Goal: Task Accomplishment & Management: Complete application form

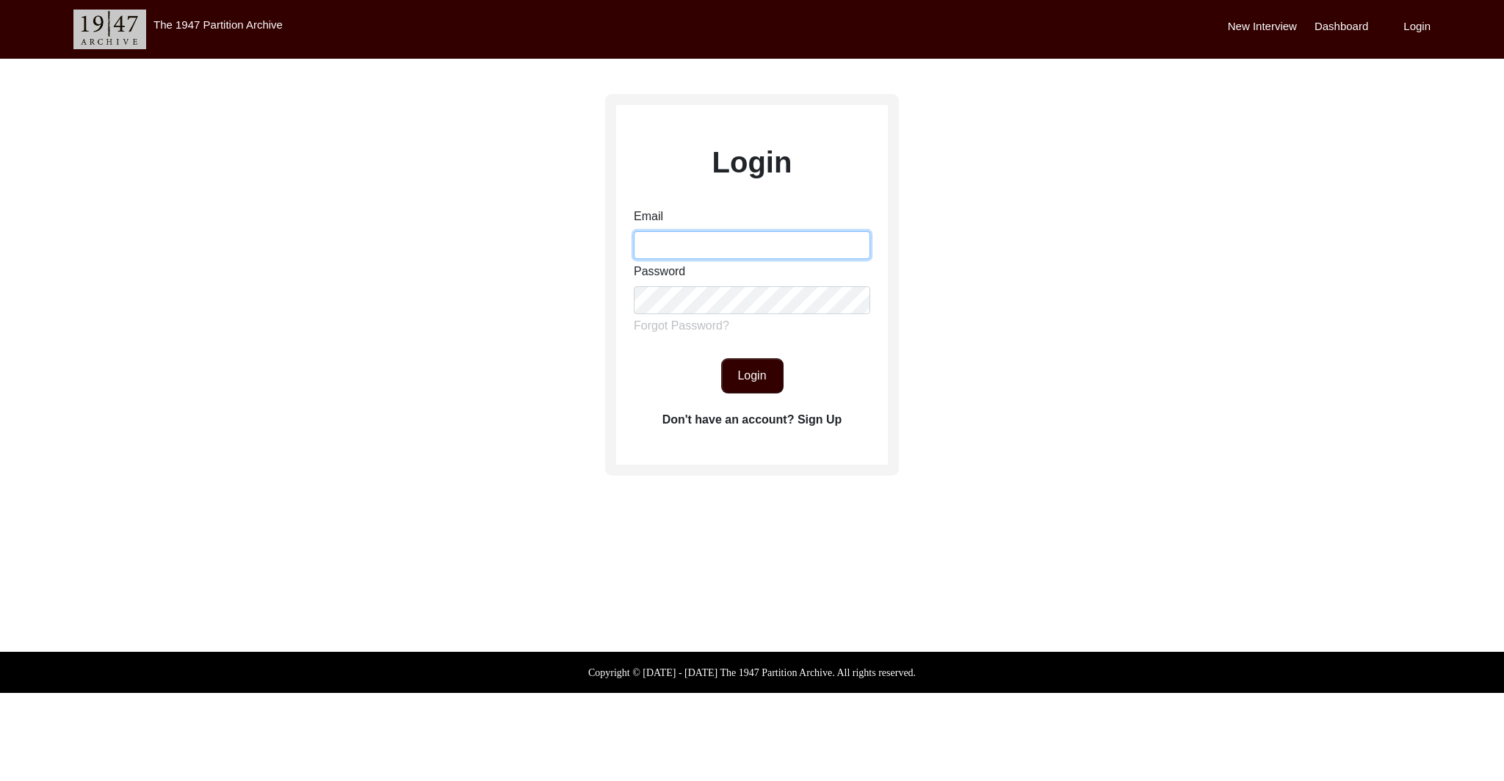
click at [740, 250] on input "Email" at bounding box center [752, 245] width 236 height 28
type input "[EMAIL_ADDRESS][DOMAIN_NAME]"
click at [763, 384] on button "Login" at bounding box center [752, 375] width 62 height 35
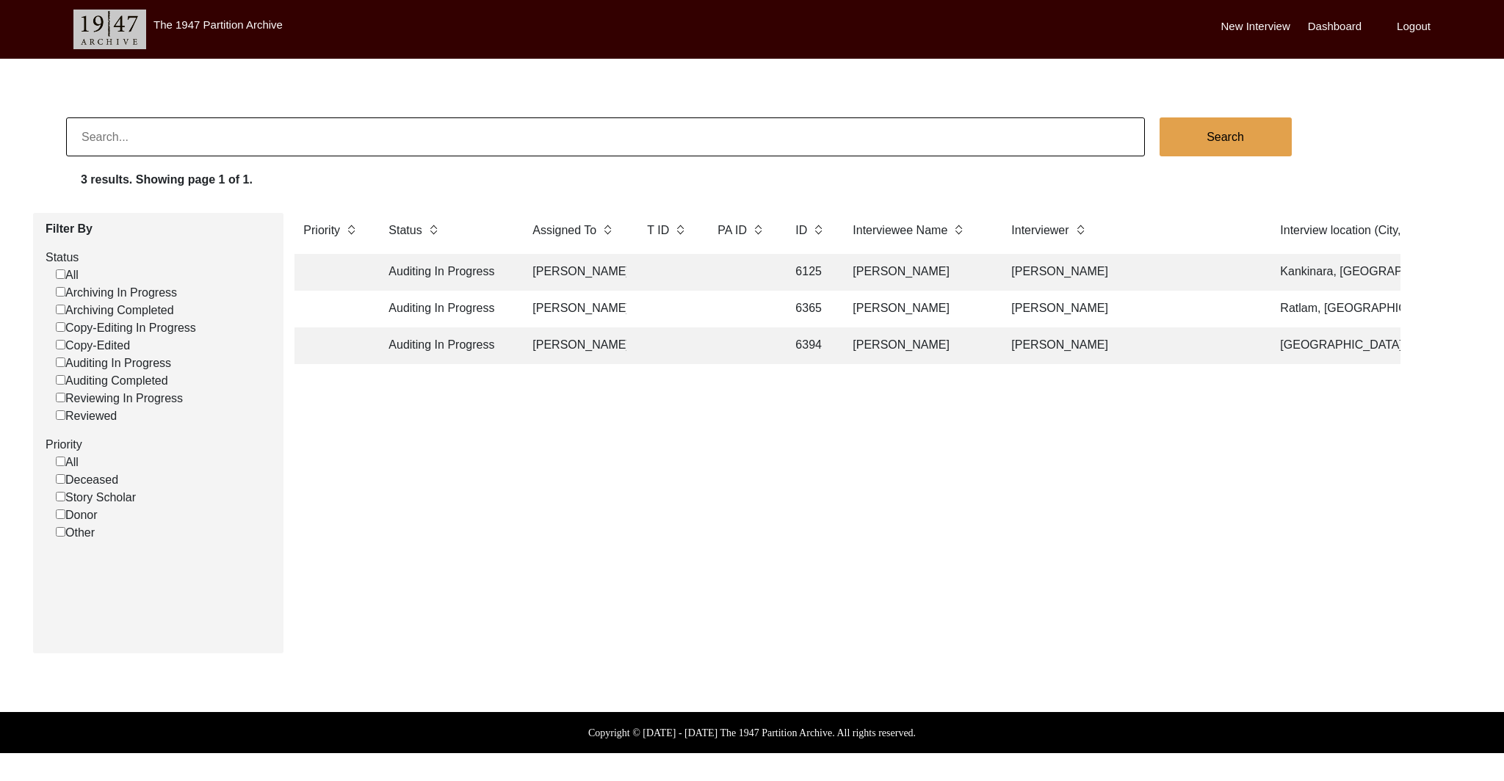
click at [466, 273] on td "Auditing In Progress" at bounding box center [446, 272] width 132 height 37
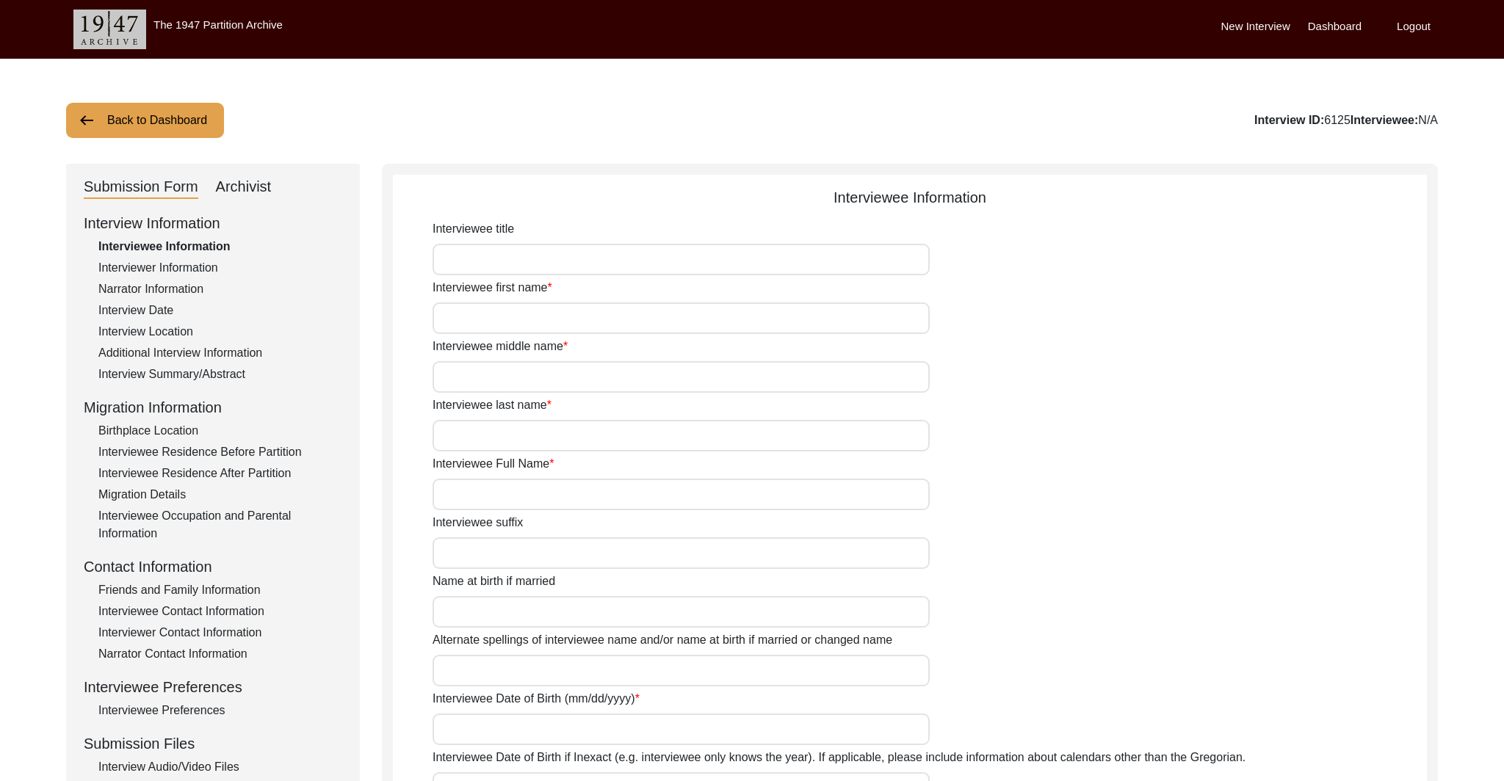
type input "Mr."
type input "[PERSON_NAME]"
type input "N/A"
type input "[PERSON_NAME]"
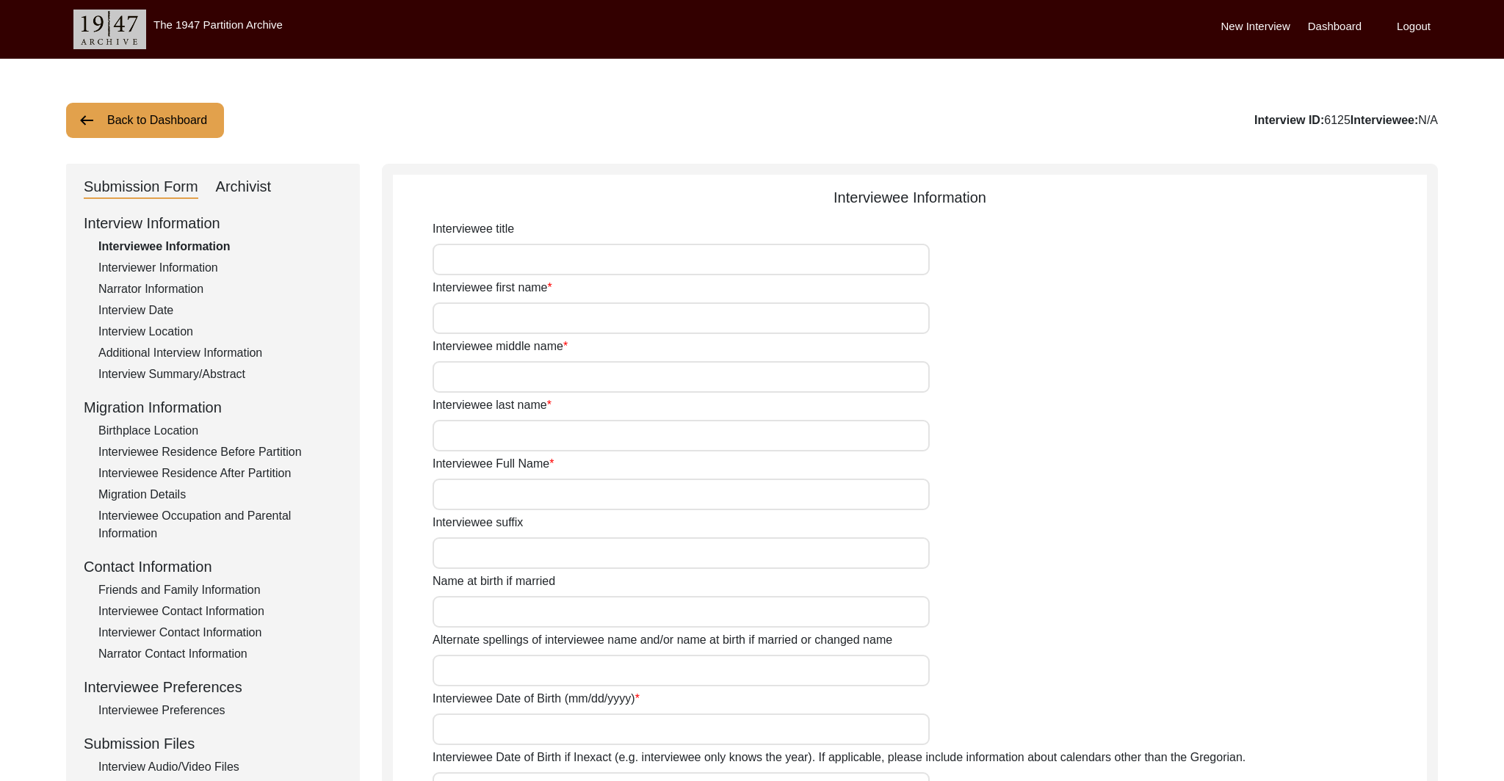
type input "[DATE]"
type input "68"
type input "N/A"
type input "[DEMOGRAPHIC_DATA]"
click at [466, 273] on input "Mr." at bounding box center [680, 260] width 497 height 32
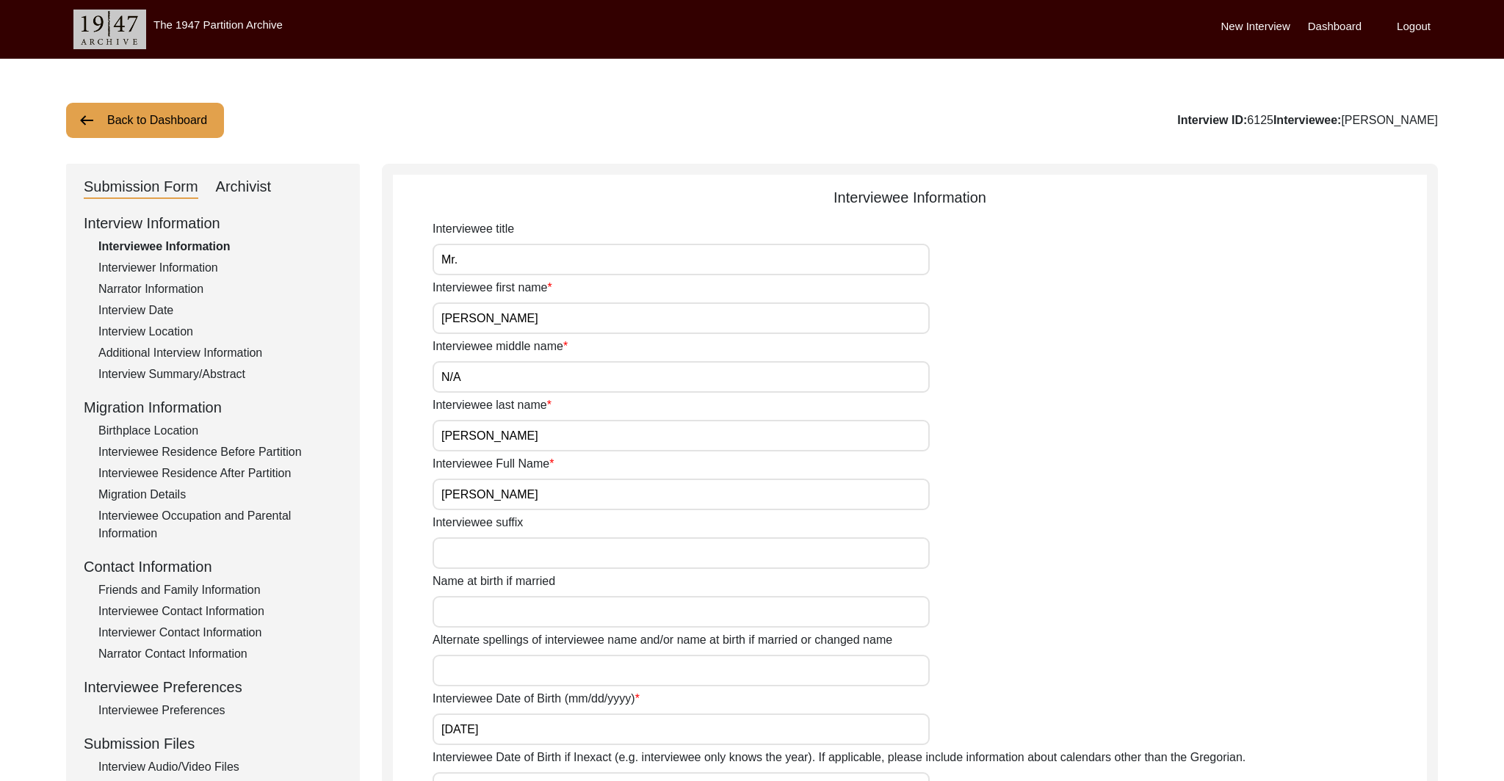
click at [172, 427] on div "Birthplace Location" at bounding box center [220, 431] width 244 height 18
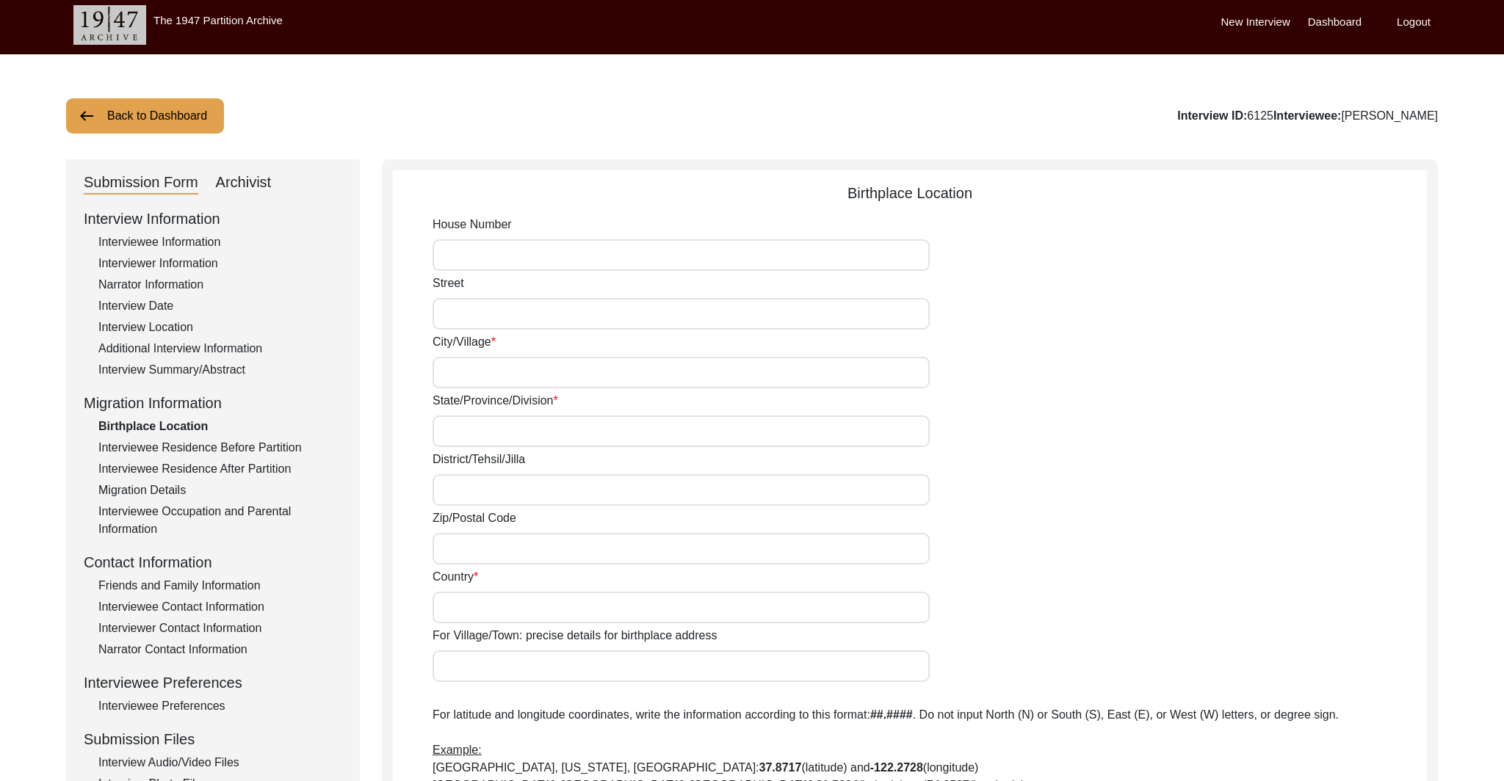
scroll to position [4, 0]
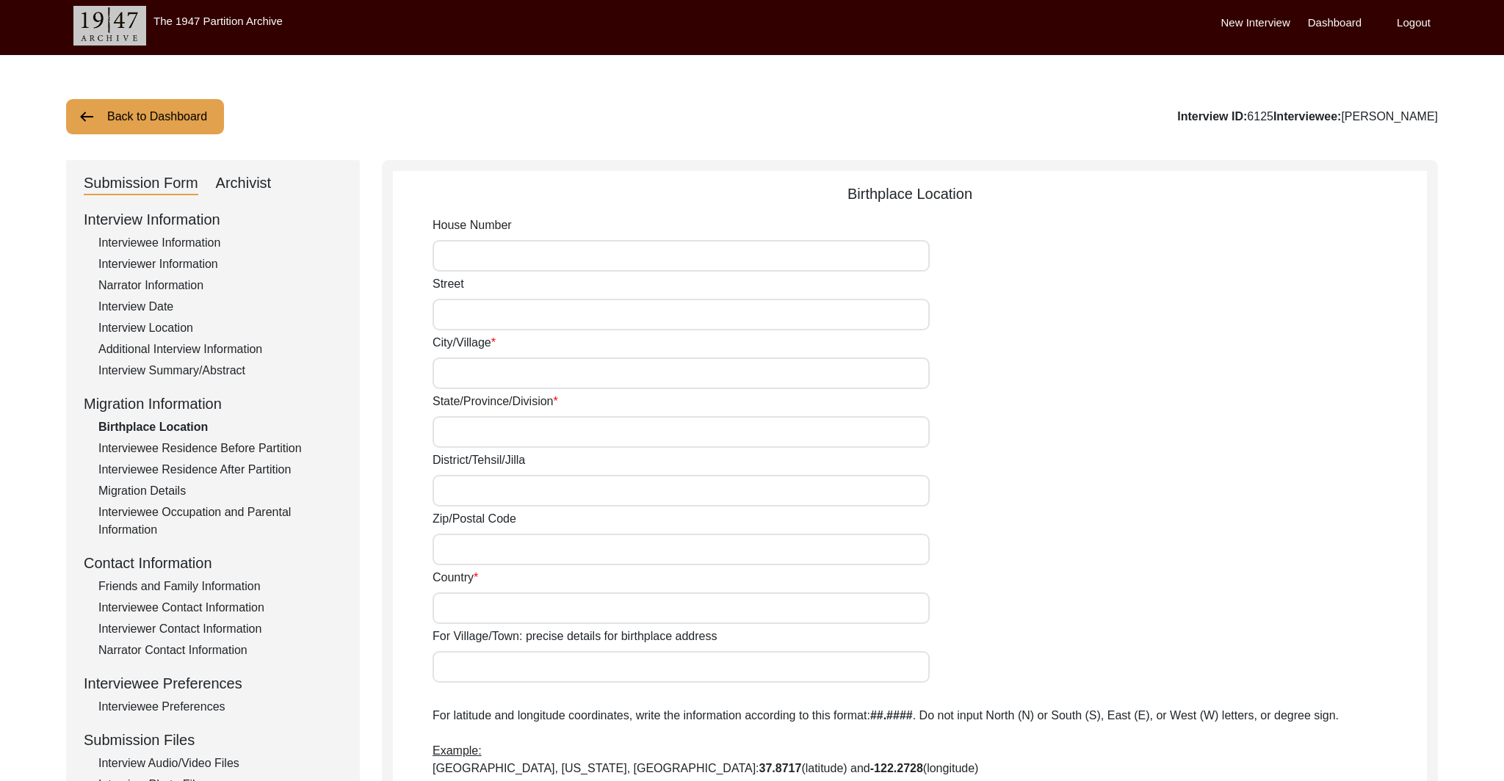
click at [167, 330] on div "Interview Location" at bounding box center [220, 328] width 244 height 18
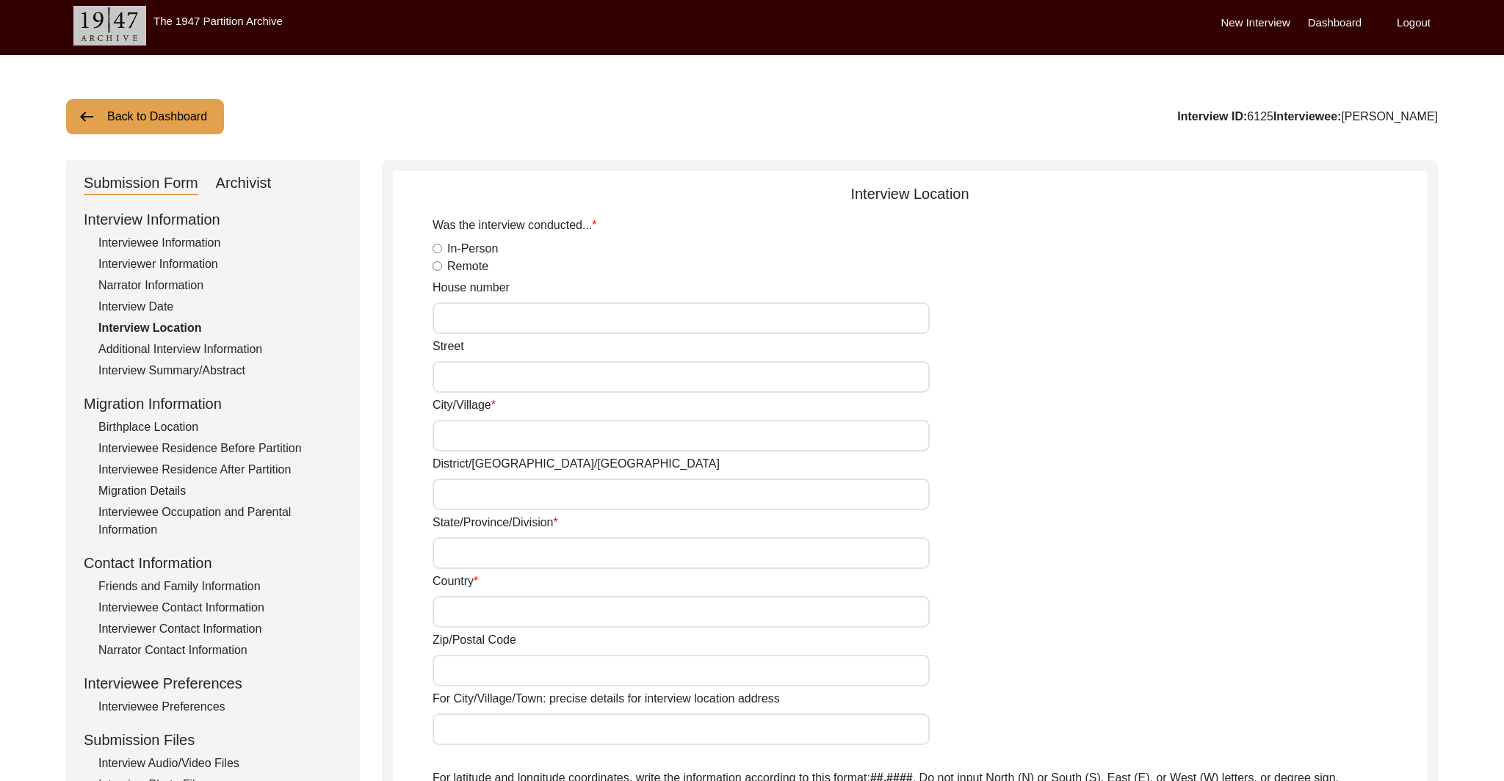
radio input "true"
type input "72/14"
type input "[STREET_ADDRESS][PERSON_NAME]"
type input "Kankinara"
type input "[GEOGRAPHIC_DATA]"
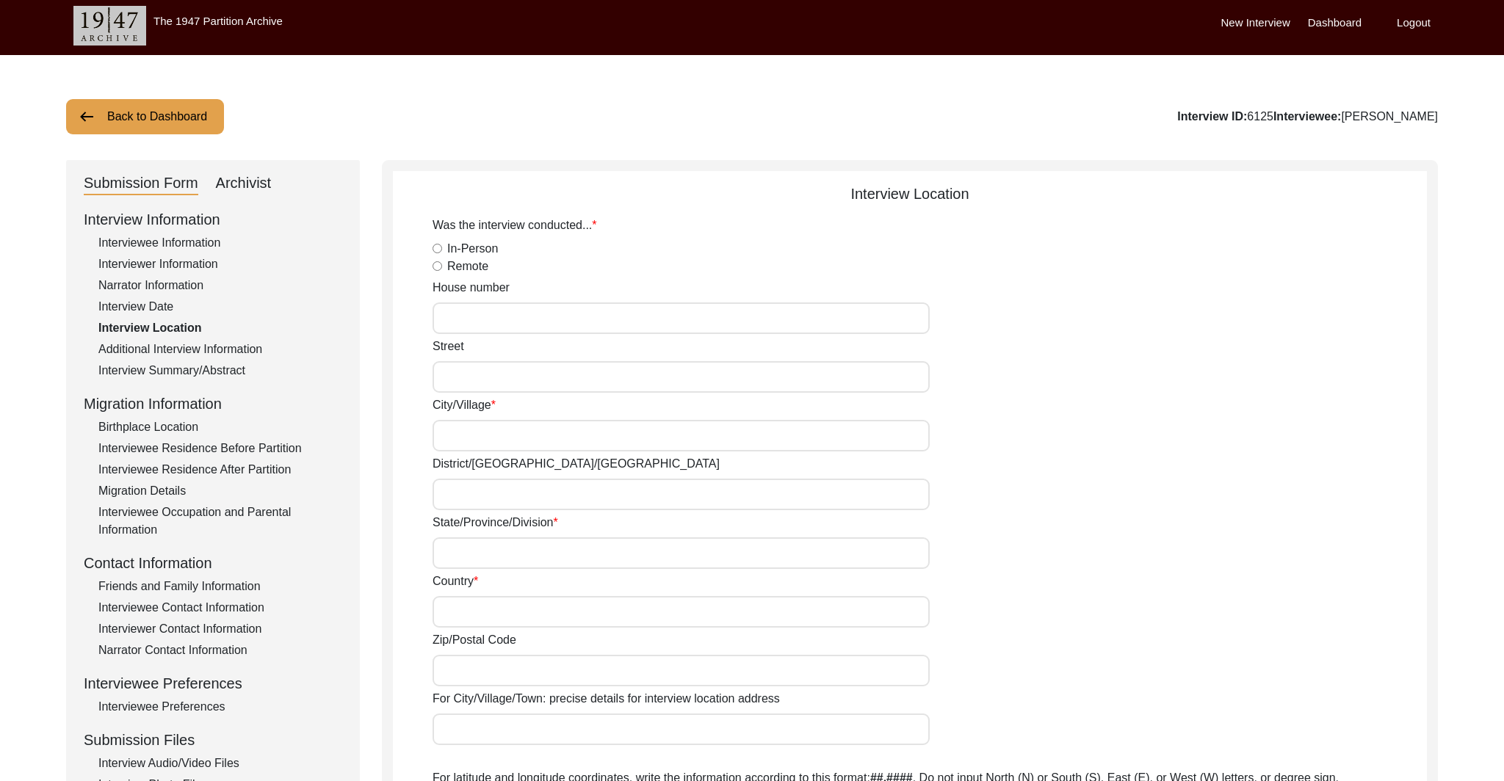
type input "[GEOGRAPHIC_DATA]"
type input "743126"
type input "Kankinara, [GEOGRAPHIC_DATA], [GEOGRAPHIC_DATA]"
type input "22.8531"
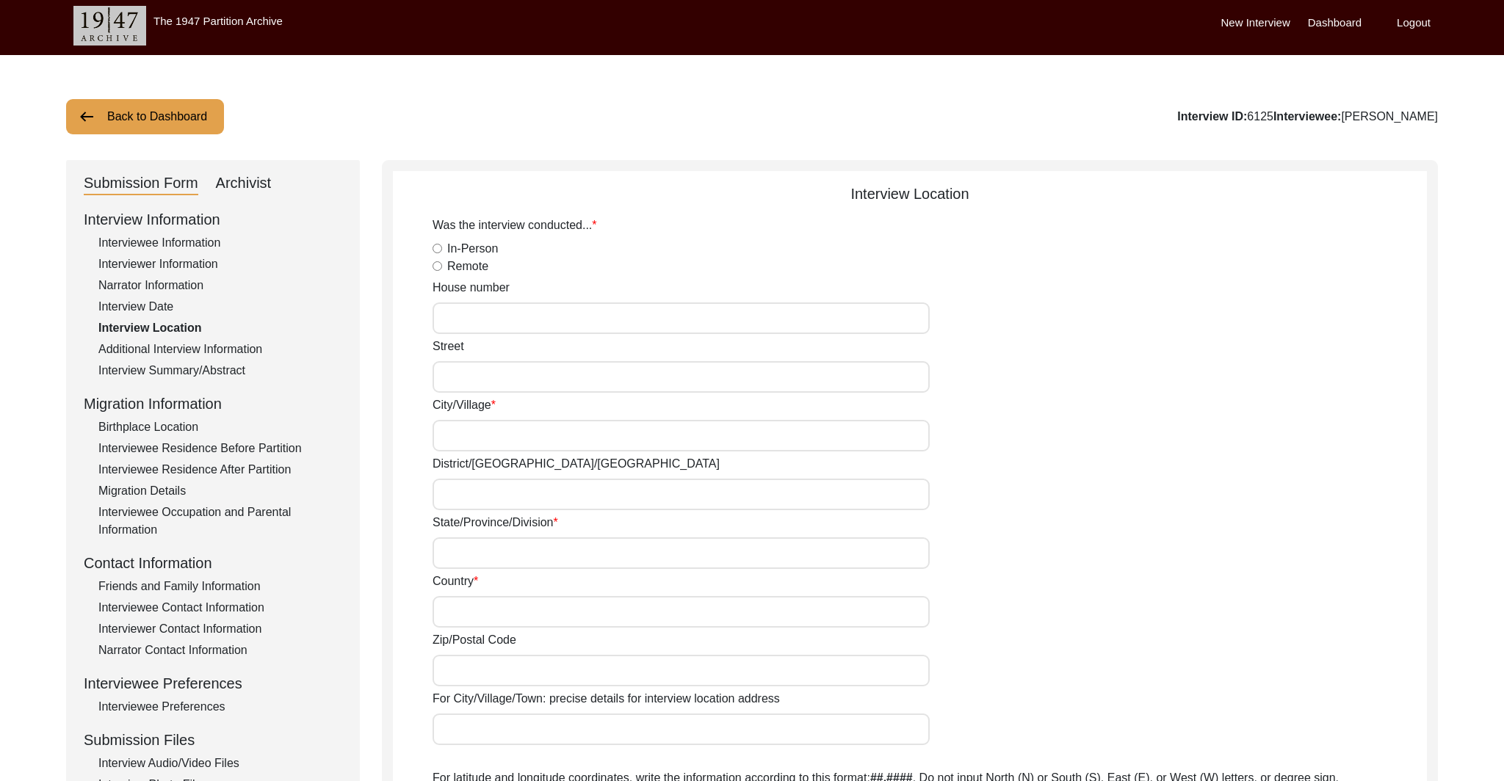
type input "88.3991"
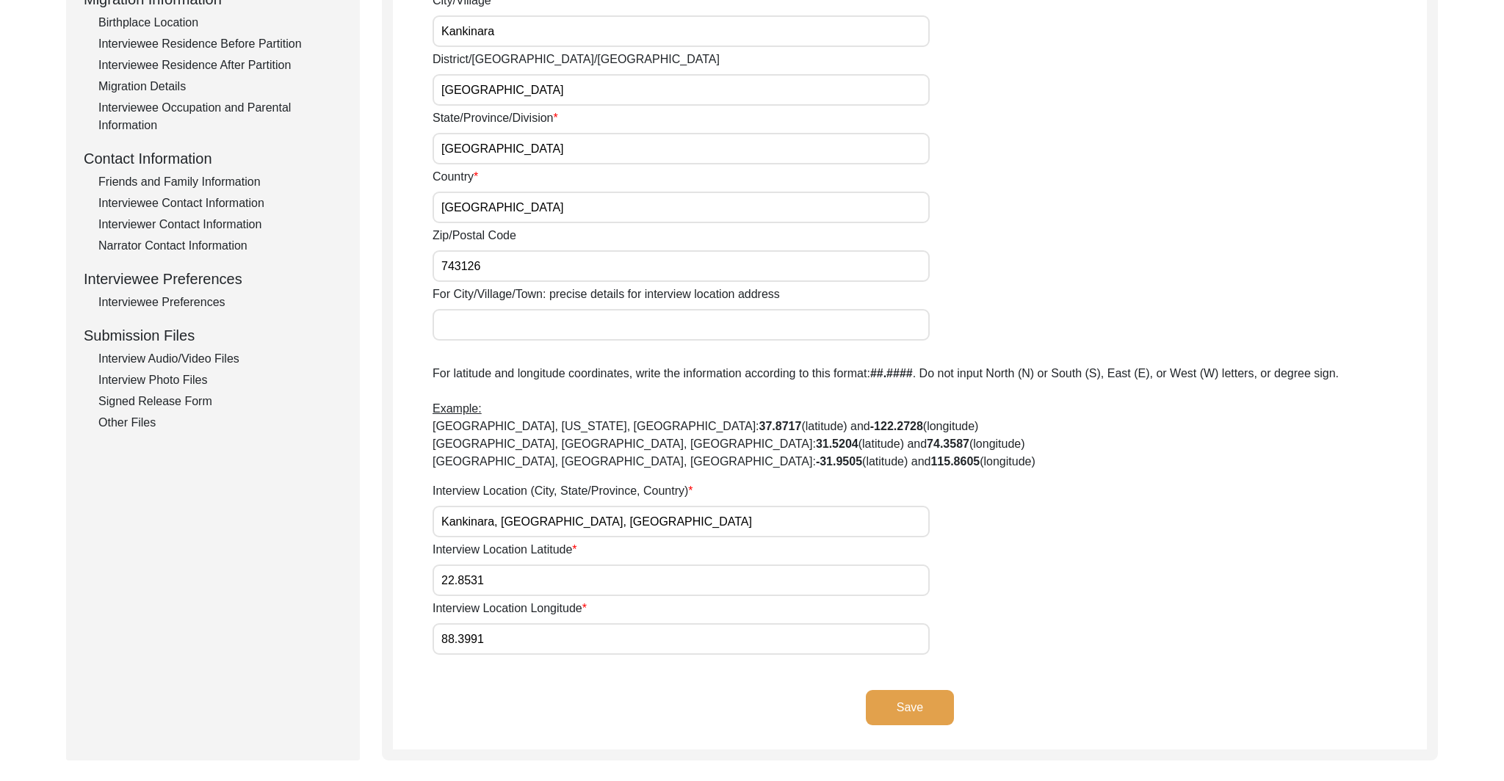
scroll to position [416, 0]
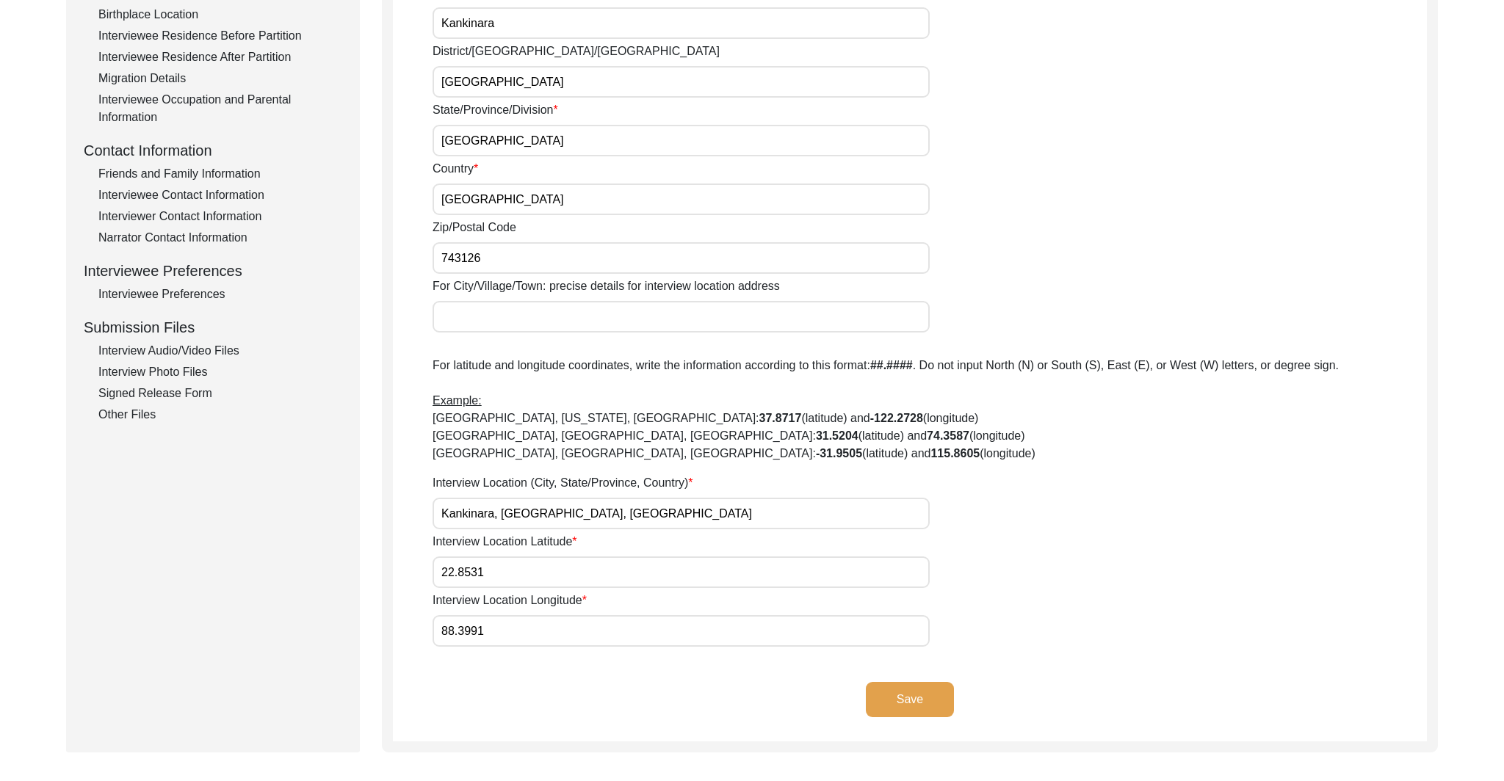
drag, startPoint x: 656, startPoint y: 518, endPoint x: 435, endPoint y: 488, distance: 223.0
click at [435, 488] on div "Interview Location (City, State/Province, Country) [GEOGRAPHIC_DATA], [GEOGRAPH…" at bounding box center [929, 501] width 994 height 55
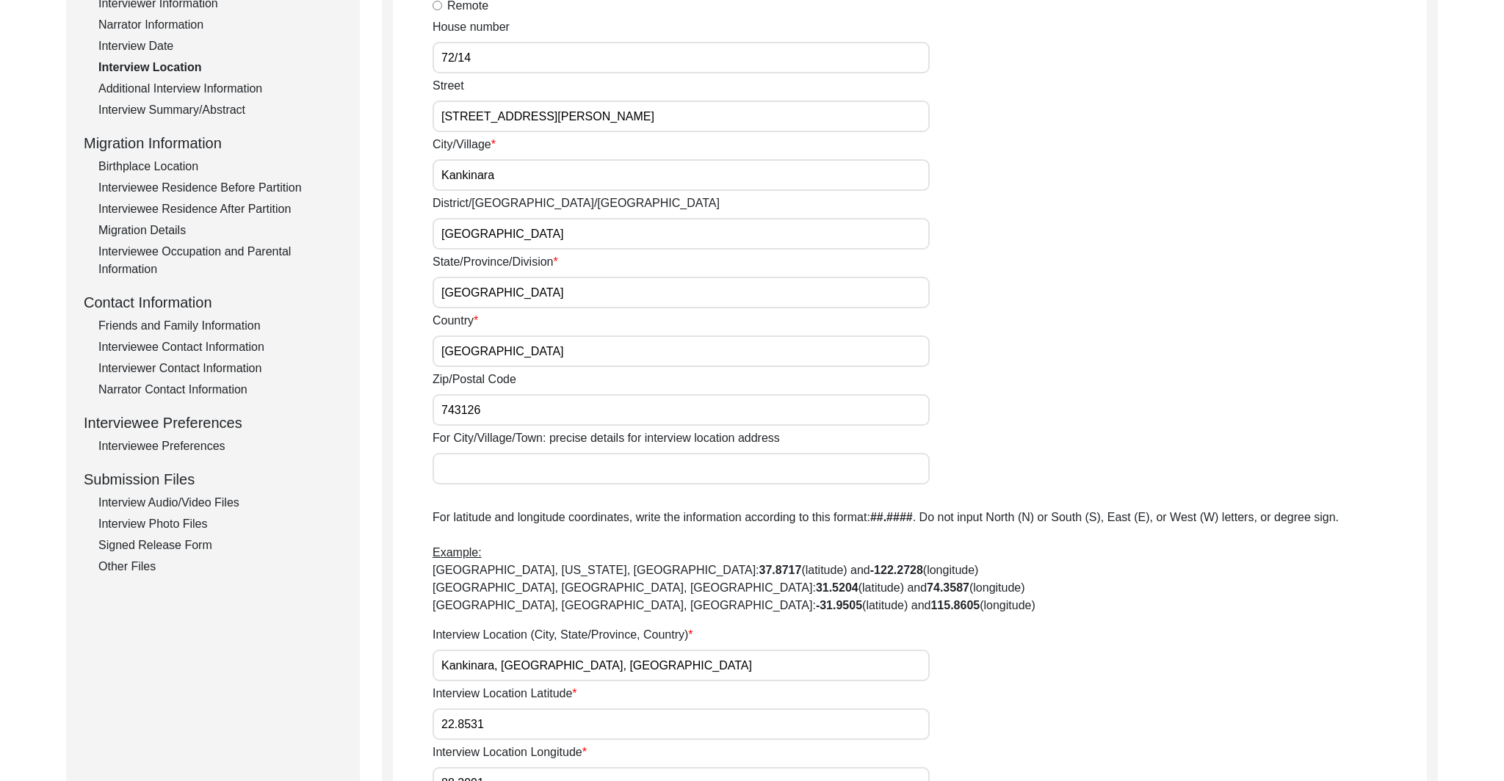
scroll to position [224, 0]
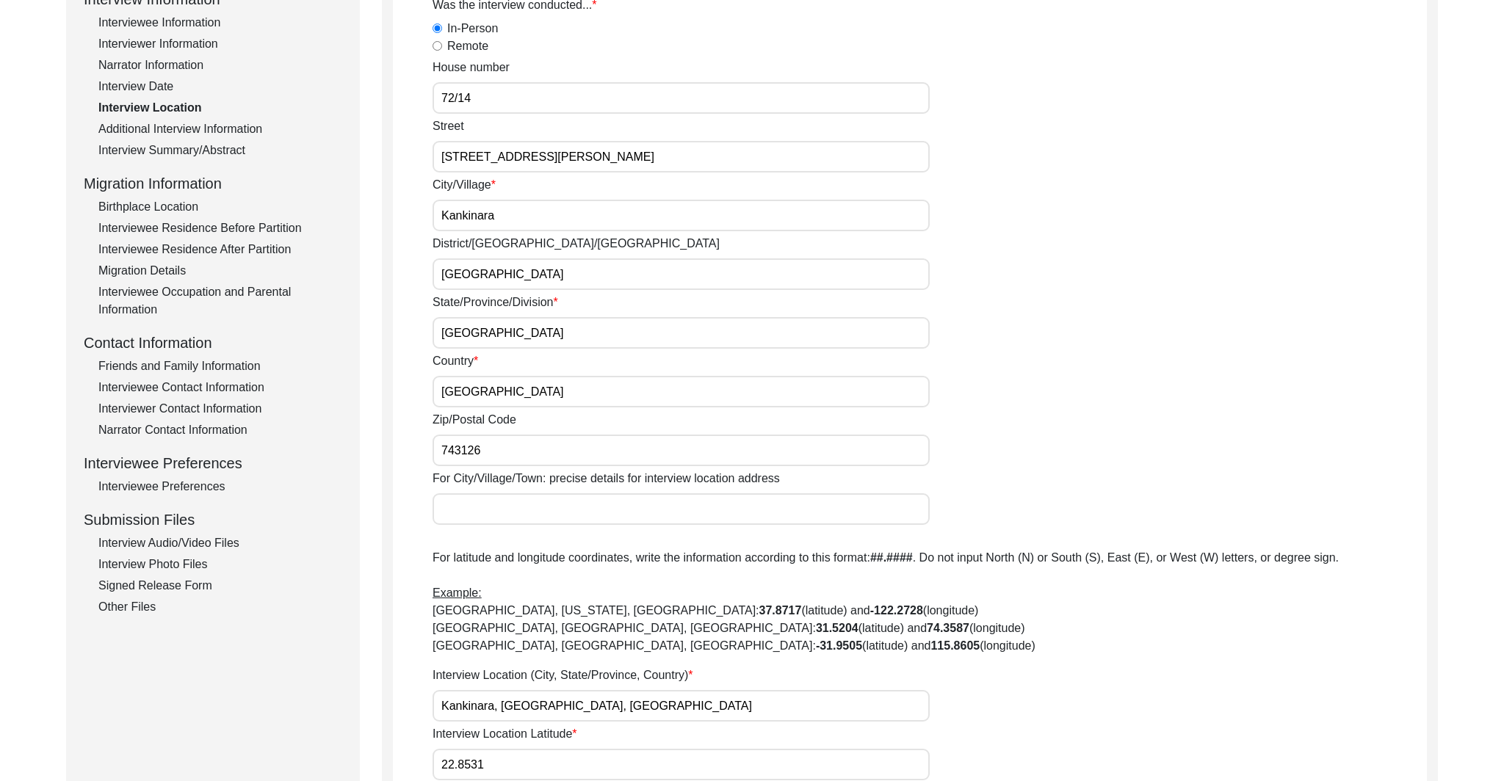
click at [119, 225] on div "Interviewee Residence Before Partition" at bounding box center [220, 229] width 244 height 18
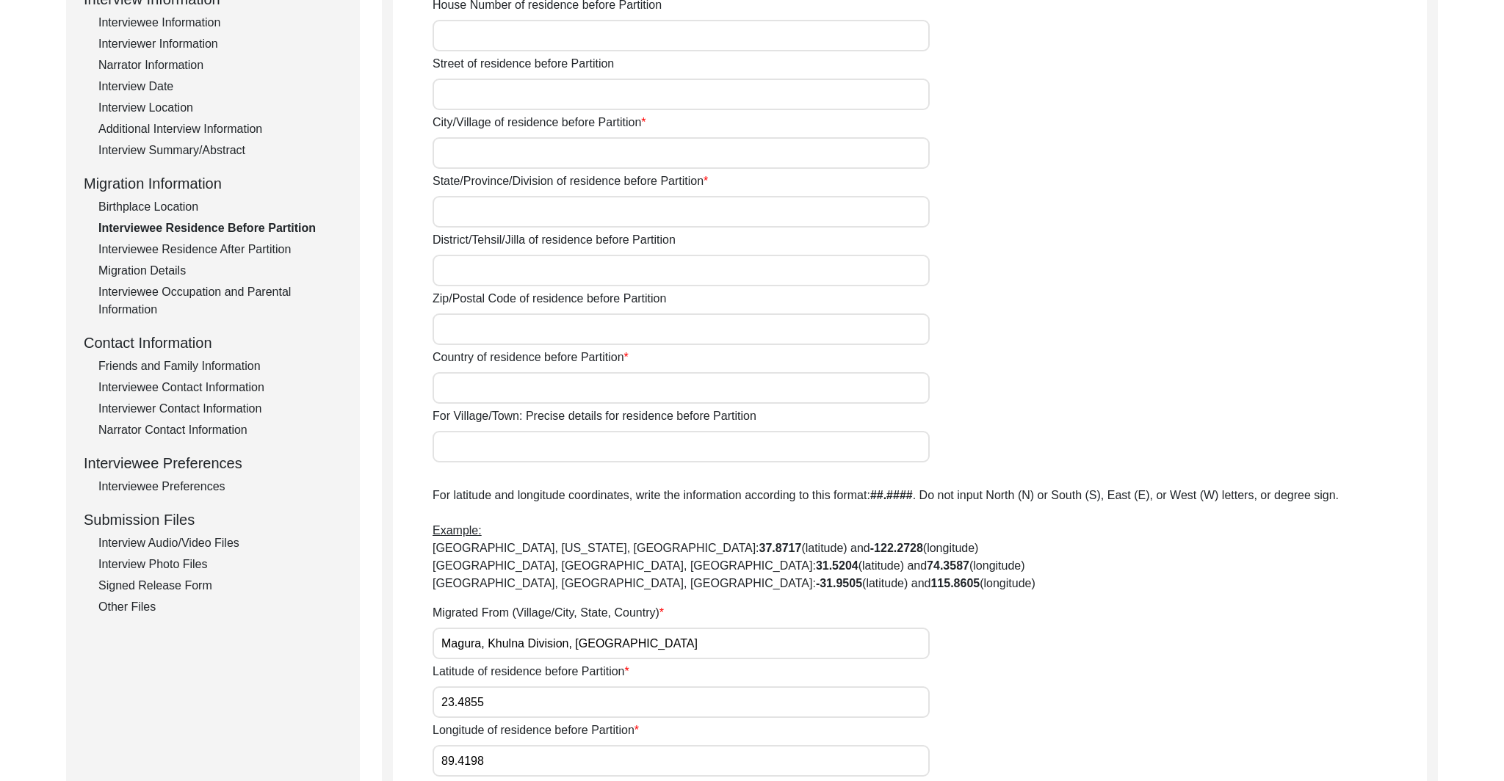
scroll to position [227, 0]
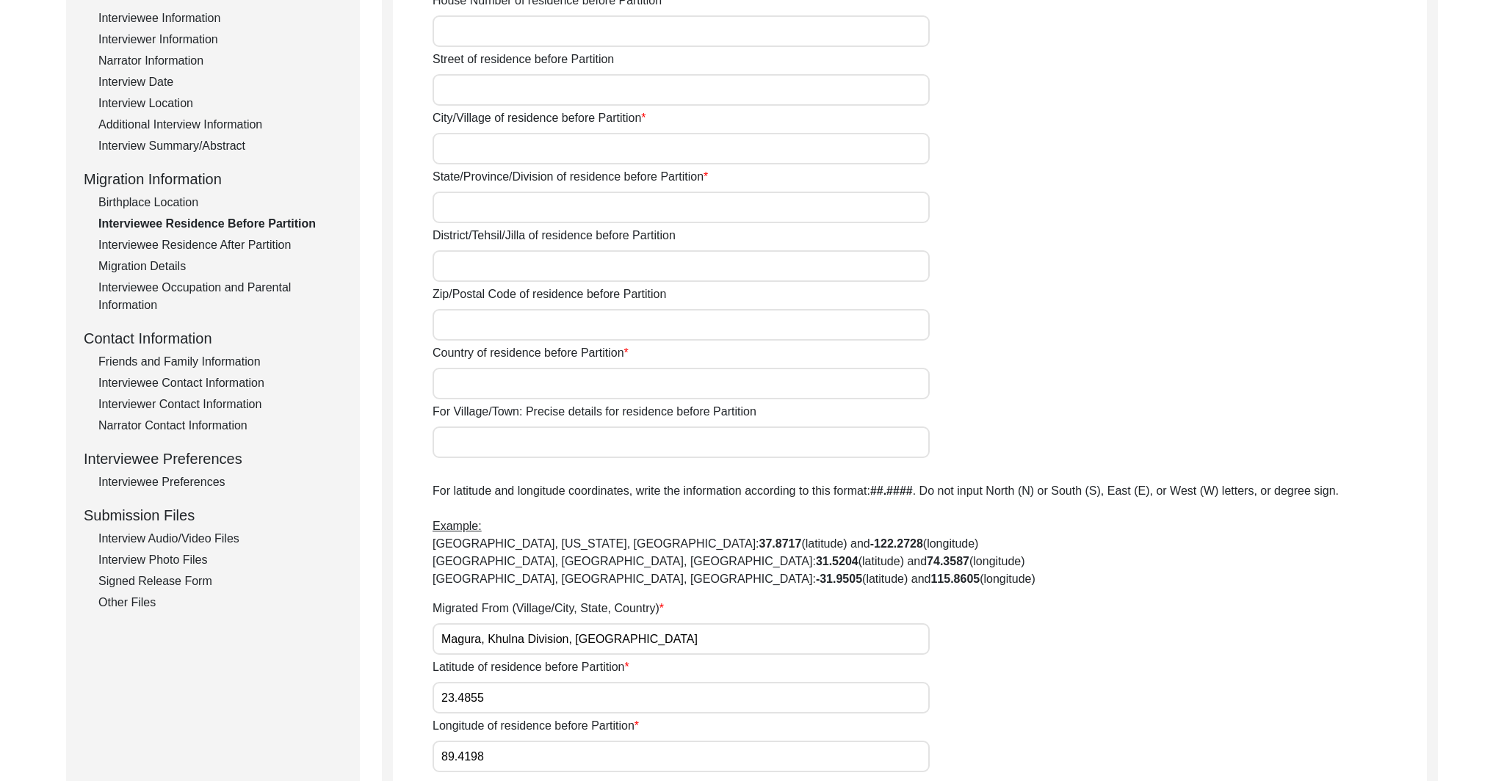
click at [191, 258] on div "Interview Information Interviewee Information Interviewer Information Narrator …" at bounding box center [213, 298] width 258 height 628
click at [194, 251] on div "Interviewee Residence After Partition" at bounding box center [220, 243] width 244 height 18
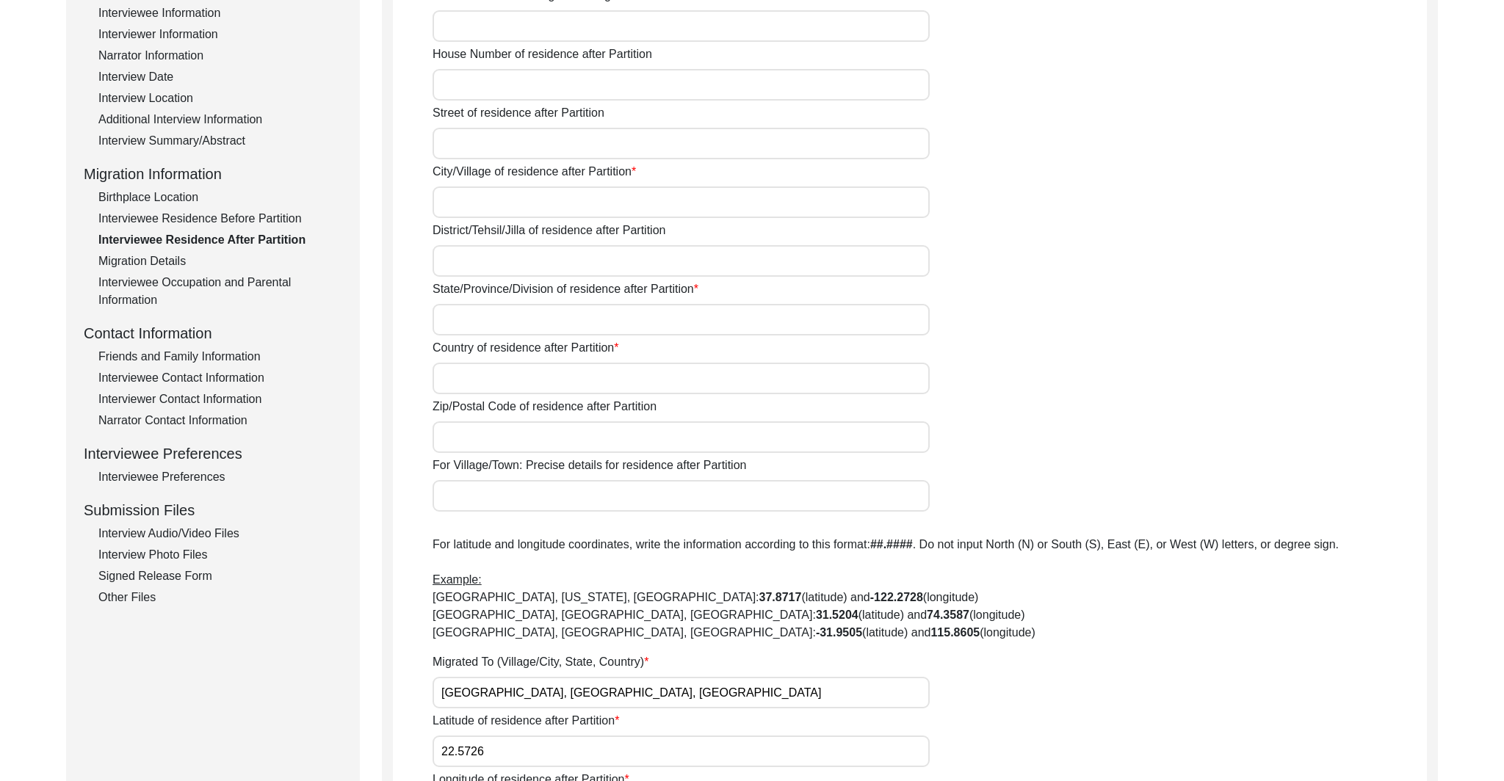
click at [174, 269] on div "Migration Details" at bounding box center [220, 262] width 244 height 18
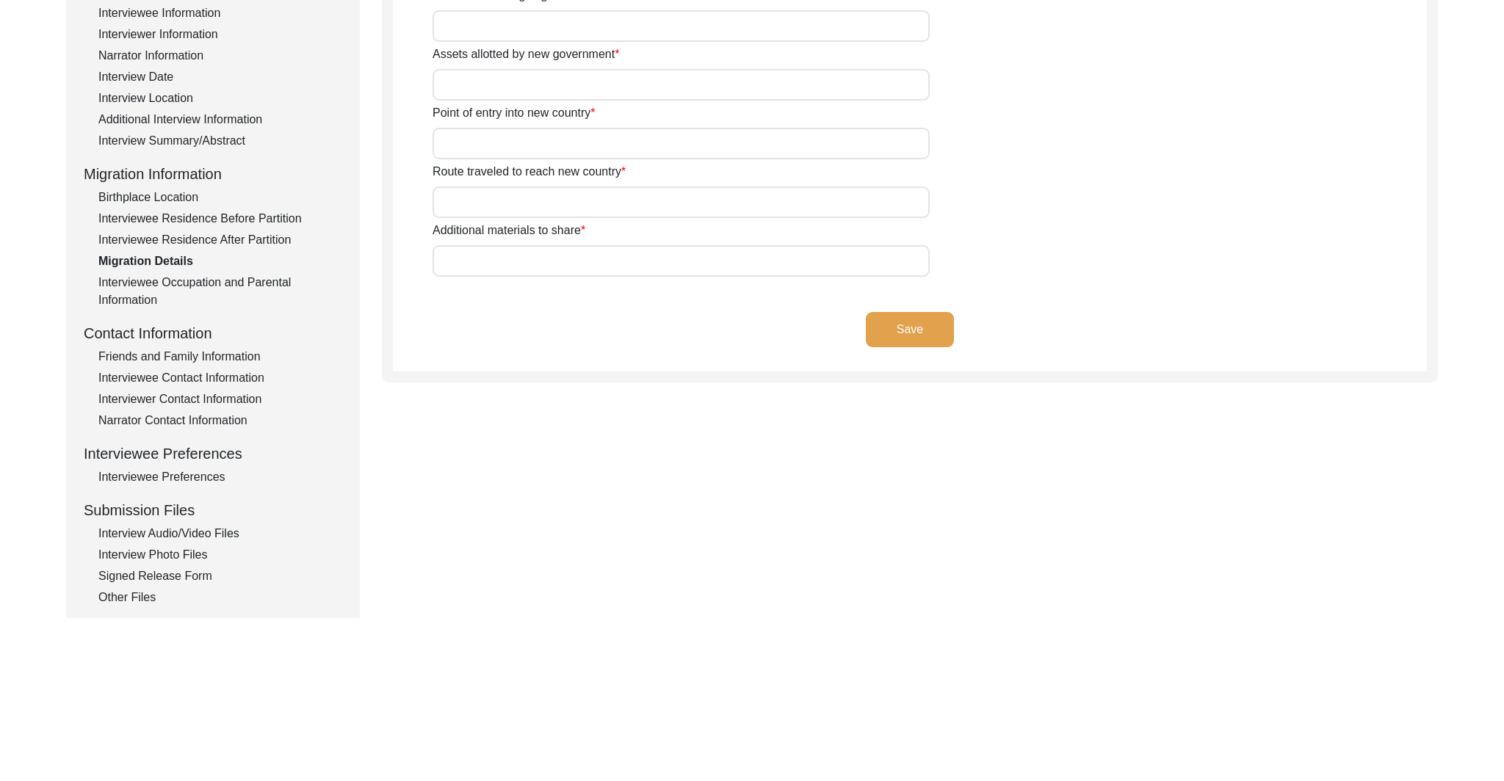
scroll to position [235, 0]
click at [167, 283] on div "Interviewee Occupation and Parental Information" at bounding box center [220, 289] width 244 height 35
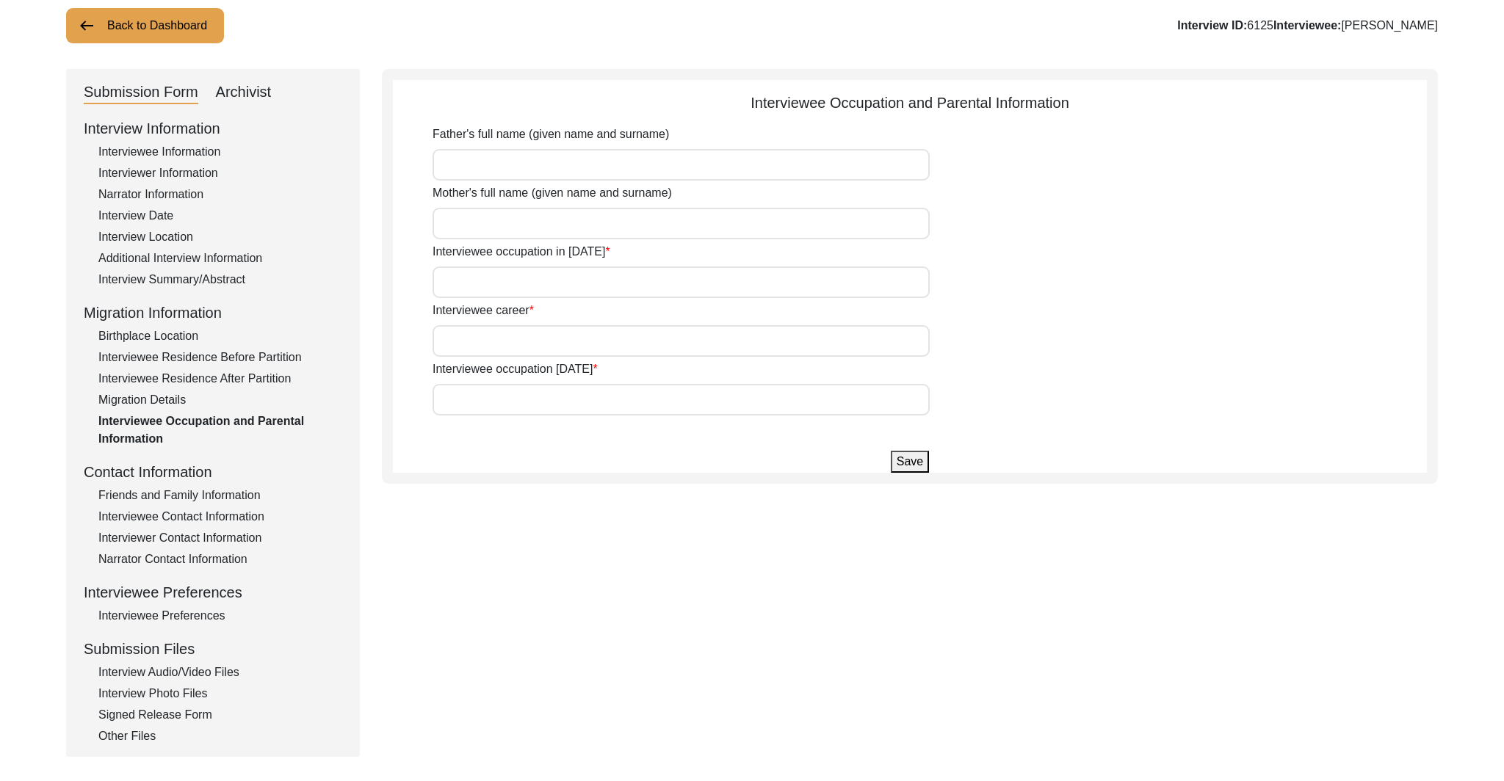
scroll to position [0, 0]
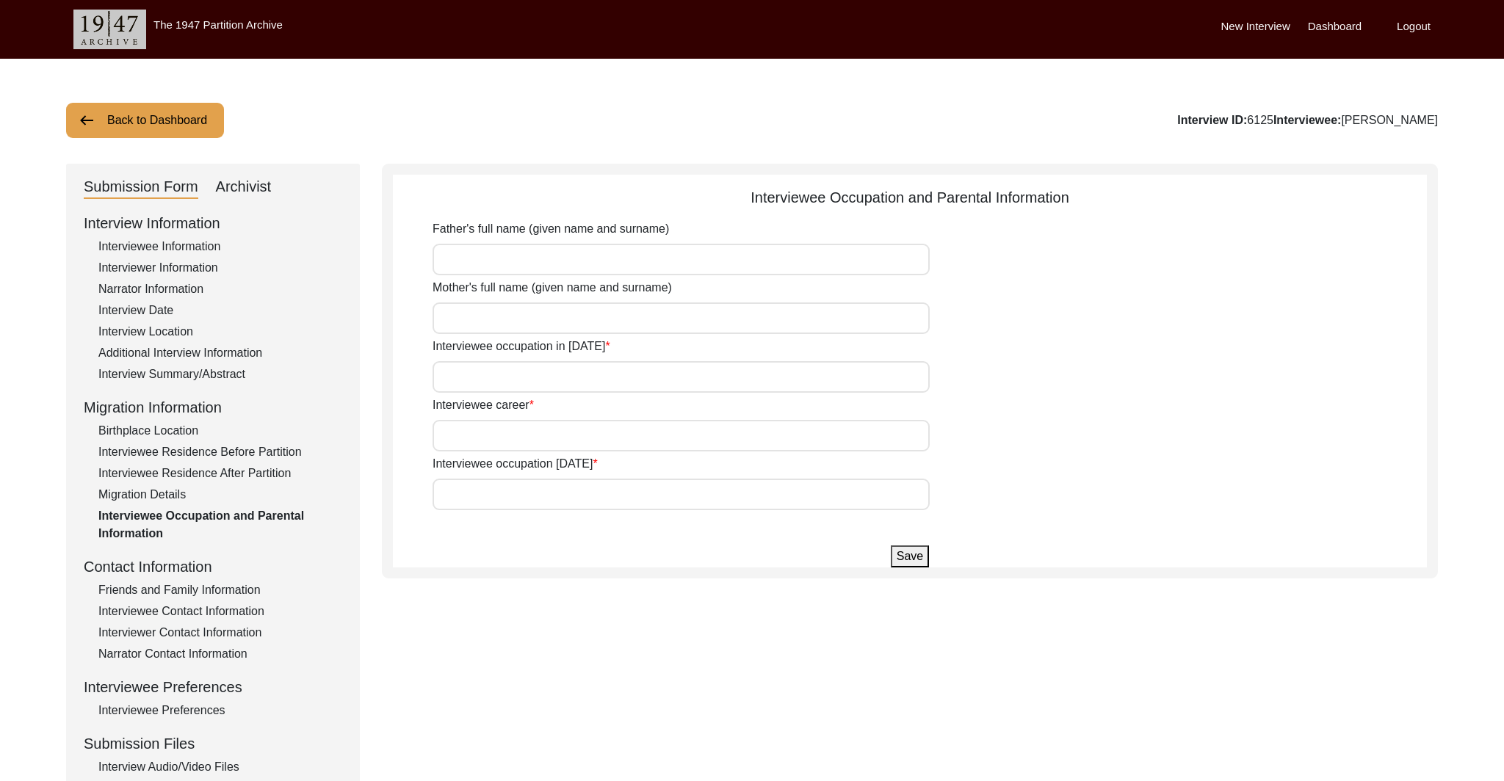
click at [131, 101] on div "Back to Dashboard Interview ID: 6125 Interviewee: [PERSON_NAME] Submission Form…" at bounding box center [752, 510] width 1504 height 903
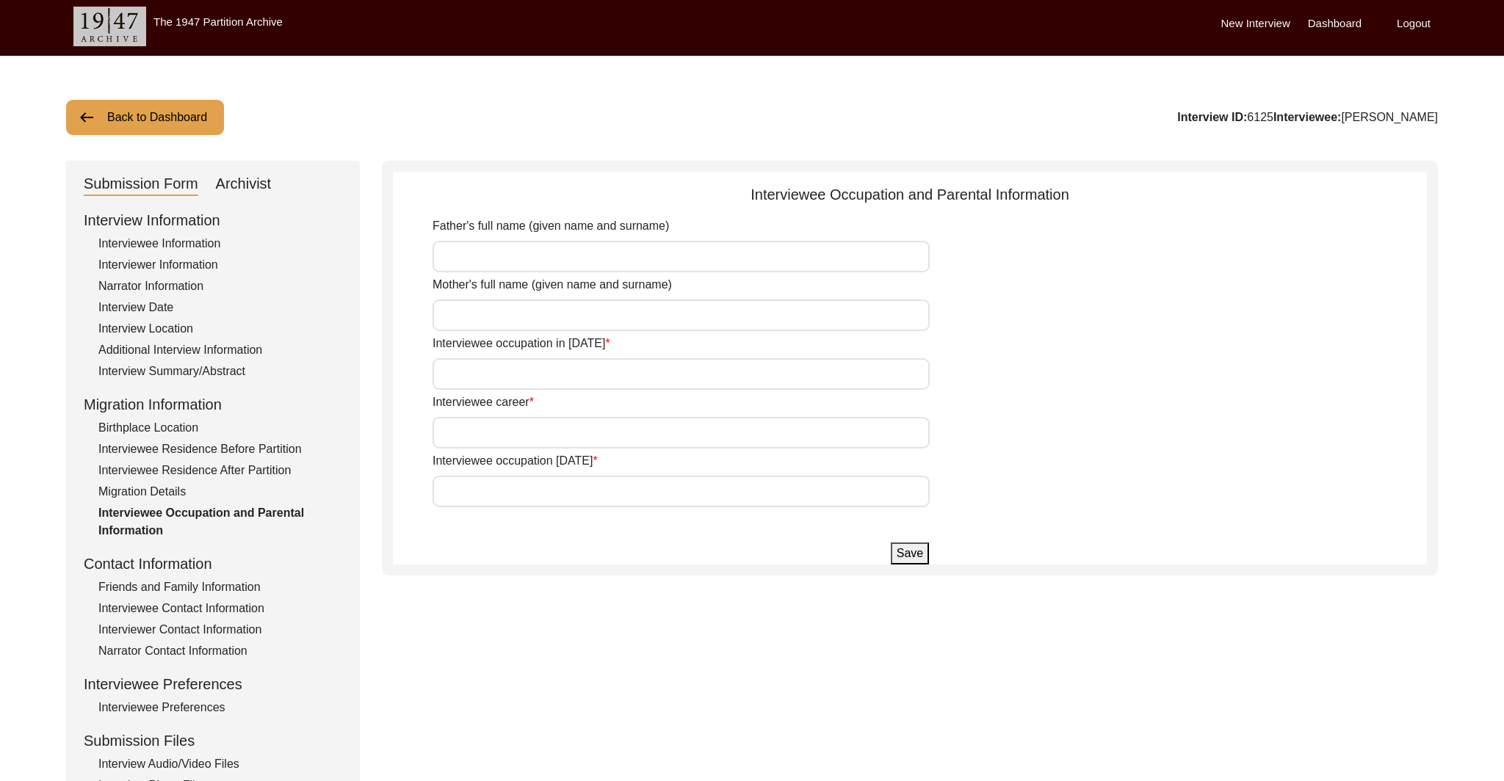
click at [128, 116] on button "Back to Dashboard" at bounding box center [145, 117] width 158 height 35
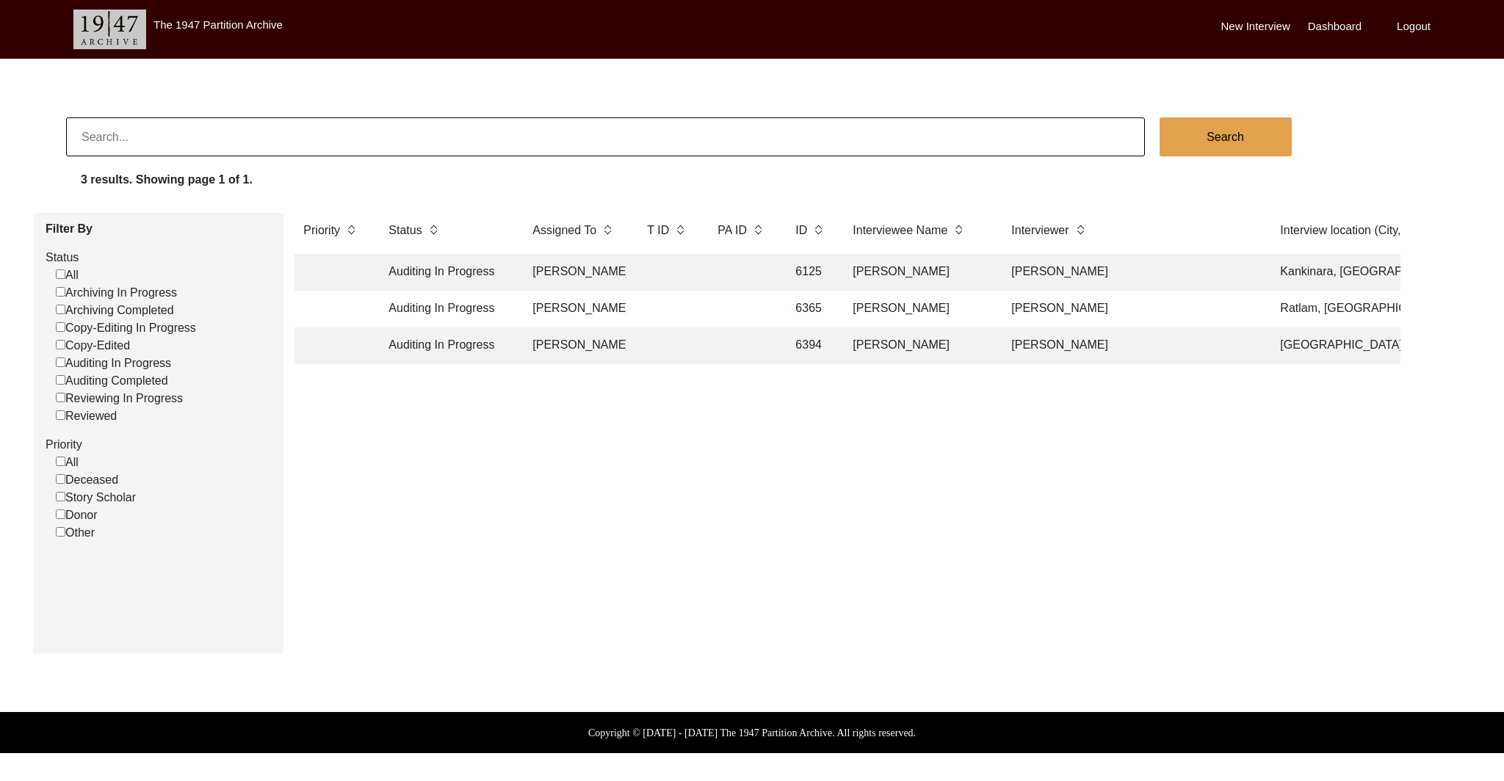
scroll to position [0, 2]
click at [543, 303] on td "[PERSON_NAME]" at bounding box center [572, 309] width 103 height 37
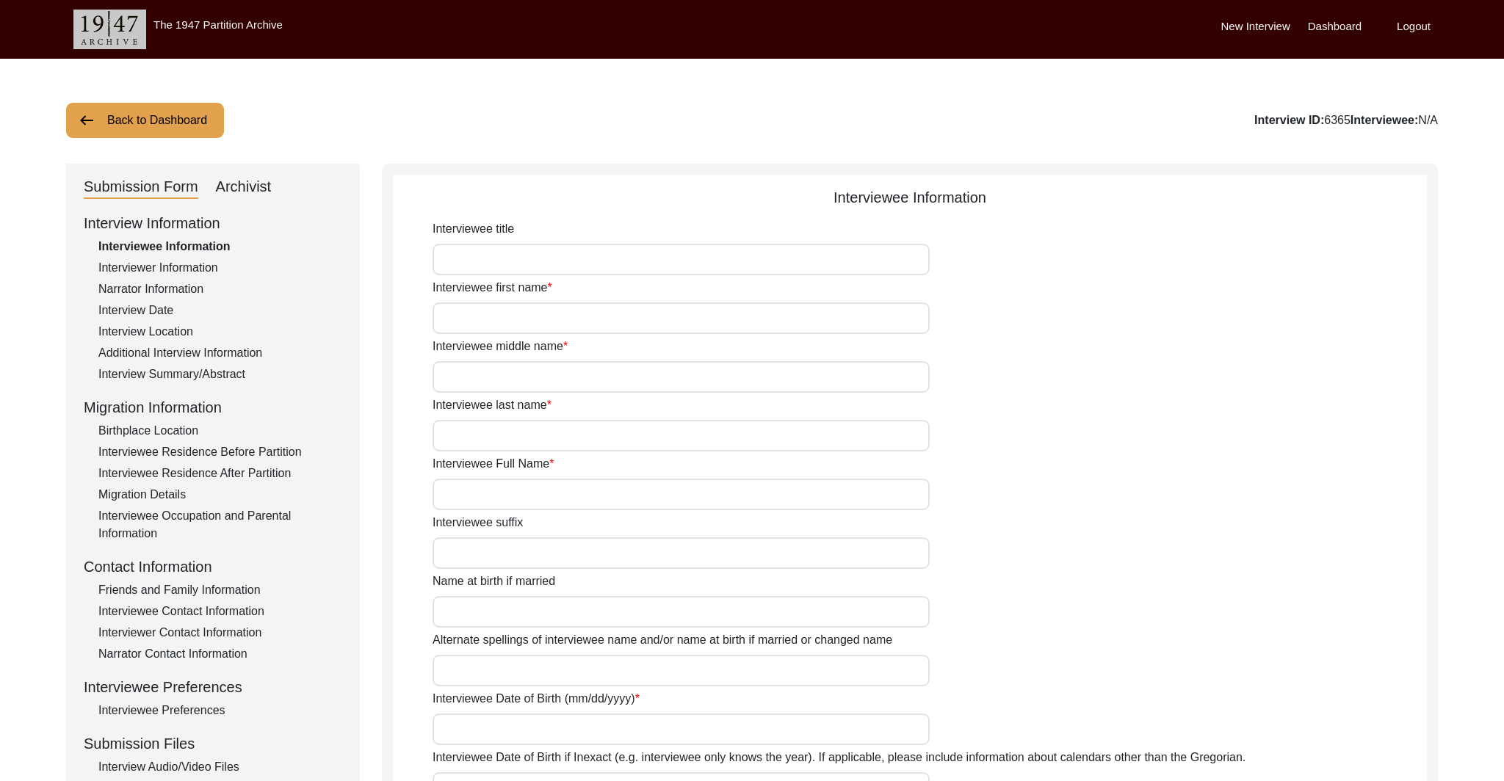
type input "Mr."
type input "Kisan"
type input "Lal"
type input "[PERSON_NAME]"
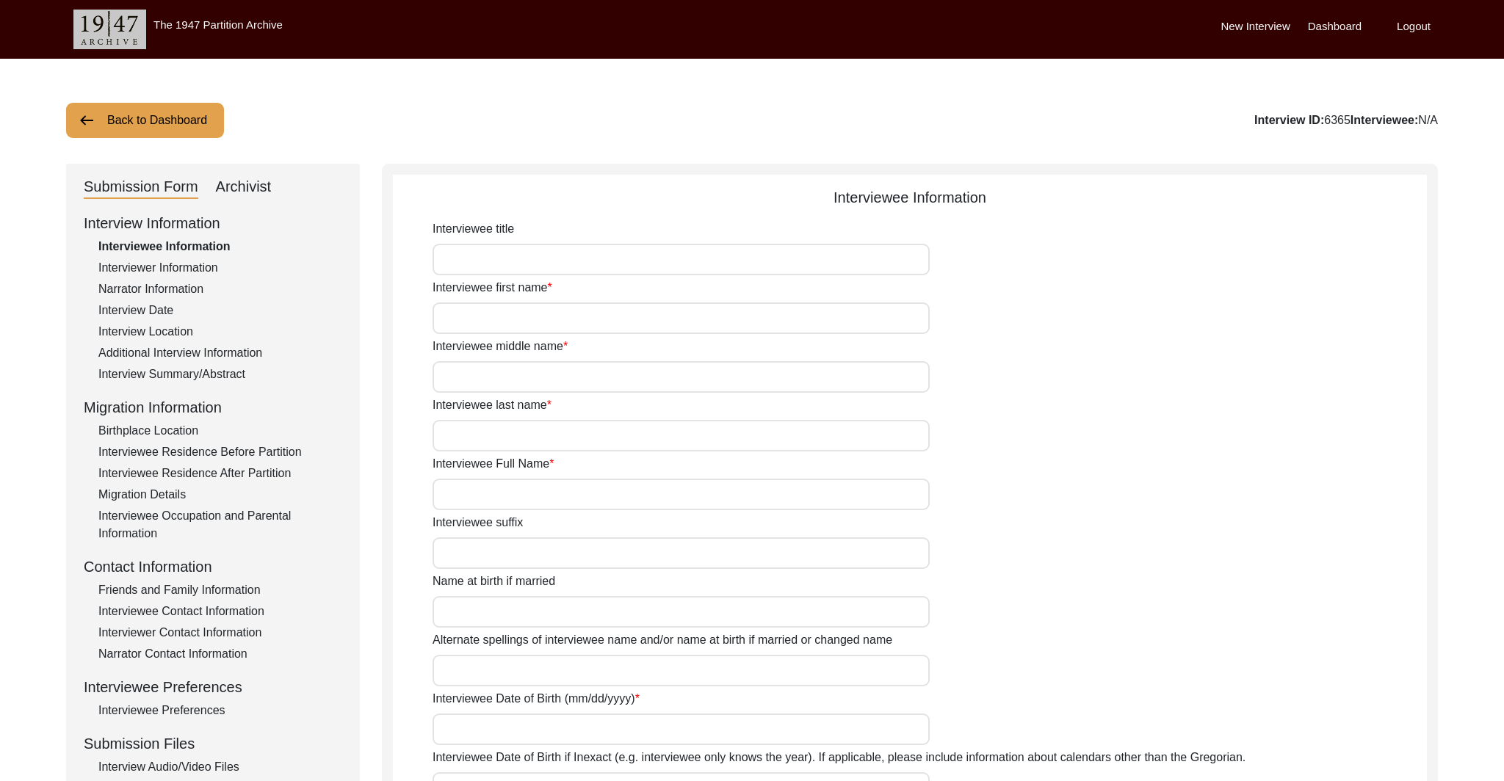
type input "1935"
type input "83"
type input "[DEMOGRAPHIC_DATA]"
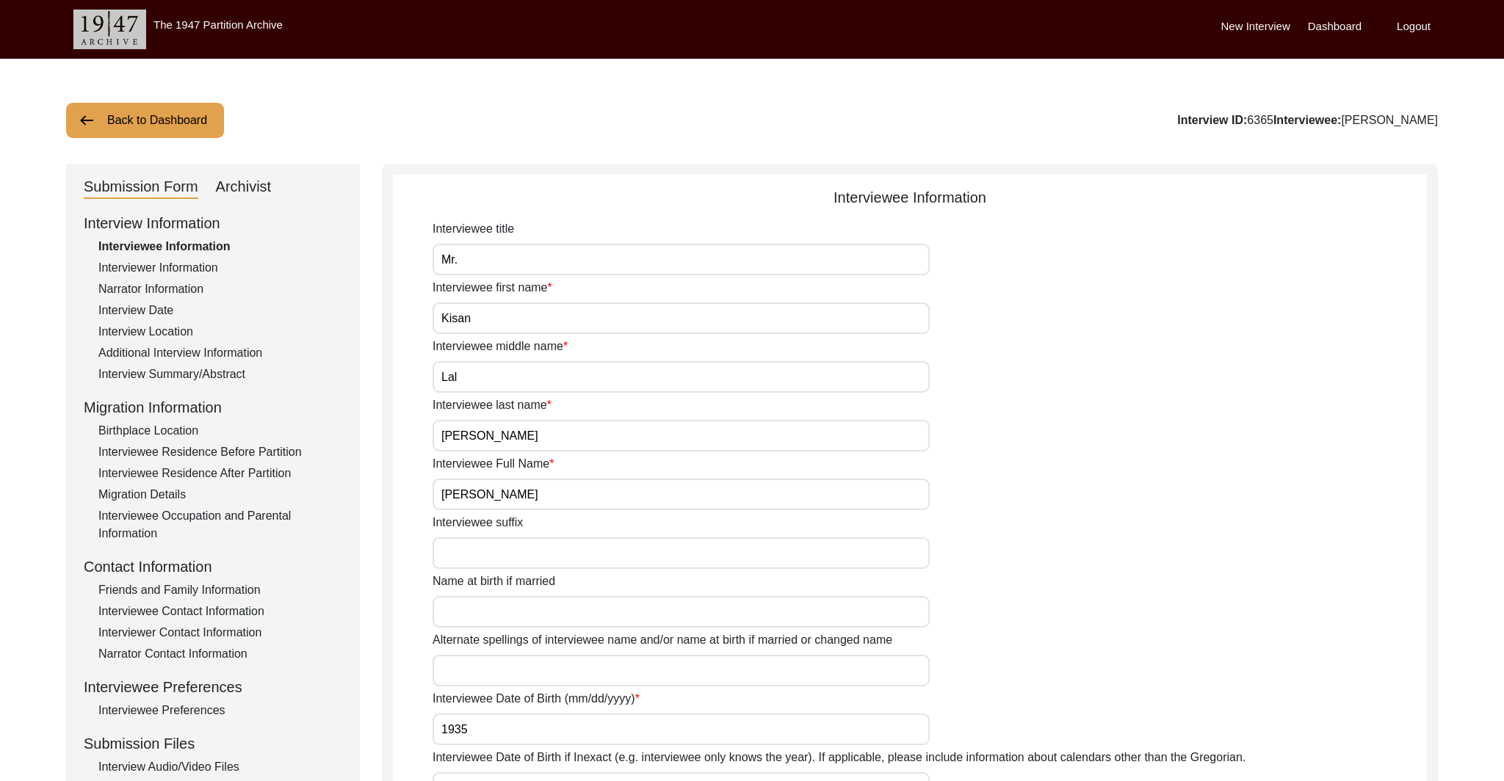
click at [171, 333] on div "Interview Location" at bounding box center [220, 332] width 244 height 18
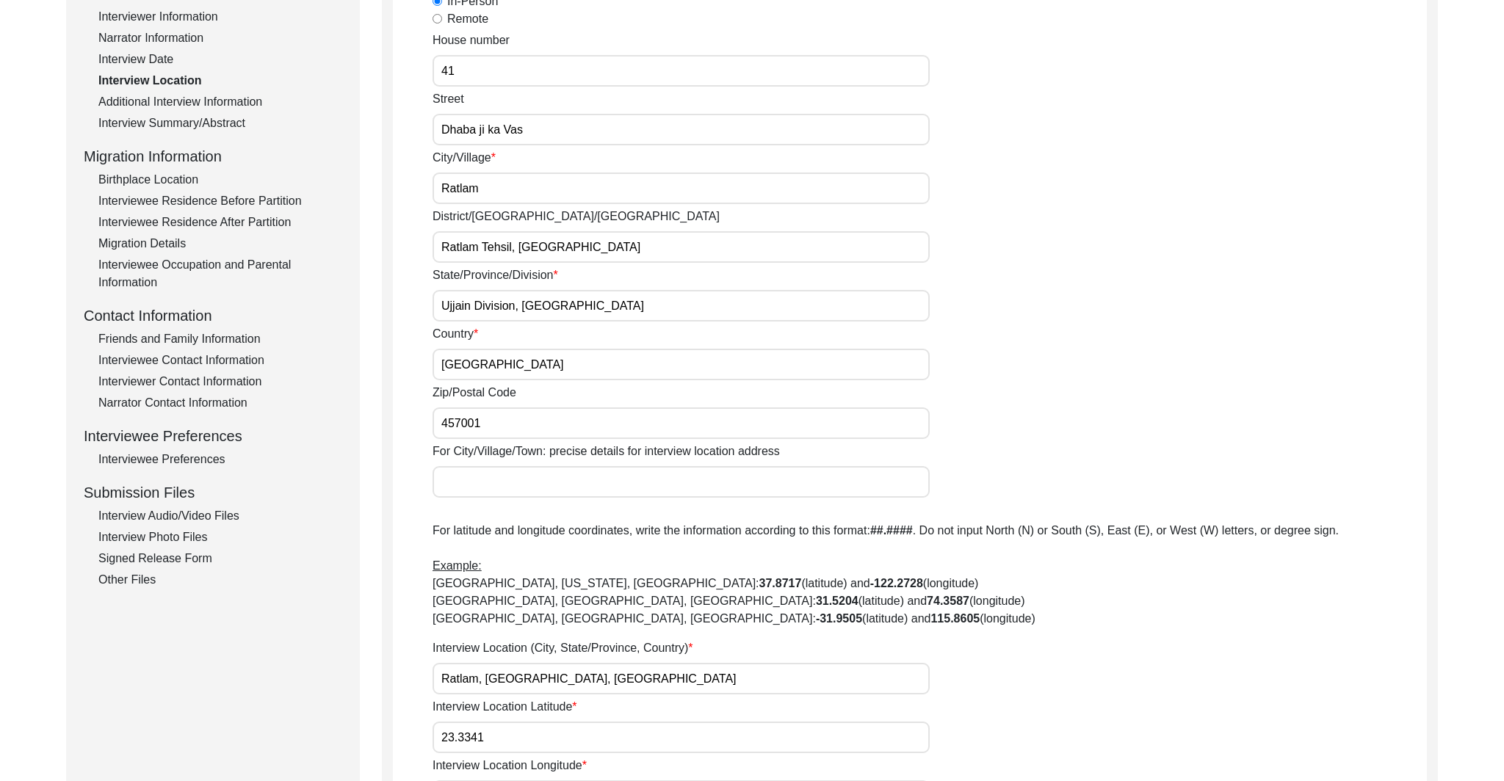
scroll to position [198, 0]
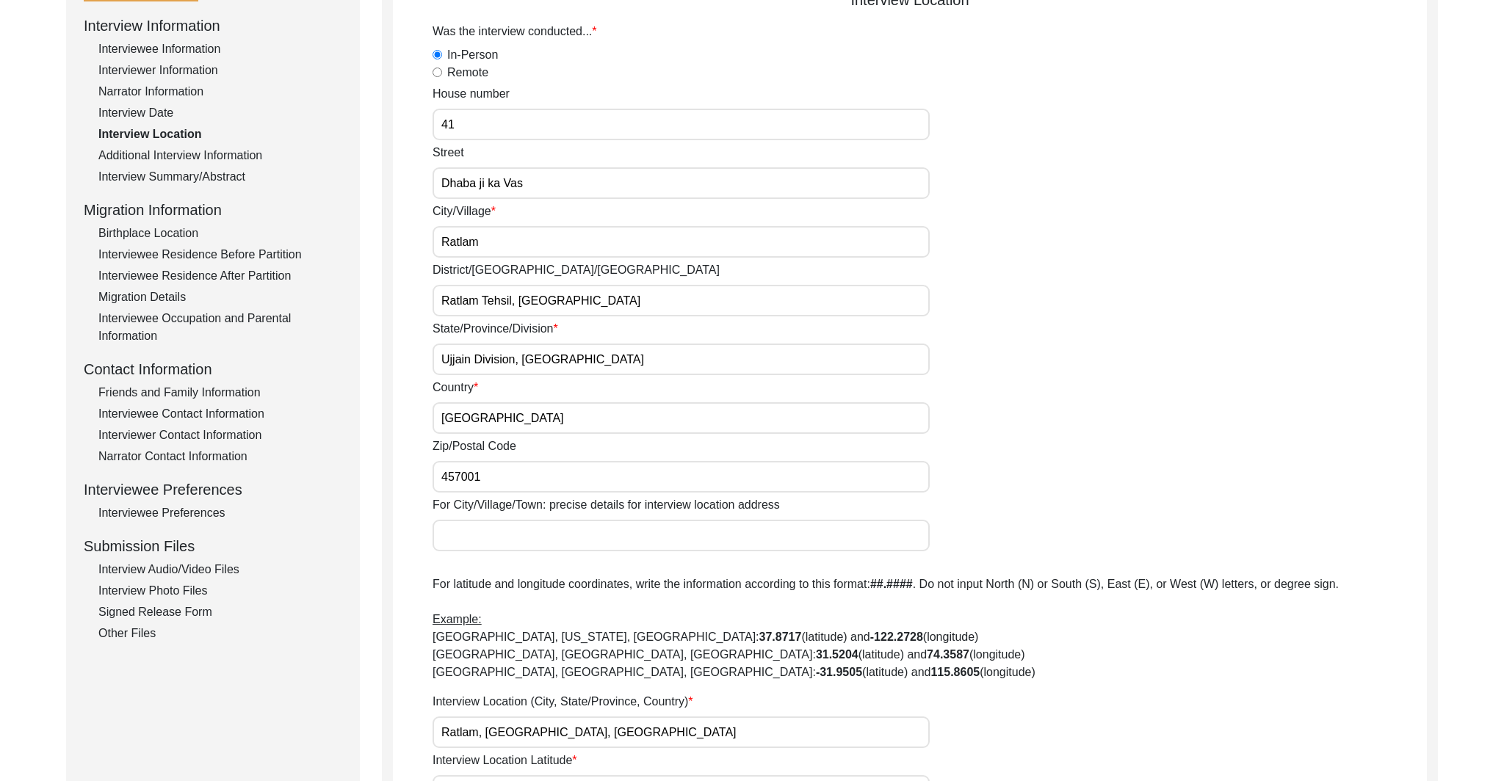
click at [192, 238] on div "Birthplace Location" at bounding box center [220, 234] width 244 height 18
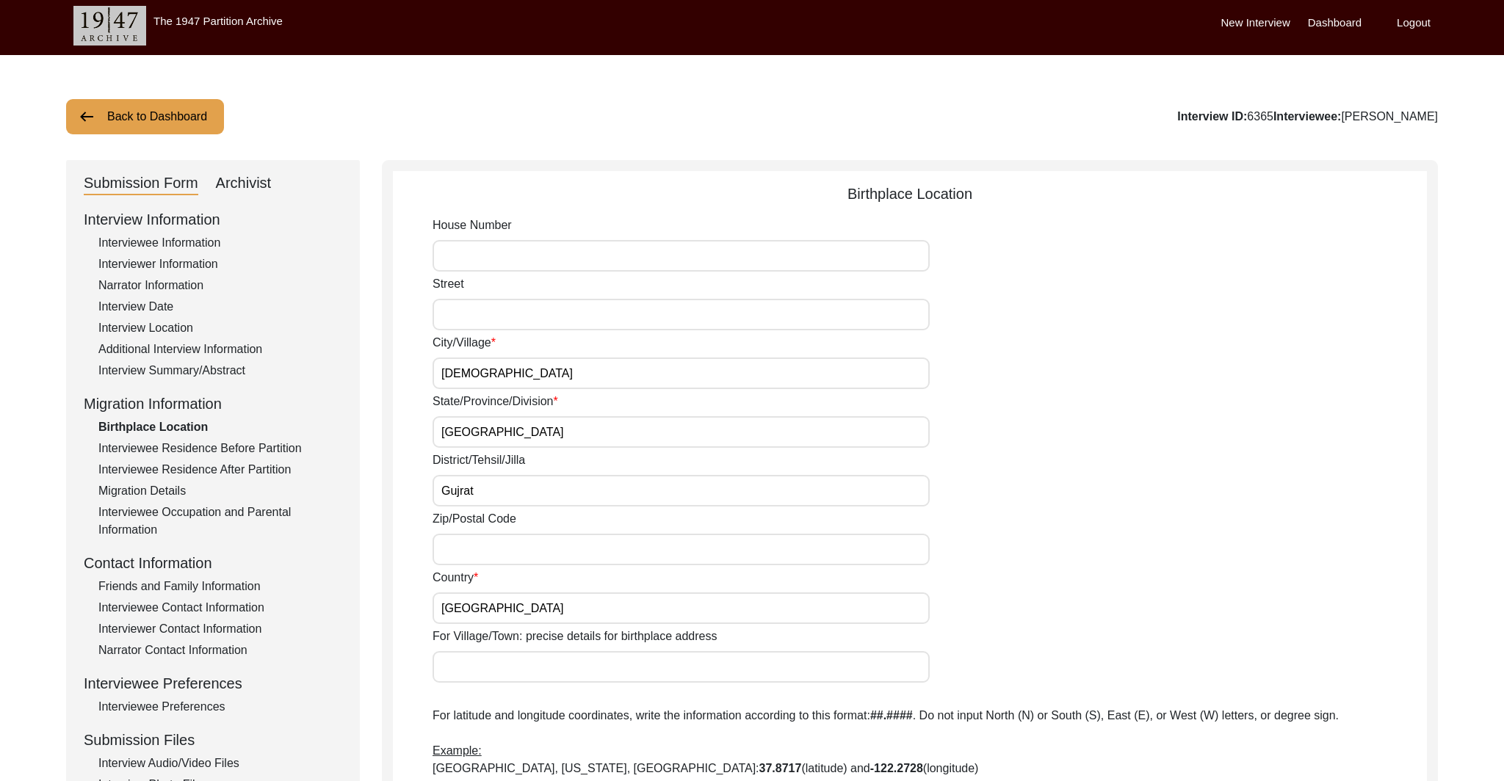
scroll to position [0, 0]
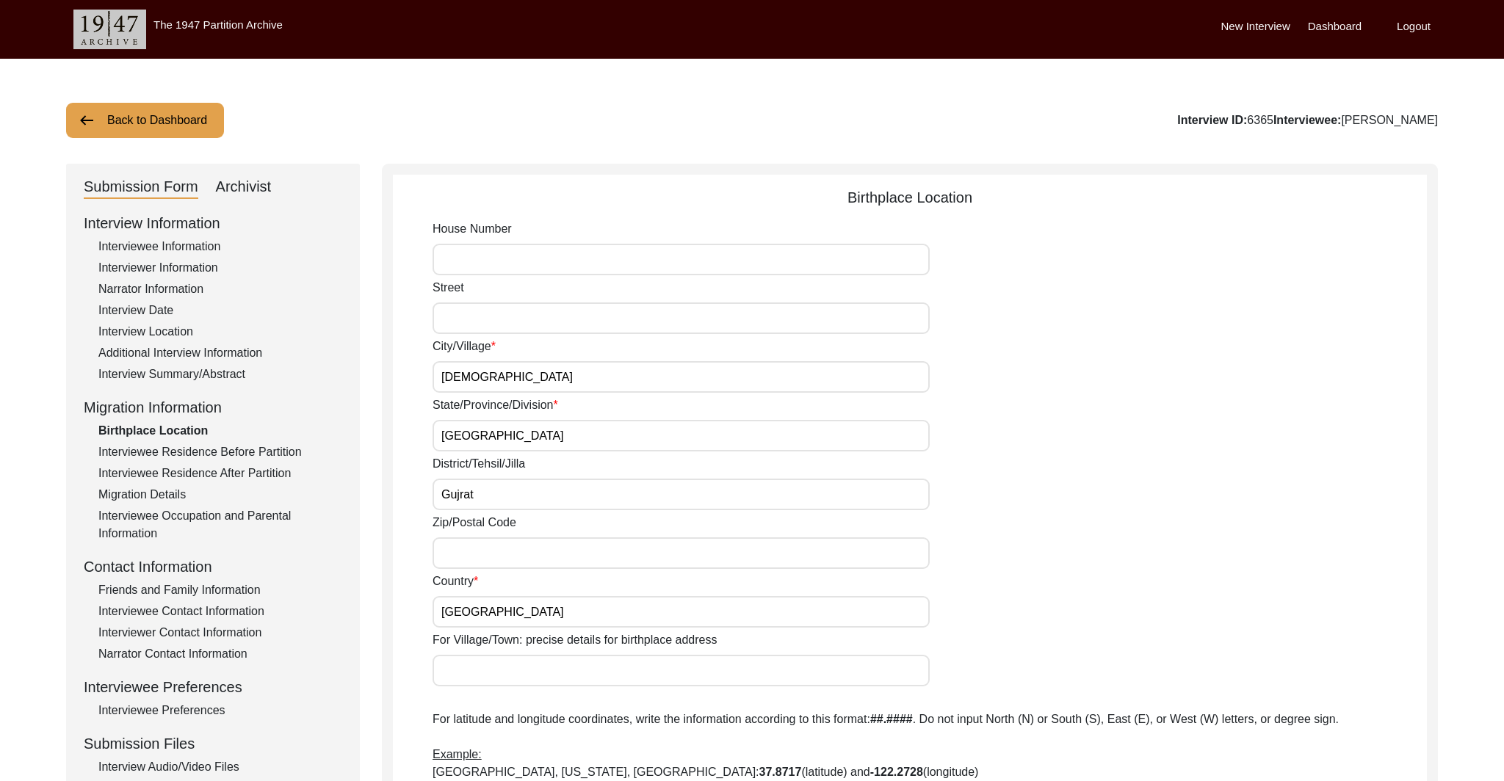
click at [264, 455] on div "Interviewee Residence Before Partition" at bounding box center [220, 453] width 244 height 18
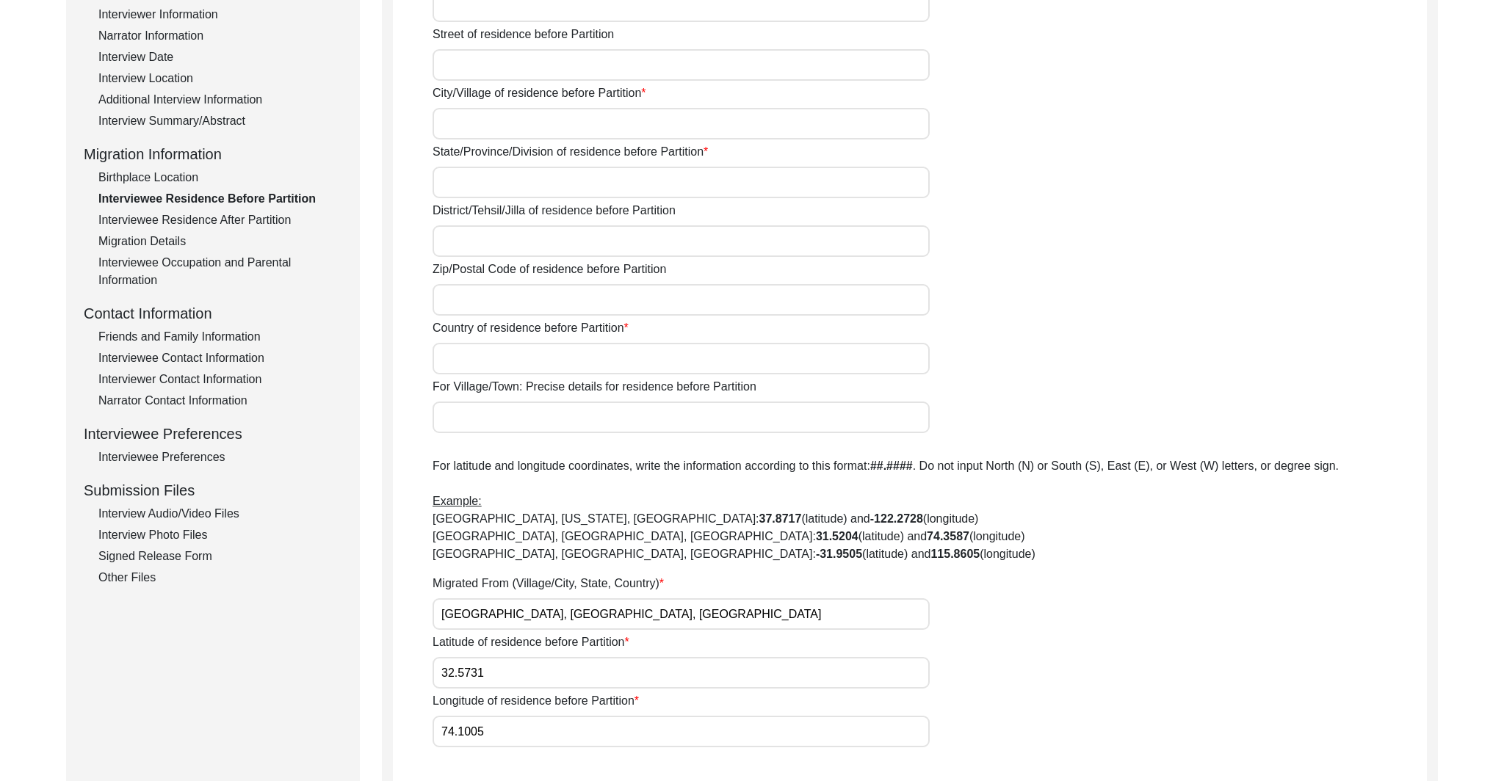
scroll to position [178, 0]
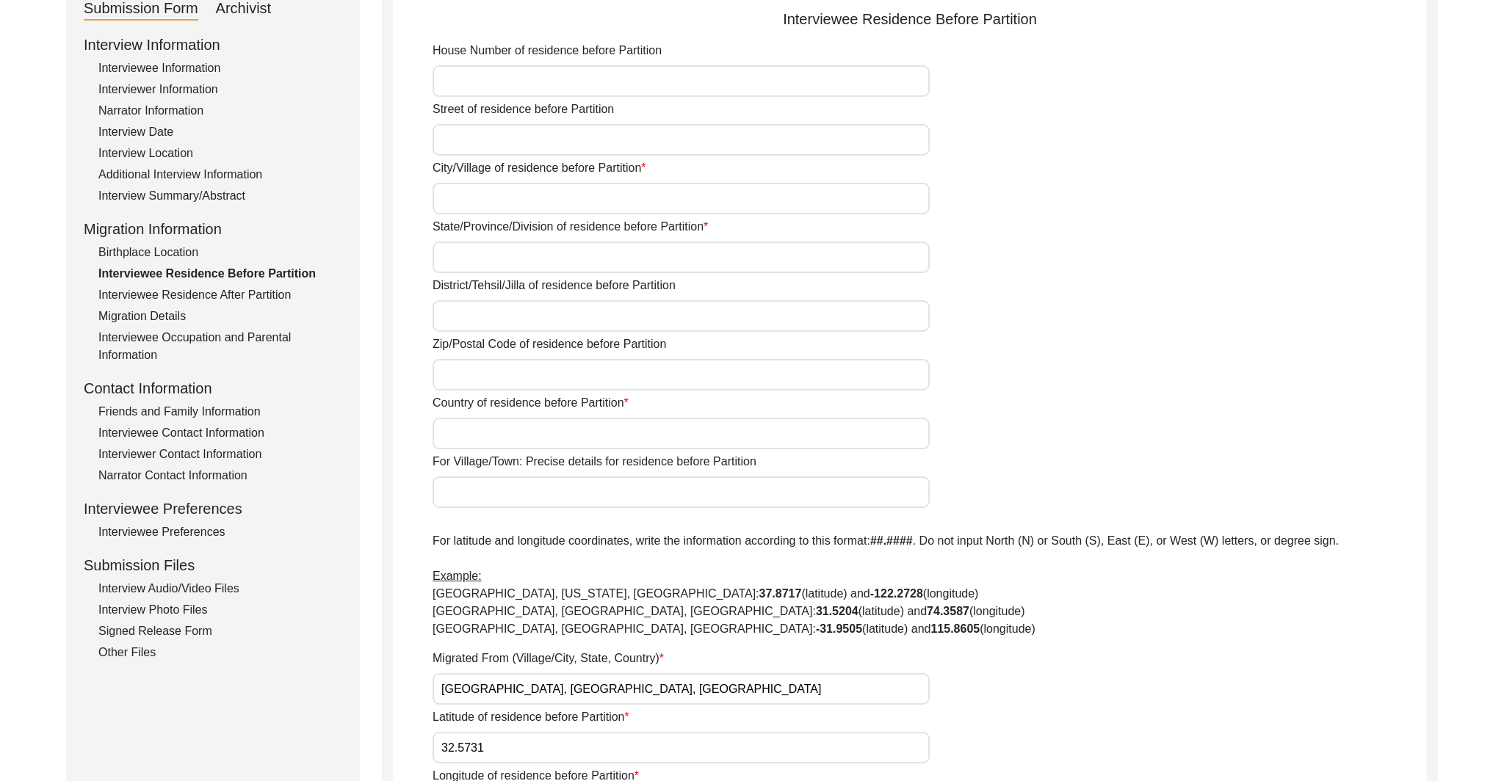
click at [278, 294] on div "Interviewee Residence After Partition" at bounding box center [220, 295] width 244 height 18
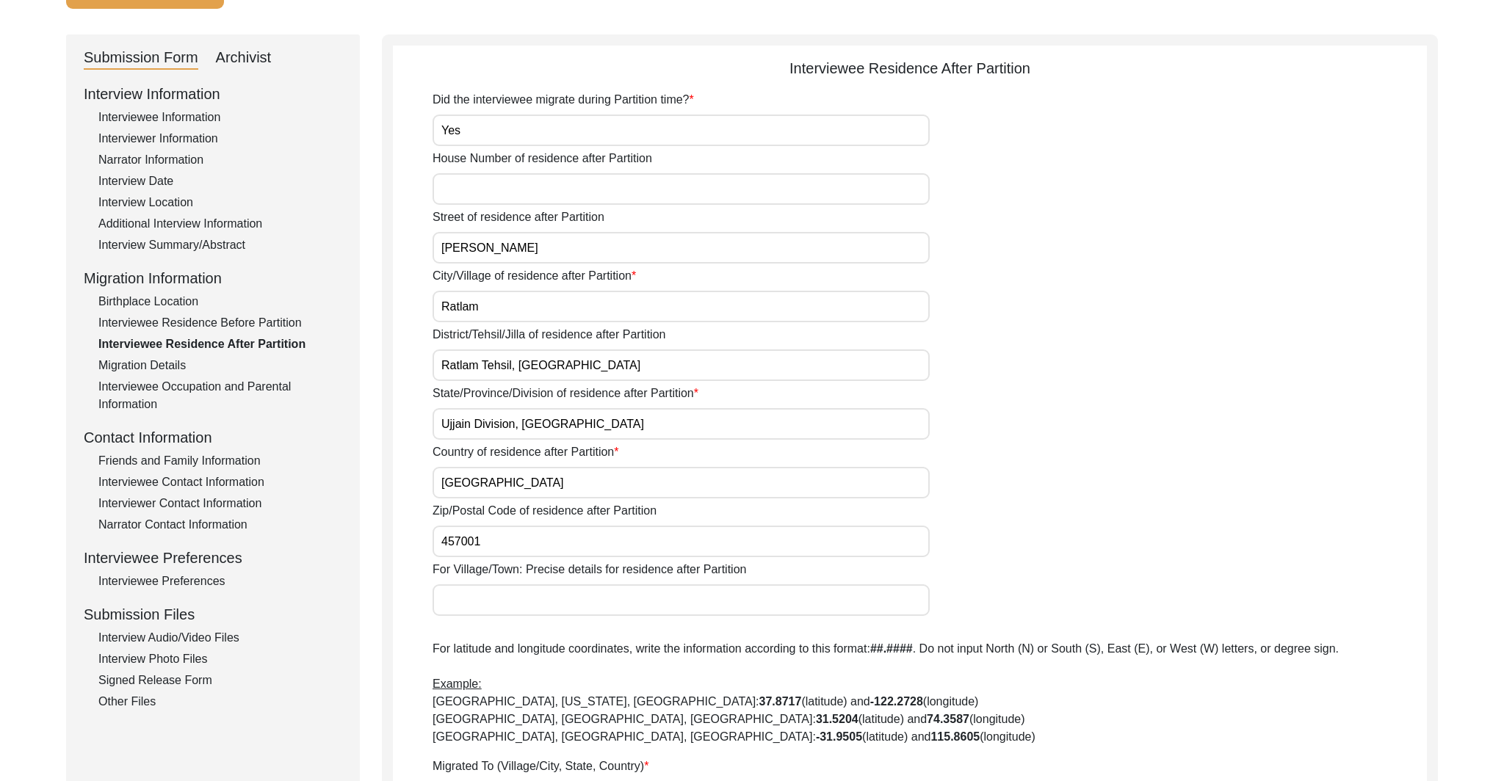
scroll to position [0, 0]
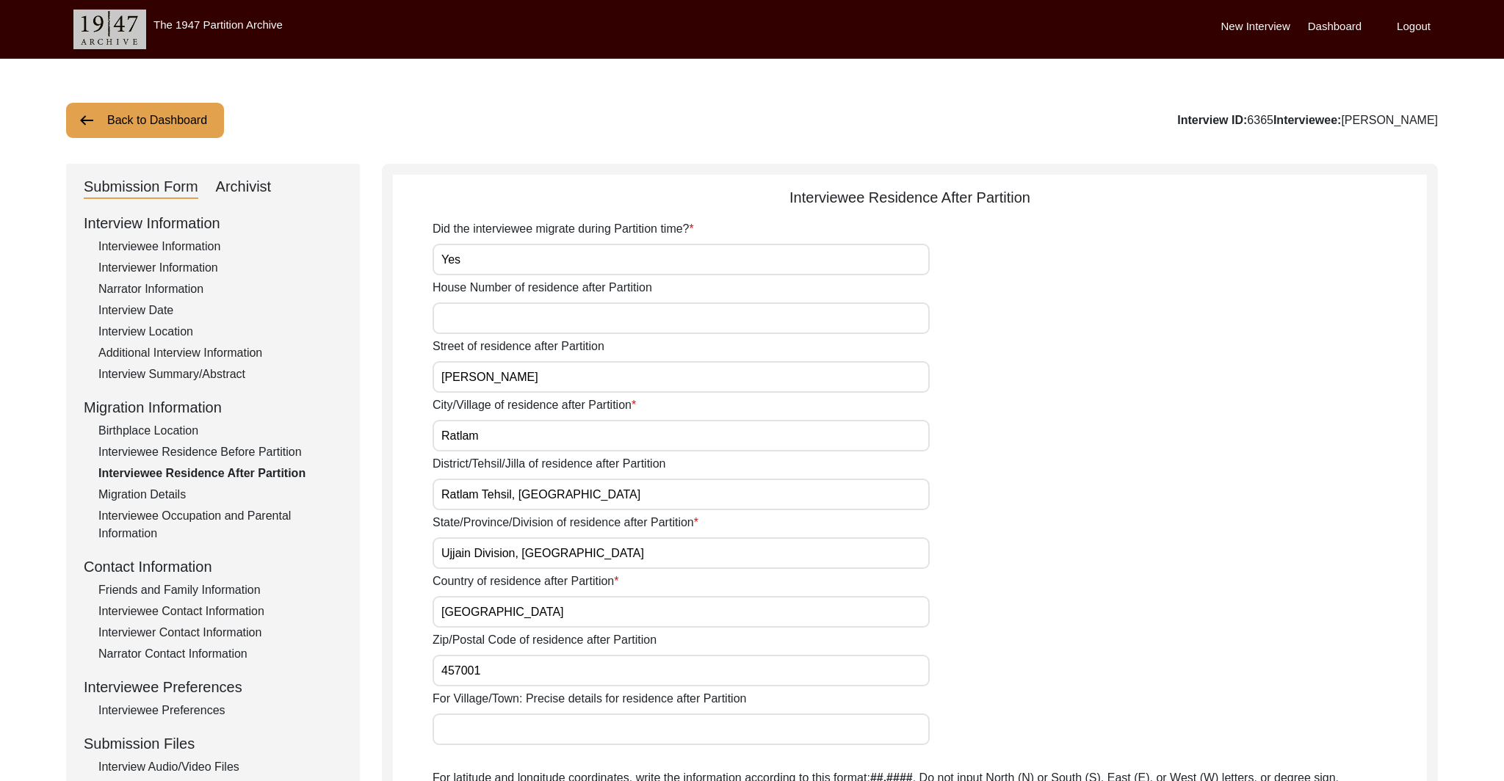
click at [215, 127] on button "Back to Dashboard" at bounding box center [145, 120] width 158 height 35
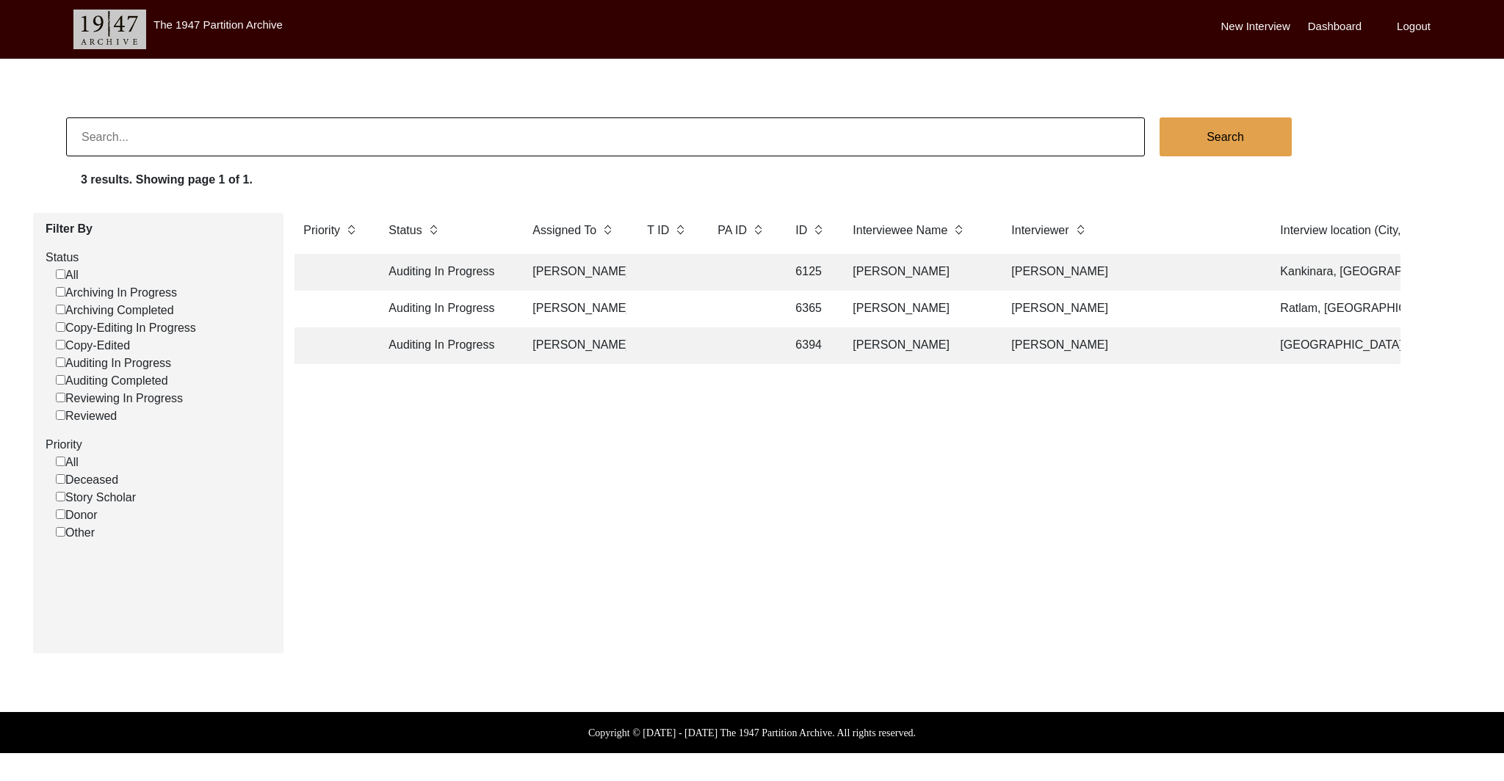
click at [598, 347] on td "[PERSON_NAME]" at bounding box center [575, 345] width 103 height 37
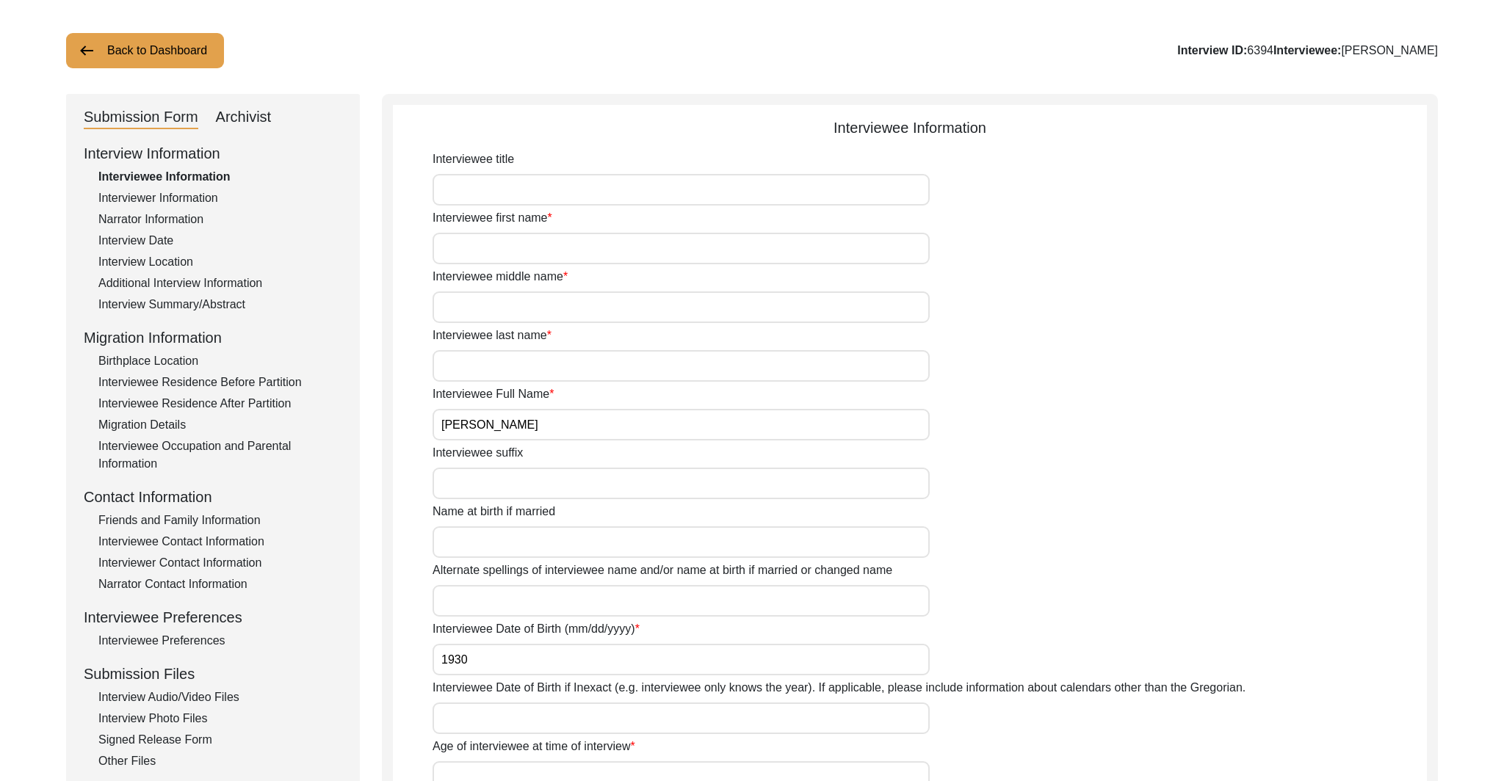
scroll to position [73, 0]
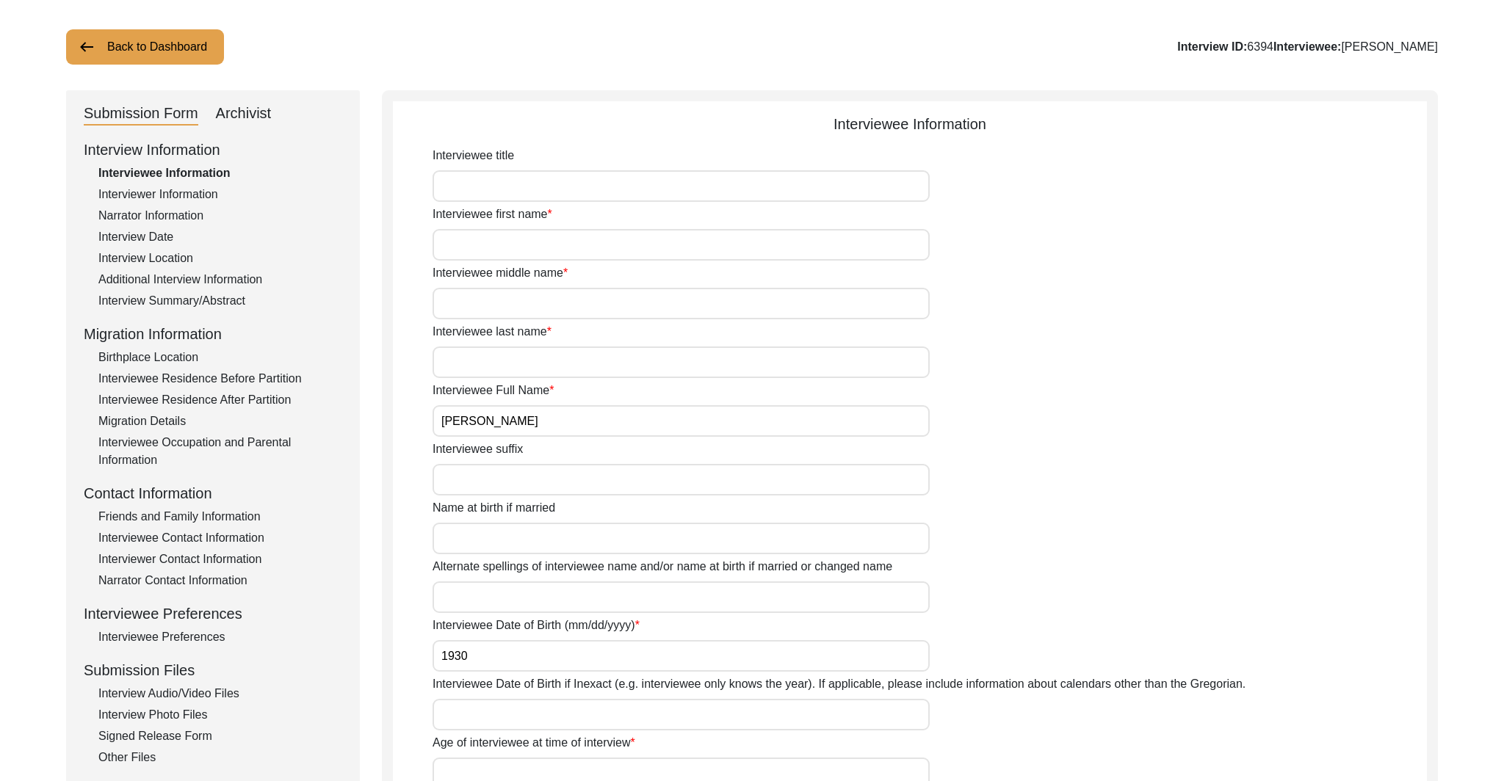
click at [187, 417] on div "Migration Details" at bounding box center [220, 422] width 244 height 18
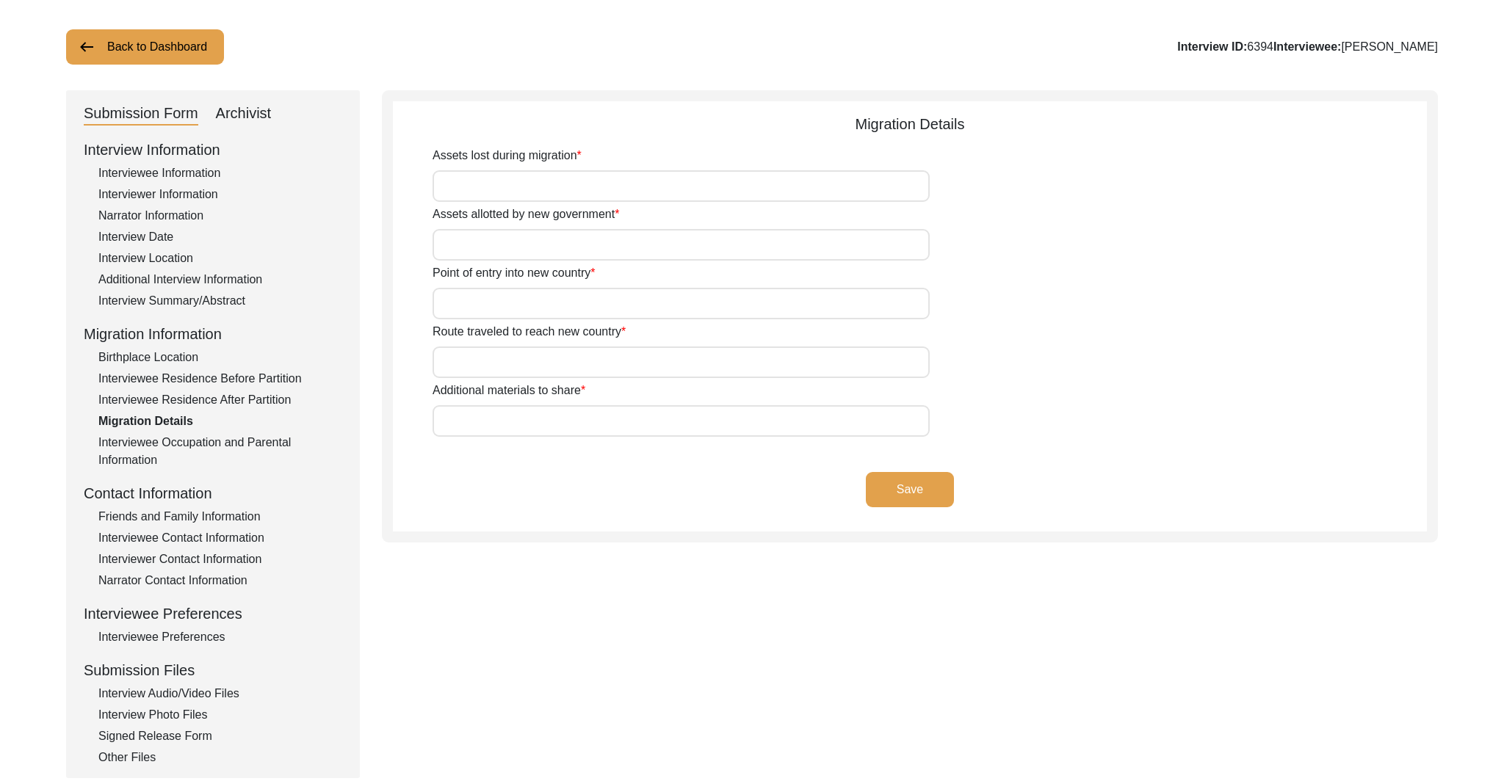
click at [173, 259] on div "Interview Location" at bounding box center [220, 259] width 244 height 18
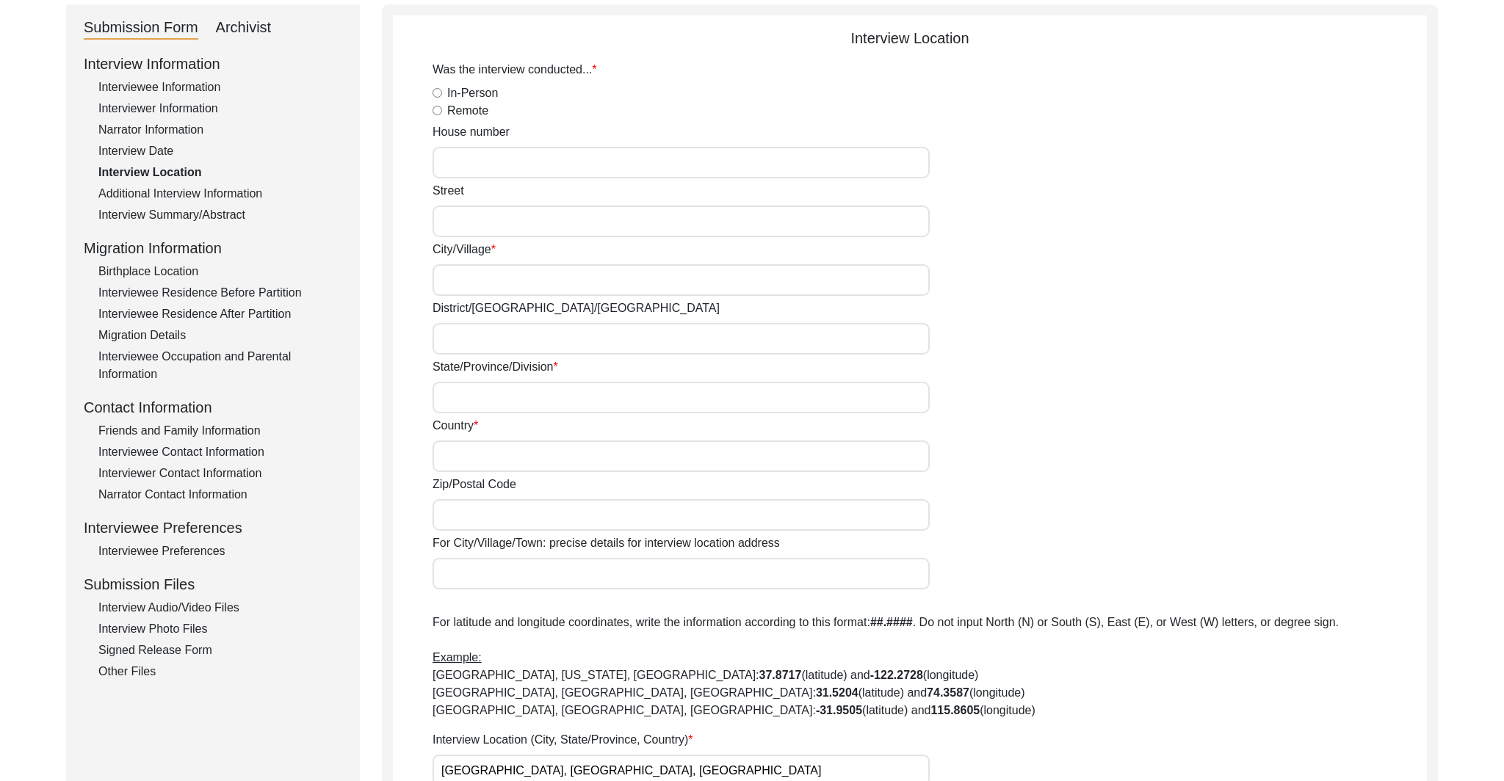
scroll to position [156, 0]
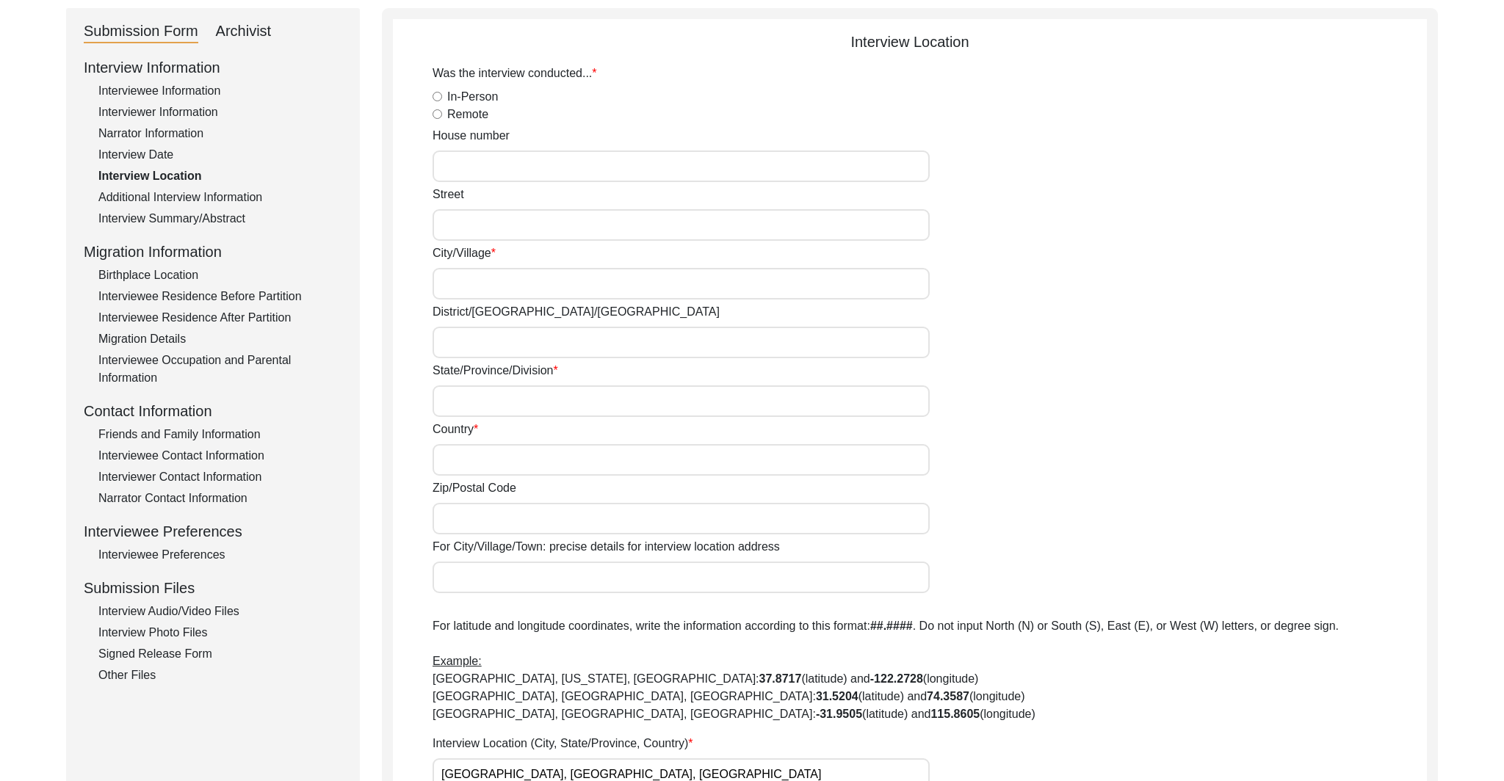
click at [291, 311] on div "Interviewee Residence After Partition" at bounding box center [220, 318] width 244 height 18
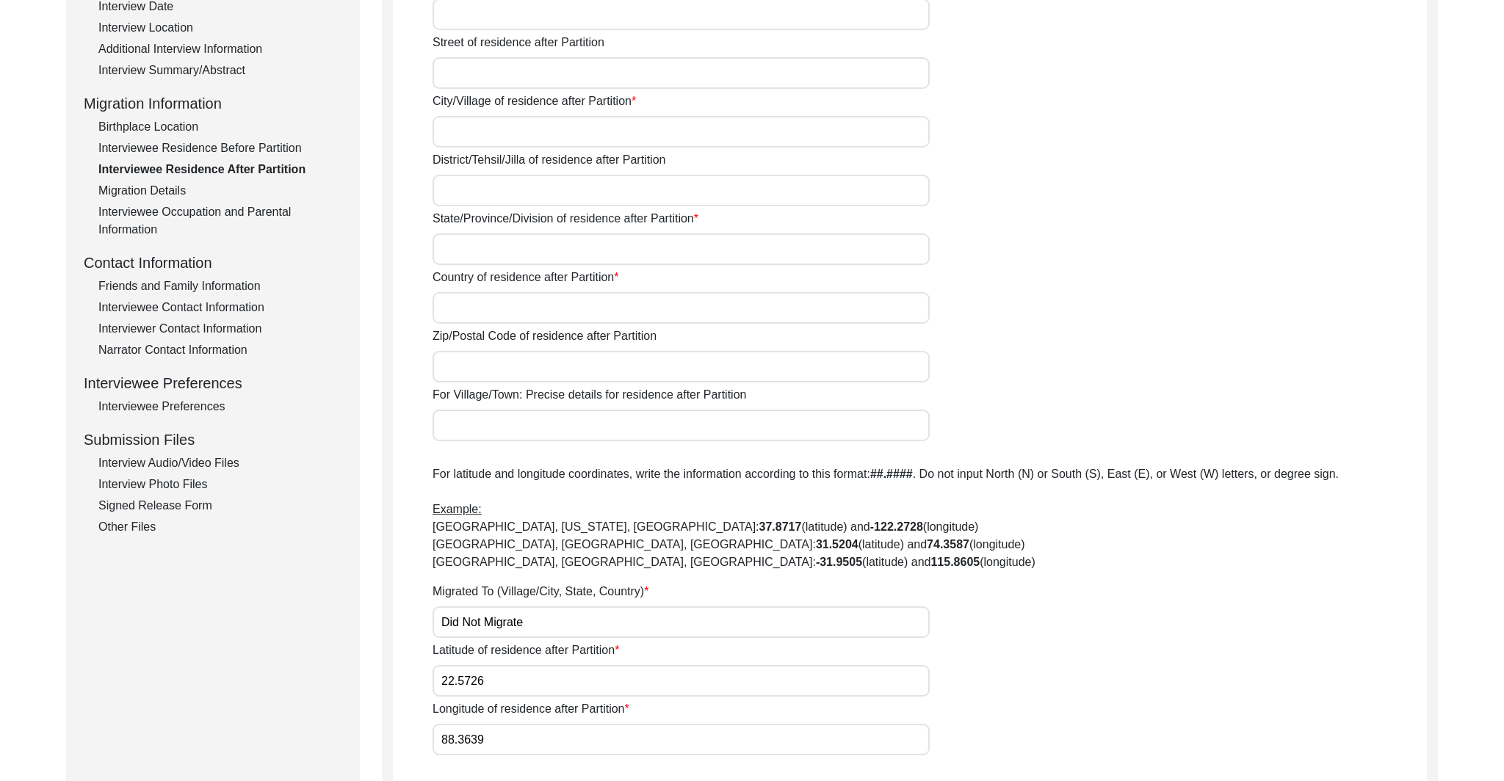
scroll to position [299, 0]
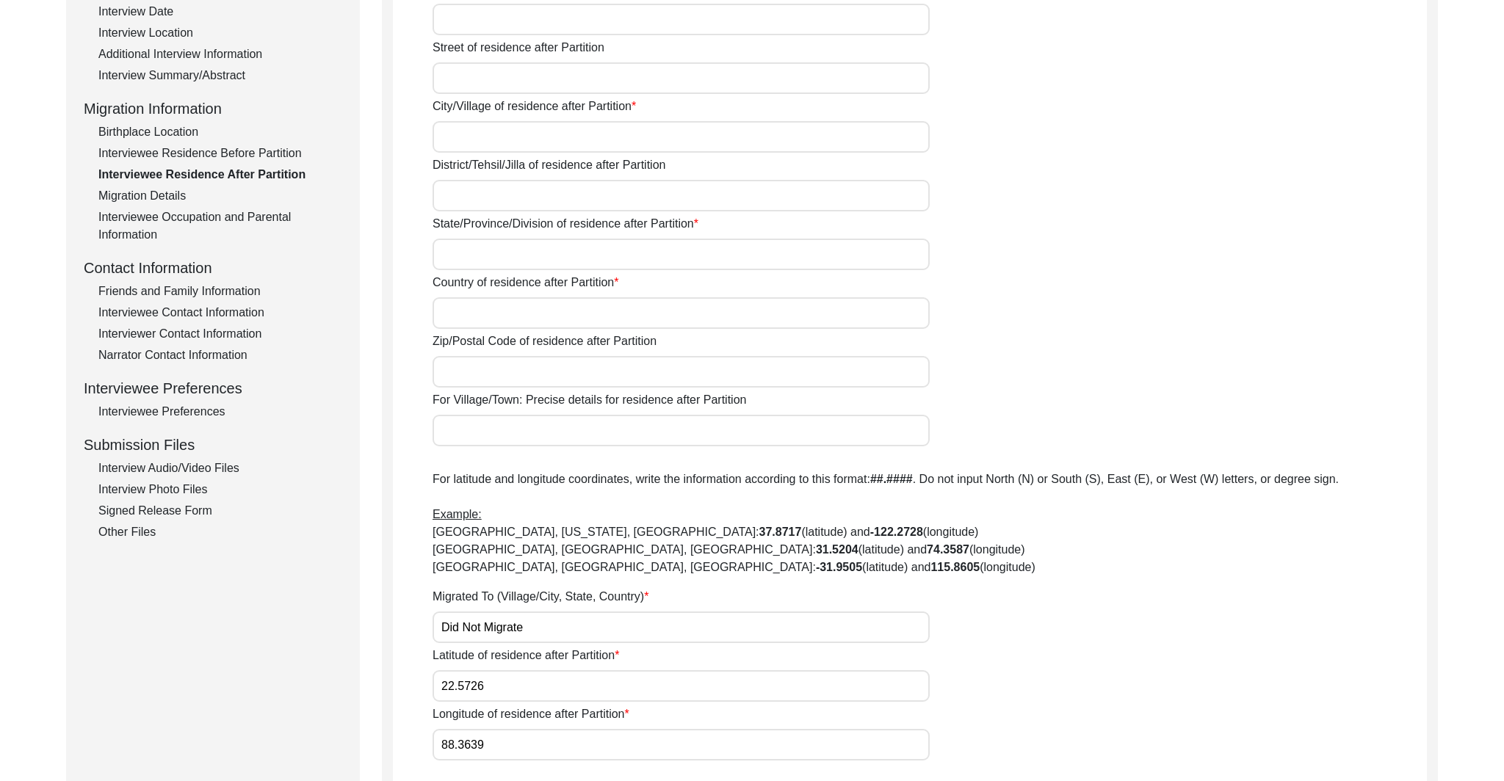
click at [272, 149] on div "Interviewee Residence Before Partition" at bounding box center [220, 154] width 244 height 18
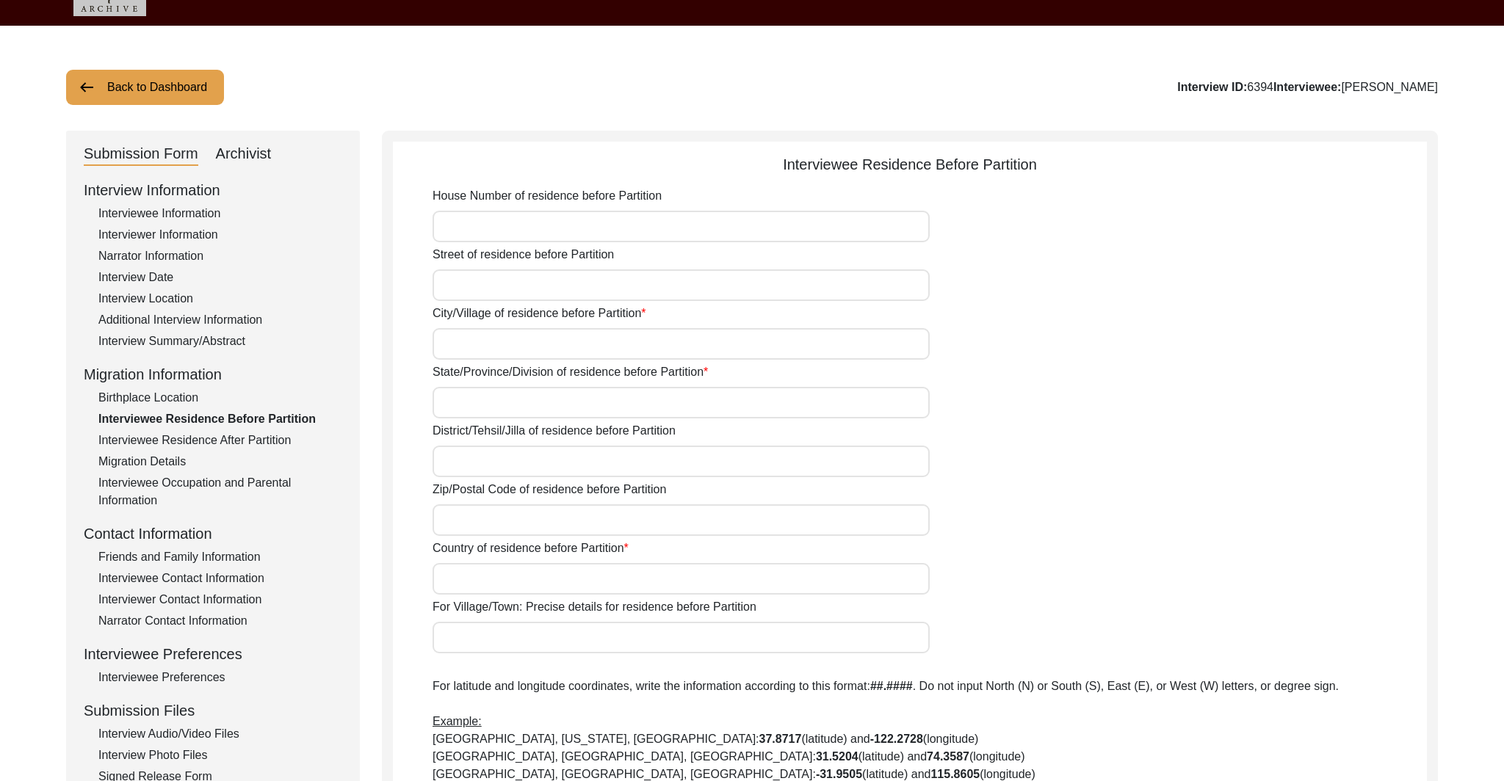
scroll to position [35, 0]
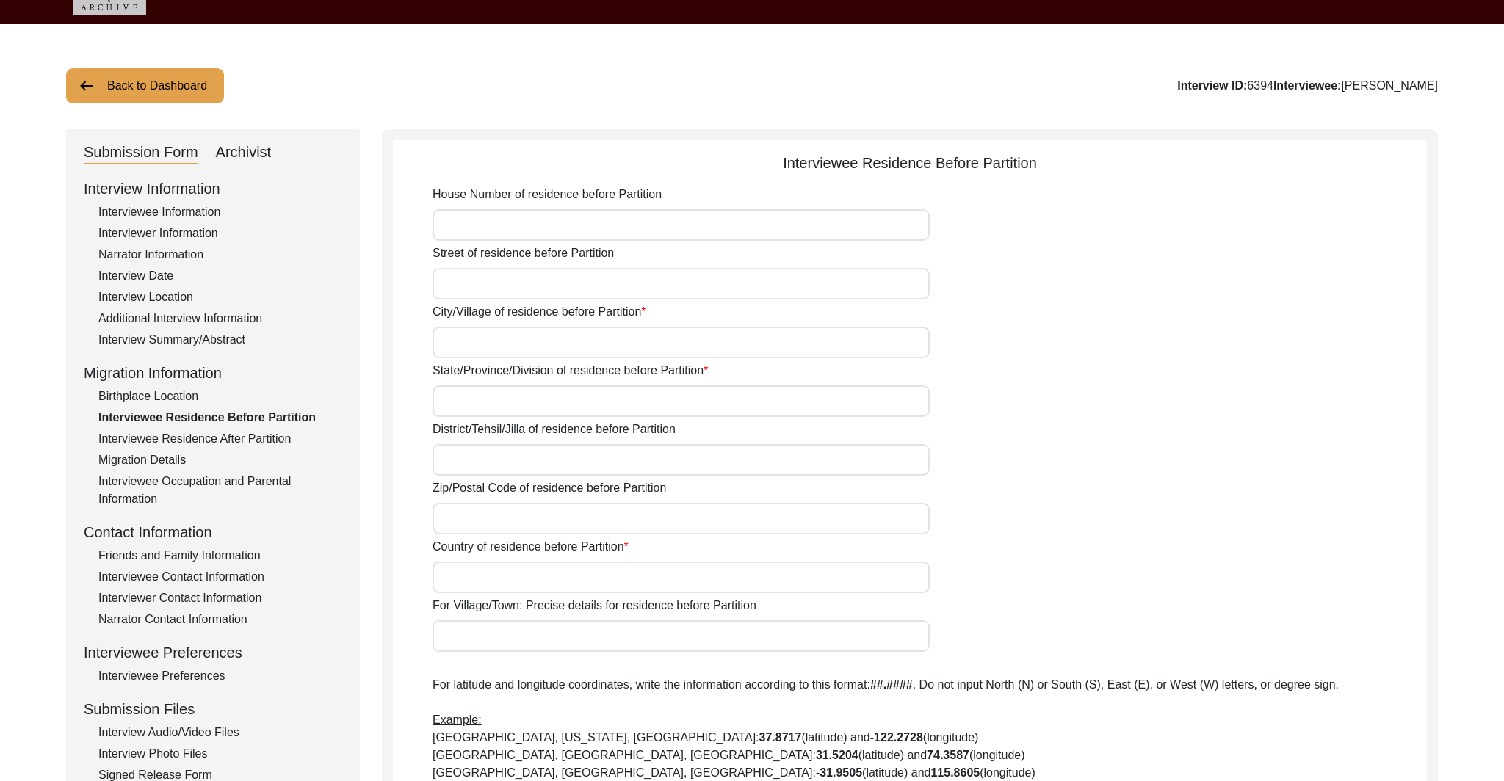
click at [201, 85] on button "Back to Dashboard" at bounding box center [145, 85] width 158 height 35
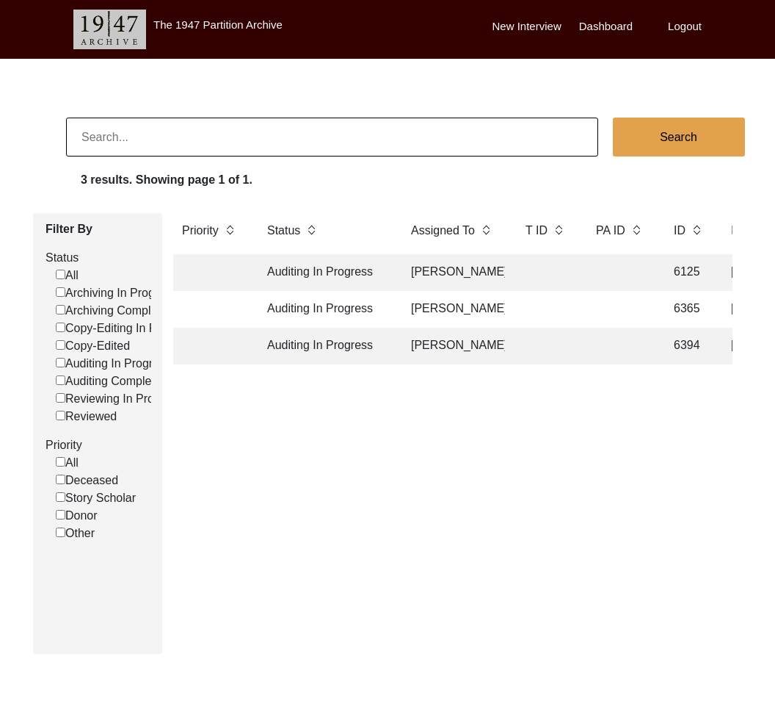
click at [366, 266] on td "Auditing In Progress" at bounding box center [324, 272] width 132 height 37
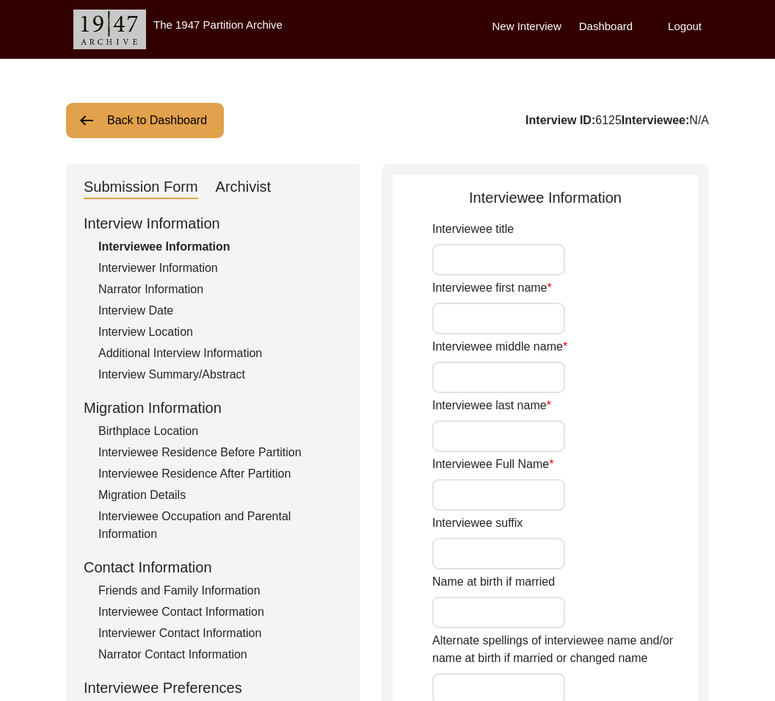
type input "Mr."
type input "[PERSON_NAME]"
type input "N/A"
type input "[PERSON_NAME]"
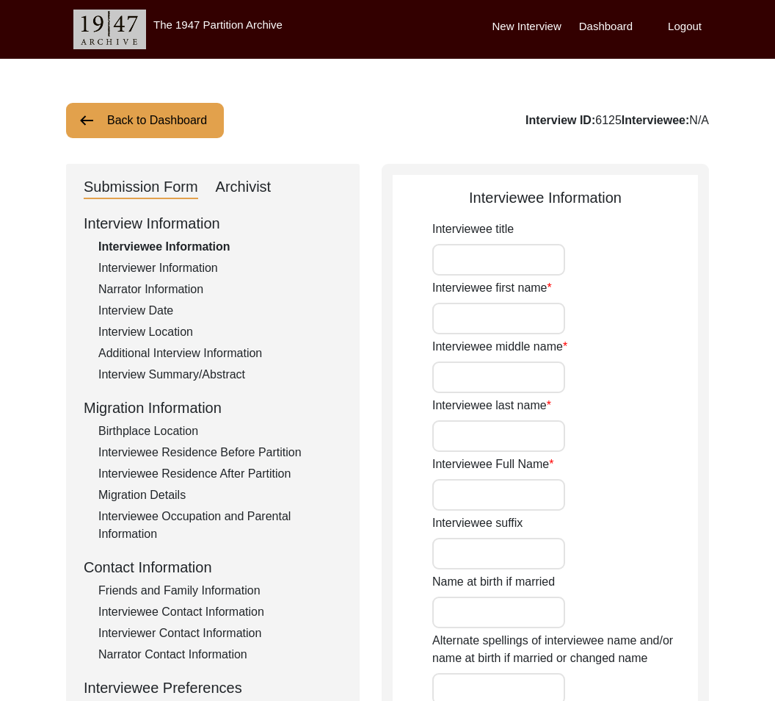
type input "[DATE]"
type input "68"
type input "N/A"
type input "[DEMOGRAPHIC_DATA]"
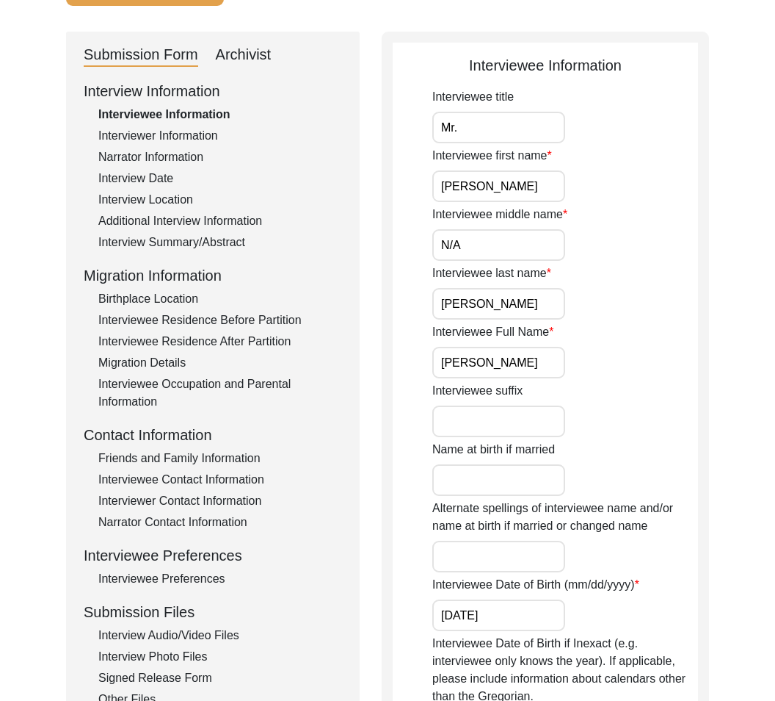
scroll to position [141, 0]
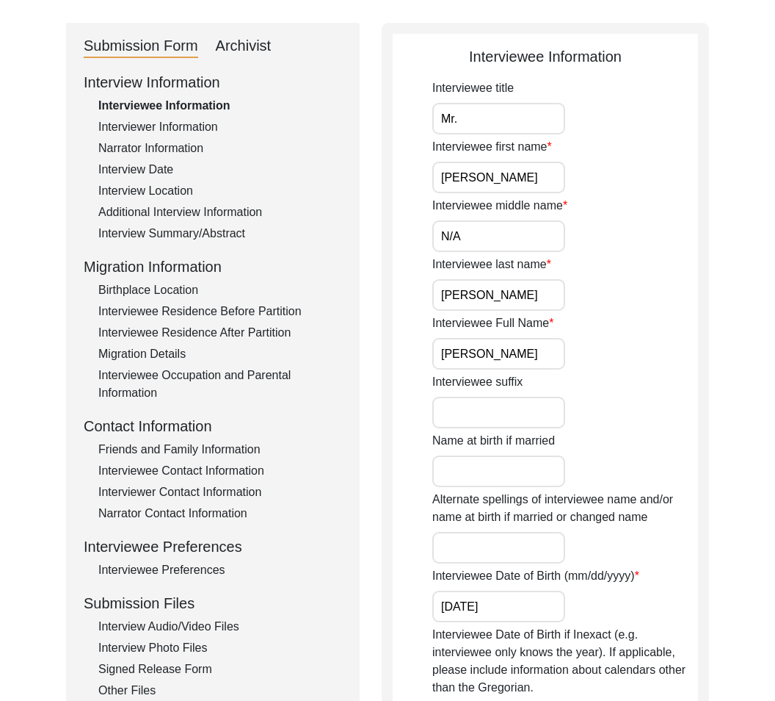
click at [151, 286] on div "Birthplace Location" at bounding box center [220, 290] width 244 height 18
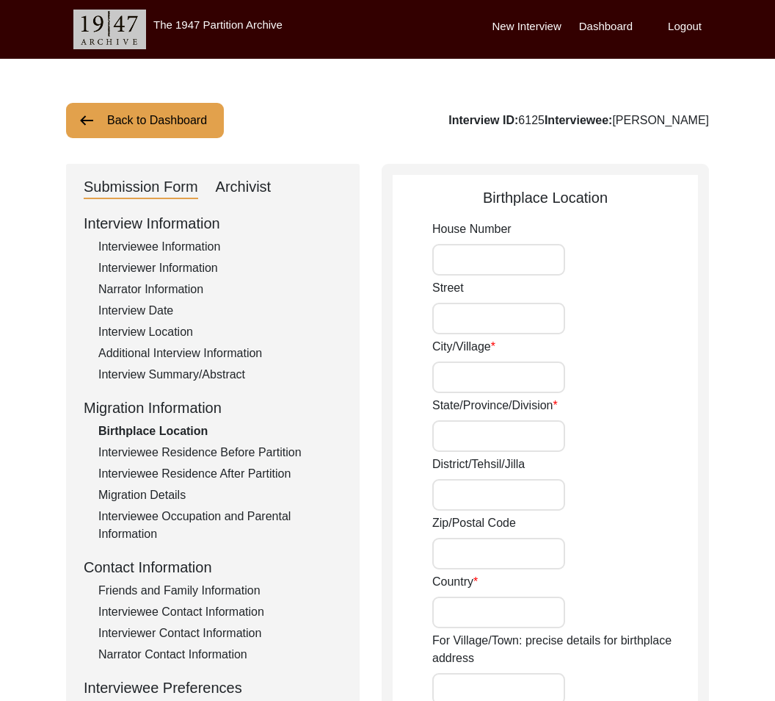
scroll to position [9, 0]
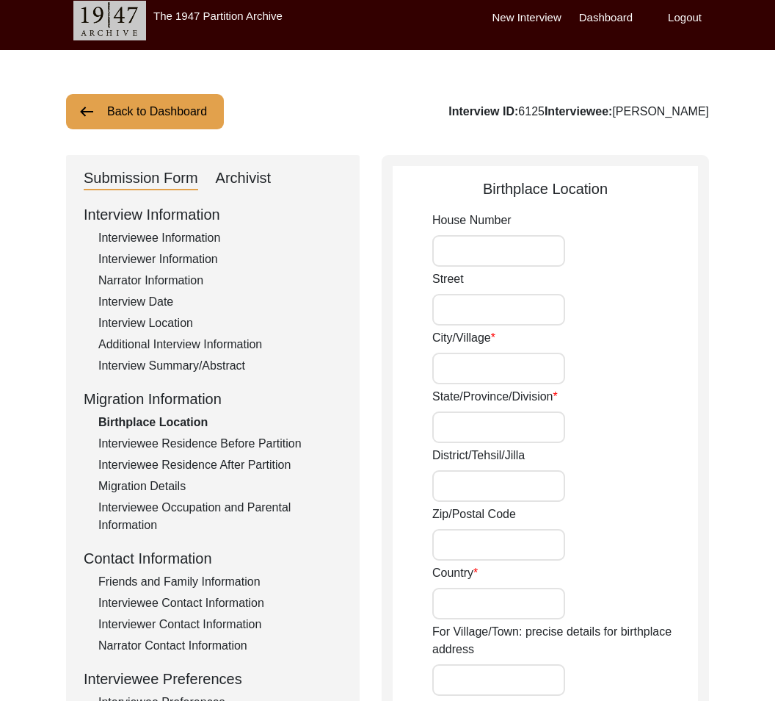
click at [206, 126] on button "Back to Dashboard" at bounding box center [145, 111] width 158 height 35
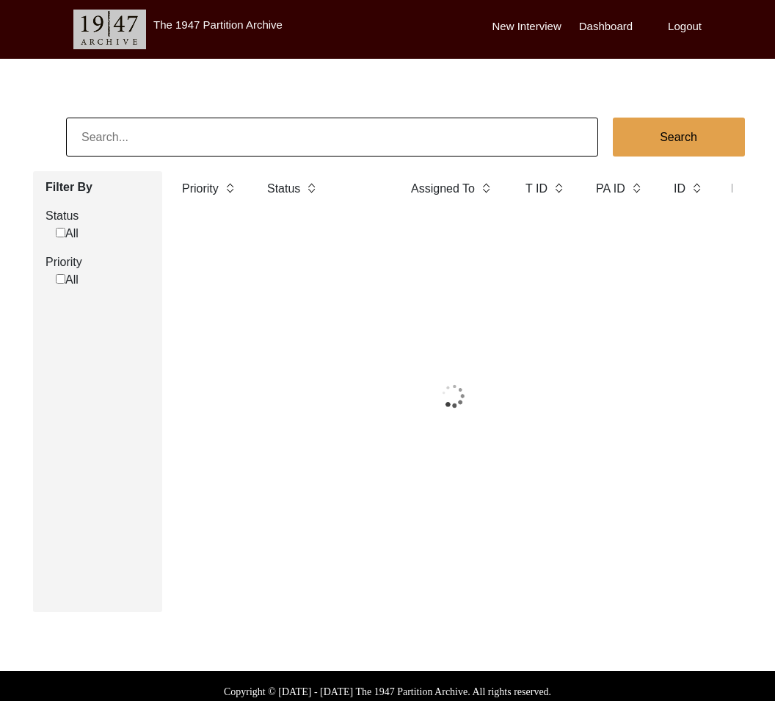
scroll to position [4, 0]
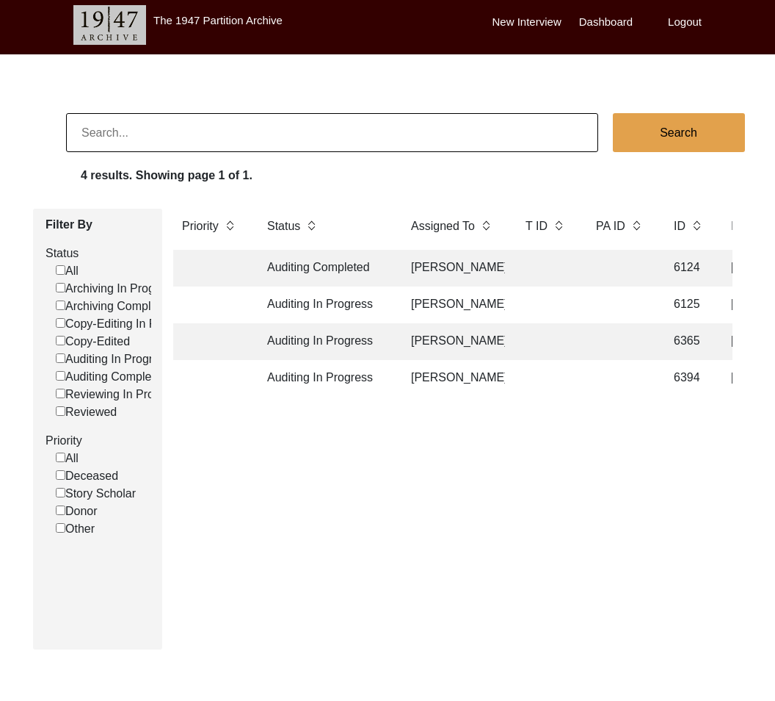
click at [394, 200] on app-records-search "Search 4 results. Showing page 1 of 1. Filter By Status All Archiving In Progre…" at bounding box center [387, 381] width 775 height 536
click at [344, 268] on td "Auditing Completed" at bounding box center [324, 268] width 132 height 37
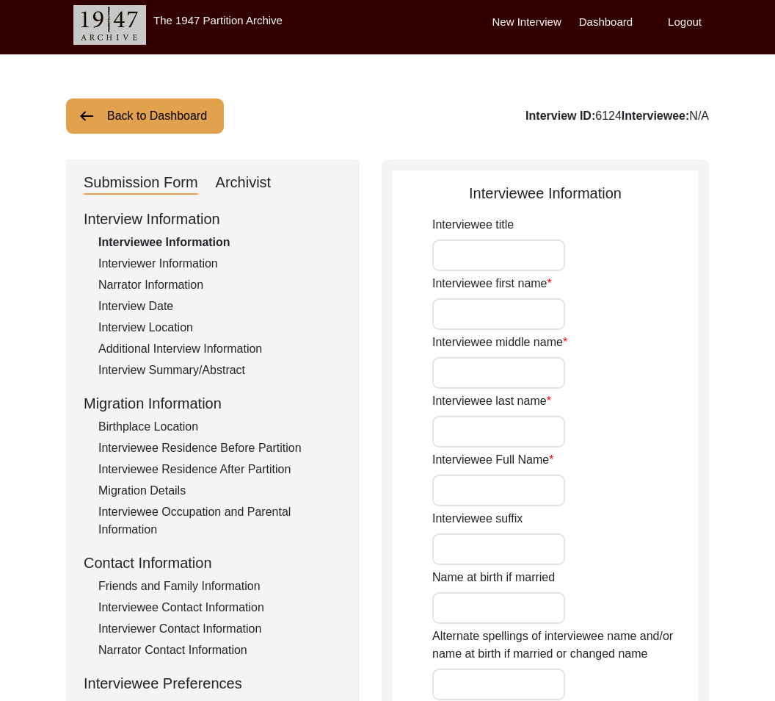
type input "Mr."
type input "[PERSON_NAME]"
type input "N/A"
type input "[PERSON_NAME]"
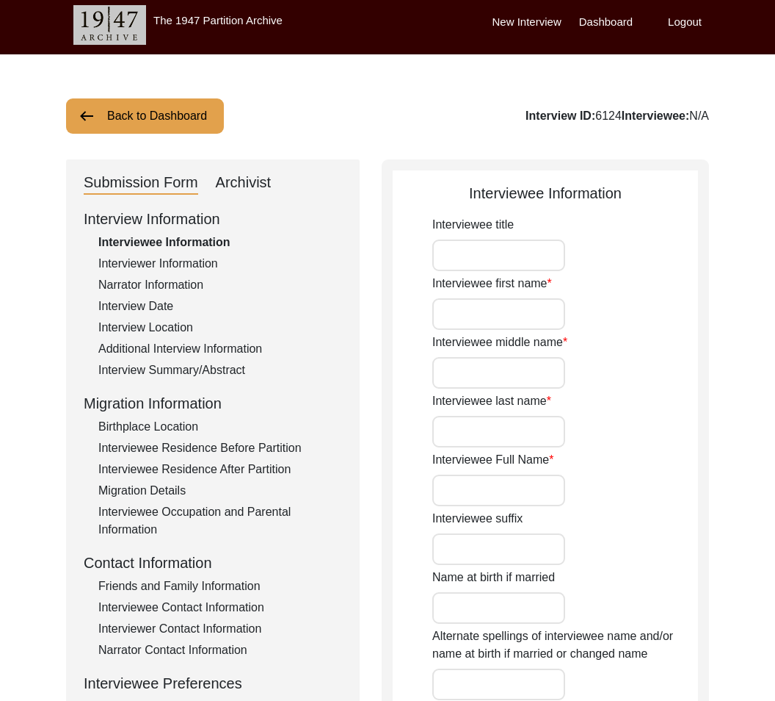
type input "[PERSON_NAME] Vaniyambadi [PERSON_NAME]"
type input "[DATE]"
type input "87"
type input "[DEMOGRAPHIC_DATA]"
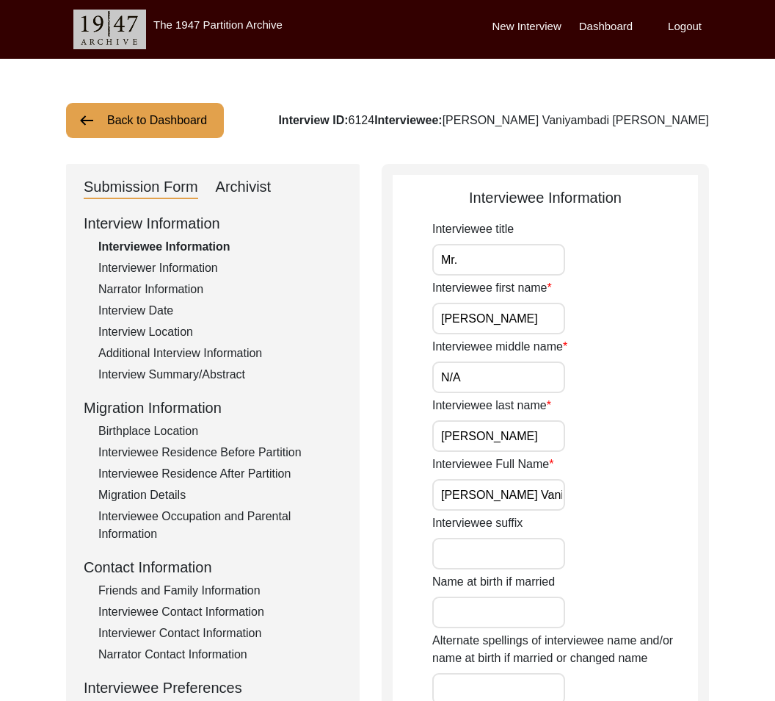
click at [177, 331] on div "Interview Location" at bounding box center [220, 332] width 244 height 18
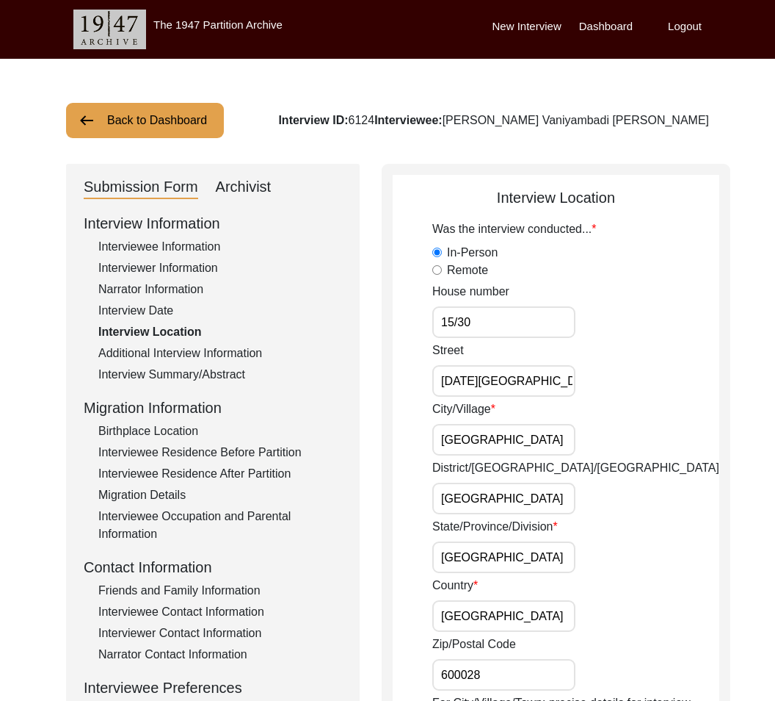
click at [134, 425] on div "Birthplace Location" at bounding box center [220, 431] width 244 height 18
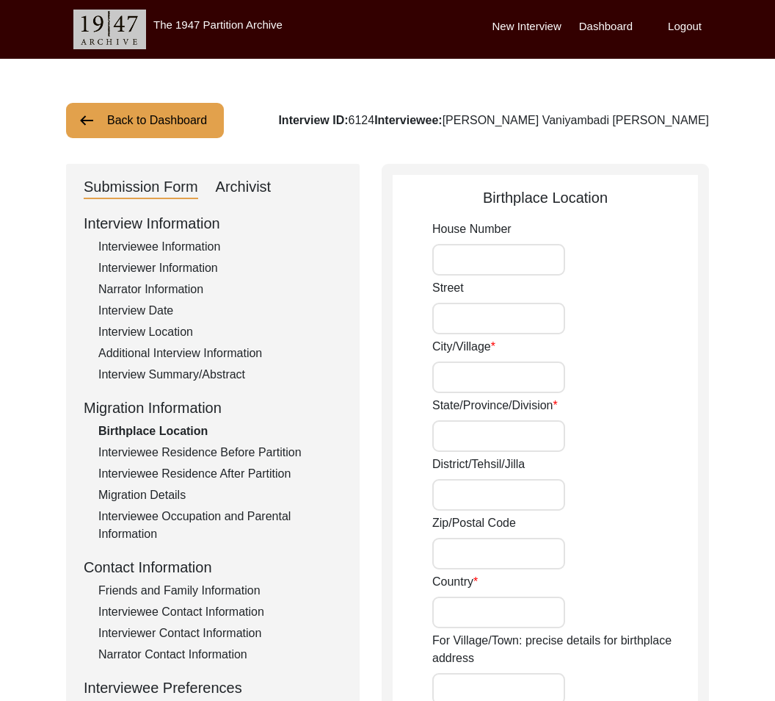
type input "Oldpet"
type input "Krishnagiri"
type input "[GEOGRAPHIC_DATA]"
type input "635002"
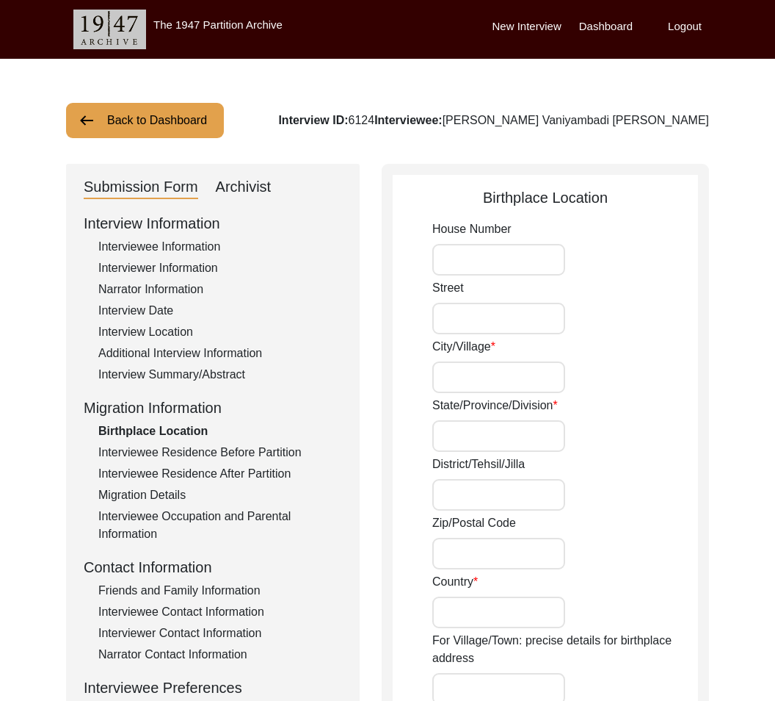
type input "[GEOGRAPHIC_DATA]"
type input "[GEOGRAPHIC_DATA], [GEOGRAPHIC_DATA], [GEOGRAPHIC_DATA]"
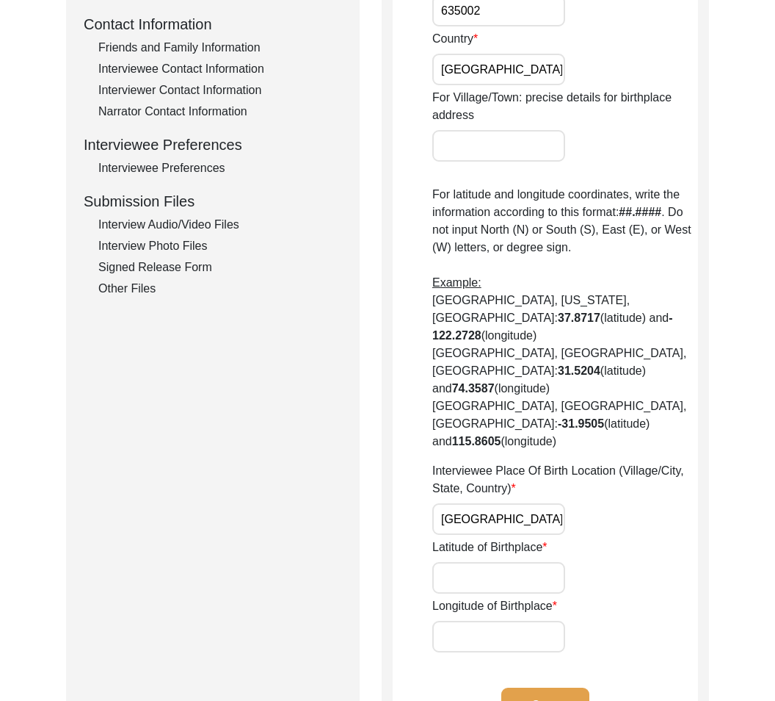
scroll to position [757, 0]
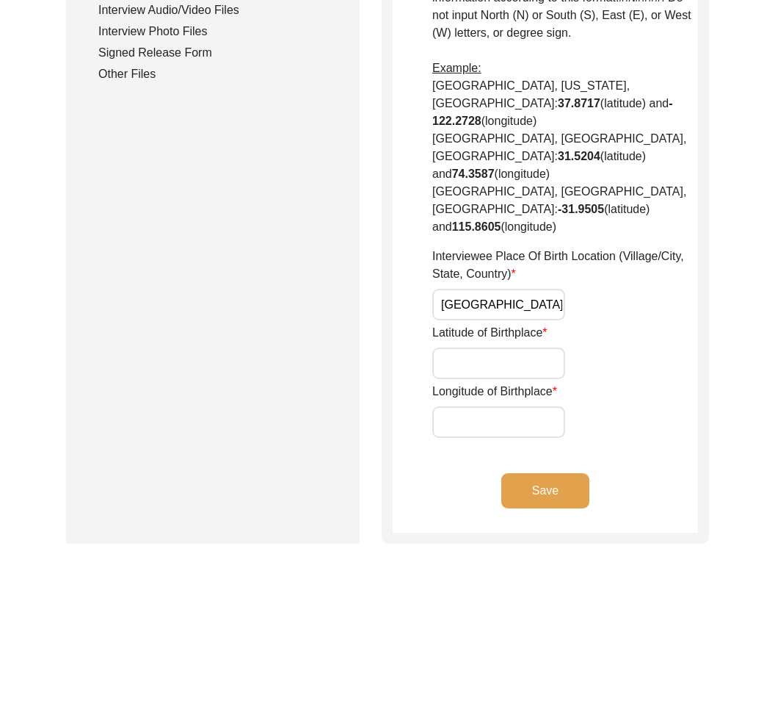
click at [490, 347] on input "Latitude of Birthplace" at bounding box center [498, 363] width 133 height 32
paste input "12.5266"
type input "12.5266"
click at [485, 406] on input "Longitude of Birthplace" at bounding box center [498, 422] width 133 height 32
paste input "78.2150"
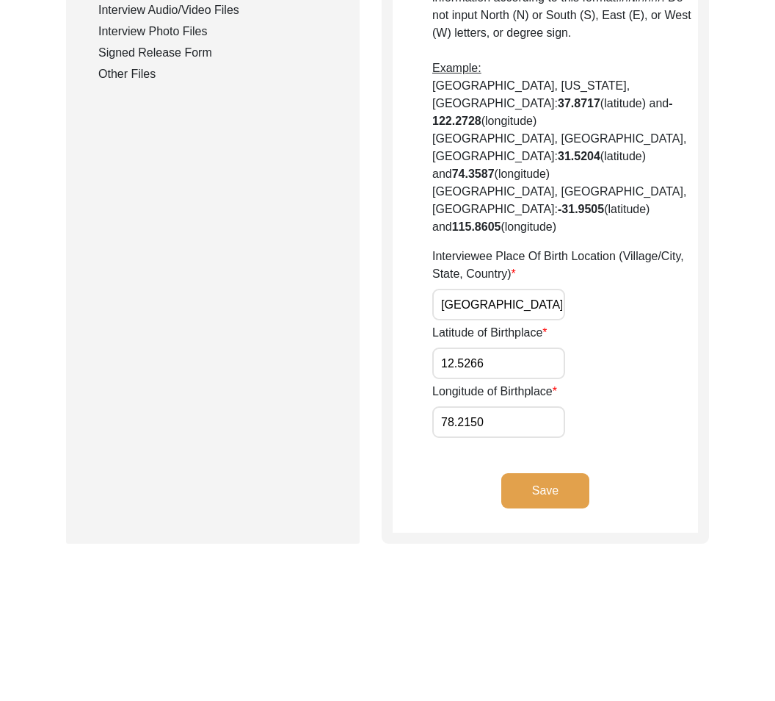
type input "78.2150"
click at [526, 473] on button "Save" at bounding box center [546, 490] width 88 height 35
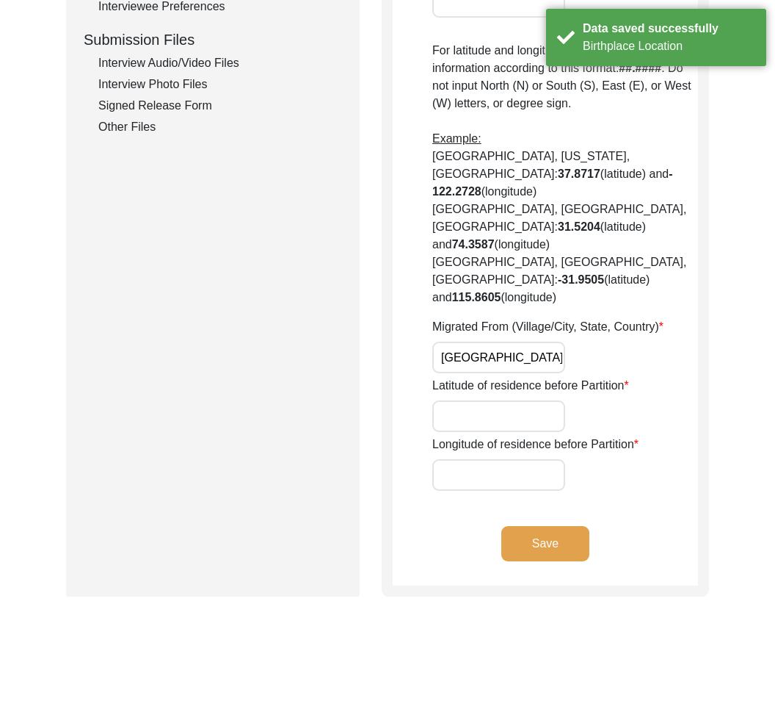
scroll to position [667, 0]
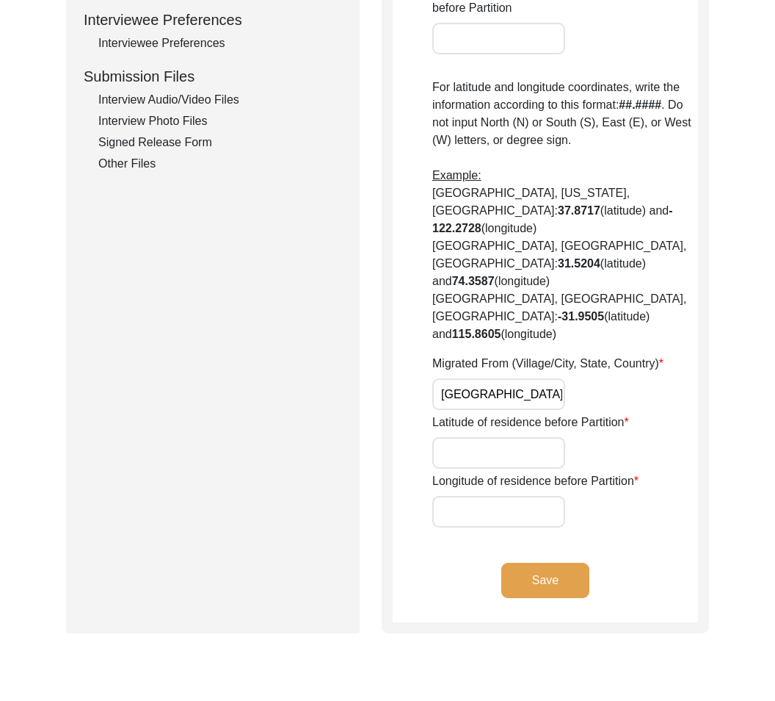
click at [501, 496] on input "Longitude of residence before Partition" at bounding box center [498, 512] width 133 height 32
paste input "78.2150"
type input "78.2150"
click at [496, 437] on input "Latitude of residence before Partition" at bounding box center [498, 453] width 133 height 32
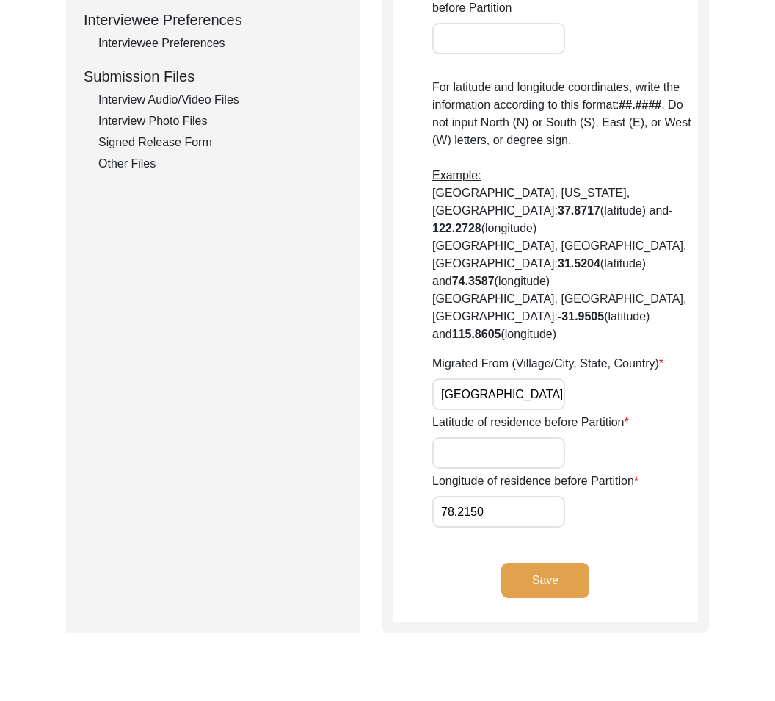
paste input "12.5266"
type input "12.5266"
click at [552, 562] on button "Save" at bounding box center [546, 579] width 88 height 35
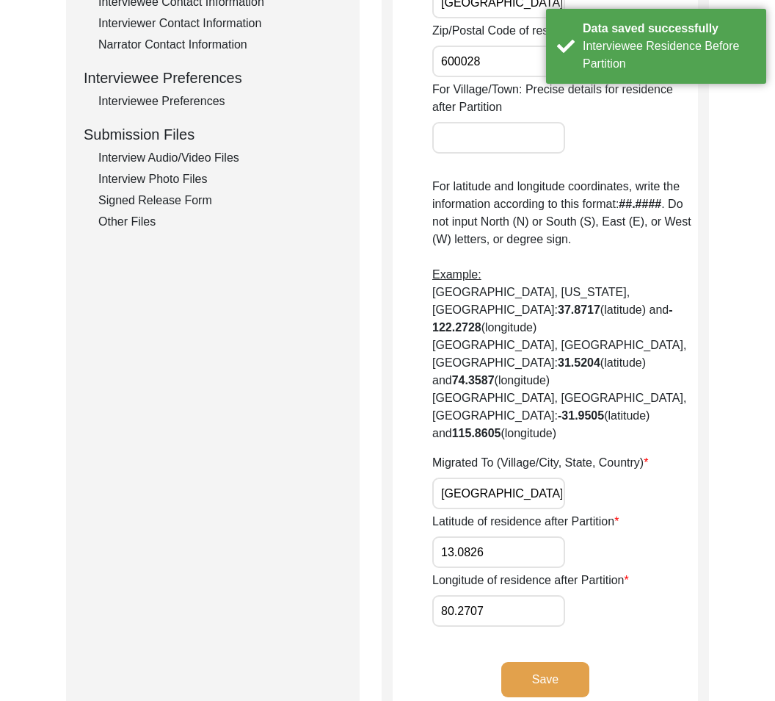
scroll to position [0, 0]
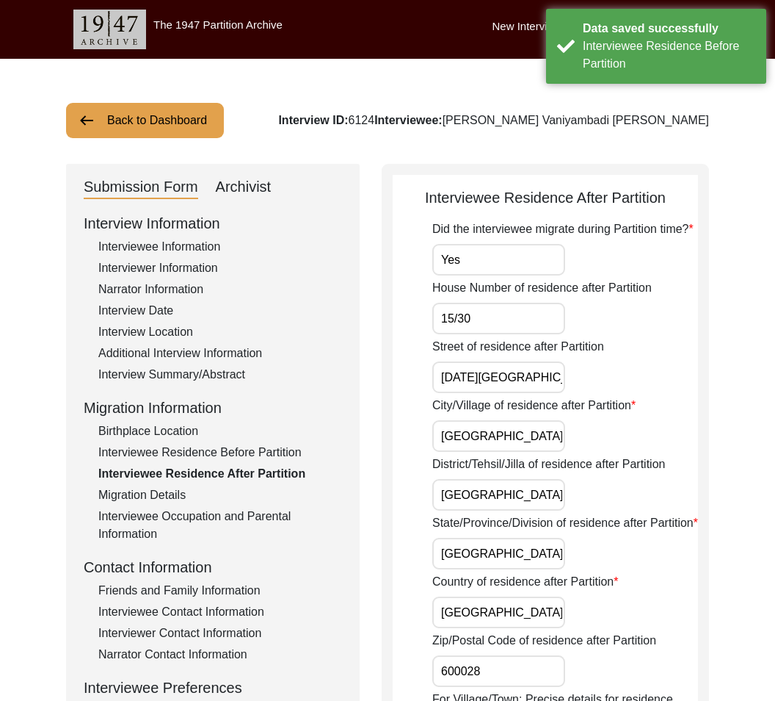
click at [177, 117] on button "Back to Dashboard" at bounding box center [145, 120] width 158 height 35
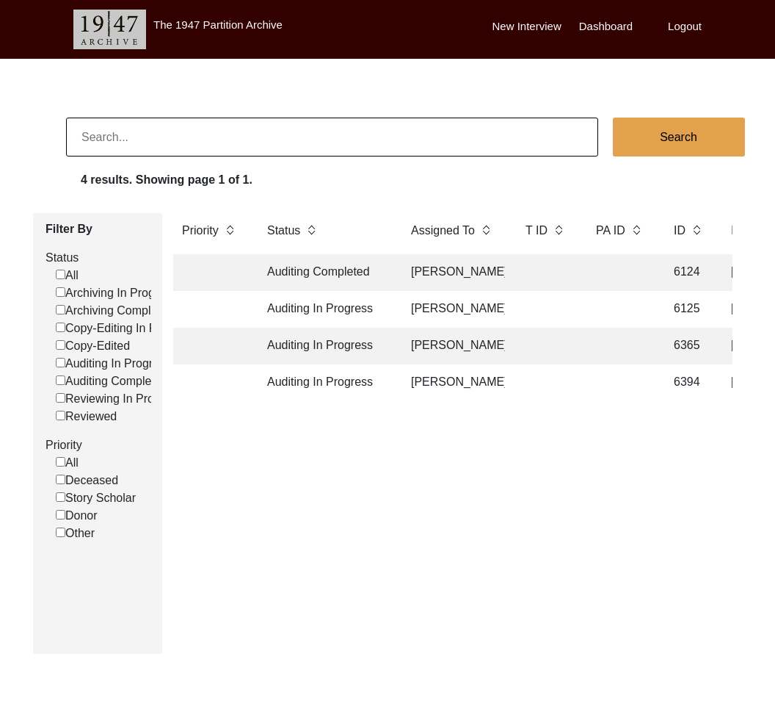
click at [460, 492] on div "Priority Status Assigned To T ID PA ID ID Interviewee Name Interviewer Intervie…" at bounding box center [453, 427] width 582 height 429
click at [357, 305] on td "Auditing In Progress" at bounding box center [324, 309] width 132 height 37
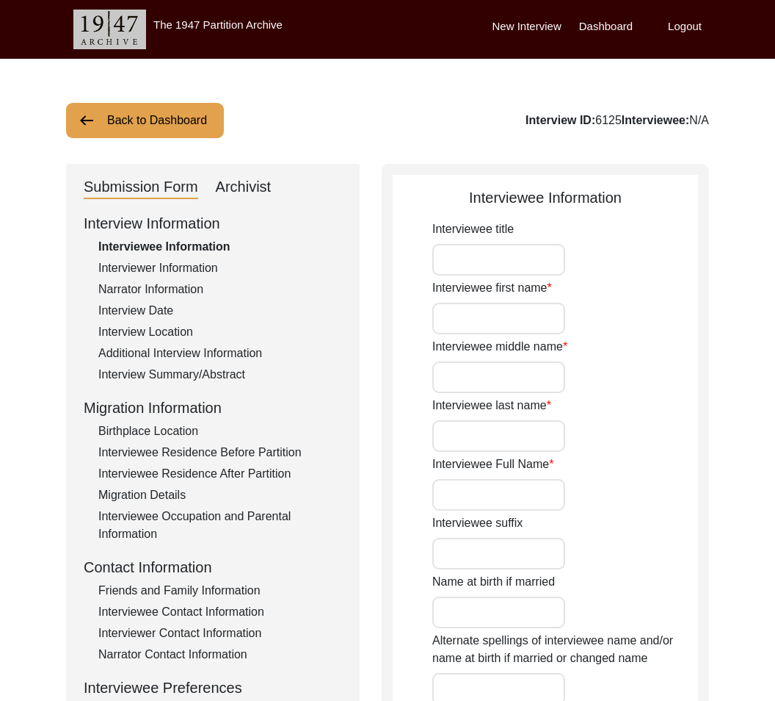
type input "Mr."
type input "[PERSON_NAME]"
type input "N/A"
type input "[PERSON_NAME]"
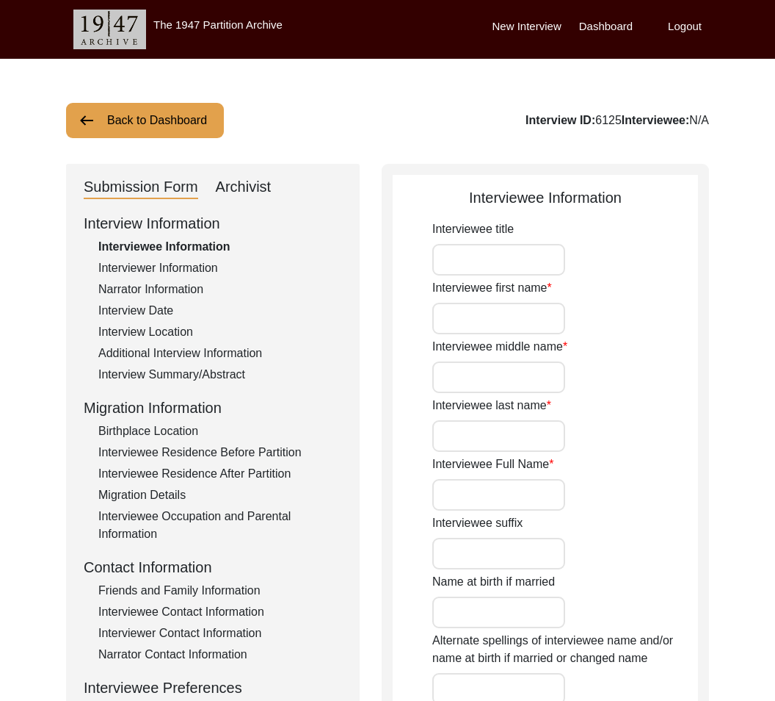
type input "[DATE]"
type input "68"
type input "N/A"
type input "[DEMOGRAPHIC_DATA]"
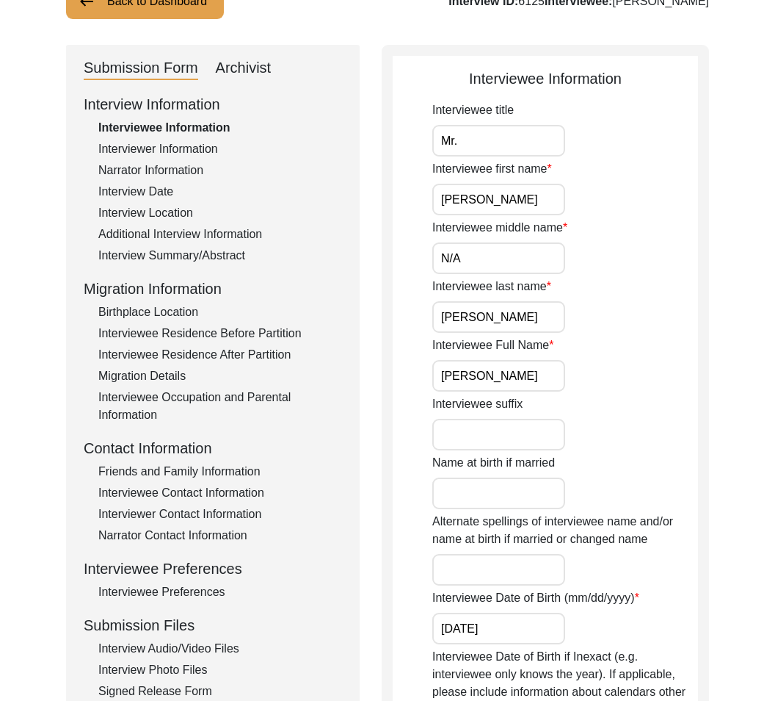
scroll to position [141, 0]
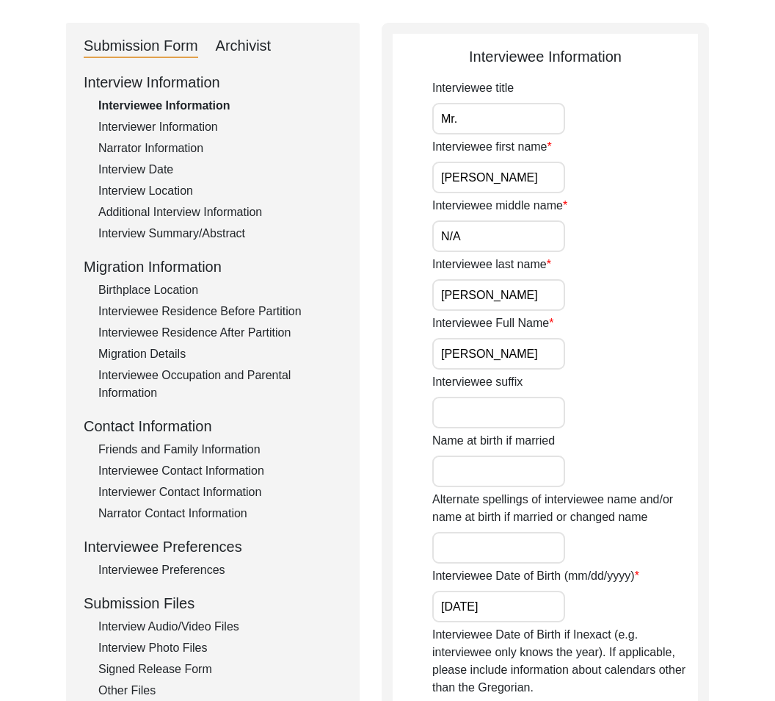
click at [131, 289] on div "Birthplace Location" at bounding box center [220, 290] width 244 height 18
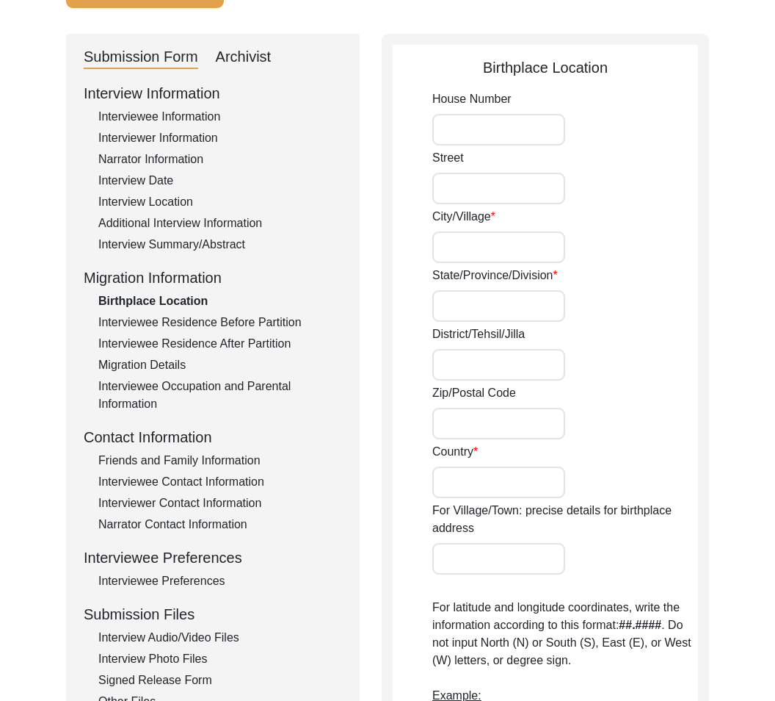
scroll to position [134, 0]
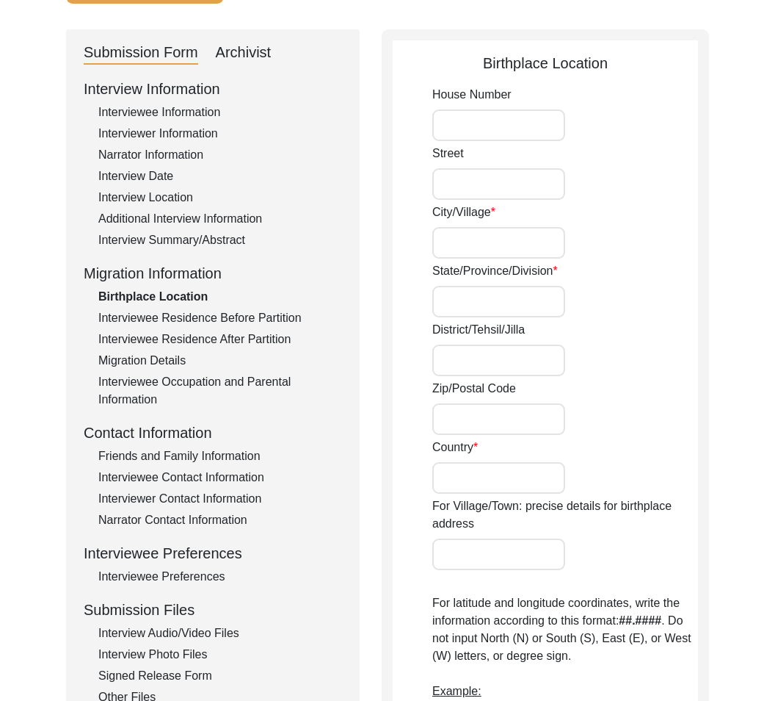
click at [460, 238] on input "City/Village" at bounding box center [498, 243] width 133 height 32
paste input "Sreepur"
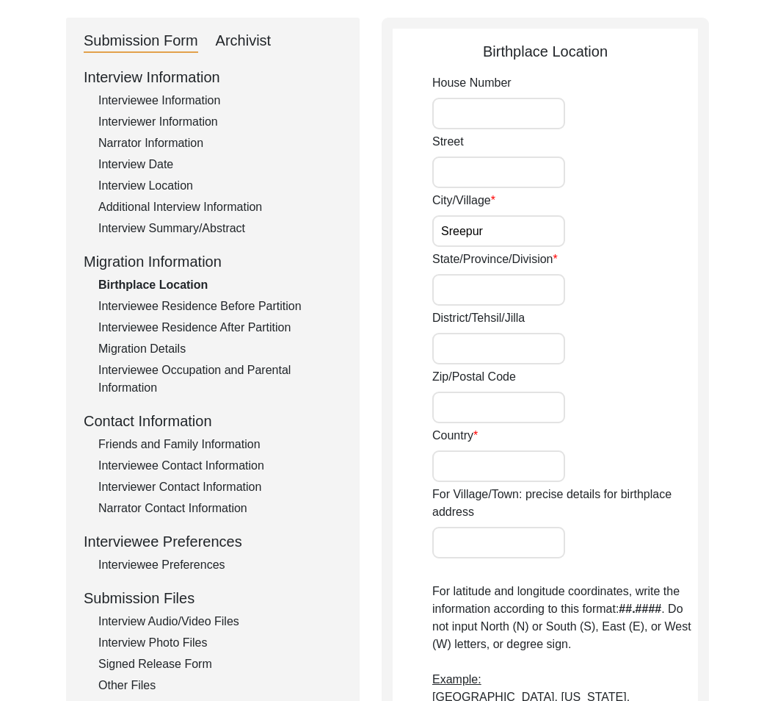
type input "Sreepur"
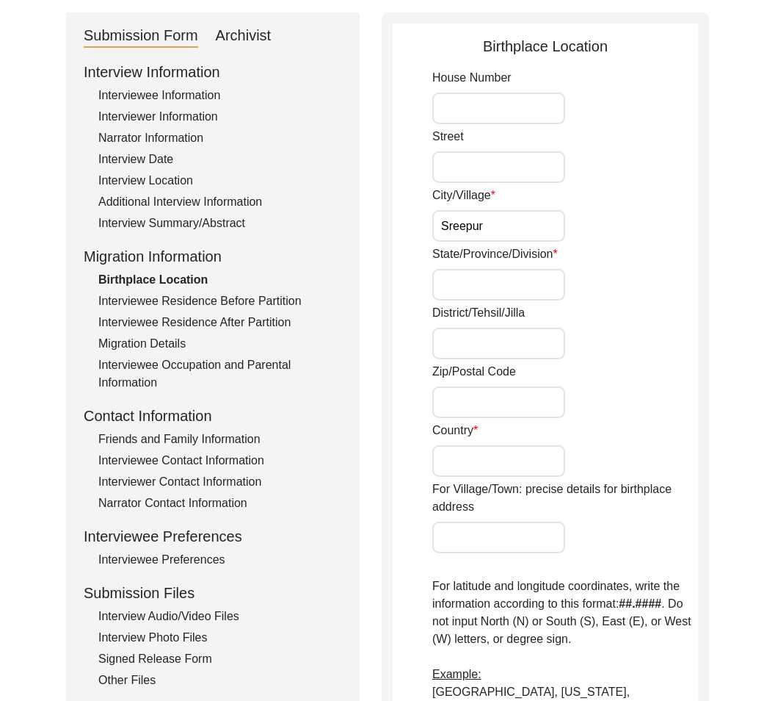
click at [482, 182] on input "Street" at bounding box center [498, 167] width 133 height 32
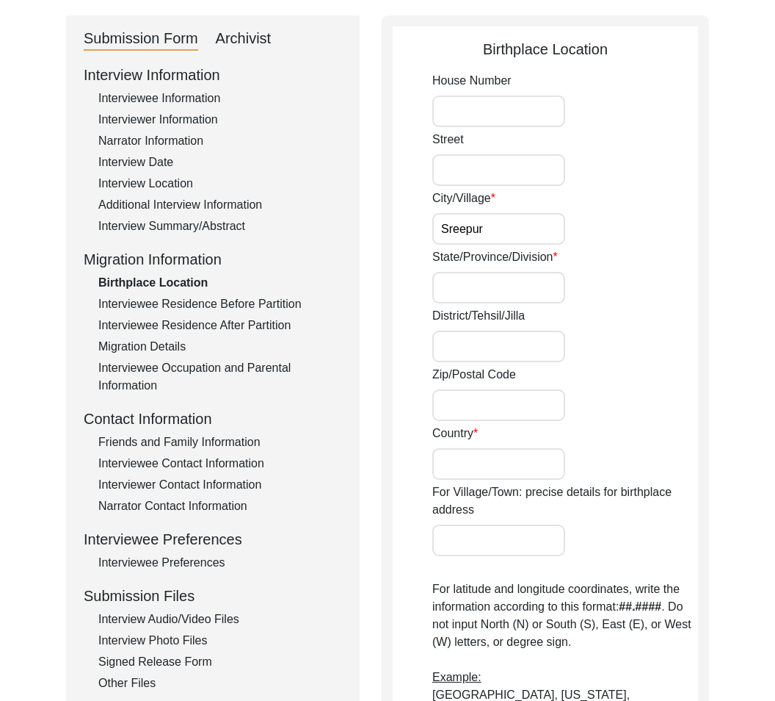
click at [508, 289] on input "State/Province/Division" at bounding box center [498, 288] width 133 height 32
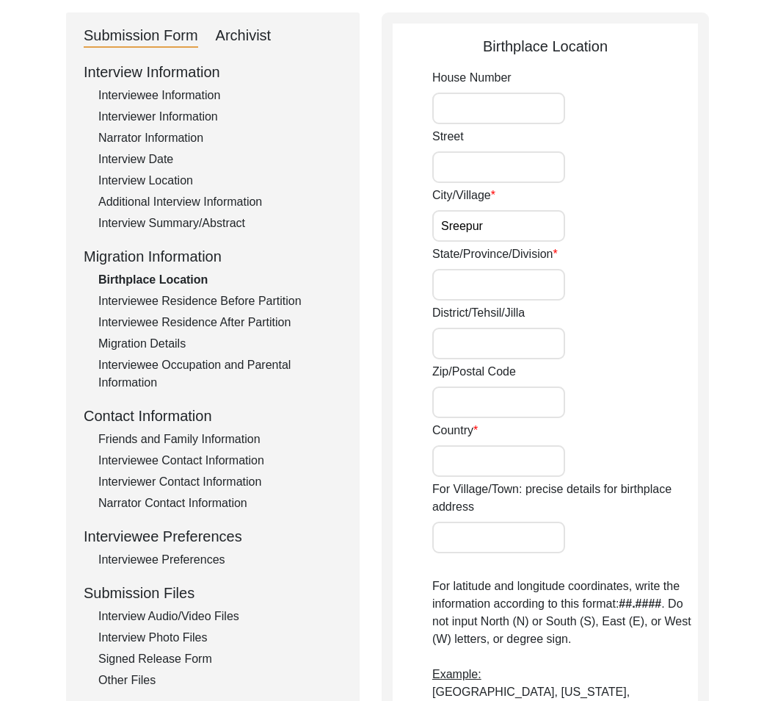
scroll to position [151, 0]
click at [481, 173] on input "Street" at bounding box center [498, 167] width 133 height 32
paste input "Sreepur"
type input "[GEOGRAPHIC_DATA]"
click at [474, 278] on input "State/Province/Division" at bounding box center [498, 285] width 133 height 32
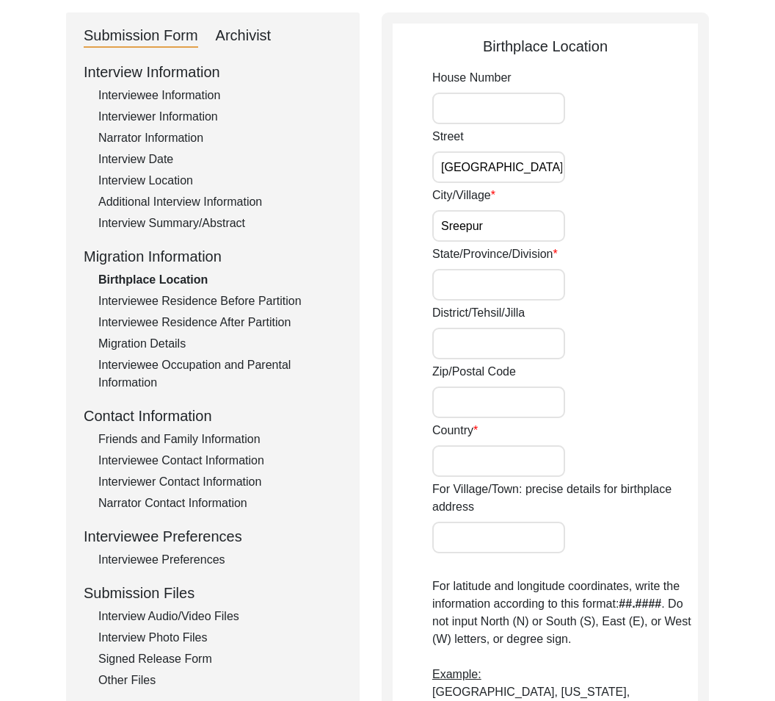
paste input "Khulna Division"
type input "Khulna Division"
drag, startPoint x: 476, startPoint y: 344, endPoint x: 738, endPoint y: 352, distance: 262.3
click at [477, 344] on input "District/Tehsil/Jilla" at bounding box center [498, 343] width 133 height 32
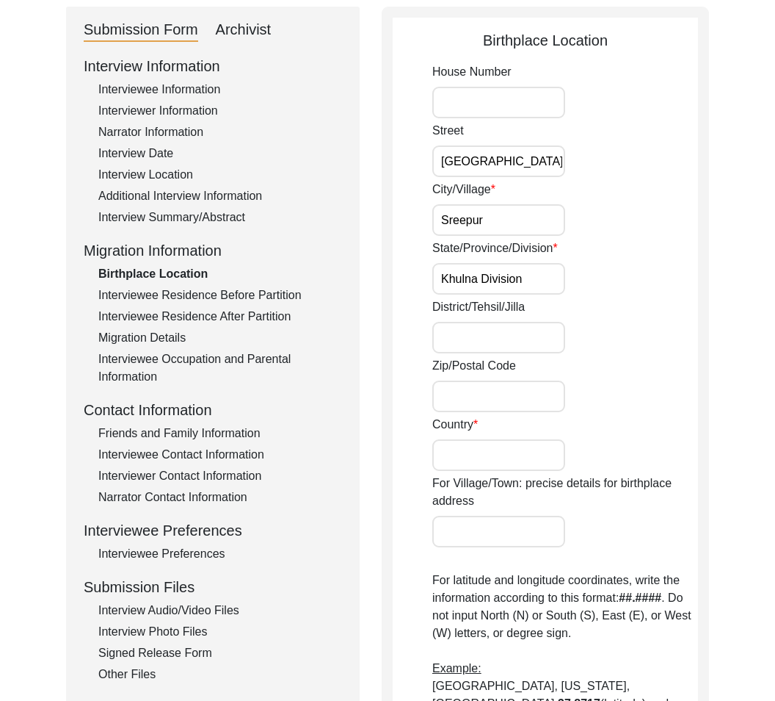
scroll to position [156, 0]
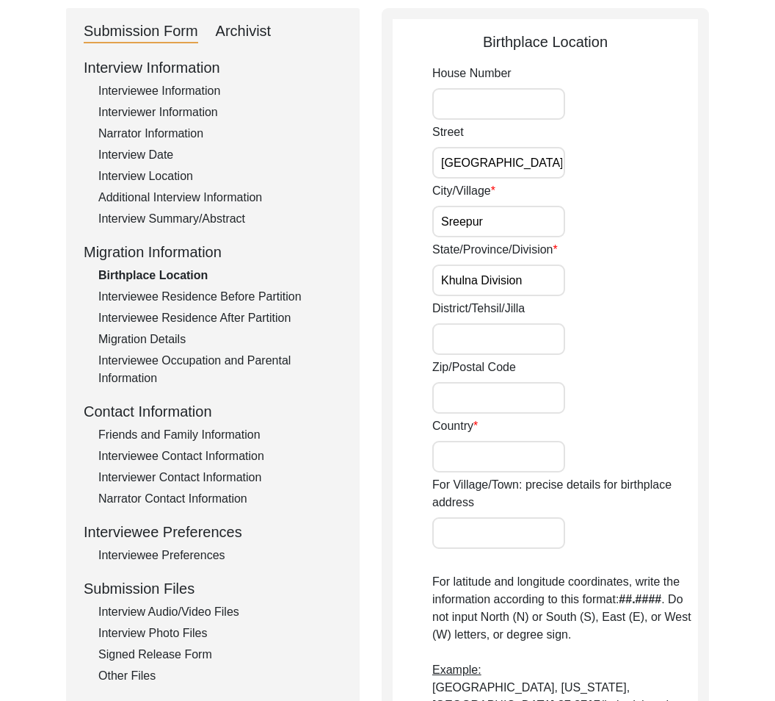
paste input "[GEOGRAPHIC_DATA]"
type input "[GEOGRAPHIC_DATA]"
click at [507, 394] on input "Zip/Postal Code" at bounding box center [498, 398] width 133 height 32
paste input "7610"
type input "7610"
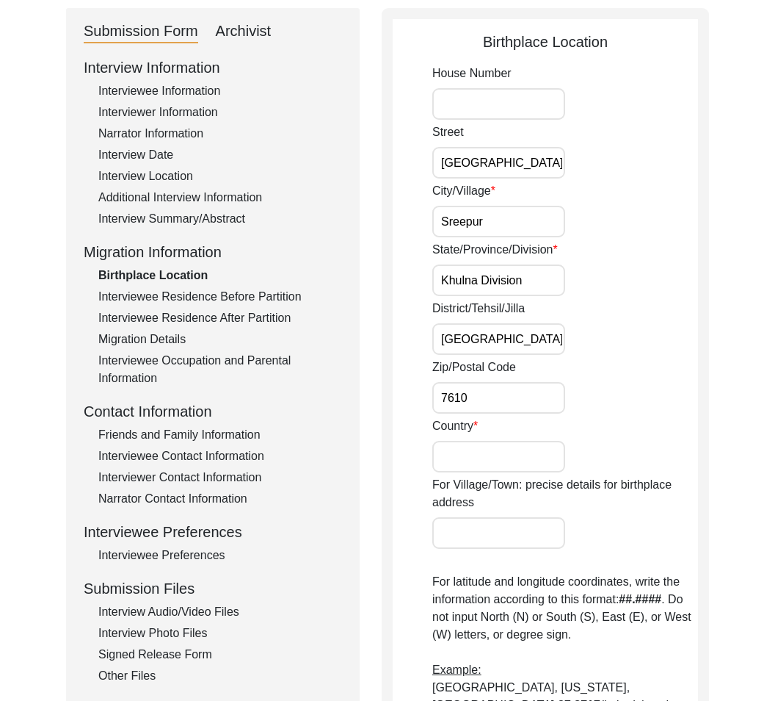
click at [523, 452] on input "Country" at bounding box center [498, 457] width 133 height 32
paste input "[GEOGRAPHIC_DATA]"
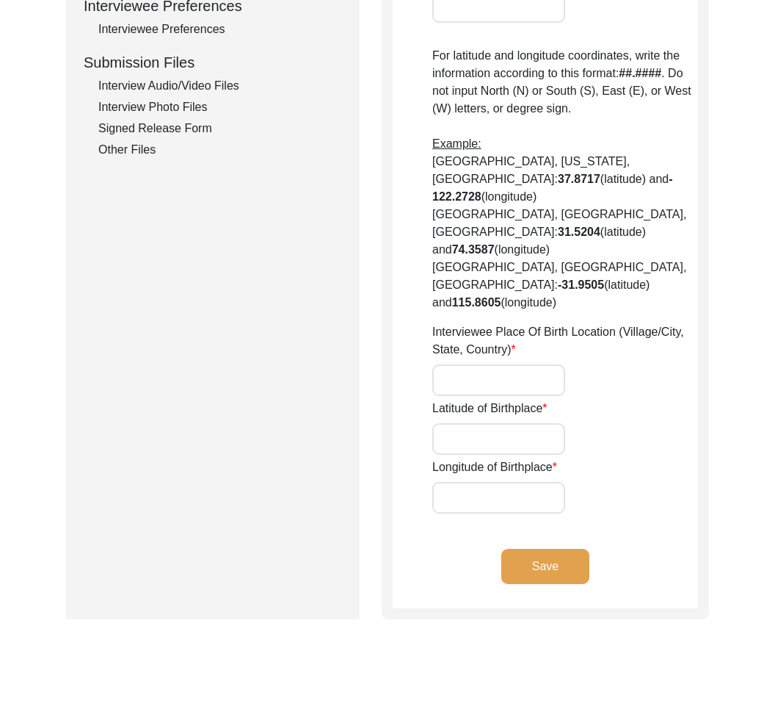
type input "[GEOGRAPHIC_DATA]"
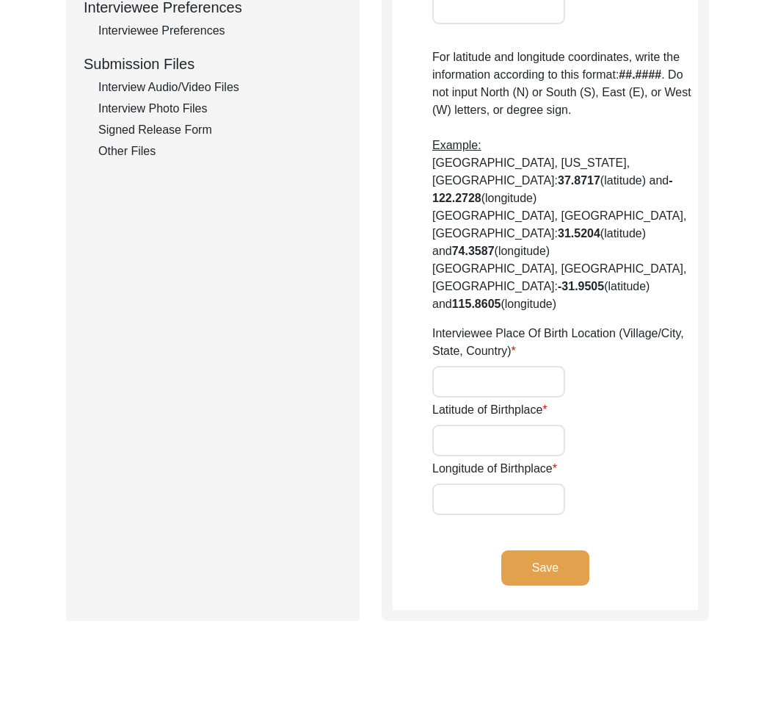
drag, startPoint x: 512, startPoint y: 324, endPoint x: 535, endPoint y: 324, distance: 22.8
click at [513, 366] on input "Interviewee Place Of Birth Location (Village/City, State, Country)" at bounding box center [498, 382] width 133 height 32
paste input "Dakshin Sreepur Union, Khulna Division, [GEOGRAPHIC_DATA]"
type input "Dakshin Sreepur Union, Khulna Division, [GEOGRAPHIC_DATA]"
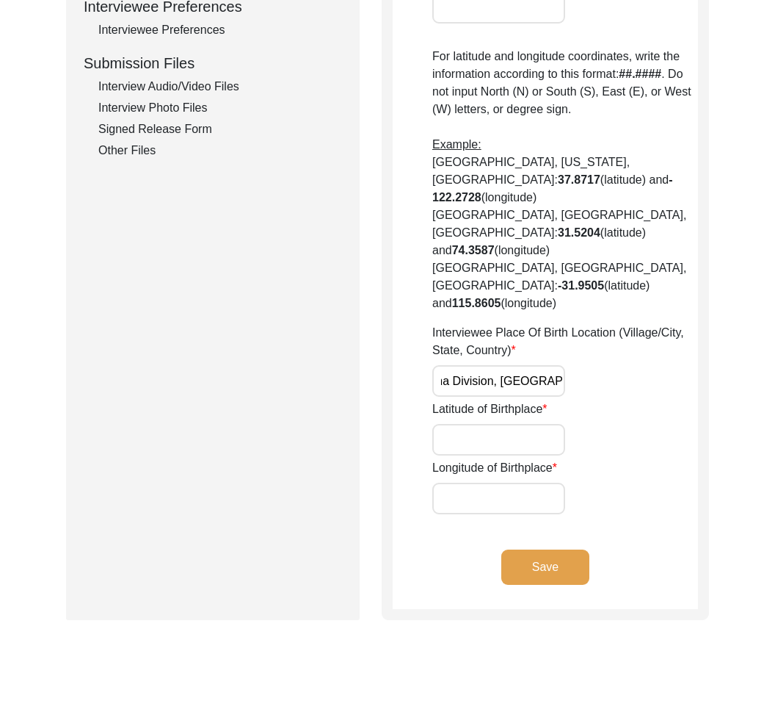
scroll to position [0, 0]
drag, startPoint x: 527, startPoint y: 394, endPoint x: 742, endPoint y: 393, distance: 214.4
click at [540, 424] on input "Latitude of Birthplace" at bounding box center [498, 440] width 133 height 32
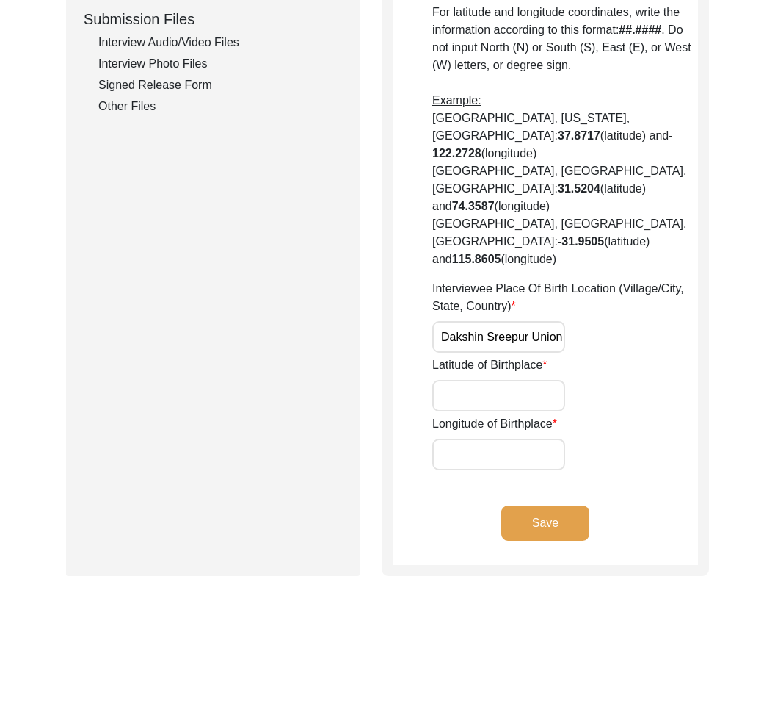
scroll to position [721, 0]
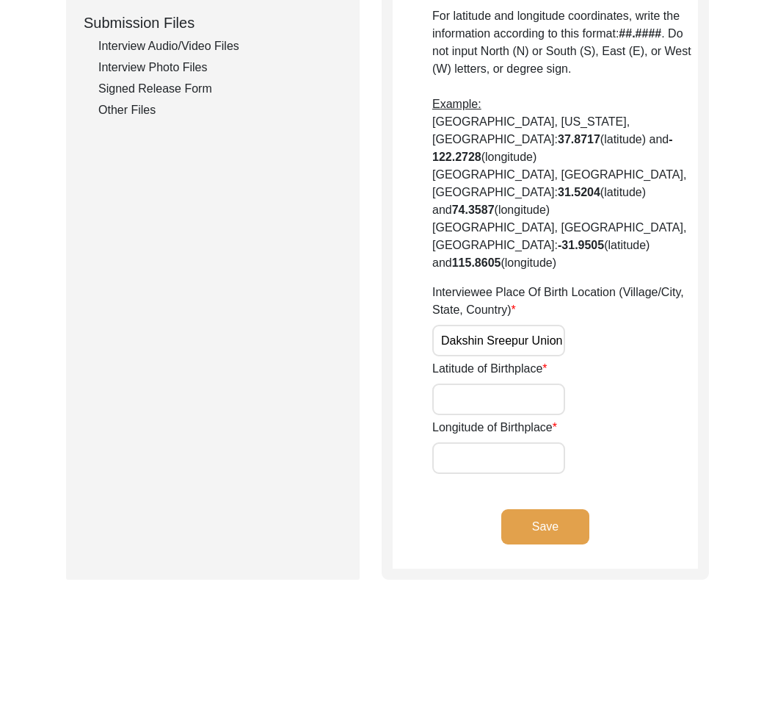
paste input "22.4531"
type input "22.4531"
click at [543, 442] on input "Longitude of Birthplace" at bounding box center [498, 458] width 133 height 32
paste input "89.0844"
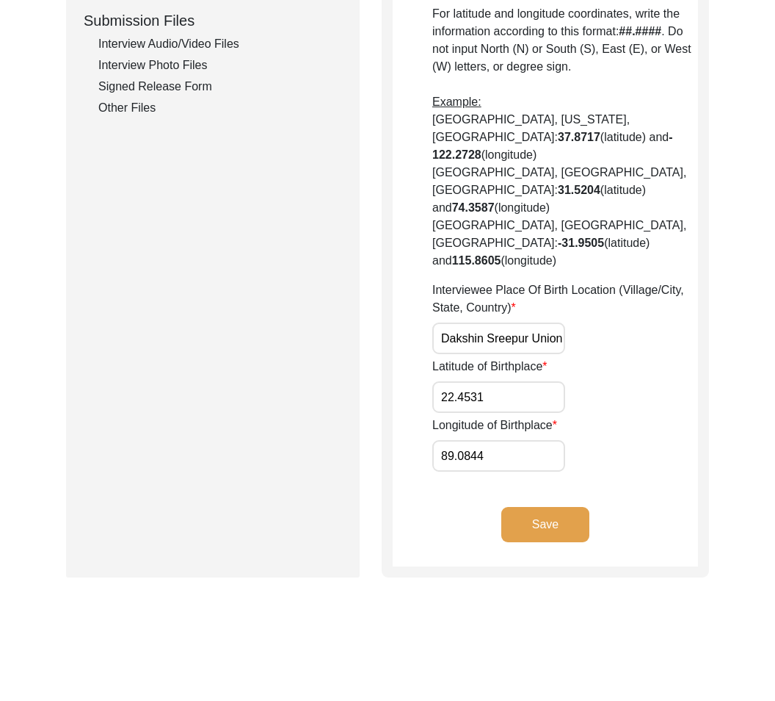
type input "89.0844"
click at [576, 506] on button "Save" at bounding box center [546, 523] width 88 height 35
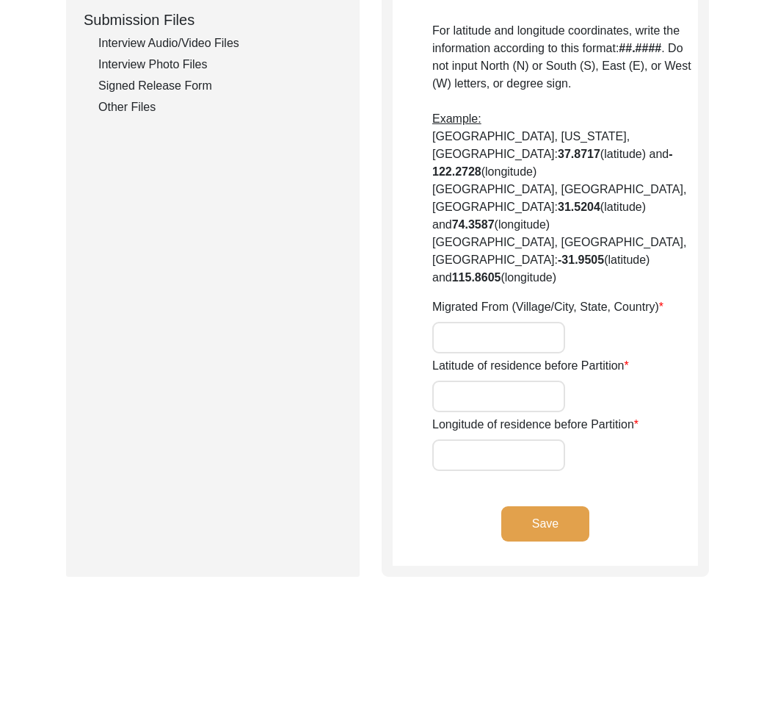
type input "Magura, Khulna Division, [GEOGRAPHIC_DATA]"
type input "23.4855"
type input "89.4198"
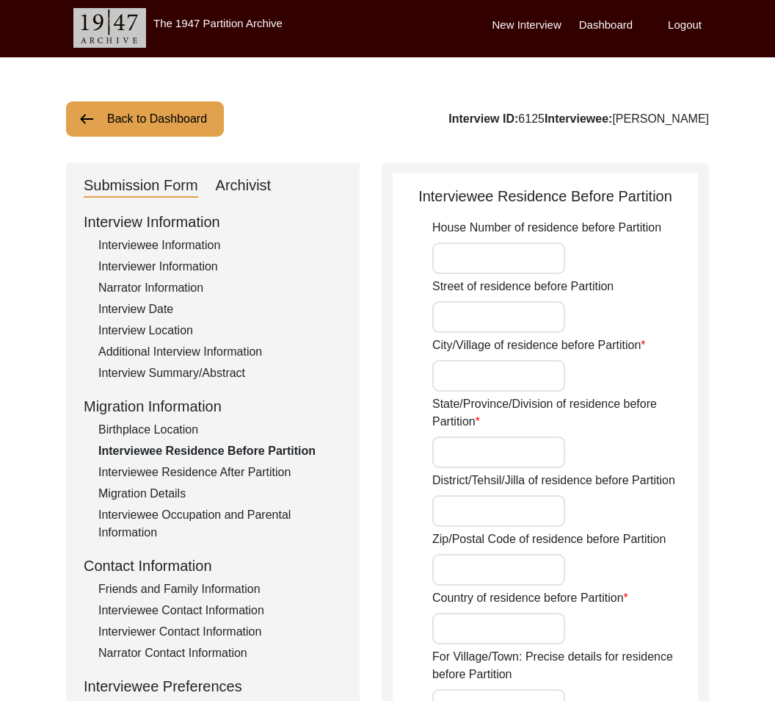
scroll to position [4, 0]
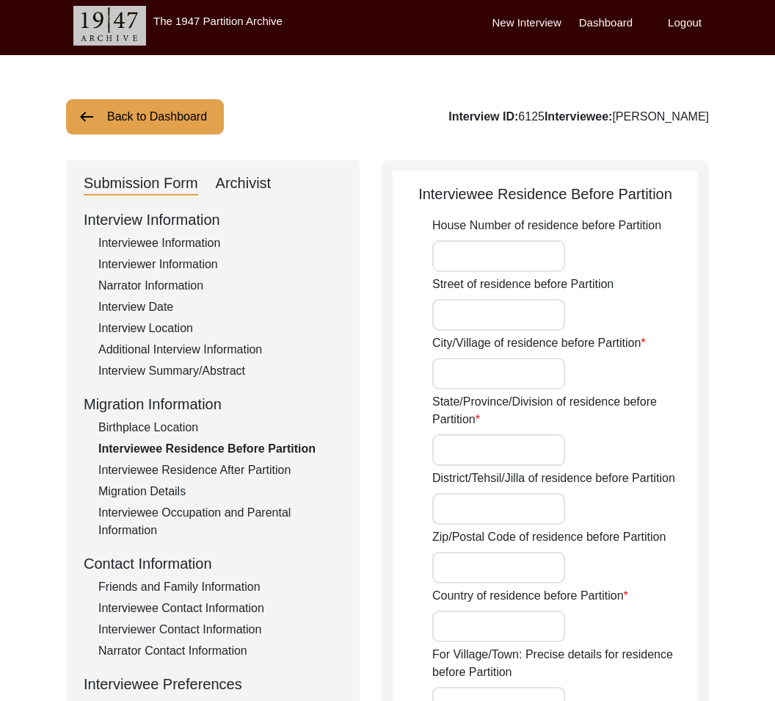
drag, startPoint x: 407, startPoint y: 189, endPoint x: 710, endPoint y: 201, distance: 303.5
copy div "Interviewee Residence Before Partition"
drag, startPoint x: 421, startPoint y: 233, endPoint x: 685, endPoint y: 231, distance: 263.6
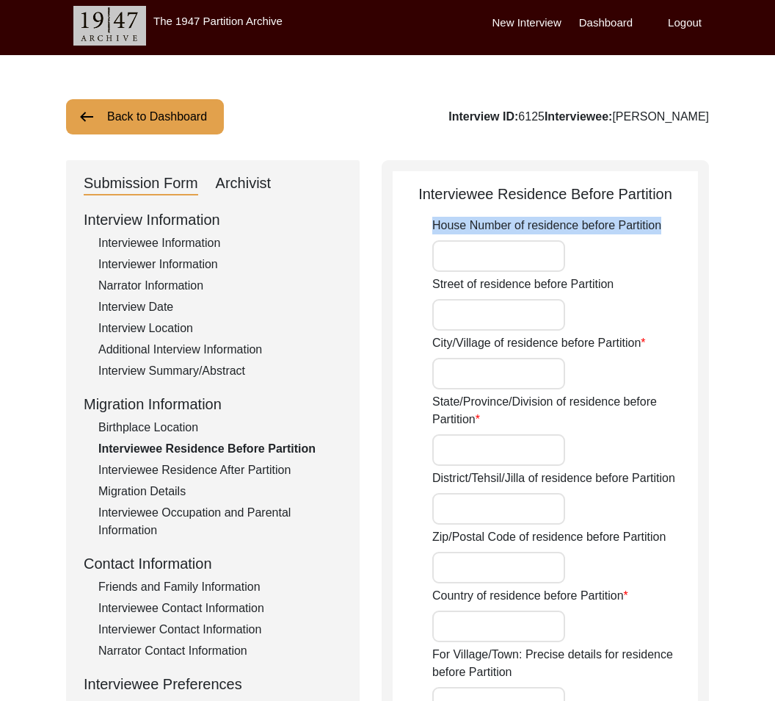
copy label "House Number of residence before Partition"
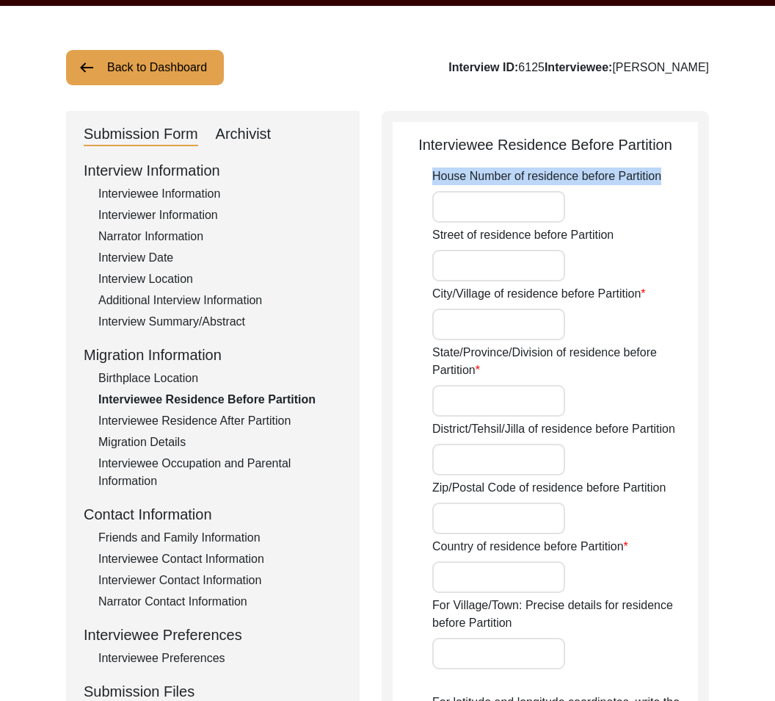
scroll to position [54, 0]
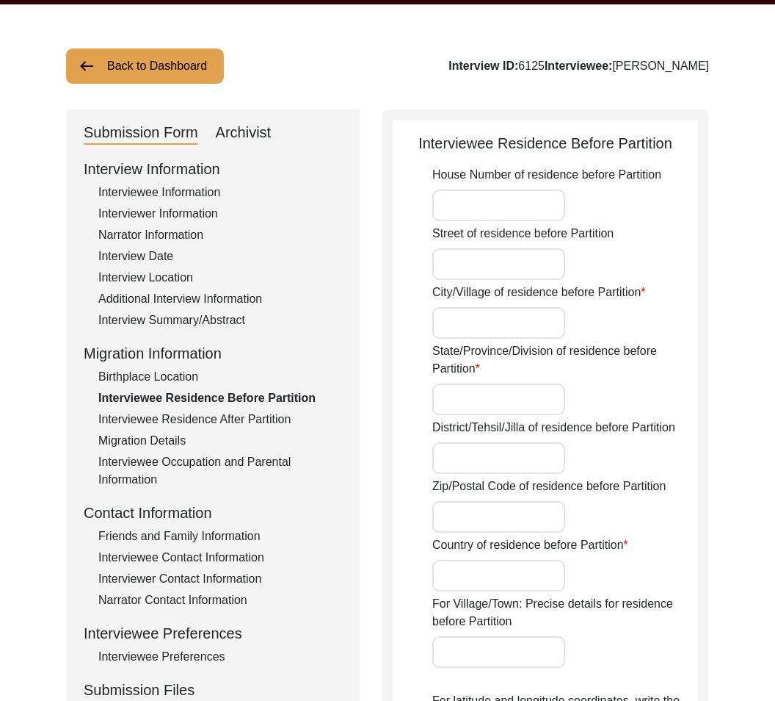
click at [588, 203] on div "House Number of residence before Partition" at bounding box center [565, 193] width 266 height 55
click at [557, 209] on input "House Number of residence before Partition" at bounding box center [498, 205] width 133 height 32
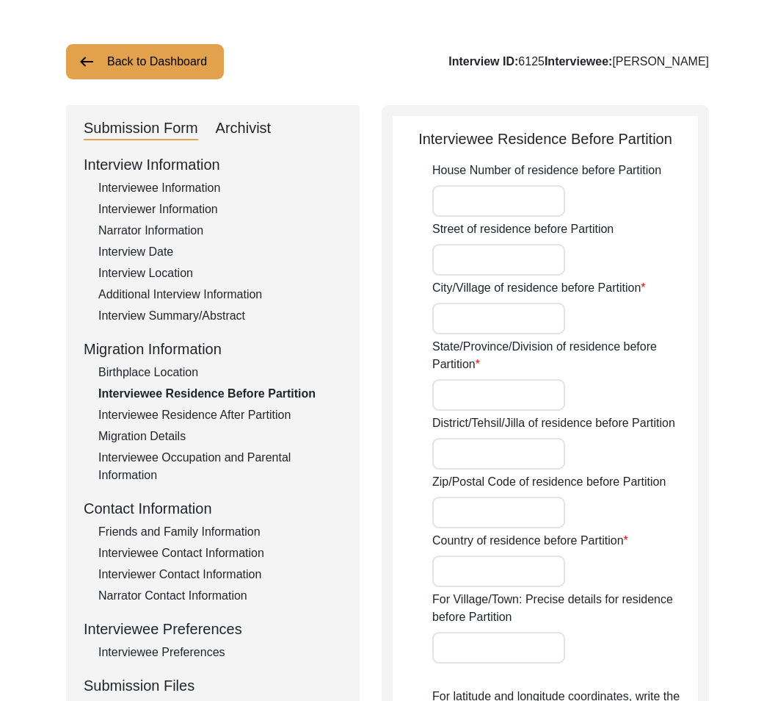
click at [466, 265] on input "Street of residence before Partition" at bounding box center [498, 260] width 133 height 32
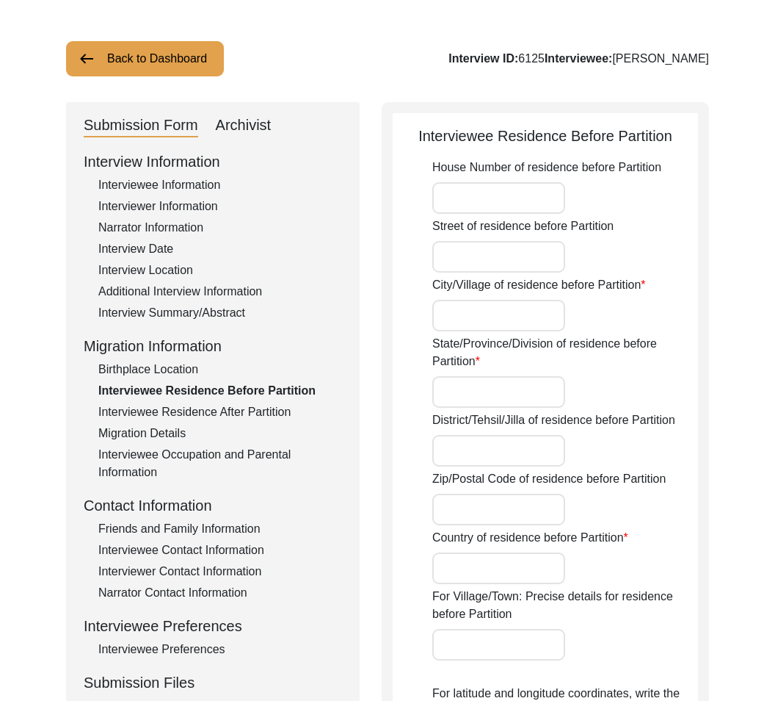
click at [471, 262] on input "Street of residence before Partition" at bounding box center [498, 257] width 133 height 32
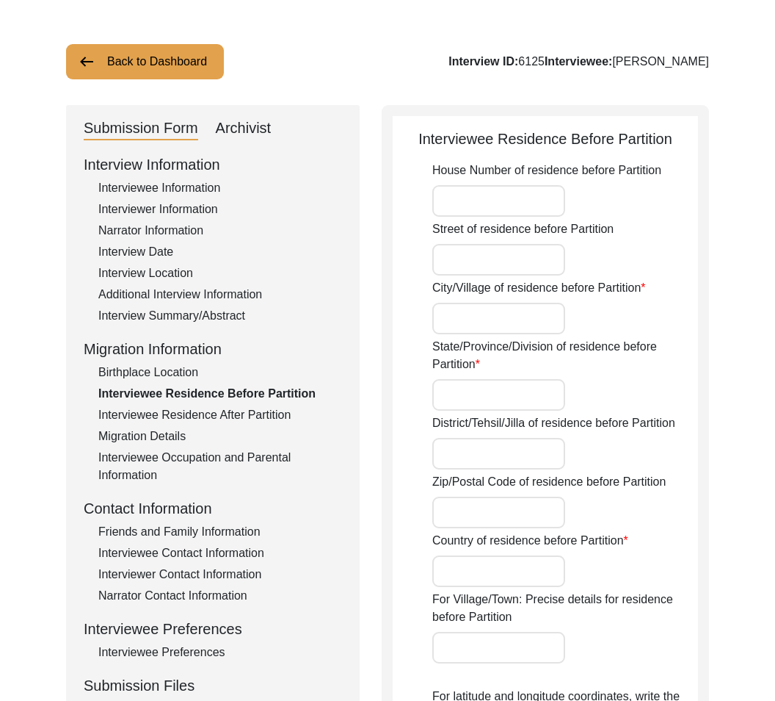
scroll to position [58, 0]
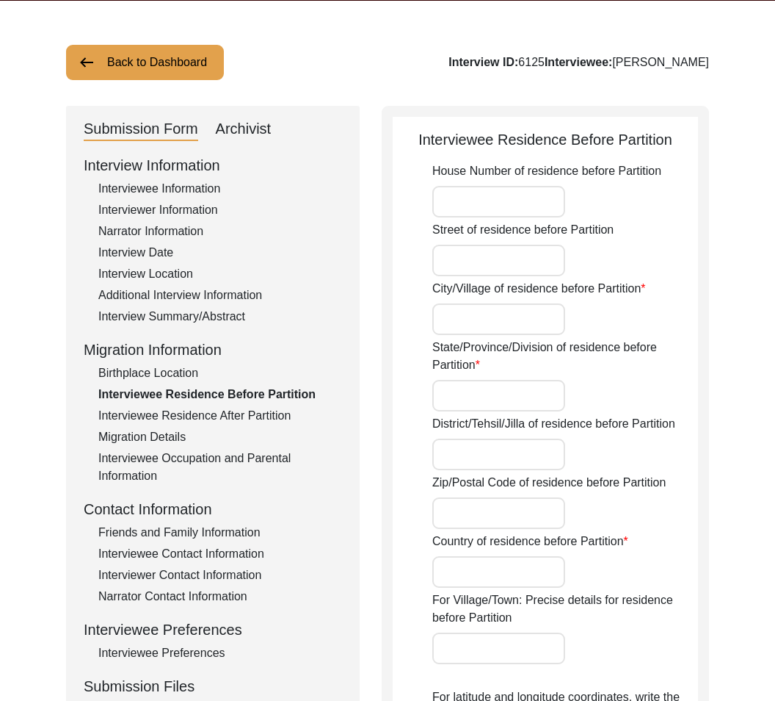
paste input "[GEOGRAPHIC_DATA]"
type input "[GEOGRAPHIC_DATA]"
drag, startPoint x: 488, startPoint y: 321, endPoint x: 498, endPoint y: 311, distance: 13.5
click at [490, 319] on input "City/Village of residence before Partition" at bounding box center [498, 319] width 133 height 32
paste input "Sreepur"
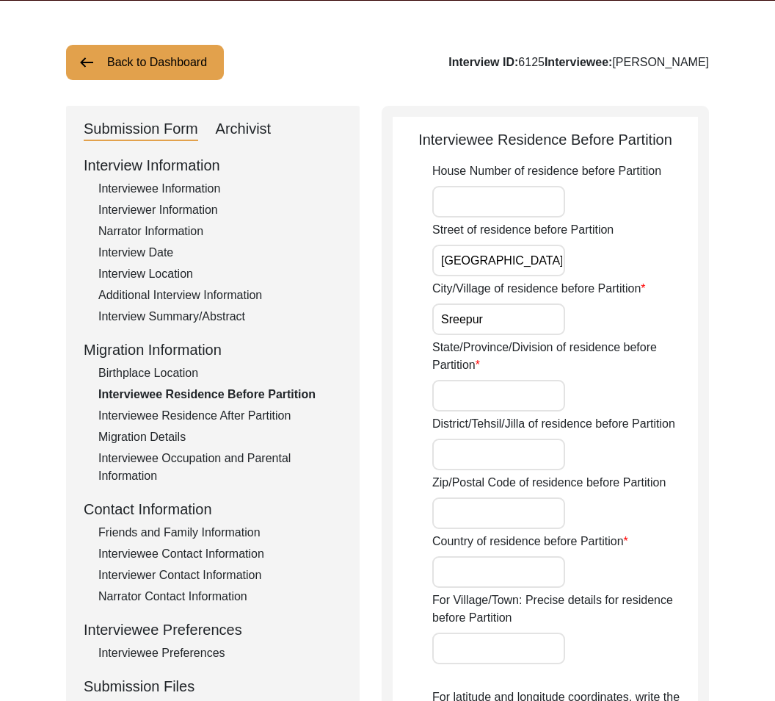
type input "Sreepur"
click at [540, 394] on input "State/Province/Division of residence before Partition" at bounding box center [498, 396] width 133 height 32
paste input "Khulna Division"
type input "Khulna Division"
drag, startPoint x: 503, startPoint y: 455, endPoint x: 514, endPoint y: 457, distance: 11.2
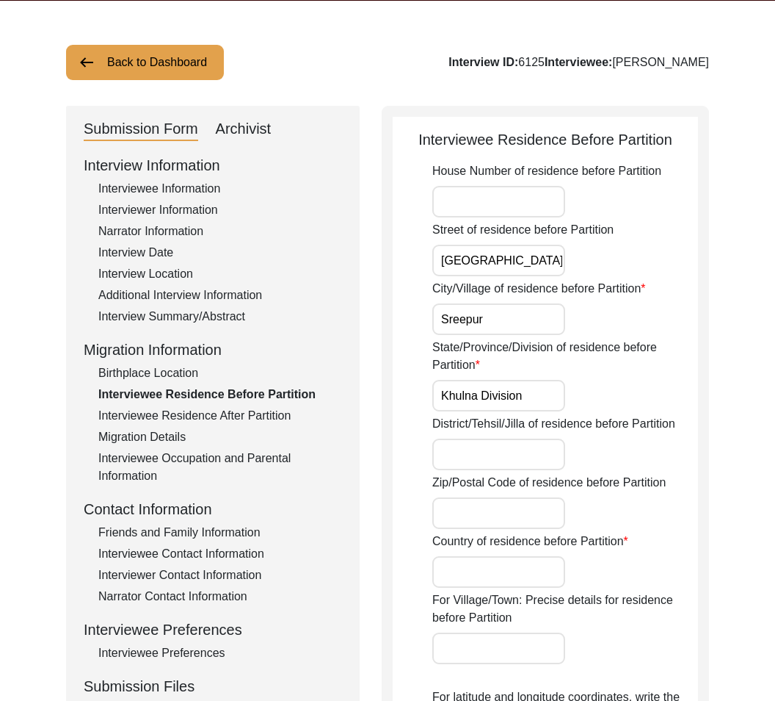
click at [504, 455] on input "District/Tehsil/Jilla of residence before Partition" at bounding box center [498, 454] width 133 height 32
paste input "[GEOGRAPHIC_DATA]"
type input "[GEOGRAPHIC_DATA]"
click at [511, 513] on input "Zip/Postal Code of residence before Partition" at bounding box center [498, 513] width 133 height 32
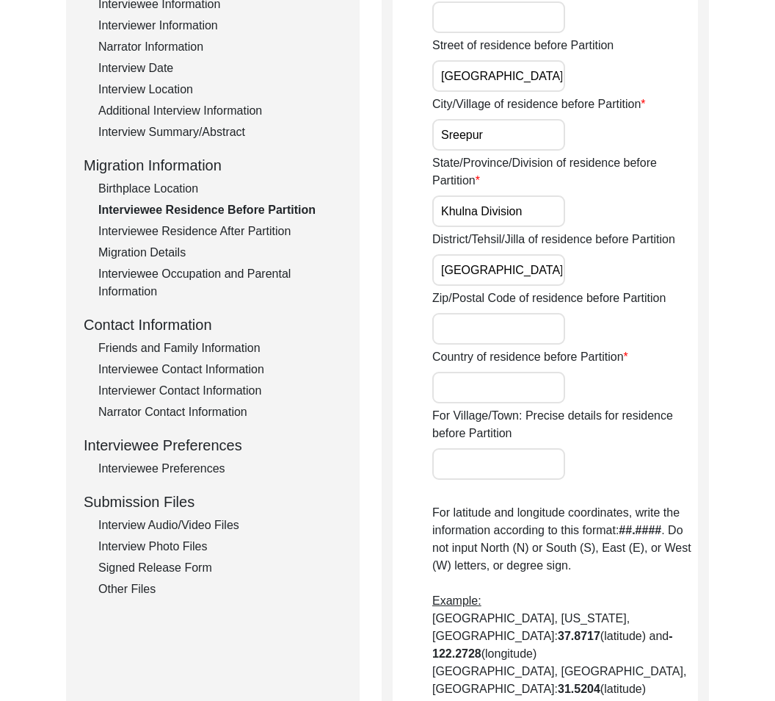
scroll to position [264, 0]
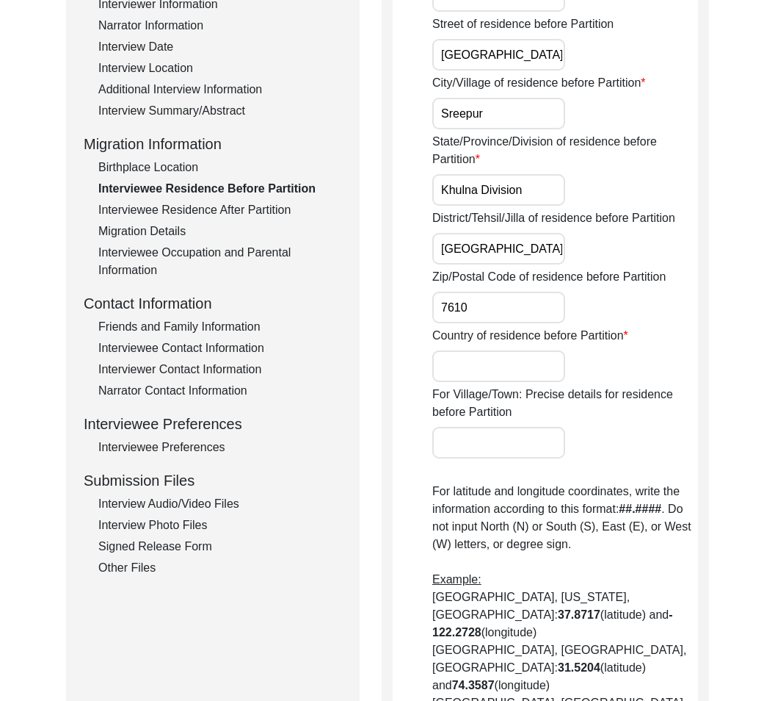
type input "7610"
click at [526, 360] on input "Country of residence before Partition" at bounding box center [498, 366] width 133 height 32
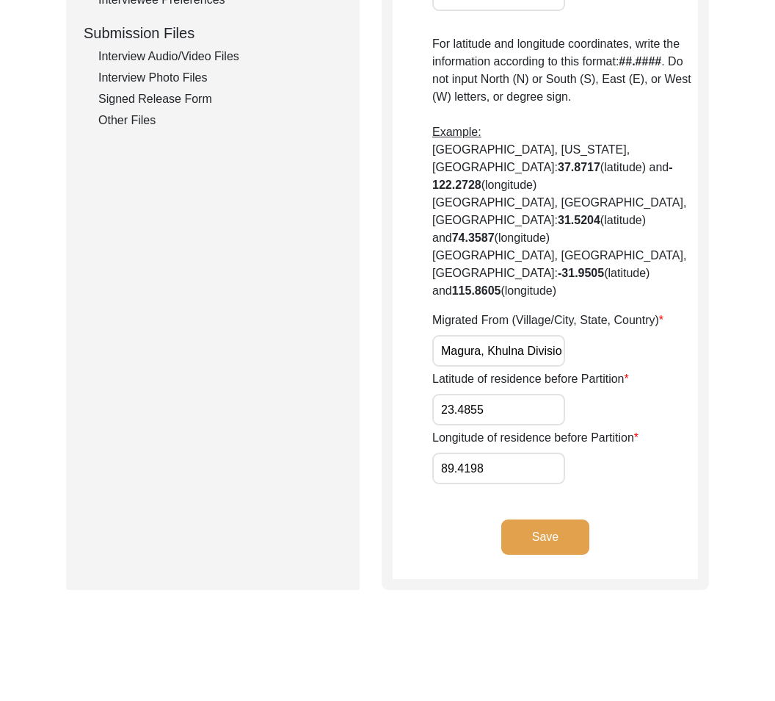
scroll to position [729, 0]
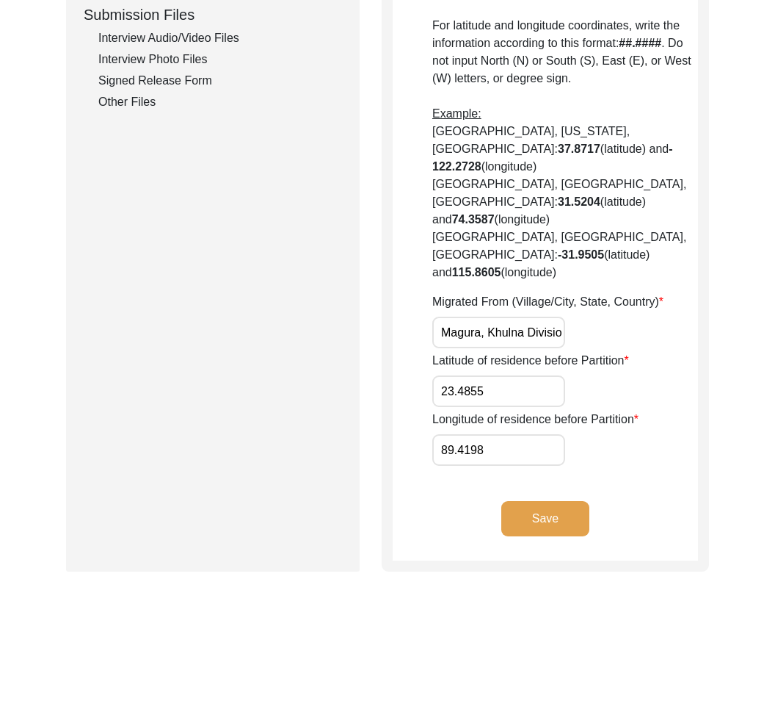
type input "[GEOGRAPHIC_DATA]"
drag, startPoint x: 532, startPoint y: 278, endPoint x: 624, endPoint y: 287, distance: 92.3
click at [624, 293] on div "Migrated From (Village/City, State, Country) [GEOGRAPHIC_DATA], [GEOGRAPHIC_DAT…" at bounding box center [565, 320] width 266 height 55
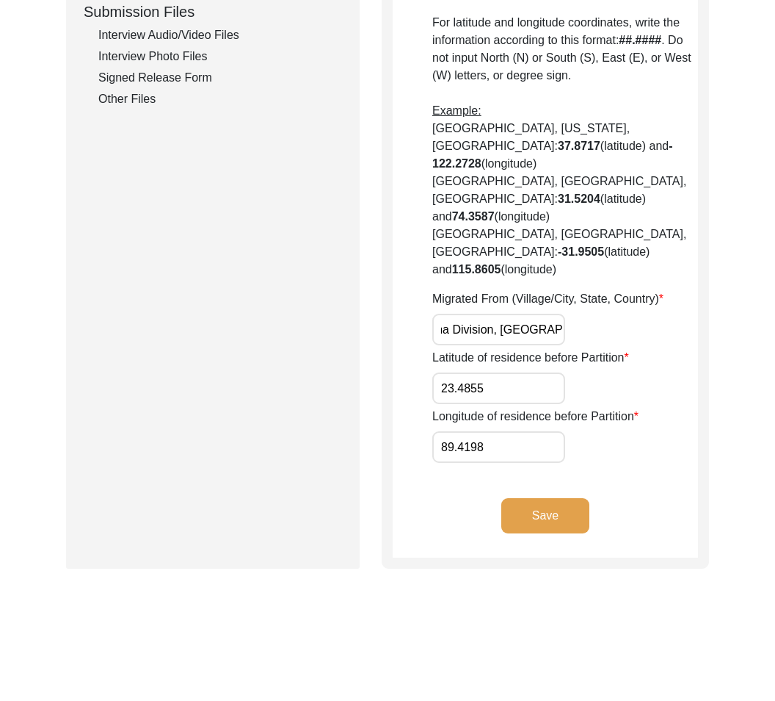
scroll to position [727, 0]
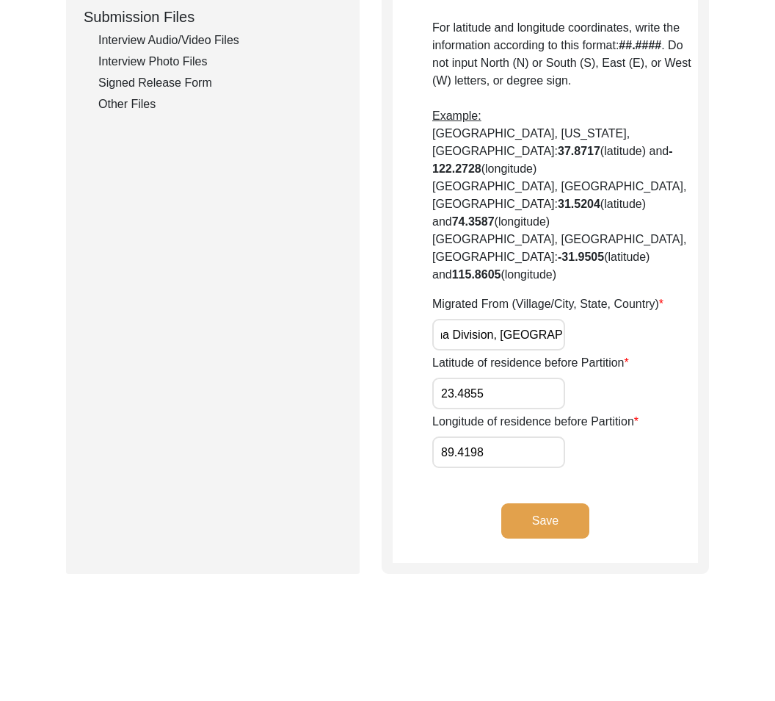
drag, startPoint x: 441, startPoint y: 279, endPoint x: 632, endPoint y: 303, distance: 193.2
paste input "Dakshin Sreepur Union"
type input "Dakshin Sreepur Union, Khulna Division, [GEOGRAPHIC_DATA]"
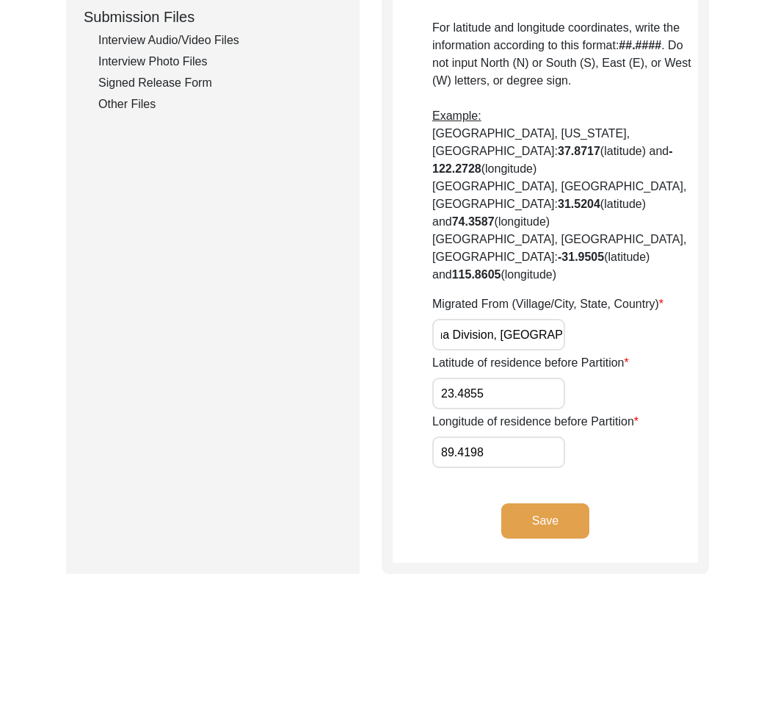
scroll to position [0, 0]
drag, startPoint x: 539, startPoint y: 342, endPoint x: 465, endPoint y: 338, distance: 74.3
click at [363, 321] on div "Submission Form Archivist Interview Information Interviewee Information Intervi…" at bounding box center [387, 5] width 643 height 1137
drag, startPoint x: 496, startPoint y: 395, endPoint x: 453, endPoint y: 394, distance: 43.3
click at [420, 385] on app-residence-before-partition "Interviewee Residence Before Partition House Number of residence before Partiti…" at bounding box center [545, 11] width 305 height 1103
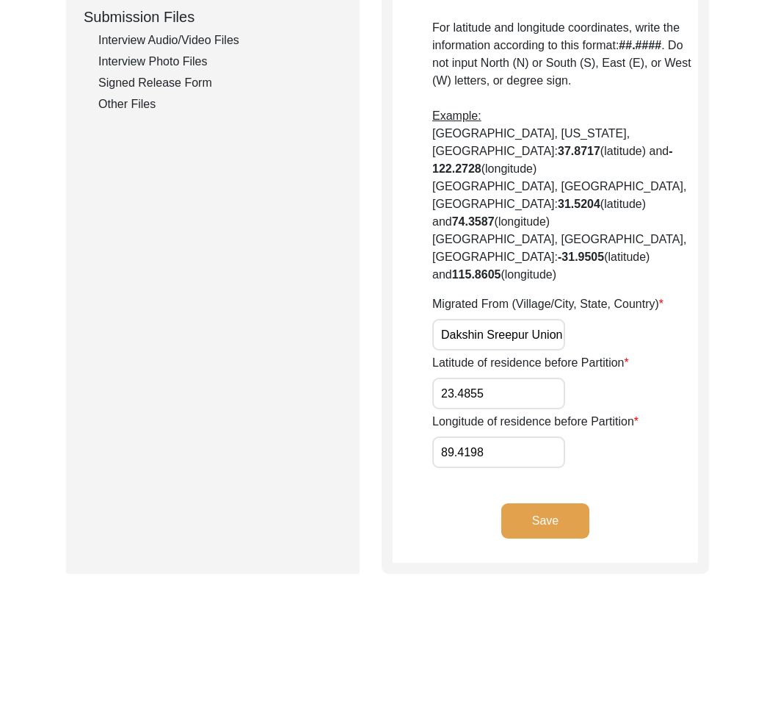
drag, startPoint x: 521, startPoint y: 341, endPoint x: 383, endPoint y: 320, distance: 139.7
click at [367, 314] on div "Submission Form Archivist Interview Information Interviewee Information Intervi…" at bounding box center [387, 5] width 643 height 1137
paste input "2.4531"
type input "22.4531"
drag, startPoint x: 522, startPoint y: 408, endPoint x: 722, endPoint y: 463, distance: 207.2
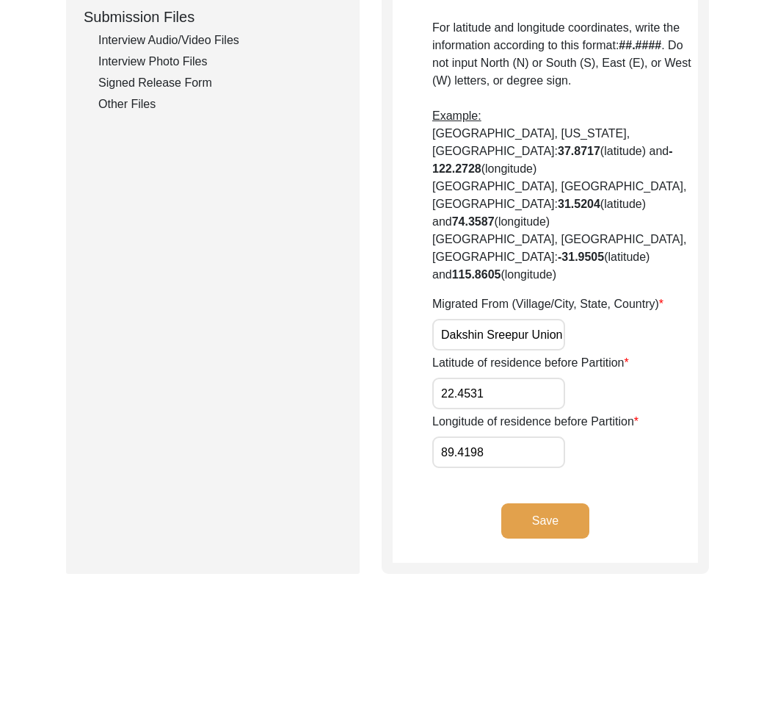
click at [525, 436] on input "89.4198" at bounding box center [498, 452] width 133 height 32
drag, startPoint x: 497, startPoint y: 395, endPoint x: 292, endPoint y: 369, distance: 207.2
click at [291, 369] on div "Submission Form Archivist Interview Information Interviewee Information Intervi…" at bounding box center [387, 5] width 643 height 1137
paste input "0844"
type input "89.0844"
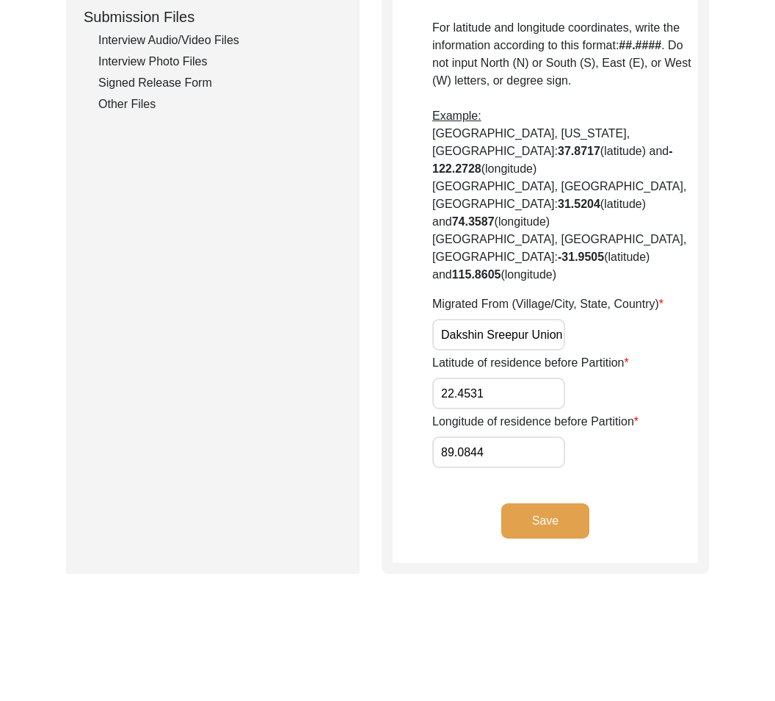
click at [561, 415] on app-residence-before-partition "Interviewee Residence Before Partition House Number of residence before Partiti…" at bounding box center [545, 11] width 305 height 1103
click at [532, 503] on button "Save" at bounding box center [546, 520] width 88 height 35
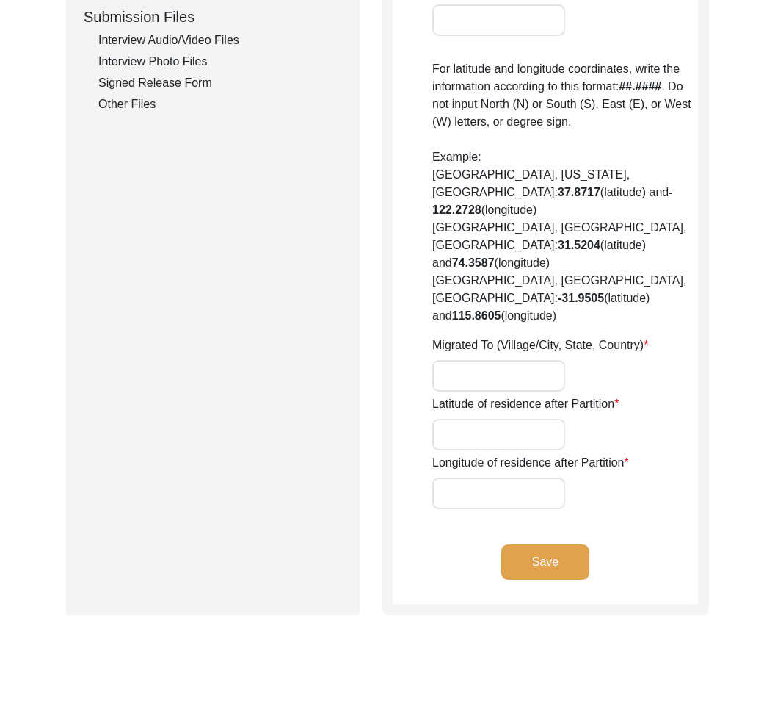
type input "[GEOGRAPHIC_DATA], [GEOGRAPHIC_DATA], [GEOGRAPHIC_DATA]"
type input "22.5726"
type input "88.3639"
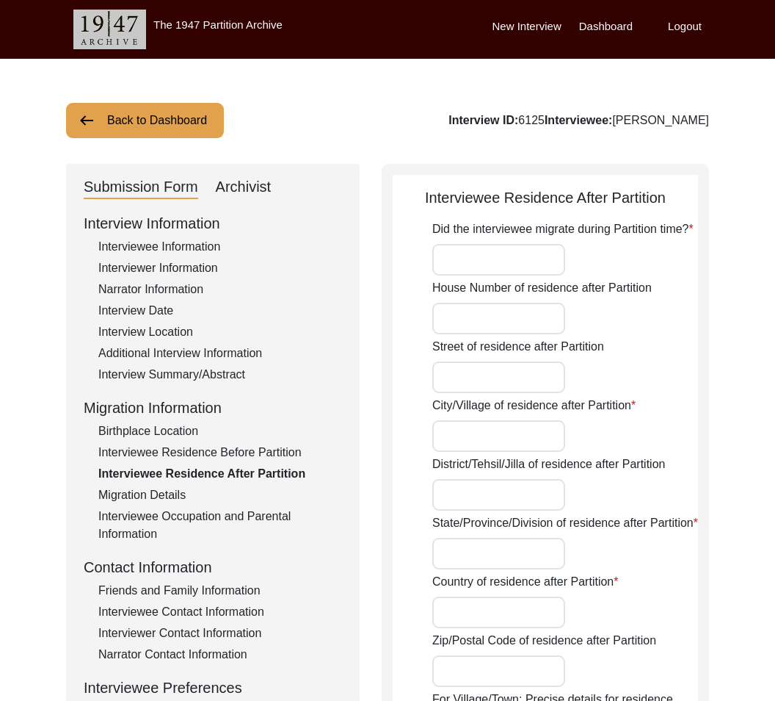
drag, startPoint x: 681, startPoint y: 197, endPoint x: 405, endPoint y: 203, distance: 276.2
click at [405, 203] on div "Interviewee Residence After Partition" at bounding box center [545, 198] width 305 height 22
copy div "Interviewee Residence After Partition"
drag, startPoint x: 430, startPoint y: 228, endPoint x: 702, endPoint y: 251, distance: 273.4
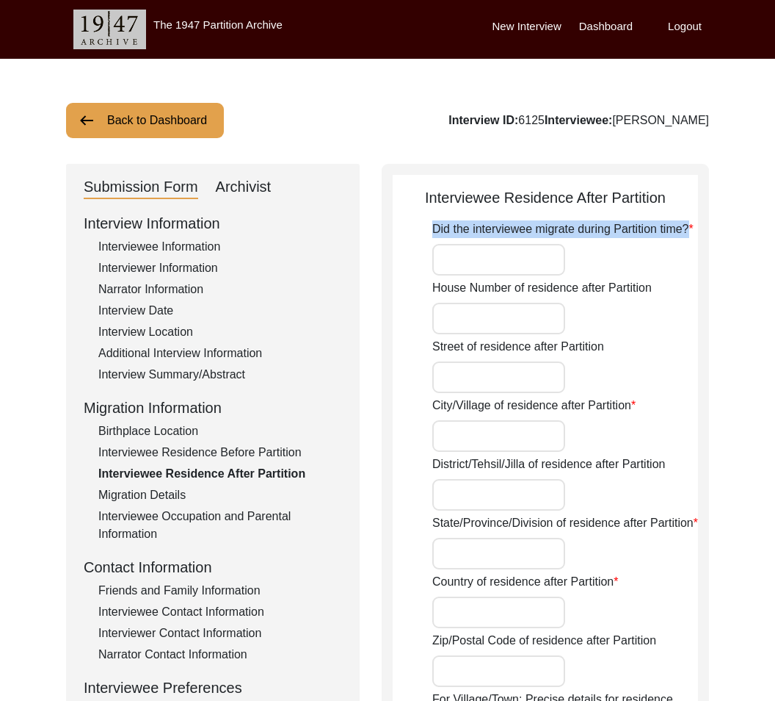
copy label "Did the interviewee migrate during Partition time?"
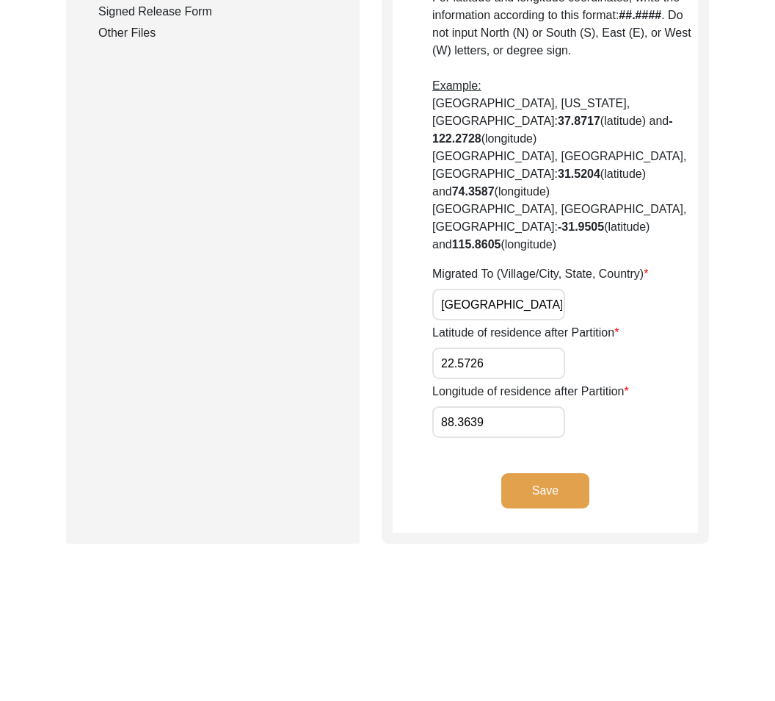
scroll to position [0, 23]
drag, startPoint x: 440, startPoint y: 248, endPoint x: 661, endPoint y: 261, distance: 221.4
click at [661, 265] on div "Migrated To (Village/City, State, Country) [GEOGRAPHIC_DATA], [GEOGRAPHIC_DATA]…" at bounding box center [565, 292] width 266 height 55
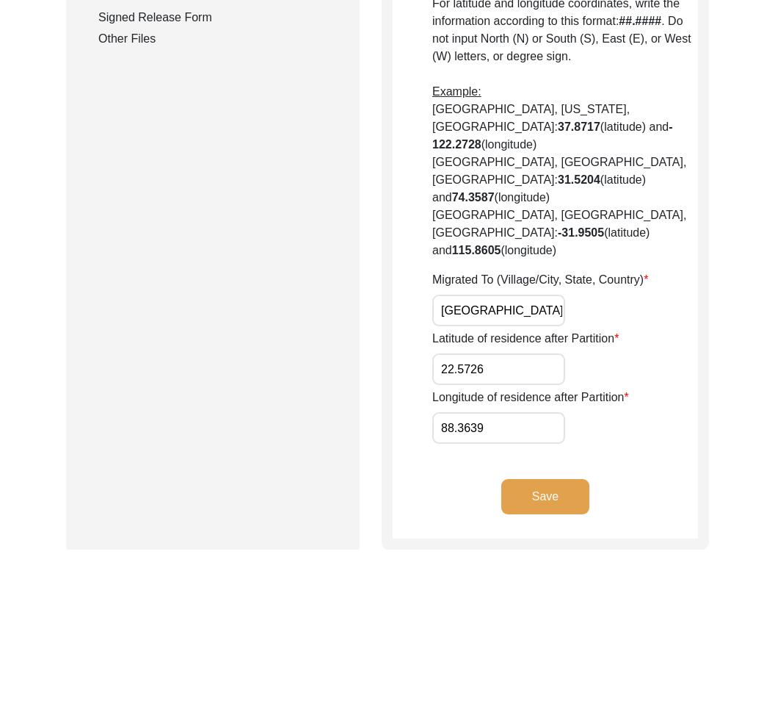
drag, startPoint x: 513, startPoint y: 319, endPoint x: 386, endPoint y: 308, distance: 127.6
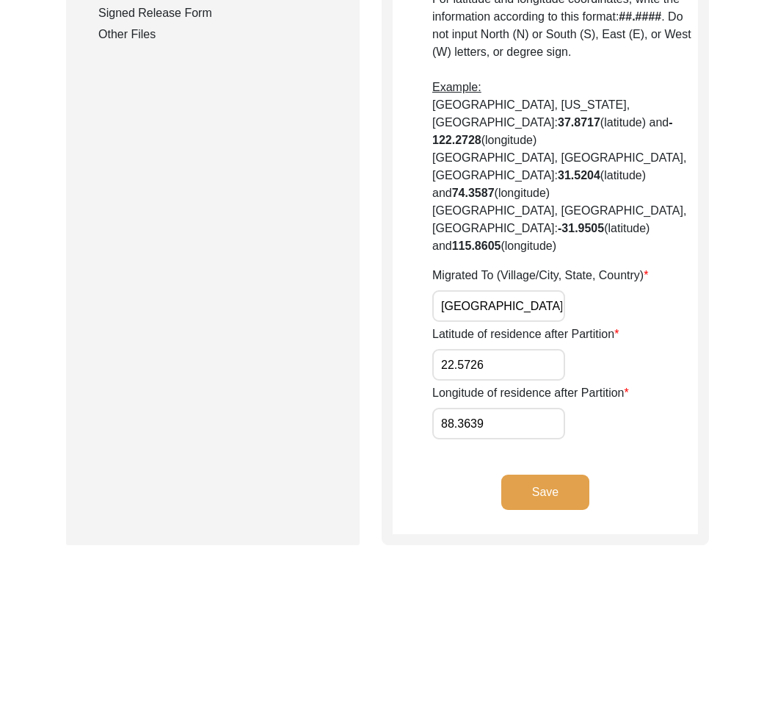
scroll to position [797, 0]
drag, startPoint x: 524, startPoint y: 370, endPoint x: 299, endPoint y: 321, distance: 230.0
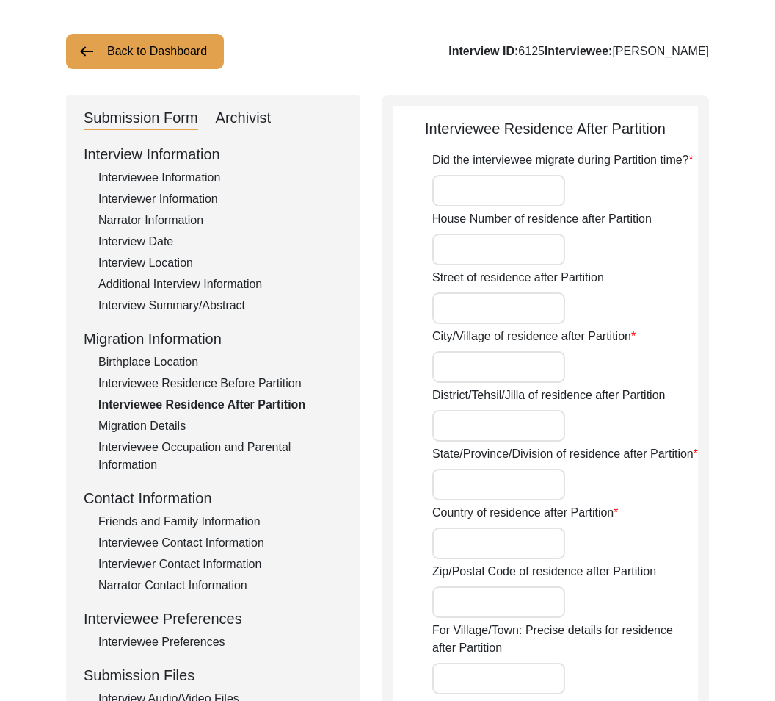
scroll to position [0, 0]
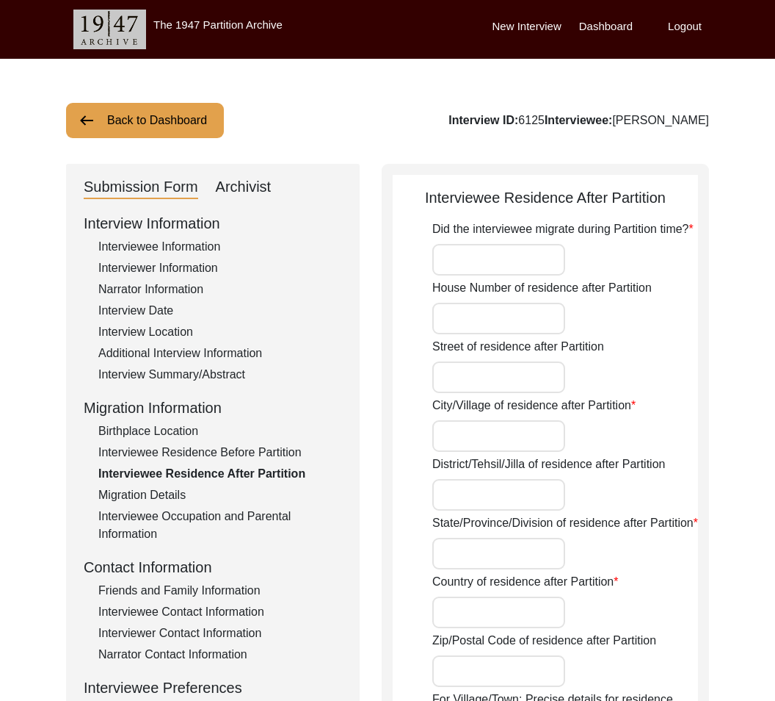
click at [537, 256] on input "Did the interviewee migrate during Partition time?" at bounding box center [498, 260] width 133 height 32
type input "No"
click at [519, 386] on input "Street of residence after Partition" at bounding box center [498, 377] width 133 height 32
paste input "[GEOGRAPHIC_DATA]"
type input "[GEOGRAPHIC_DATA]"
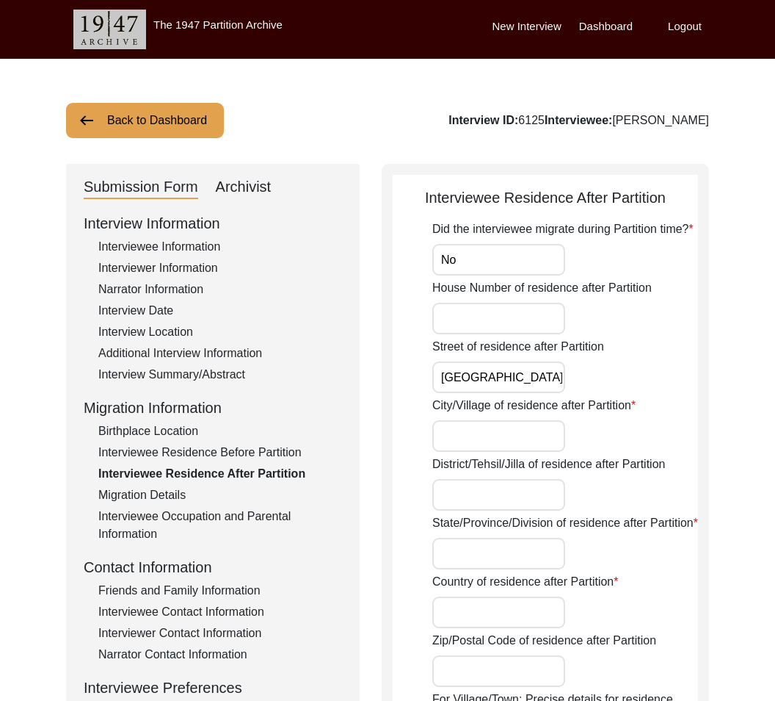
click at [541, 443] on input "City/Village of residence after Partition" at bounding box center [498, 436] width 133 height 32
paste input "Sreepur"
type input "Sreepur"
click at [496, 510] on input "District/Tehsil/Jilla of residence after Partition" at bounding box center [498, 495] width 133 height 32
paste input "[GEOGRAPHIC_DATA]"
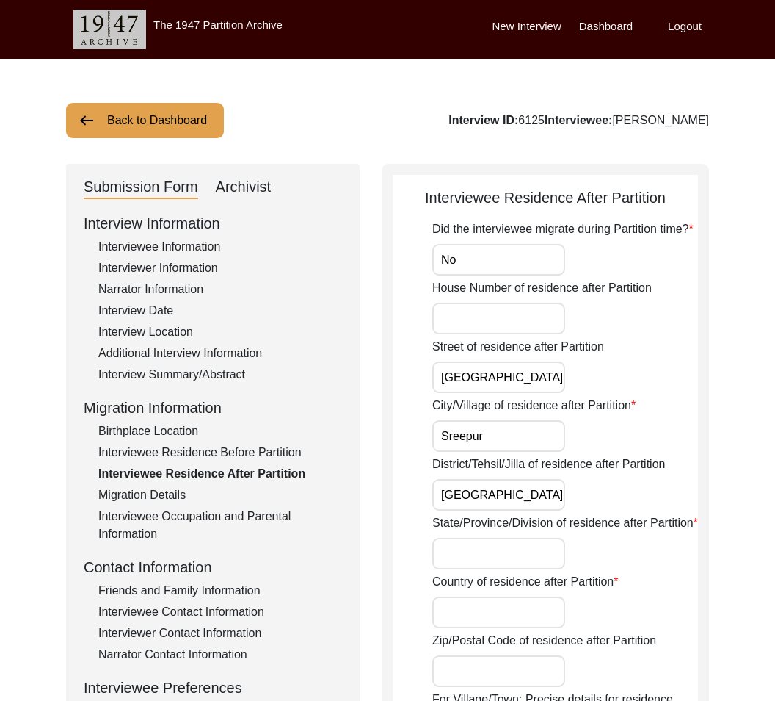
type input "[GEOGRAPHIC_DATA]"
click at [494, 555] on input "State/Province/Division of residence after Partition" at bounding box center [498, 553] width 133 height 32
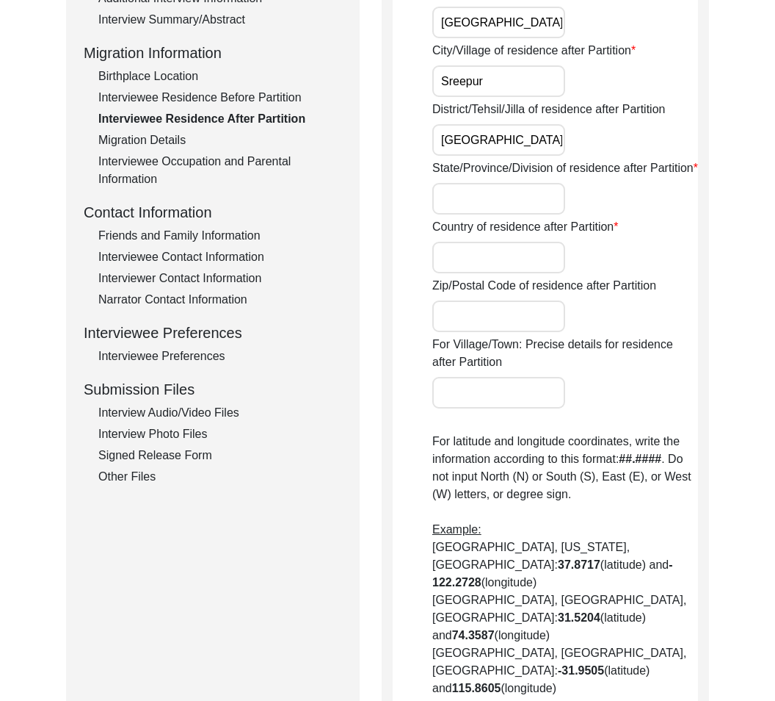
scroll to position [453, 0]
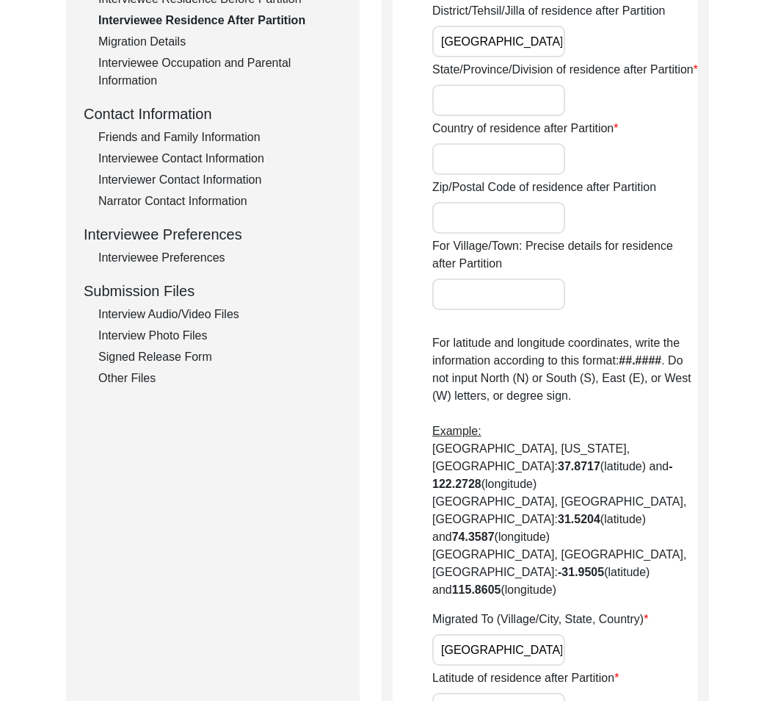
paste input "Khulna Division"
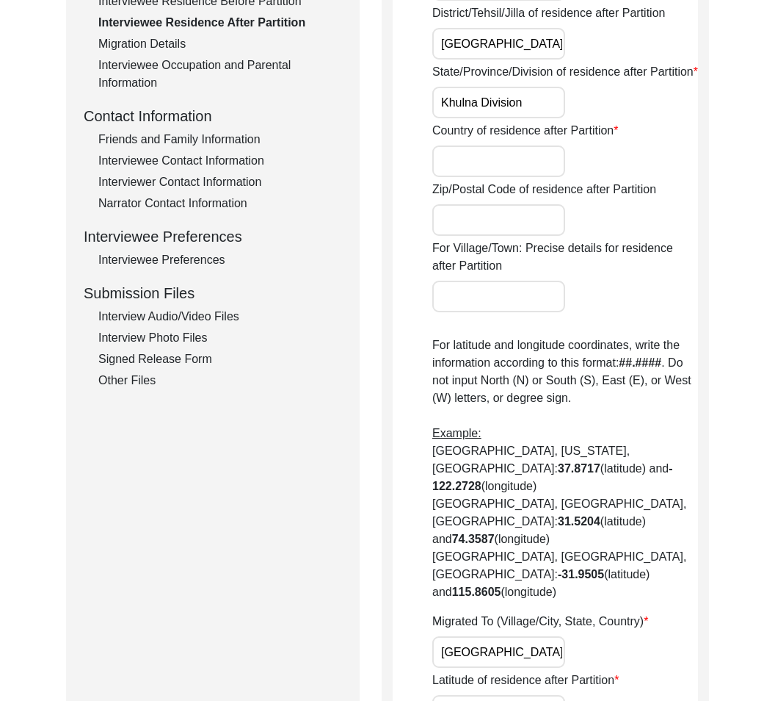
scroll to position [445, 0]
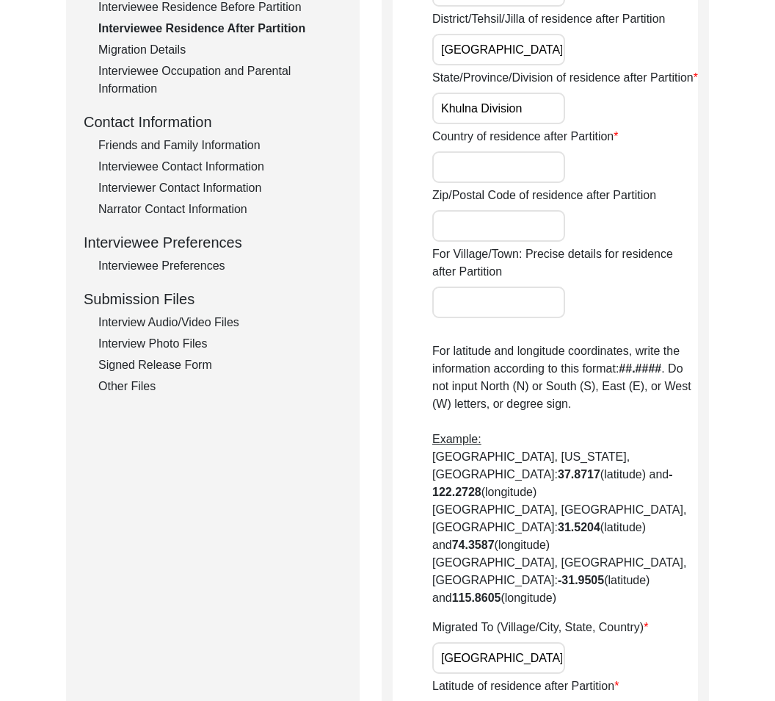
type input "Khulna Division"
click at [537, 160] on input "Country of residence after Partition" at bounding box center [498, 167] width 133 height 32
type input "[GEOGRAPHIC_DATA]"
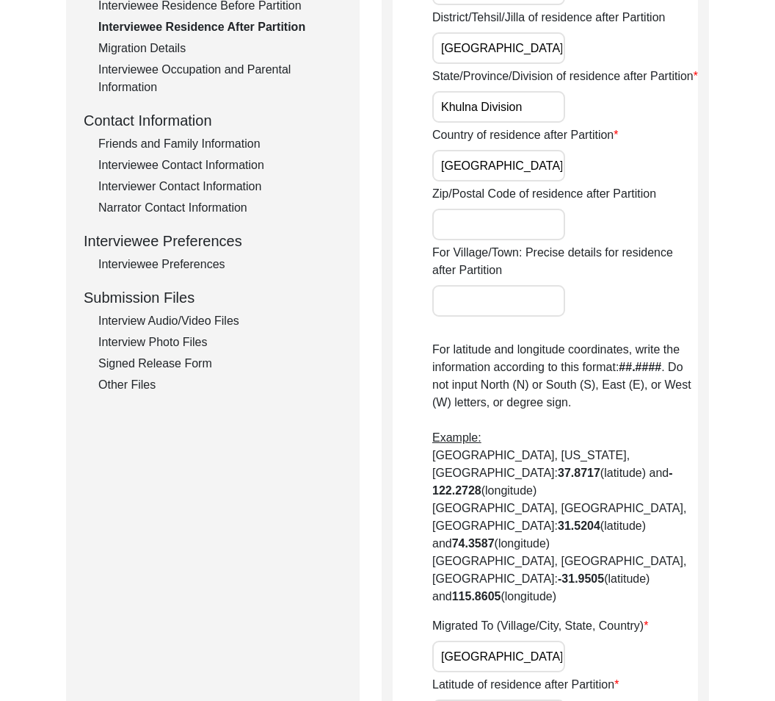
click at [516, 226] on input "Zip/Postal Code of residence after Partition" at bounding box center [498, 225] width 133 height 32
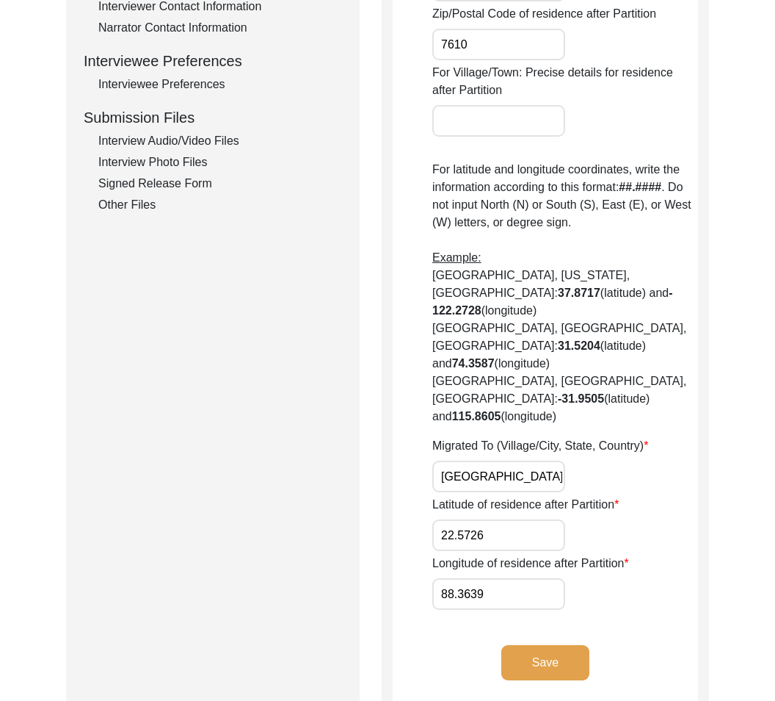
scroll to position [629, 0]
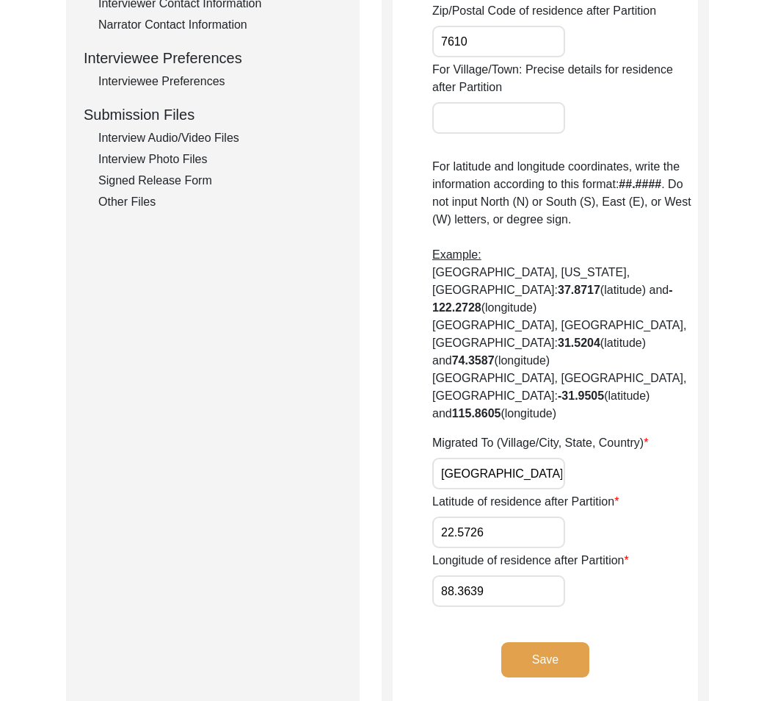
type input "7610"
drag, startPoint x: 442, startPoint y: 419, endPoint x: 615, endPoint y: 426, distance: 173.4
click at [615, 434] on div "Migrated To (Village/City, State, Country) [GEOGRAPHIC_DATA], [GEOGRAPHIC_DATA]…" at bounding box center [565, 461] width 266 height 55
paste input "Dakshin Sreepur Union, Khulna Division, [GEOGRAPHIC_DATA]"
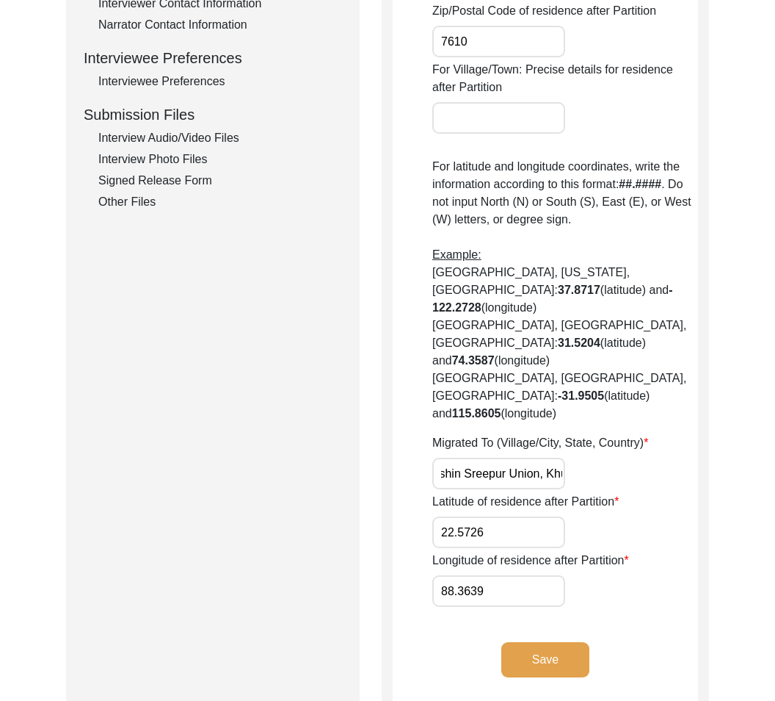
scroll to position [0, 156]
type input "Dakshin Sreepur Union, Khulna Division, [GEOGRAPHIC_DATA]"
drag, startPoint x: 496, startPoint y: 478, endPoint x: 361, endPoint y: 479, distance: 135.1
click at [361, 479] on div "Submission Form Archivist Interview Information Interviewee Information Intervi…" at bounding box center [387, 123] width 643 height 1178
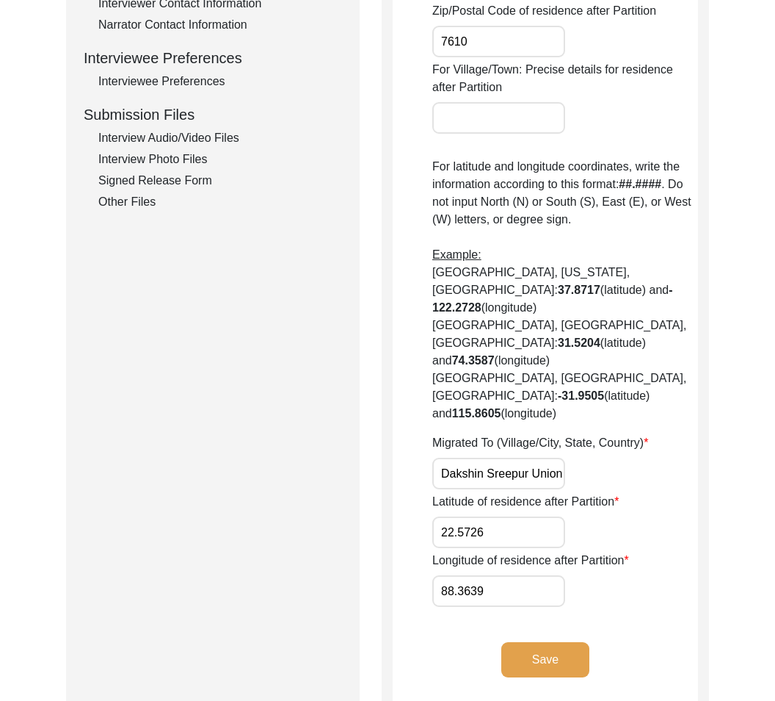
paste input "4531"
type input "22.4531"
drag, startPoint x: 513, startPoint y: 533, endPoint x: 319, endPoint y: 524, distance: 194.8
click at [319, 524] on div "Submission Form Archivist Interview Information Interviewee Information Intervi…" at bounding box center [387, 123] width 643 height 1178
paste input "9.0844"
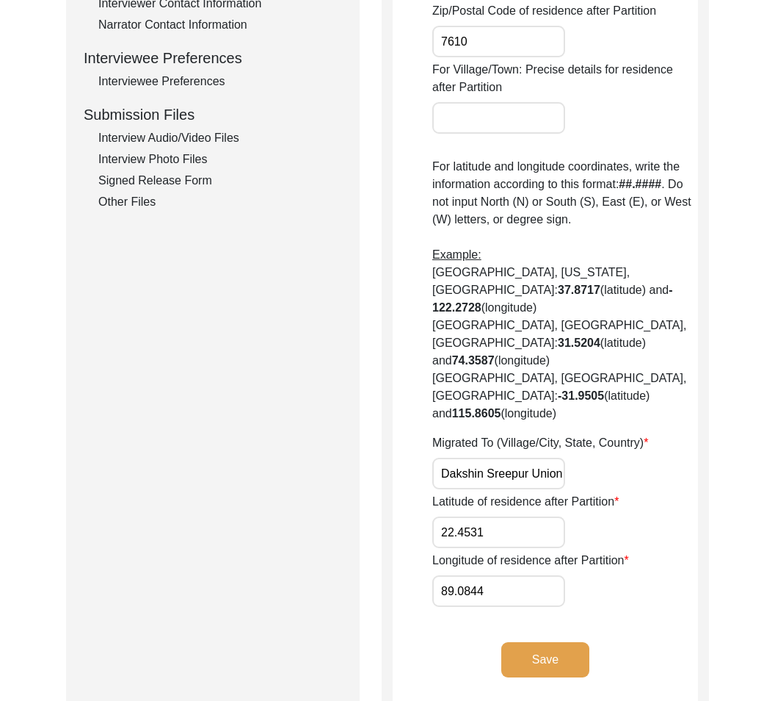
type input "89.0844"
drag, startPoint x: 645, startPoint y: 595, endPoint x: 633, endPoint y: 596, distance: 12.5
click at [645, 642] on div "Save" at bounding box center [545, 671] width 305 height 59
click at [582, 642] on button "Save" at bounding box center [546, 659] width 88 height 35
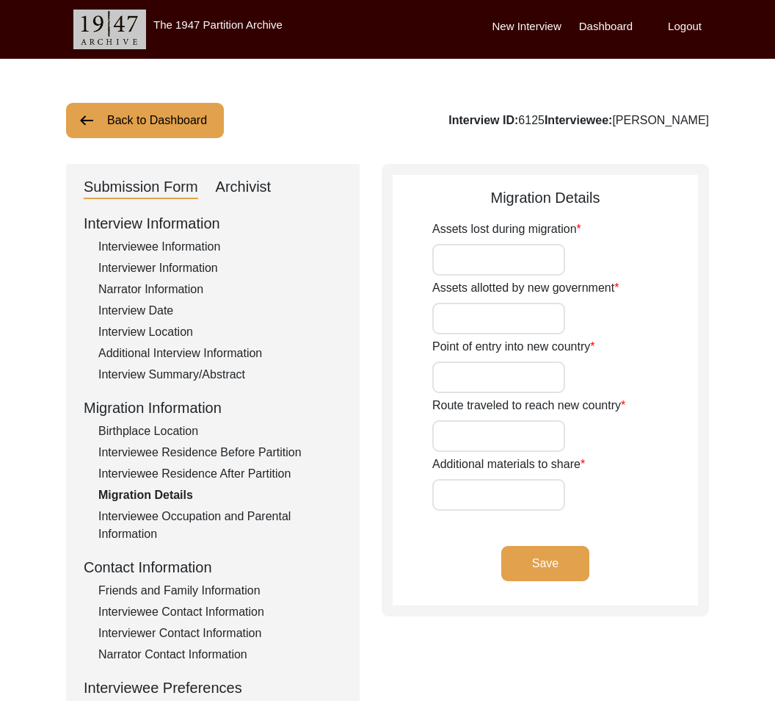
click at [228, 522] on div "Interviewee Occupation and Parental Information" at bounding box center [220, 524] width 244 height 35
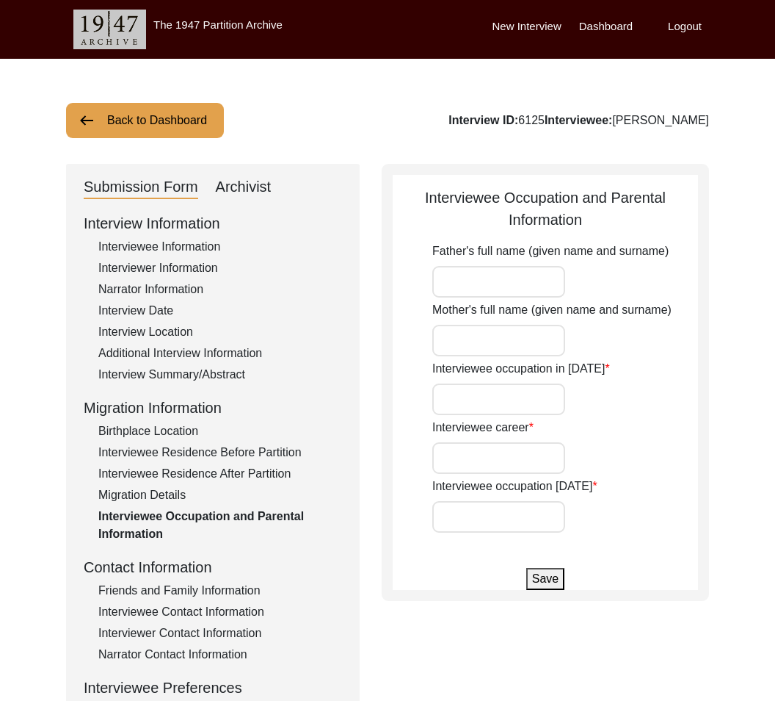
click at [550, 390] on input "Interviewee occupation in [DATE]" at bounding box center [498, 399] width 133 height 32
drag, startPoint x: 596, startPoint y: 222, endPoint x: 412, endPoint y: 192, distance: 186.1
click at [412, 192] on div "Interviewee Occupation and Parental Information" at bounding box center [545, 209] width 305 height 44
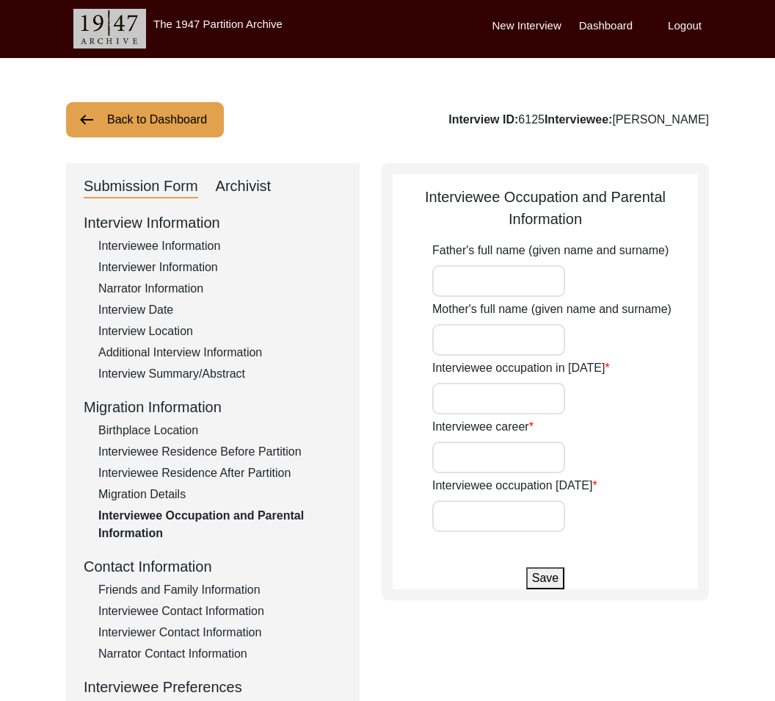
copy div "Interviewee Occupation and Parental Information"
click at [483, 245] on label "Father's full name (given name and surname)" at bounding box center [550, 251] width 236 height 18
click at [483, 265] on input "Father's full name (given name and surname)" at bounding box center [498, 281] width 133 height 32
drag, startPoint x: 414, startPoint y: 240, endPoint x: 668, endPoint y: 245, distance: 254.1
click at [668, 245] on app-parental-information "Interviewee Occupation and Parental Information Father's full name (given name …" at bounding box center [545, 387] width 305 height 403
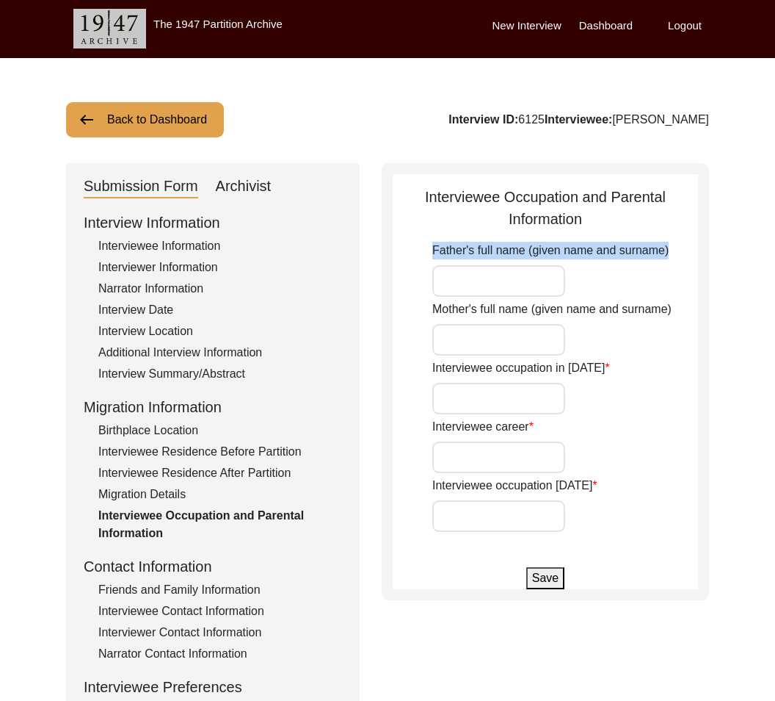
copy label "Father's full name (given name and surname)"
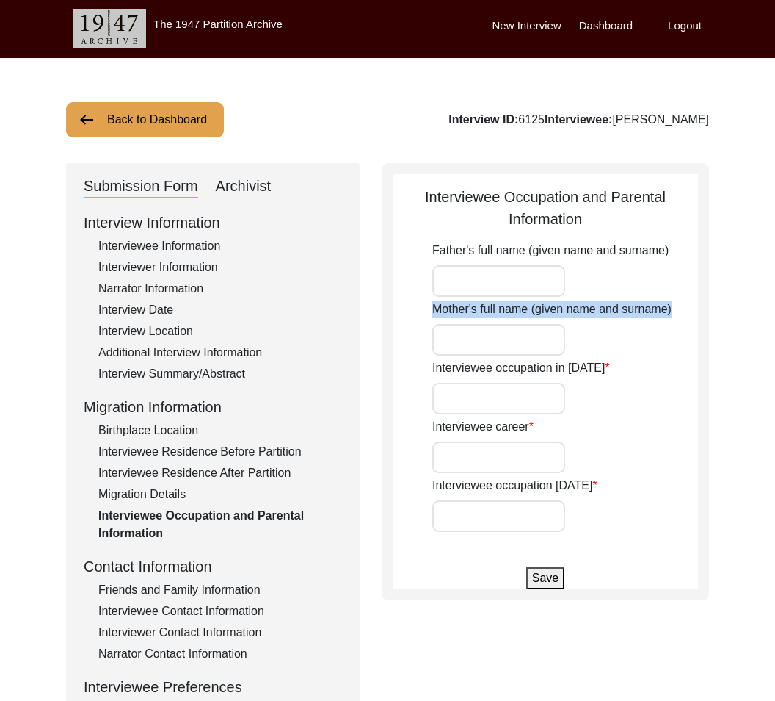
drag, startPoint x: 427, startPoint y: 305, endPoint x: 674, endPoint y: 305, distance: 247.5
click at [674, 305] on app-parental-information "Interviewee Occupation and Parental Information Father's full name (given name …" at bounding box center [545, 387] width 305 height 403
copy label "Mother's full name (given name and surname)"
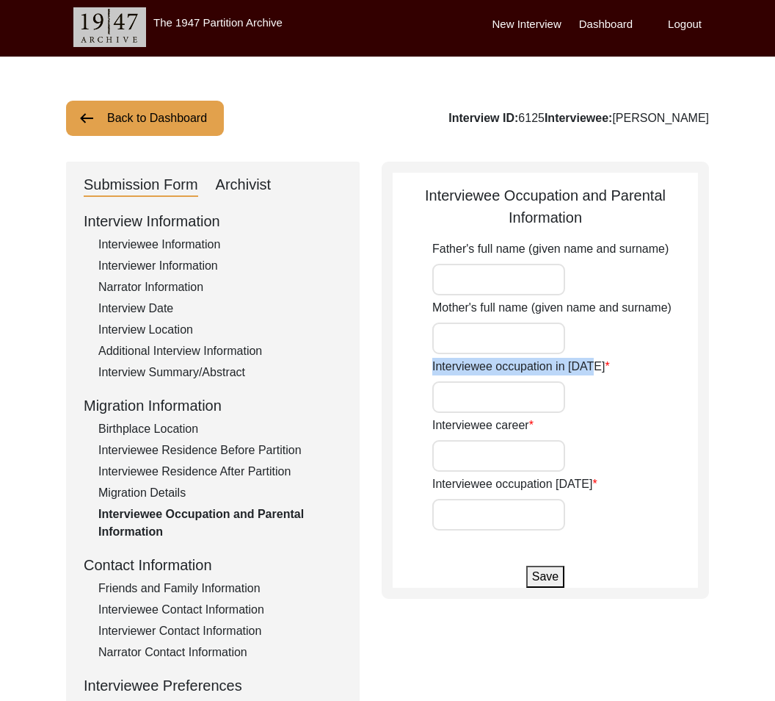
scroll to position [0, 0]
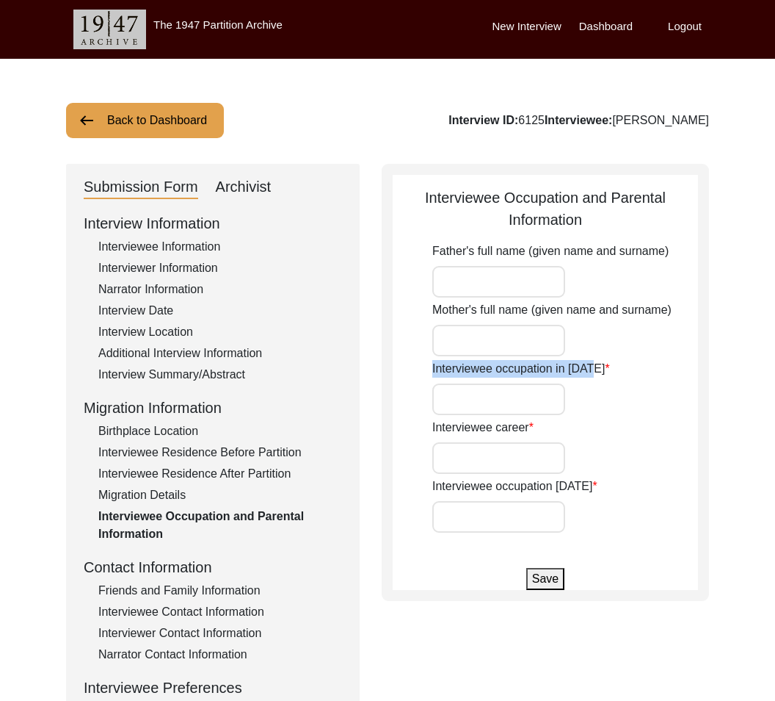
drag, startPoint x: 427, startPoint y: 370, endPoint x: 593, endPoint y: 363, distance: 166.1
click at [593, 362] on app-parental-information "Interviewee Occupation and Parental Information Father's full name (given name …" at bounding box center [545, 388] width 305 height 403
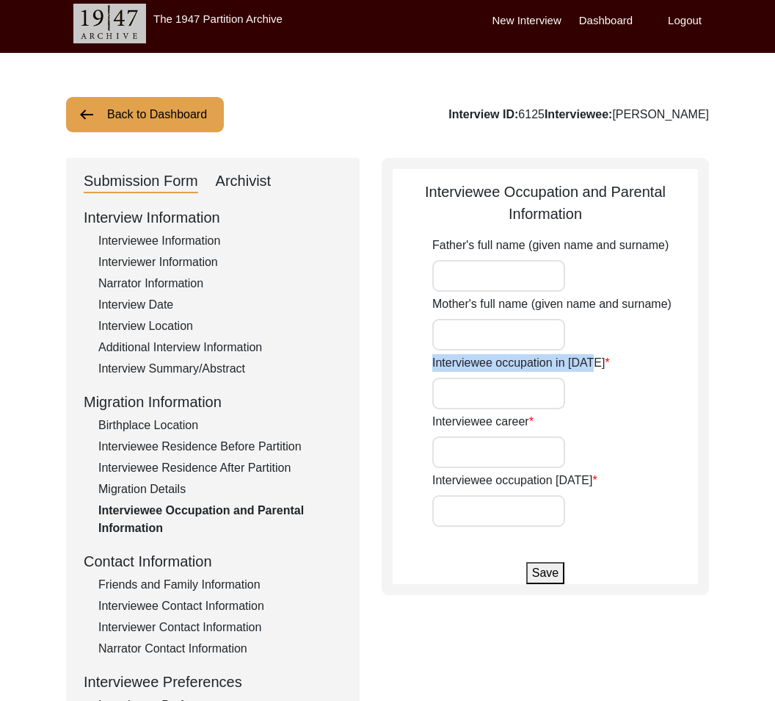
copy label "Interviewee occupation in [DATE]"
drag, startPoint x: 402, startPoint y: 419, endPoint x: 511, endPoint y: 425, distance: 108.9
click at [506, 427] on app-parental-information "Interviewee Occupation and Parental Information Father's full name (given name …" at bounding box center [545, 382] width 305 height 403
click at [515, 425] on label "Interviewee career" at bounding box center [482, 422] width 101 height 18
click at [515, 436] on input "Interviewee career" at bounding box center [498, 452] width 133 height 32
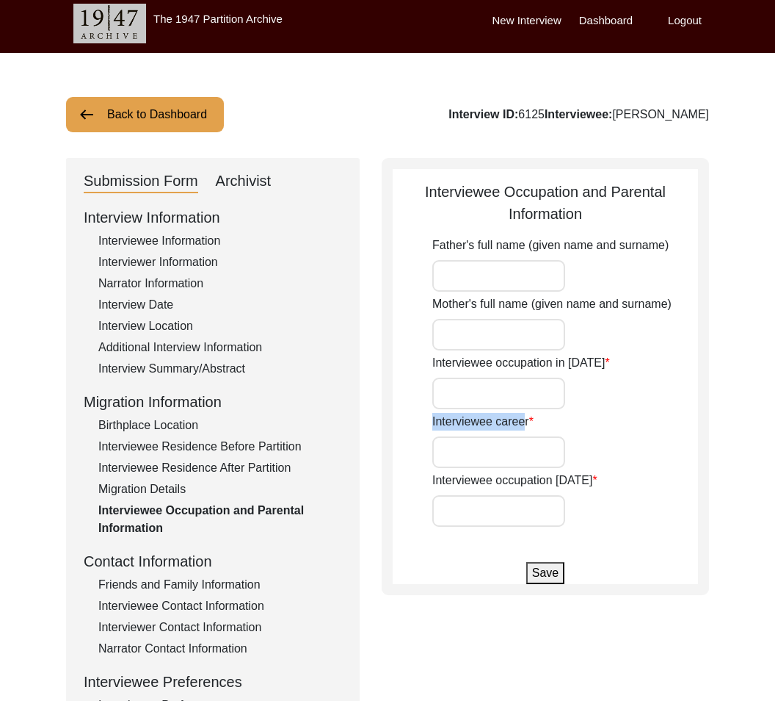
drag, startPoint x: 526, startPoint y: 423, endPoint x: 426, endPoint y: 422, distance: 99.9
click at [426, 422] on app-parental-information "Interviewee Occupation and Parental Information Father's full name (given name …" at bounding box center [545, 382] width 305 height 403
drag, startPoint x: 426, startPoint y: 422, endPoint x: 529, endPoint y: 421, distance: 103.5
click at [529, 421] on app-parental-information "Interviewee Occupation and Parental Information Father's full name (given name …" at bounding box center [545, 382] width 305 height 403
copy label "Interviewee career"
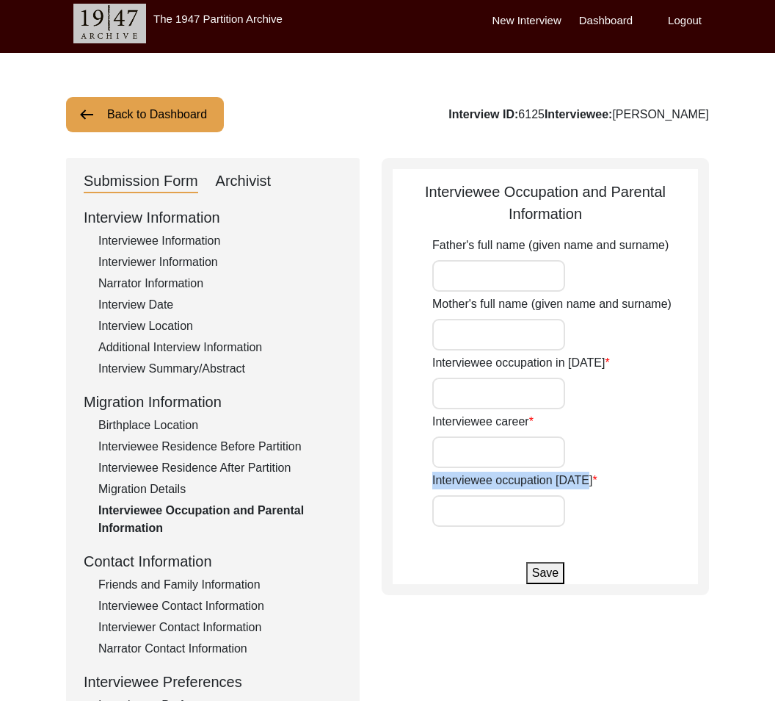
drag, startPoint x: 416, startPoint y: 488, endPoint x: 667, endPoint y: 485, distance: 250.4
click at [667, 485] on app-parental-information "Interviewee Occupation and Parental Information Father's full name (given name …" at bounding box center [545, 382] width 305 height 403
copy label "Interviewee occupation [DATE]"
drag, startPoint x: 489, startPoint y: 288, endPoint x: 725, endPoint y: 400, distance: 261.8
click at [490, 288] on input "Father's full name (given name and surname)" at bounding box center [498, 276] width 133 height 32
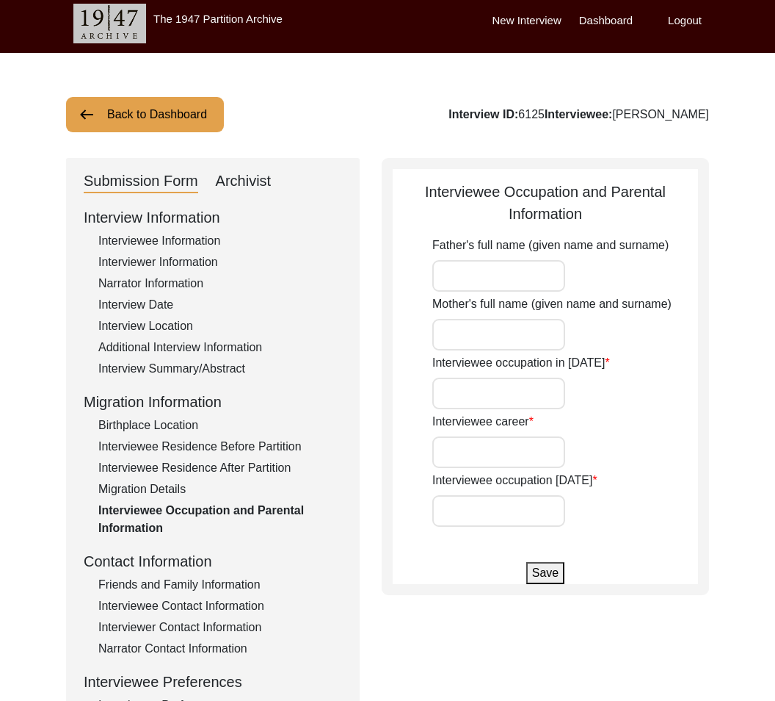
paste input "[PERSON_NAME]"
type input "[PERSON_NAME]"
click at [540, 351] on div "Father's full name (given name and surname) [PERSON_NAME] Mother's full name (g…" at bounding box center [565, 381] width 266 height 290
drag, startPoint x: 551, startPoint y: 339, endPoint x: 770, endPoint y: 403, distance: 228.2
click at [556, 339] on input "Mother's full name (given name and surname)" at bounding box center [498, 335] width 133 height 32
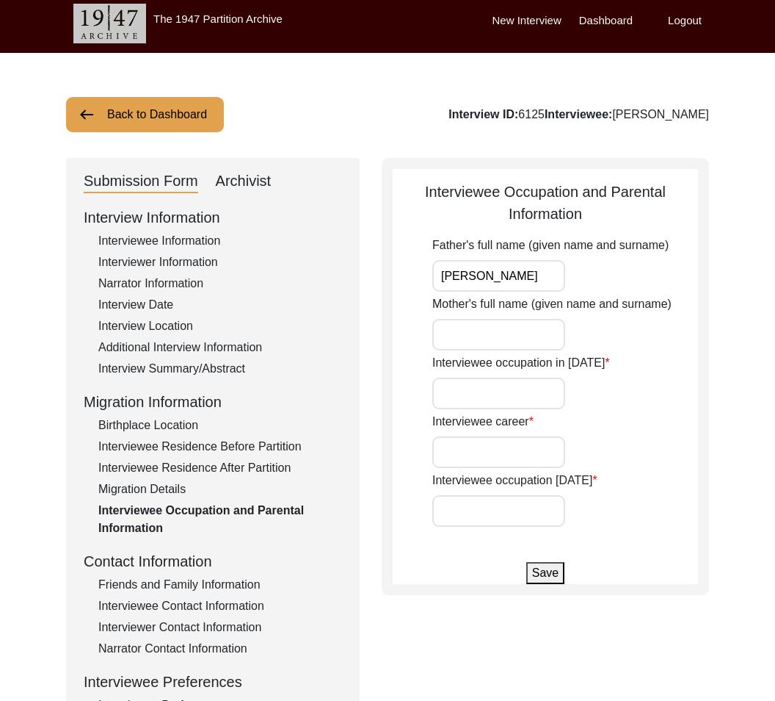
paste input "[PERSON_NAME]"
type input "[PERSON_NAME]"
click at [521, 405] on input "Interviewee occupation in [DATE]" at bounding box center [498, 393] width 133 height 32
paste input "N/A"
type input "N/A"
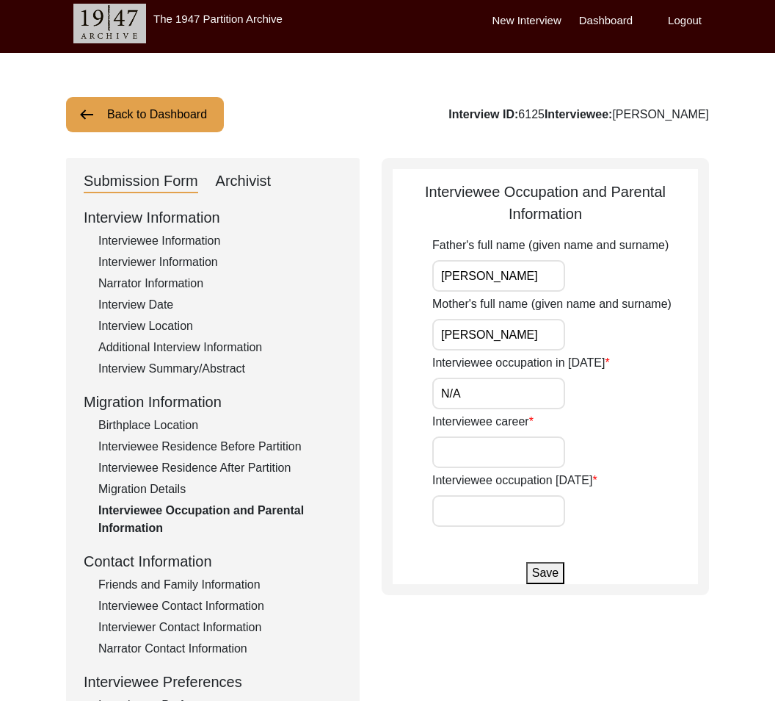
drag, startPoint x: 468, startPoint y: 444, endPoint x: 758, endPoint y: 526, distance: 301.3
click at [475, 445] on input "Interviewee career" at bounding box center [498, 452] width 133 height 32
paste input "Millwork; business"
type input "Millwork; business"
drag, startPoint x: 514, startPoint y: 503, endPoint x: 612, endPoint y: 521, distance: 100.1
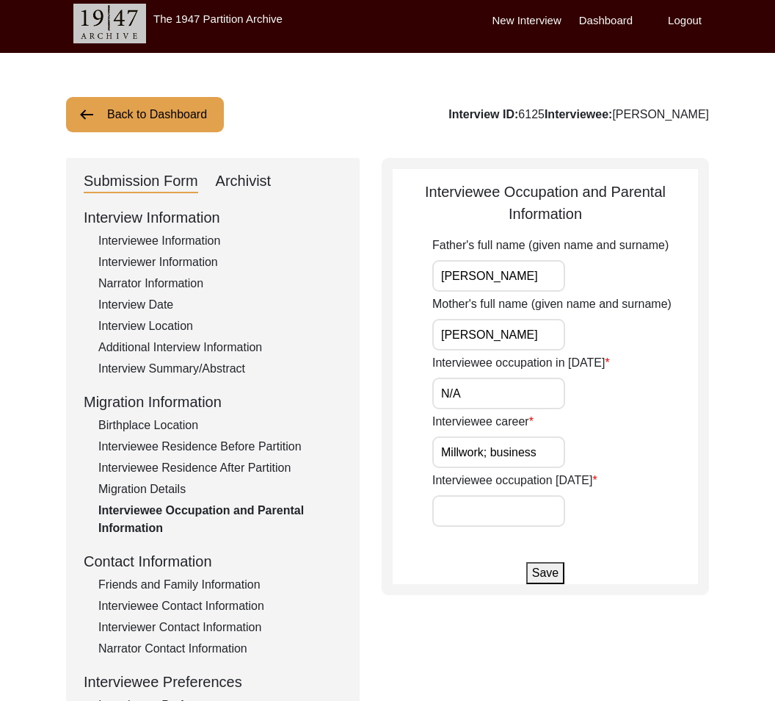
click at [524, 504] on input "Interviewee occupation [DATE]" at bounding box center [498, 511] width 133 height 32
paste input "Business"
type input "Business"
click at [601, 612] on div "Submission Form Archivist Interview Information Interviewee Information Intervi…" at bounding box center [387, 502] width 643 height 688
click at [537, 577] on button "Save" at bounding box center [545, 573] width 38 height 22
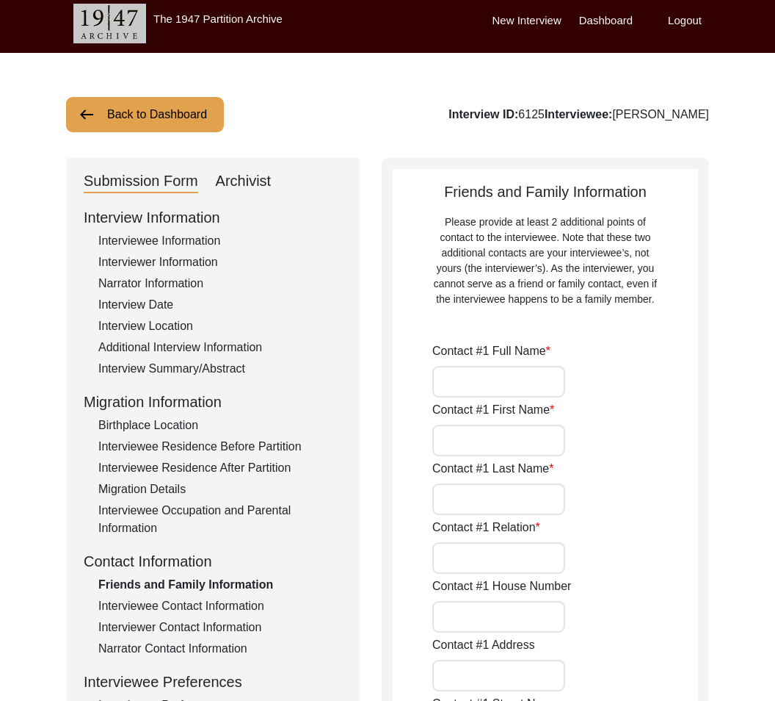
type input "[PERSON_NAME]"
type input "Neighbor"
type input "Old [STREET_ADDRESS][PERSON_NAME]"
type input "Bhatpara"
type input "[GEOGRAPHIC_DATA]"
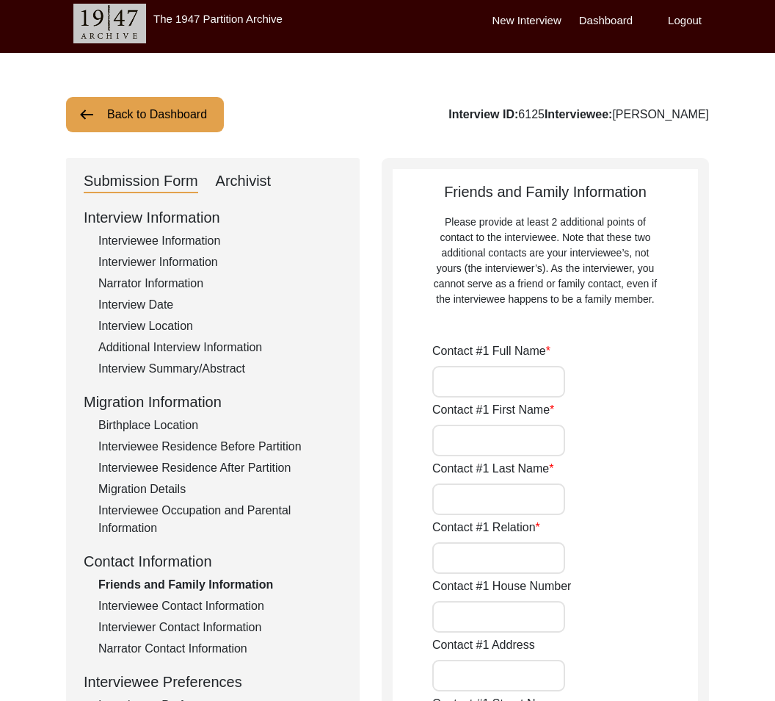
type input "743126"
type input "[GEOGRAPHIC_DATA]"
type input "9123687609"
type input "N/A"
type input "[PERSON_NAME]"
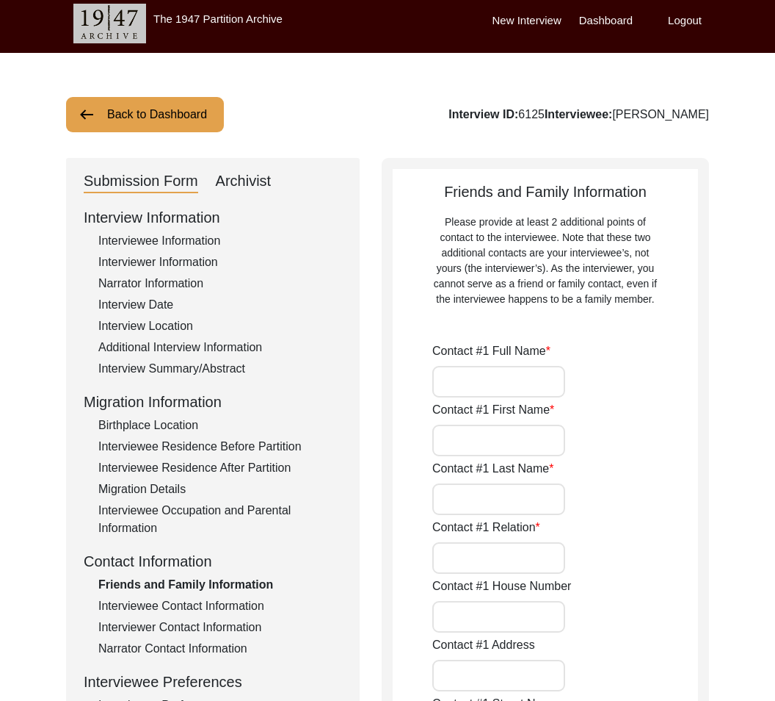
type input "Friend"
type input "([STREET_ADDRESS]"
type input "Athpur"
type input "[GEOGRAPHIC_DATA]"
type input "743128"
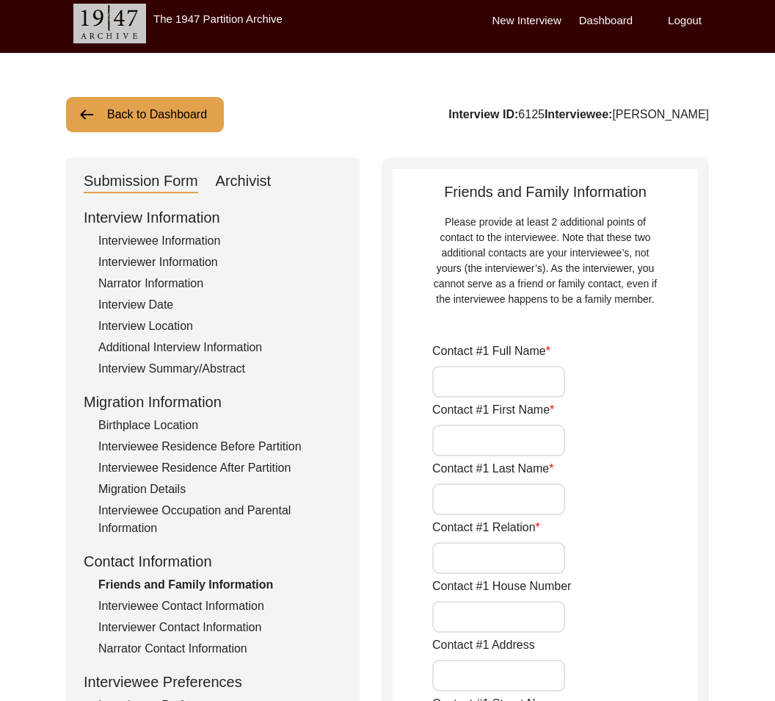
type input "[GEOGRAPHIC_DATA]"
type input "9775775865"
type input "[EMAIL_ADDRESS][DOMAIN_NAME]"
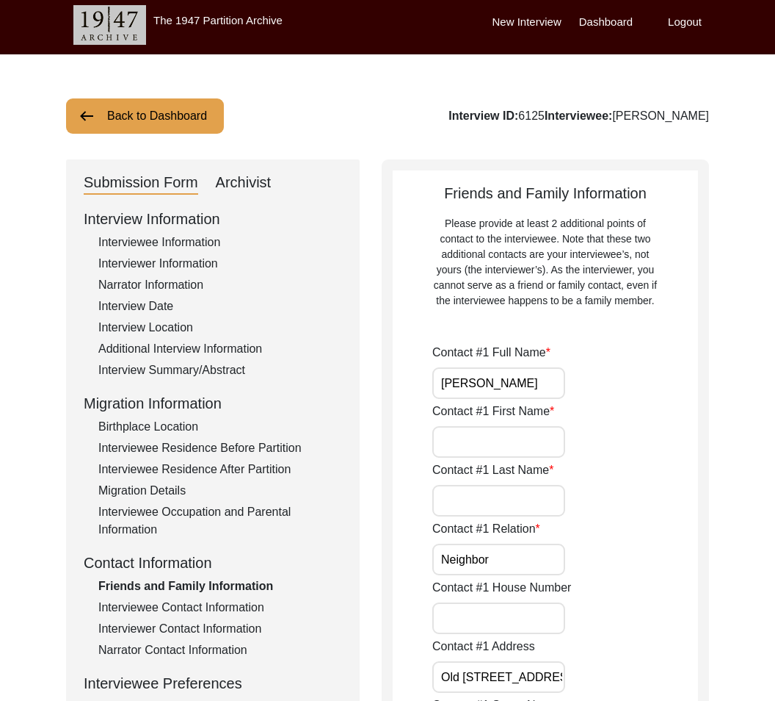
click at [535, 386] on input "[PERSON_NAME]" at bounding box center [498, 383] width 133 height 32
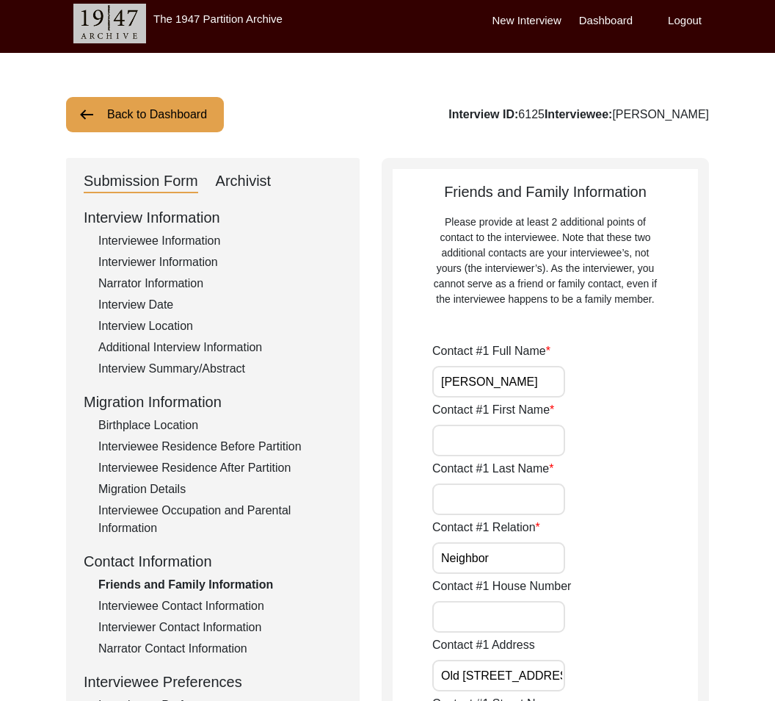
click at [548, 413] on label "Contact #1 First Name" at bounding box center [493, 410] width 122 height 18
click at [548, 424] on input "Contact #1 First Name" at bounding box center [498, 440] width 133 height 32
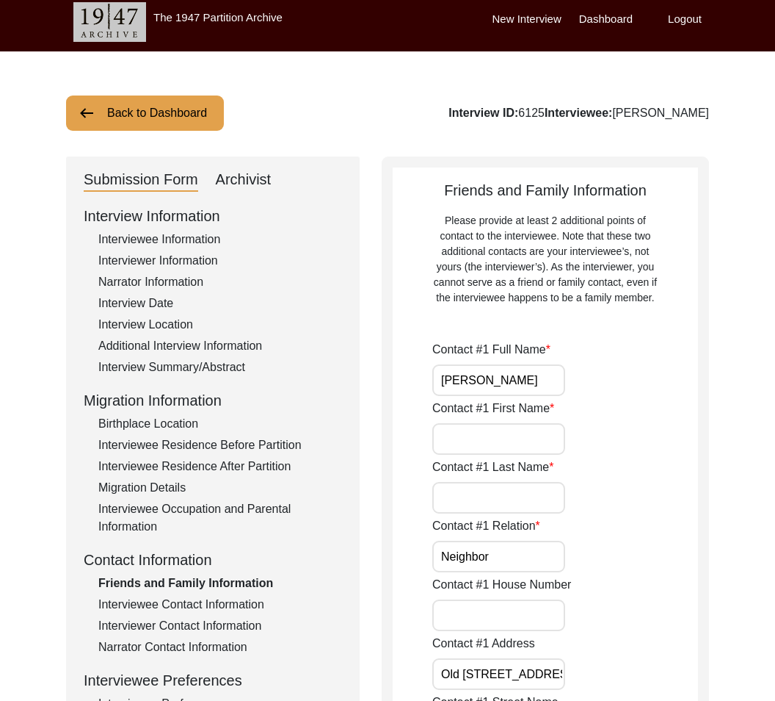
click at [550, 410] on label "Contact #1 First Name" at bounding box center [493, 408] width 122 height 18
click at [550, 423] on input "Contact #1 First Name" at bounding box center [498, 439] width 133 height 32
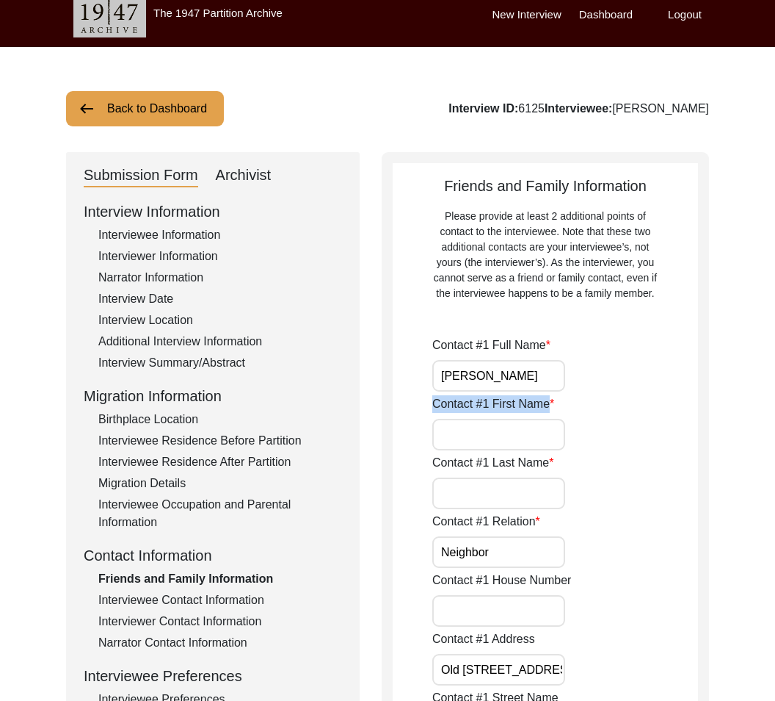
drag, startPoint x: 549, startPoint y: 408, endPoint x: 441, endPoint y: 410, distance: 107.2
click at [437, 411] on label "Contact #1 First Name" at bounding box center [493, 404] width 122 height 18
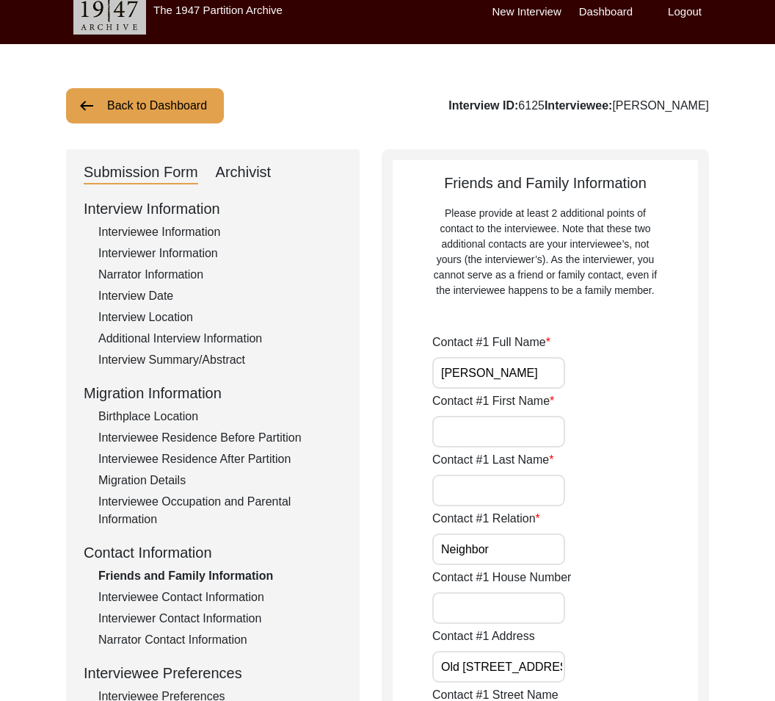
click at [436, 414] on div "Contact #1 First Name" at bounding box center [565, 419] width 266 height 55
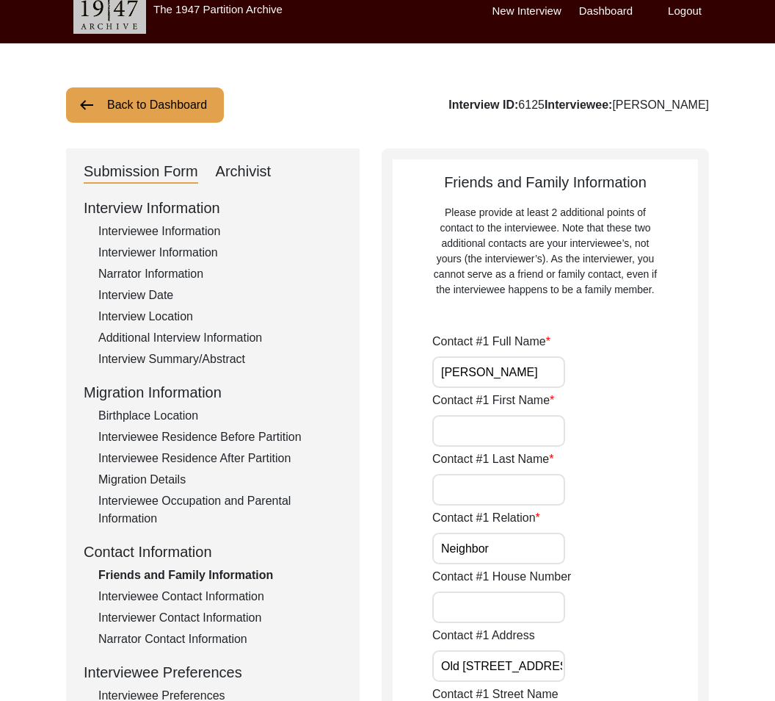
scroll to position [20, 0]
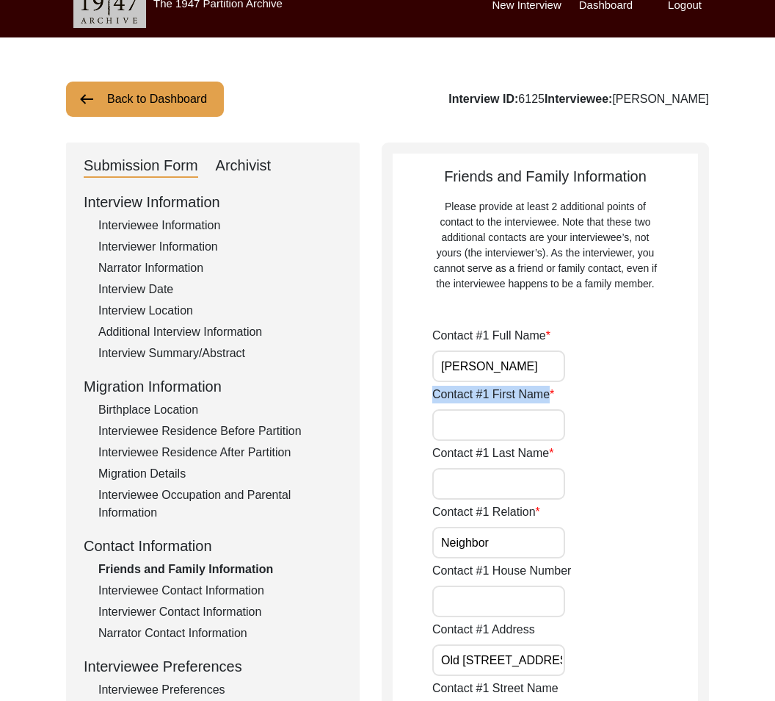
drag, startPoint x: 428, startPoint y: 406, endPoint x: 552, endPoint y: 398, distance: 124.4
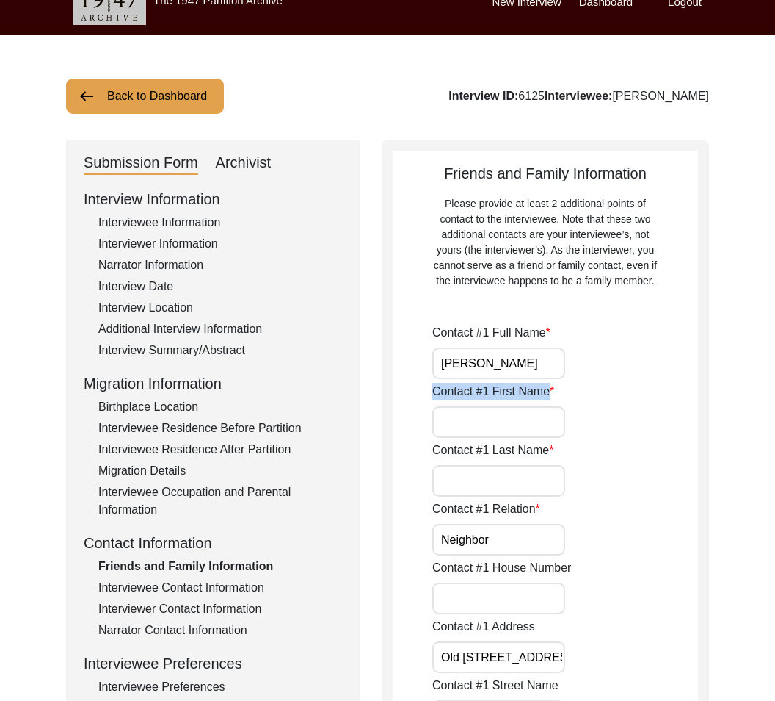
scroll to position [23, 0]
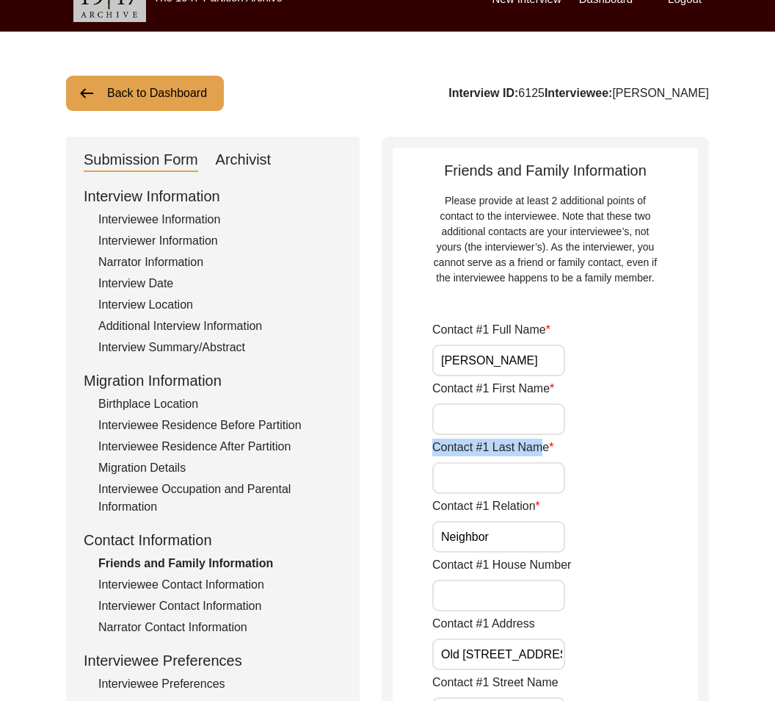
drag, startPoint x: 421, startPoint y: 448, endPoint x: 545, endPoint y: 453, distance: 124.2
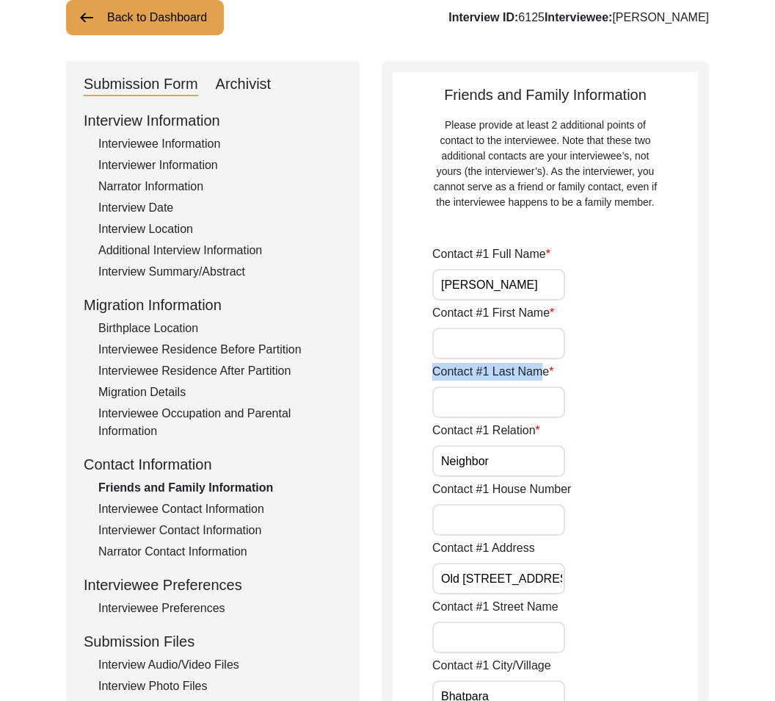
scroll to position [131, 0]
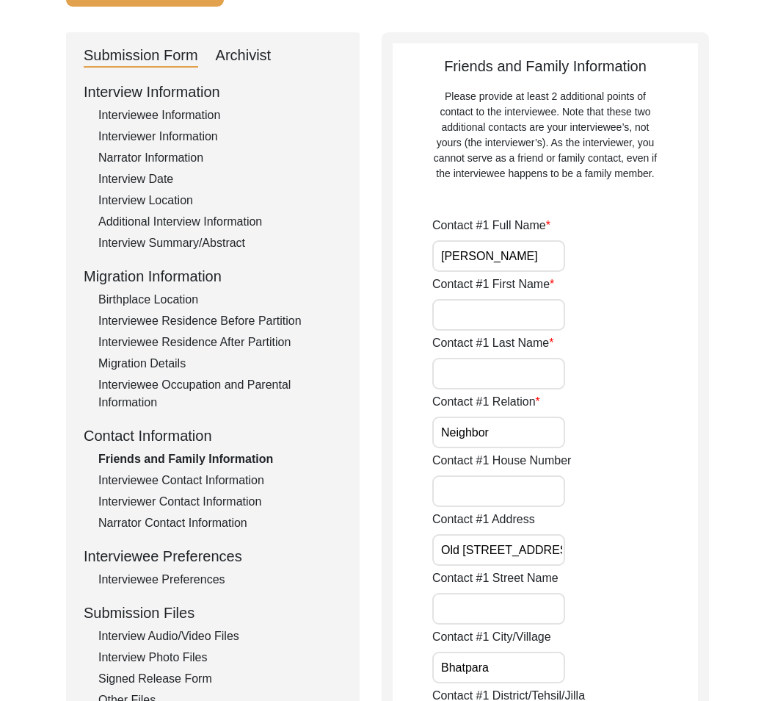
drag, startPoint x: 428, startPoint y: 402, endPoint x: 547, endPoint y: 413, distance: 119.5
click at [670, 455] on div "Contact #1 House Number" at bounding box center [565, 479] width 266 height 55
click at [455, 260] on input "[PERSON_NAME]" at bounding box center [498, 256] width 133 height 32
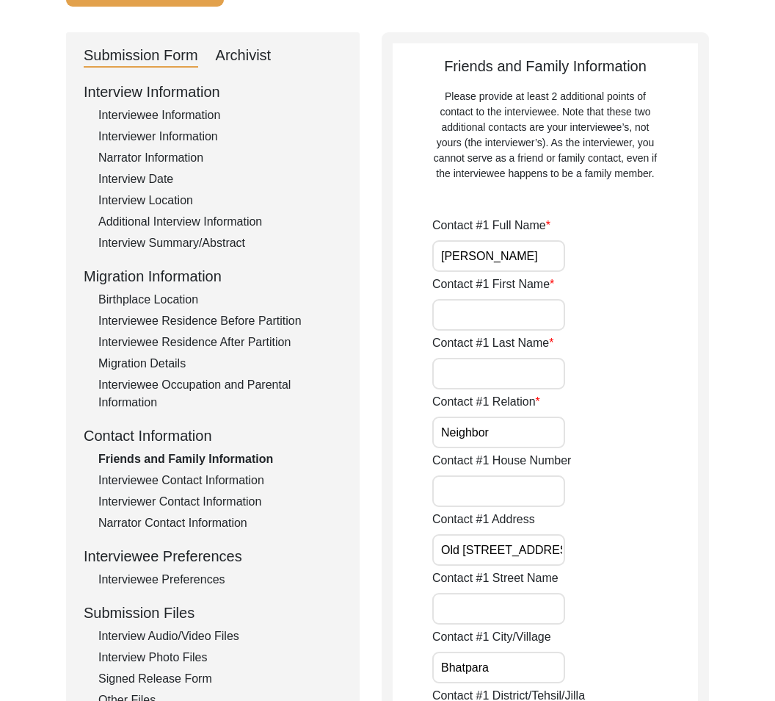
click at [455, 260] on input "[PERSON_NAME]" at bounding box center [498, 256] width 133 height 32
drag, startPoint x: 427, startPoint y: 457, endPoint x: 590, endPoint y: 457, distance: 163.0
drag, startPoint x: 524, startPoint y: 446, endPoint x: 513, endPoint y: 434, distance: 16.1
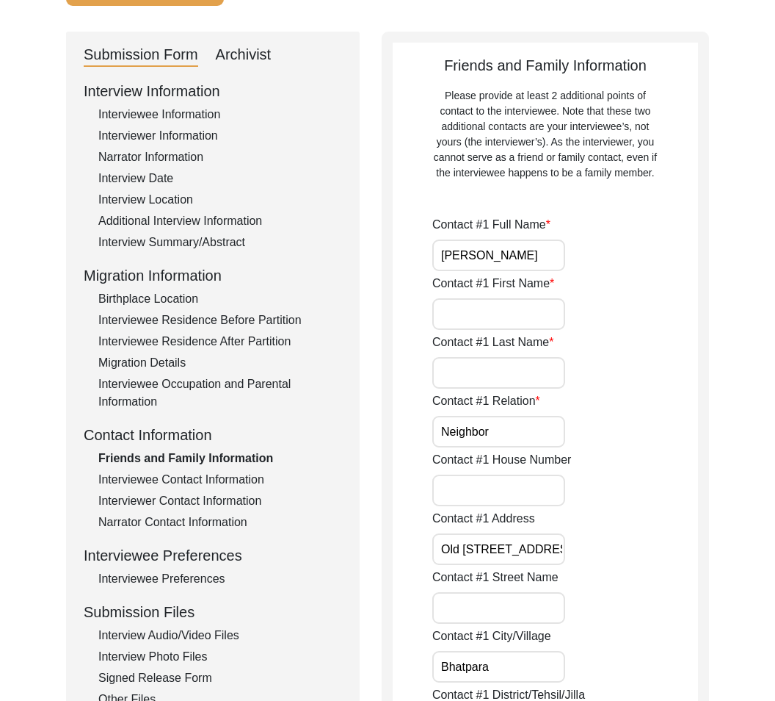
click at [524, 445] on input "Neighbor" at bounding box center [498, 432] width 133 height 32
drag, startPoint x: 492, startPoint y: 552, endPoint x: 593, endPoint y: 557, distance: 101.4
click at [593, 557] on div "Contact #1 Address [STREET_ADDRESS][PERSON_NAME]" at bounding box center [565, 537] width 266 height 55
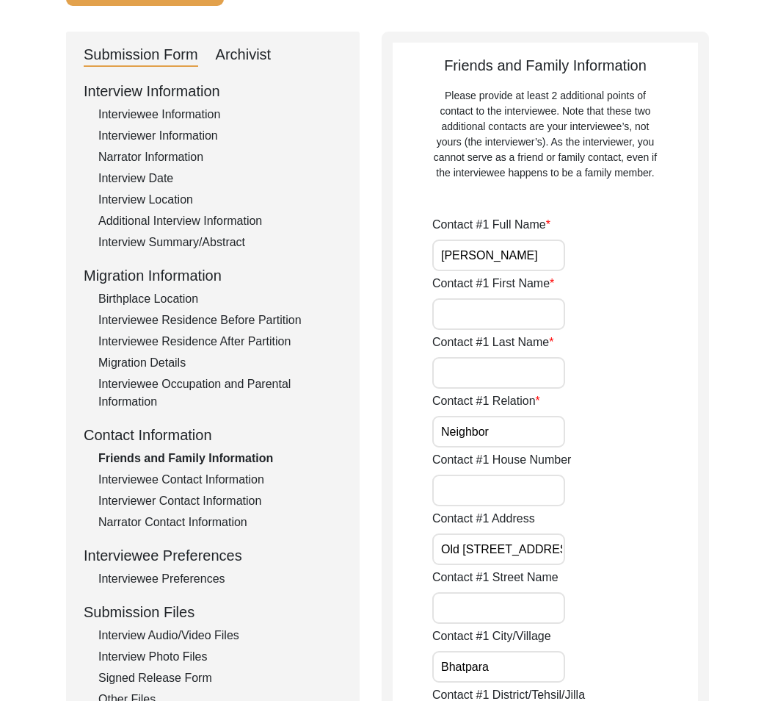
click at [552, 571] on label "Contact #1 Street Name" at bounding box center [495, 577] width 126 height 18
click at [552, 592] on input "Contact #1 Street Name" at bounding box center [498, 608] width 133 height 32
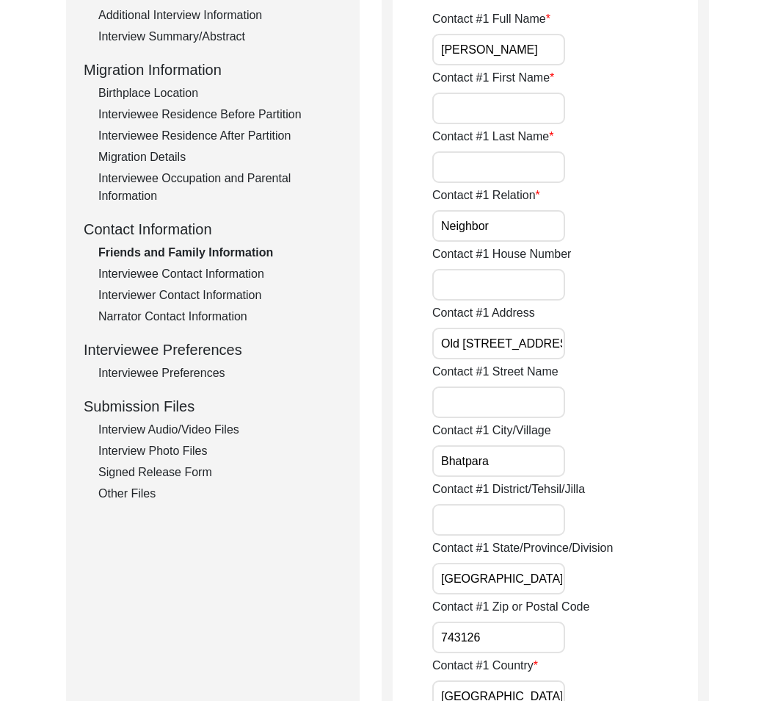
scroll to position [352, 0]
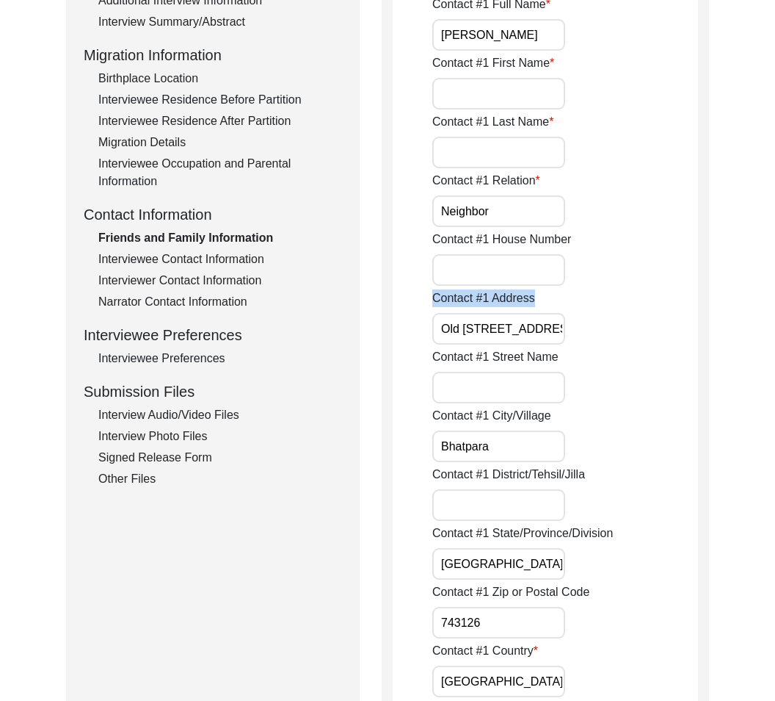
drag, startPoint x: 430, startPoint y: 297, endPoint x: 565, endPoint y: 306, distance: 135.4
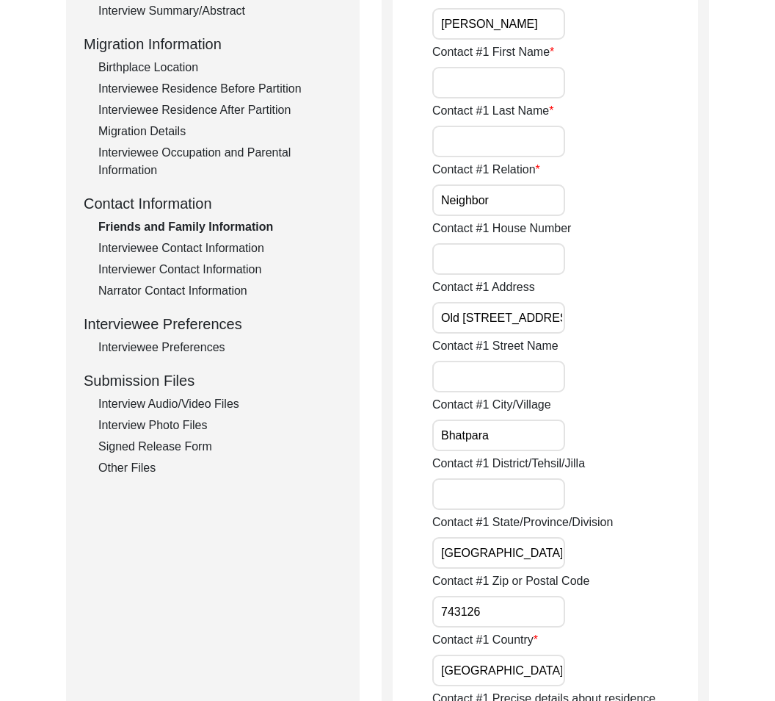
scroll to position [0, 83]
drag, startPoint x: 441, startPoint y: 314, endPoint x: 609, endPoint y: 339, distance: 169.2
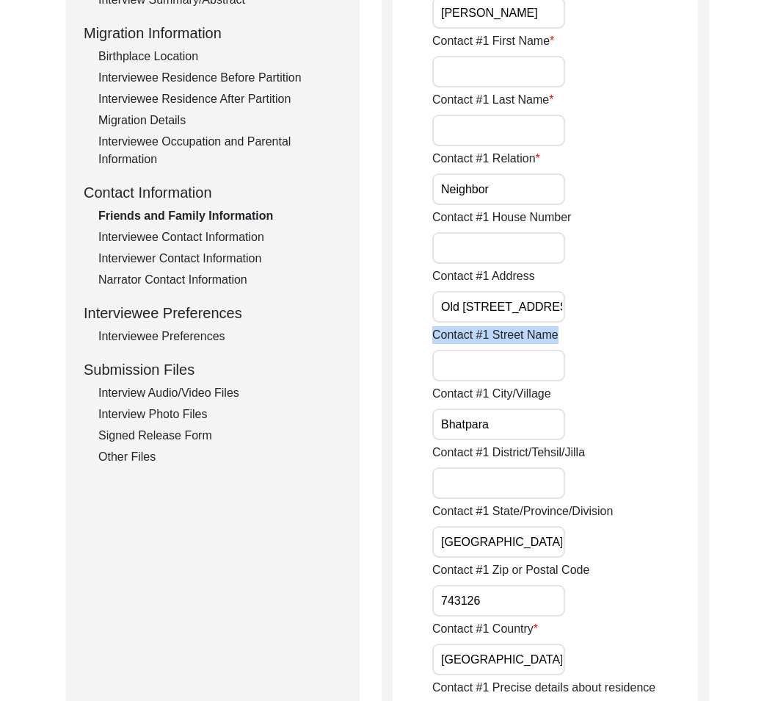
drag, startPoint x: 410, startPoint y: 346, endPoint x: 599, endPoint y: 341, distance: 188.8
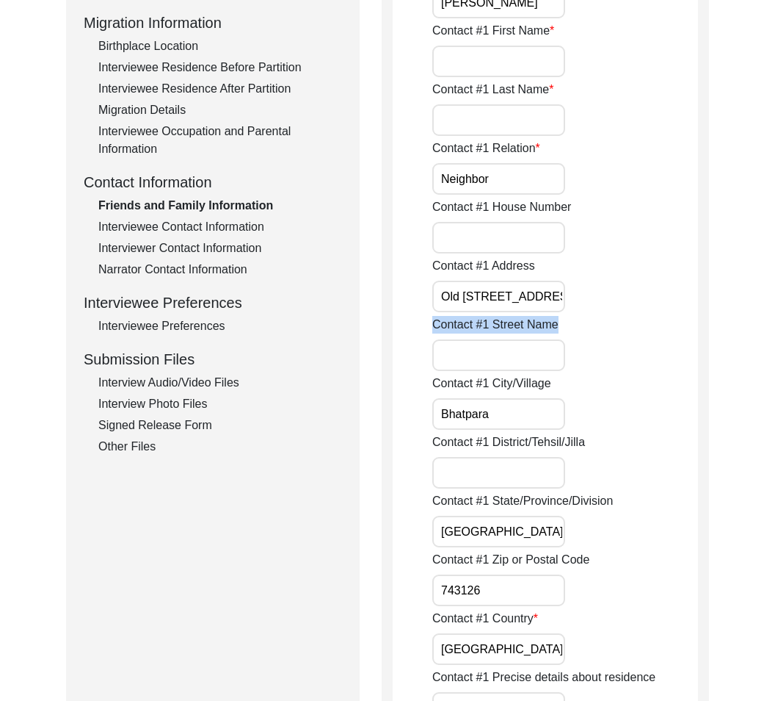
scroll to position [397, 0]
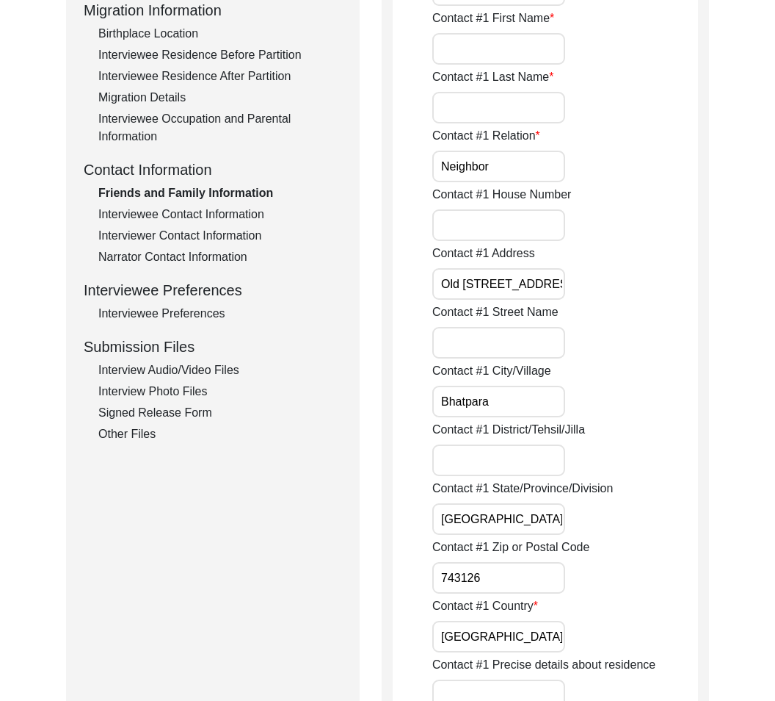
drag, startPoint x: 523, startPoint y: 419, endPoint x: 410, endPoint y: 394, distance: 116.0
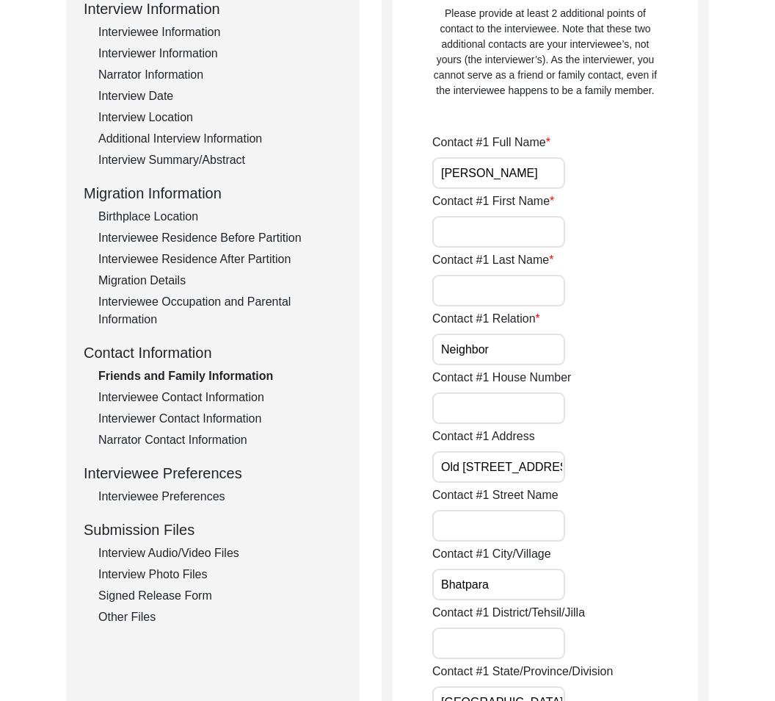
scroll to position [0, 0]
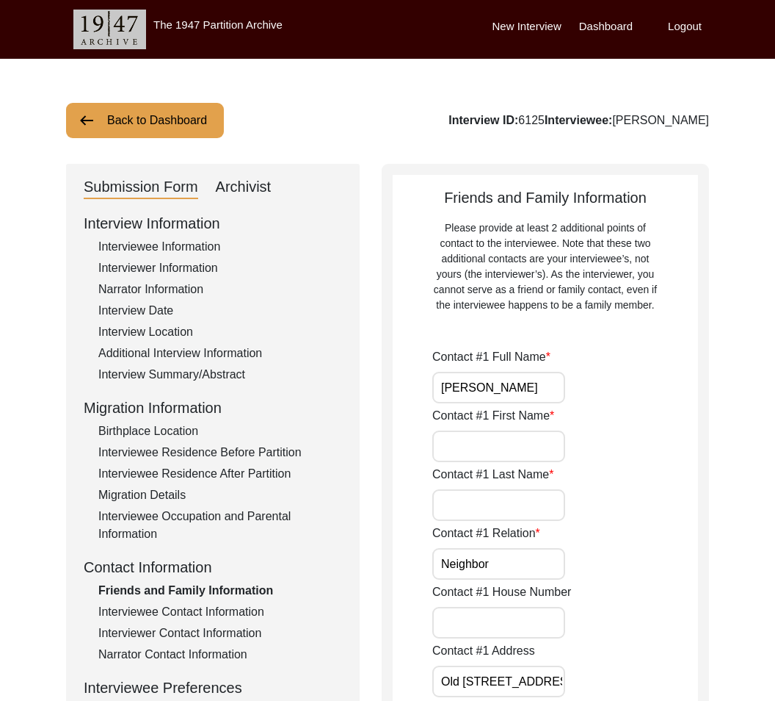
click at [258, 190] on div "Archivist" at bounding box center [244, 186] width 56 height 23
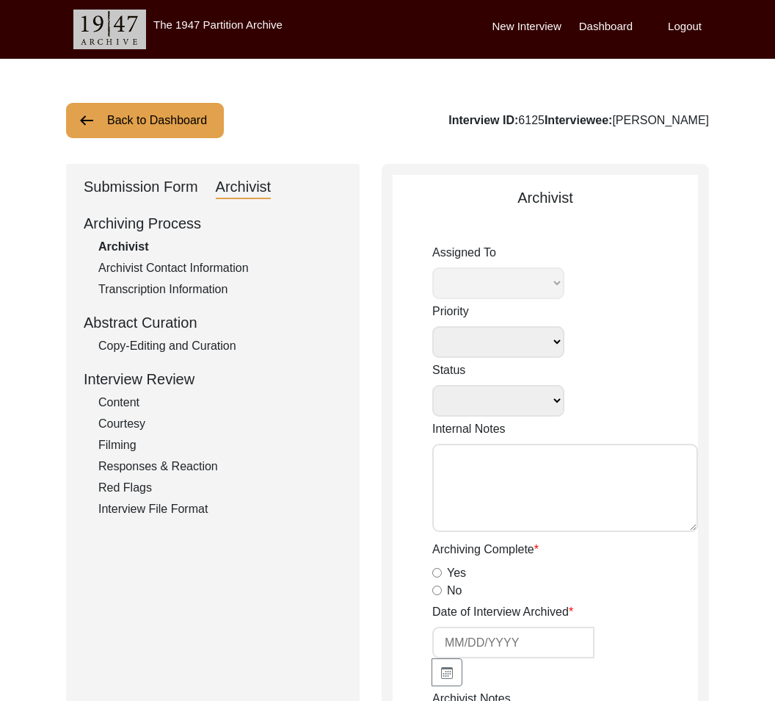
select select
select select "Auditing In Progress"
type textarea "[DATE] Victoria: assigned to Melody to audit. Please check your Archivist Folde…"
type input "[DATE]"
radio input "true"
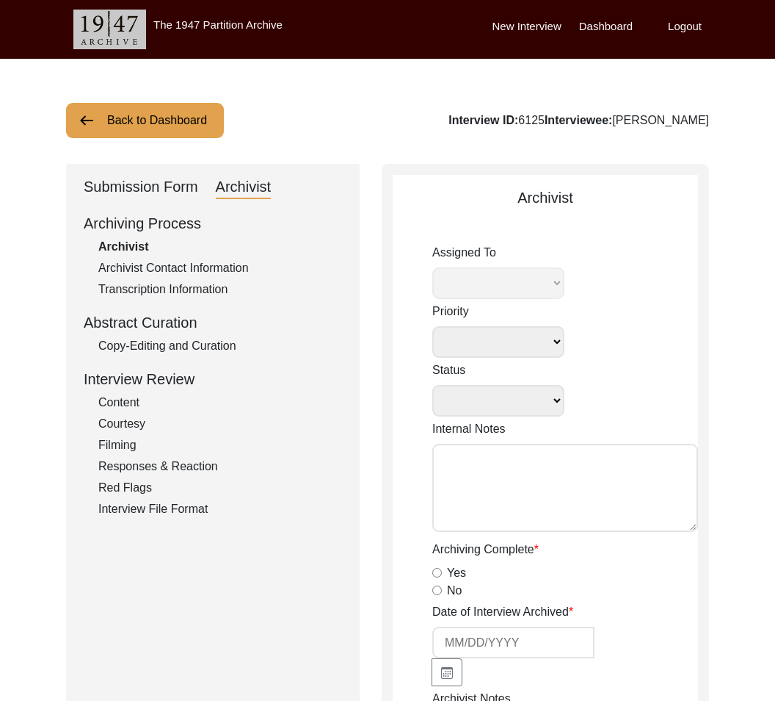
radio input "true"
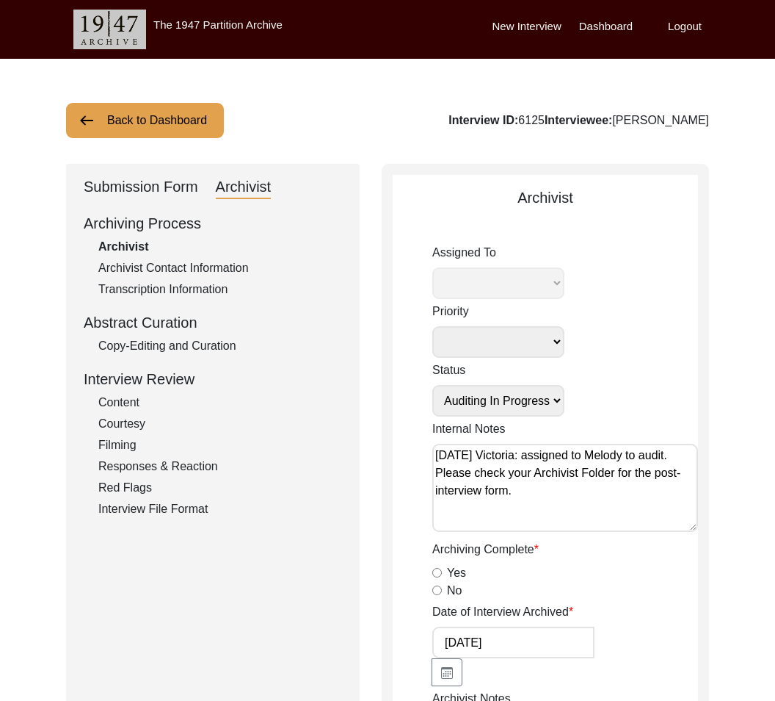
radio input "true"
type input "00:46:07"
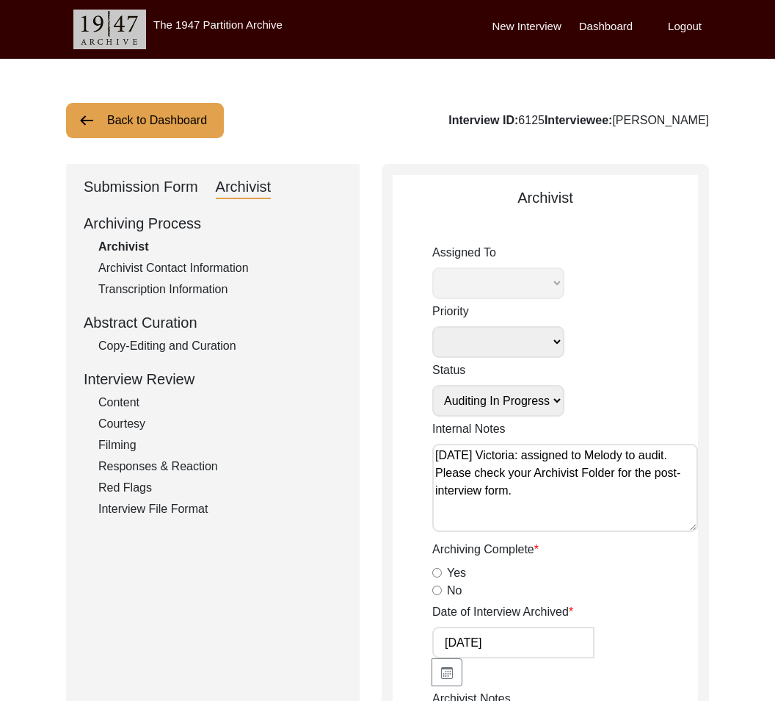
radio input "true"
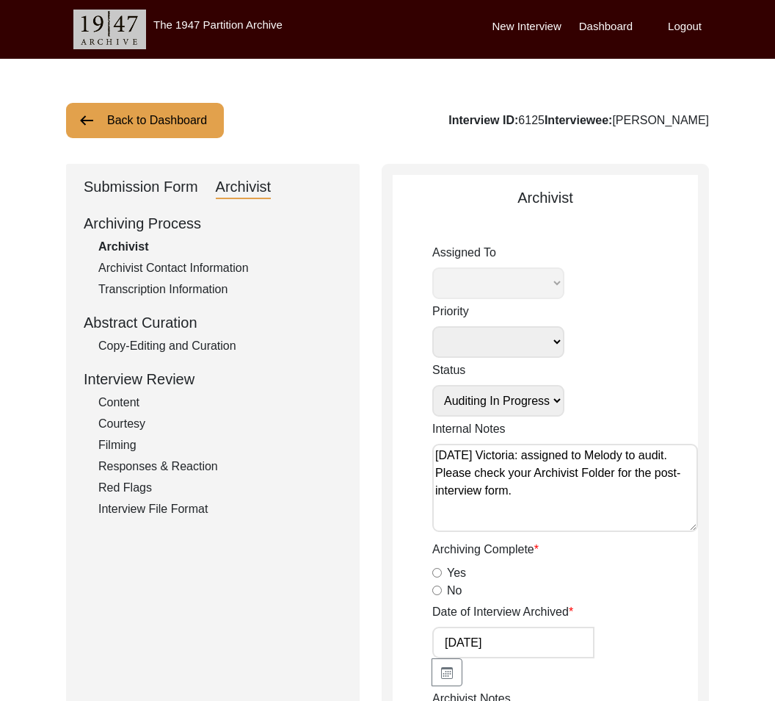
type input "16"
radio input "true"
select select "556"
click at [148, 182] on div "Submission Form" at bounding box center [141, 186] width 115 height 23
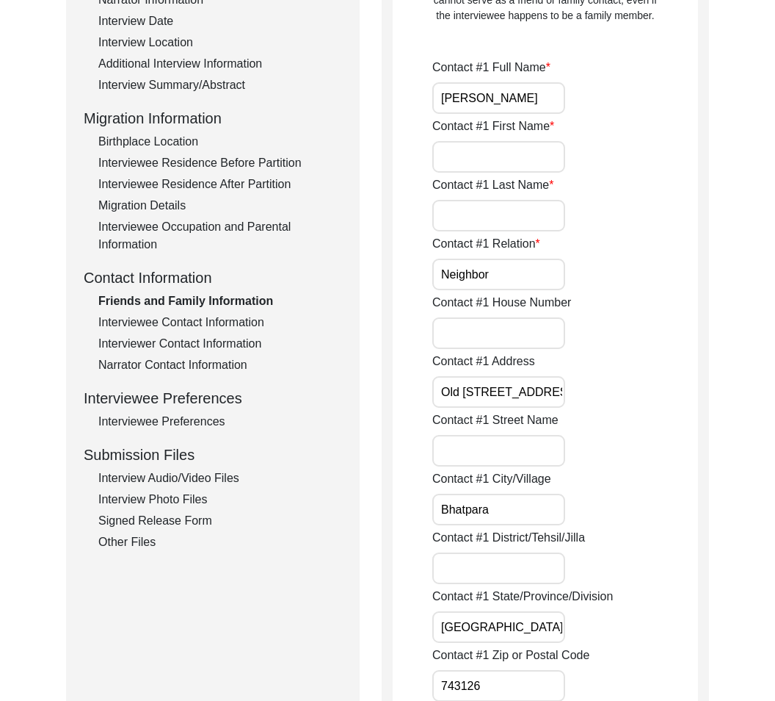
scroll to position [290, 0]
drag, startPoint x: 429, startPoint y: 477, endPoint x: 584, endPoint y: 484, distance: 155.1
drag, startPoint x: 570, startPoint y: 511, endPoint x: 516, endPoint y: 514, distance: 53.7
click at [517, 514] on div "Contact #1 City/[GEOGRAPHIC_DATA]" at bounding box center [565, 496] width 266 height 55
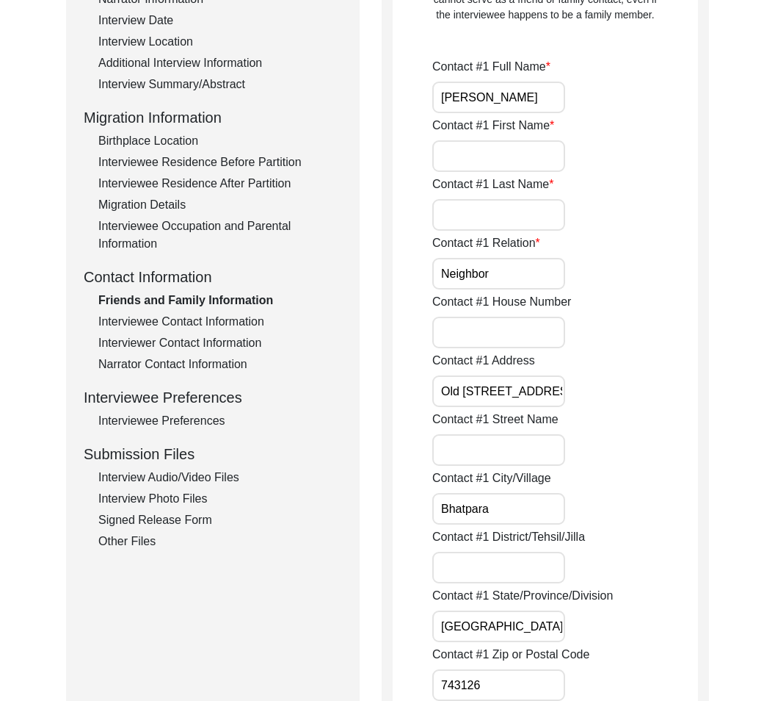
drag, startPoint x: 515, startPoint y: 514, endPoint x: 289, endPoint y: 513, distance: 226.9
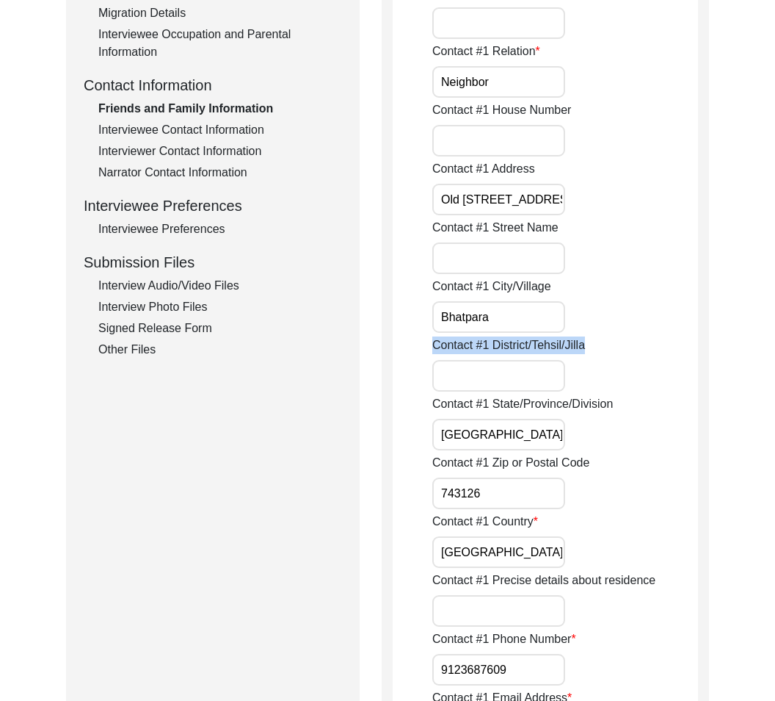
scroll to position [489, 0]
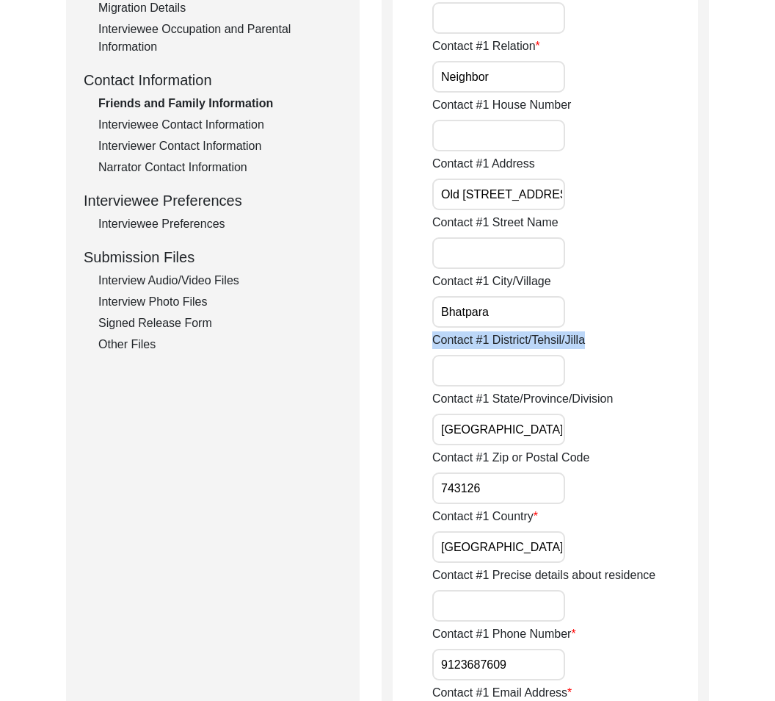
drag, startPoint x: 586, startPoint y: 354, endPoint x: 418, endPoint y: 349, distance: 168.2
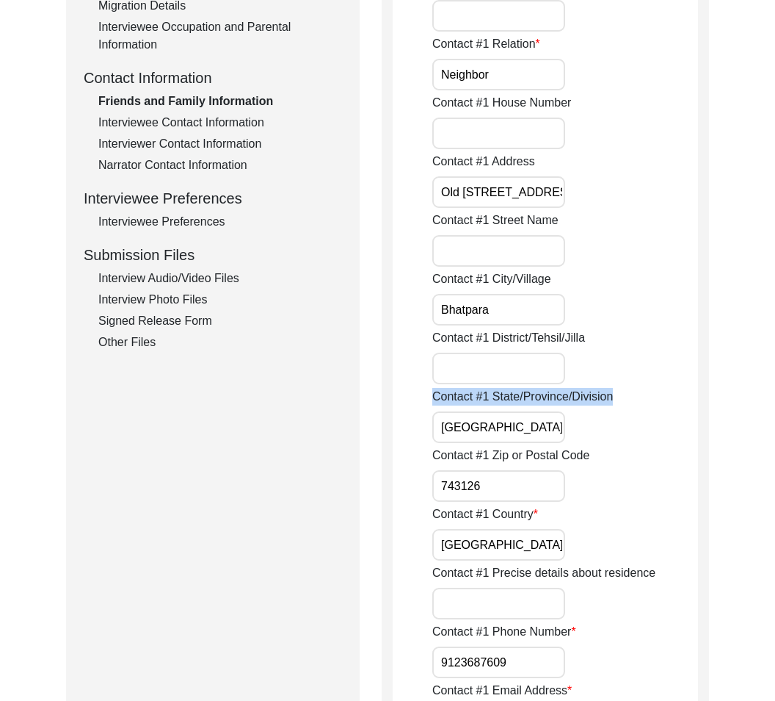
drag, startPoint x: 413, startPoint y: 394, endPoint x: 625, endPoint y: 404, distance: 212.4
click at [455, 464] on div "Contact #1 Zip or Postal Code 743126" at bounding box center [565, 473] width 266 height 55
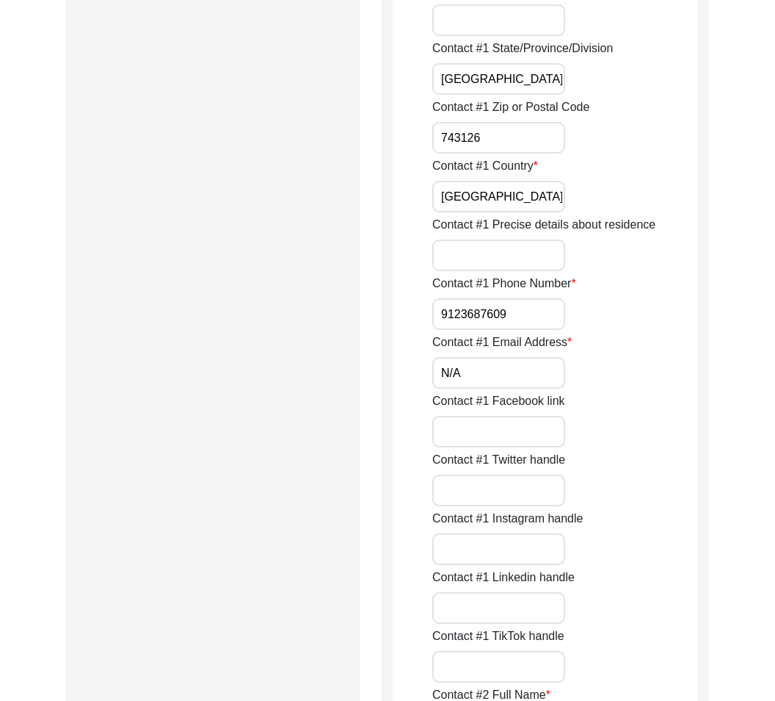
scroll to position [841, 0]
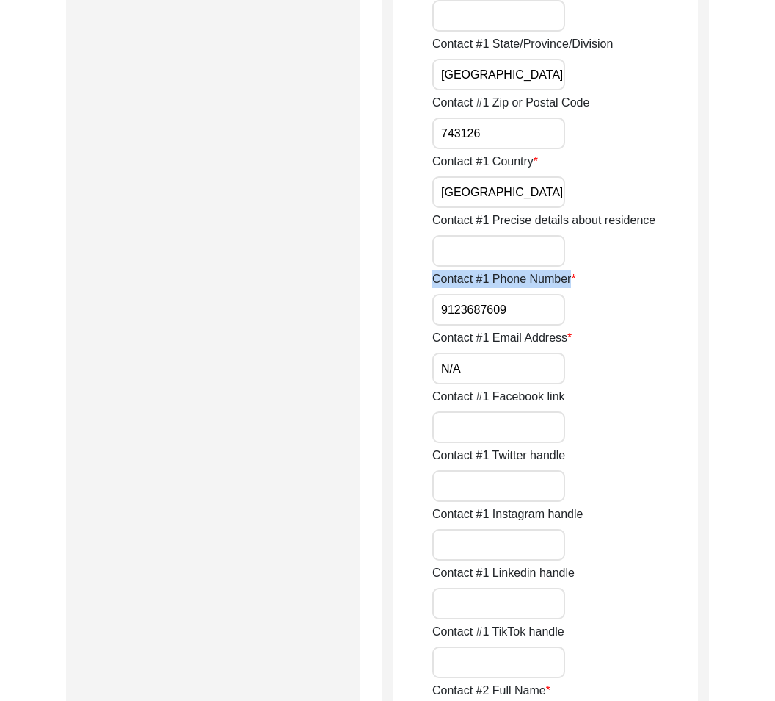
drag, startPoint x: 392, startPoint y: 280, endPoint x: 579, endPoint y: 285, distance: 186.6
drag, startPoint x: 524, startPoint y: 321, endPoint x: 416, endPoint y: 306, distance: 108.9
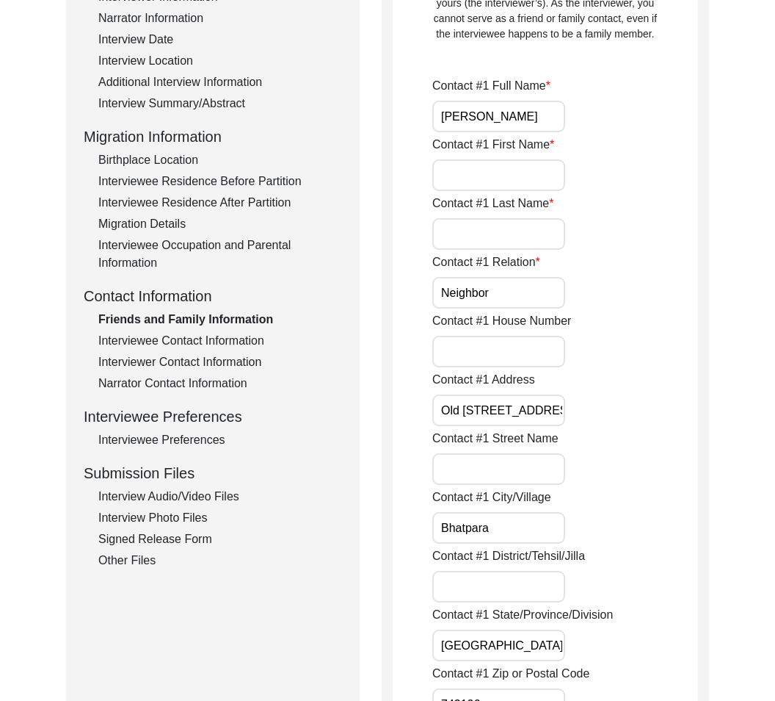
scroll to position [270, 0]
click at [526, 180] on input "Contact #1 First Name" at bounding box center [498, 176] width 133 height 32
paste input "[PERSON_NAME]"
type input "[PERSON_NAME]"
paste input "Ghosh"
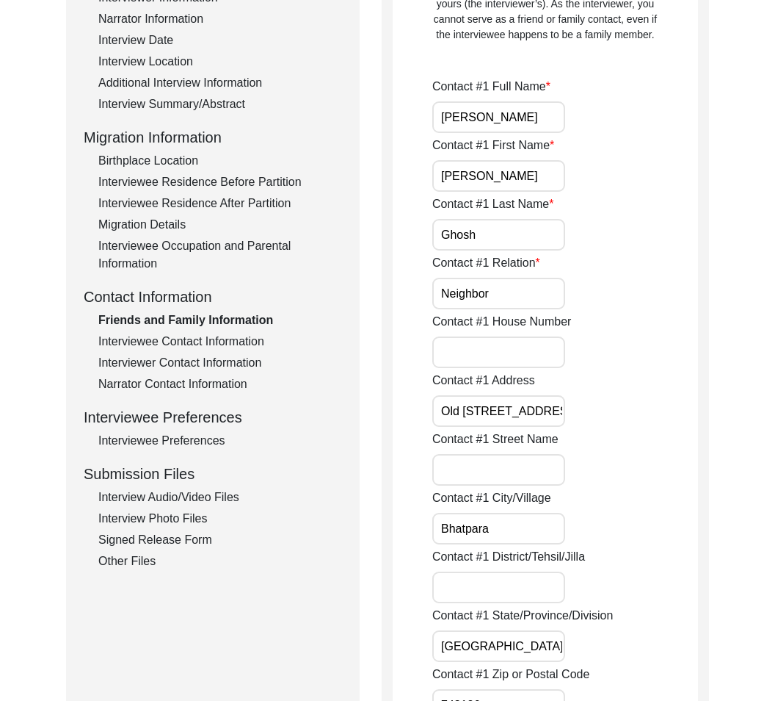
type input "Ghosh"
click at [482, 356] on input "Contact #1 House Number" at bounding box center [498, 352] width 133 height 32
paste input "75/3"
type input "75/3"
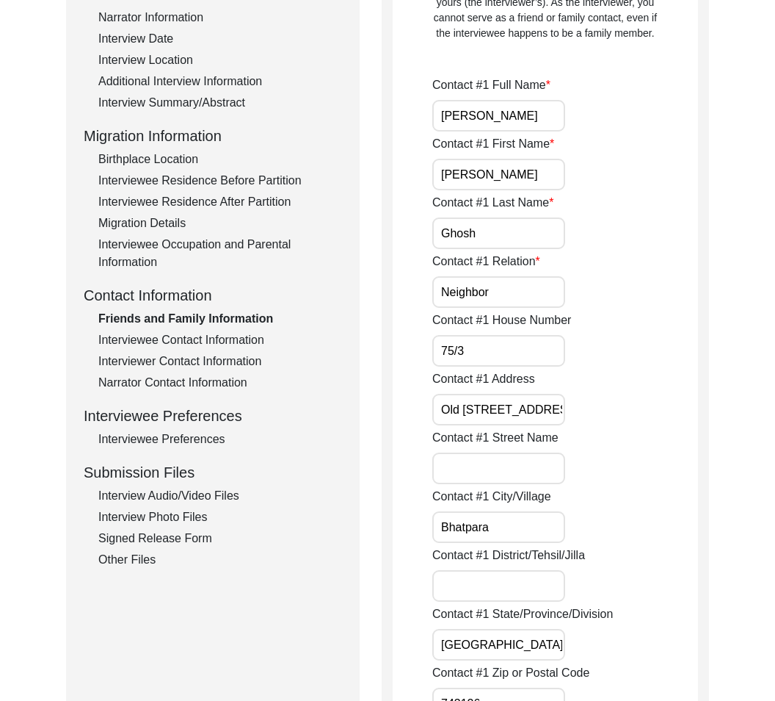
scroll to position [267, 0]
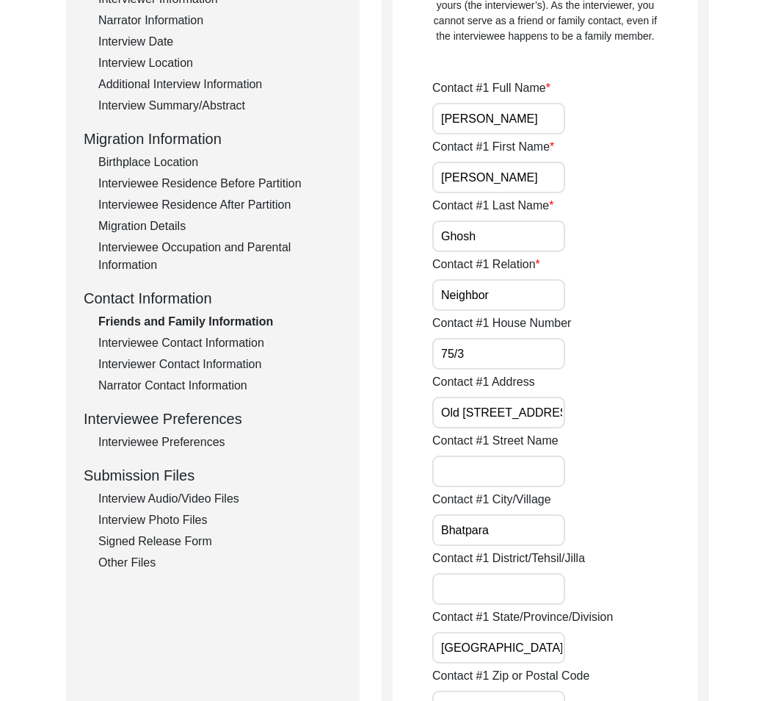
click at [546, 463] on input "Contact #1 Street Name" at bounding box center [498, 471] width 133 height 32
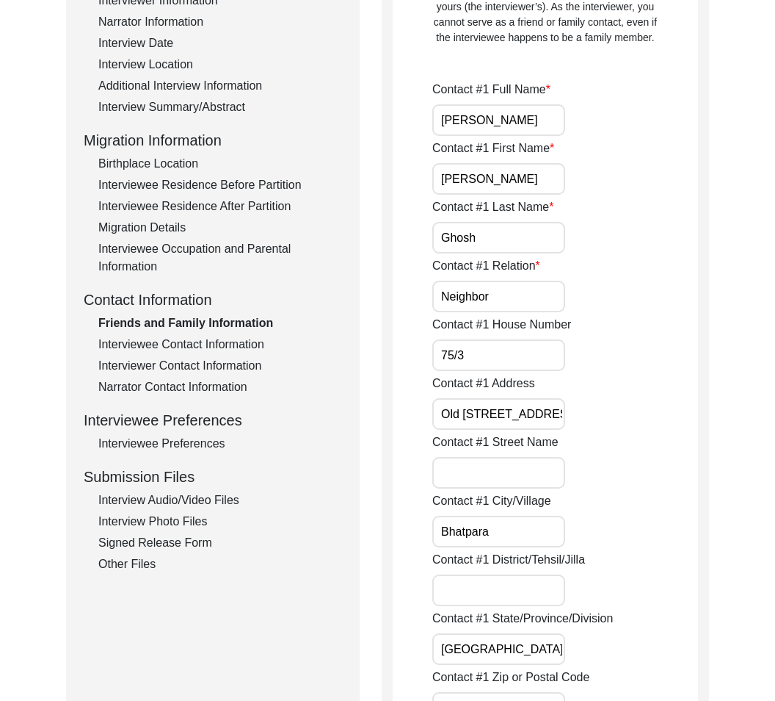
paste input "Old [STREET_ADDRESS][PERSON_NAME]"
type input "Old [STREET_ADDRESS][PERSON_NAME]"
drag, startPoint x: 522, startPoint y: 533, endPoint x: 358, endPoint y: 512, distance: 165.9
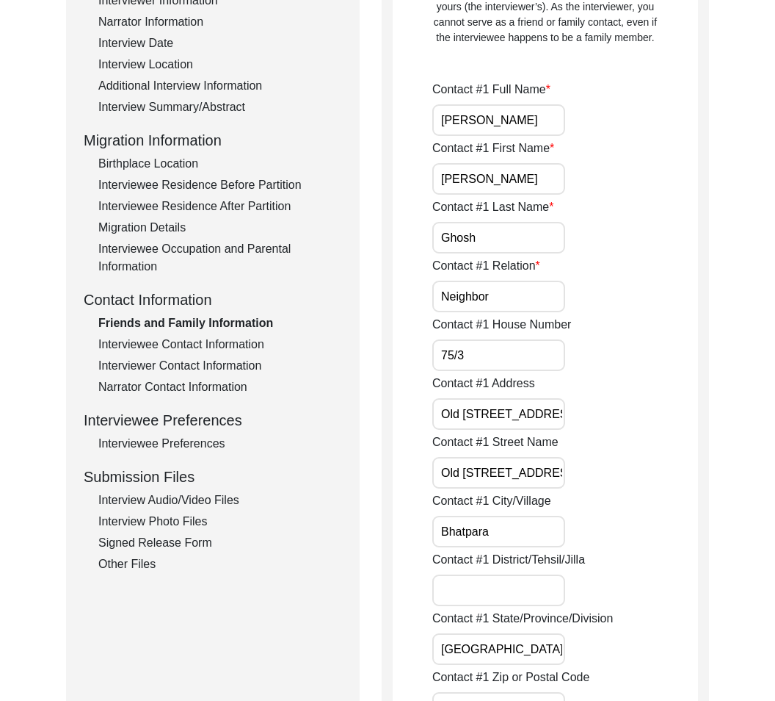
paste input "Kankin"
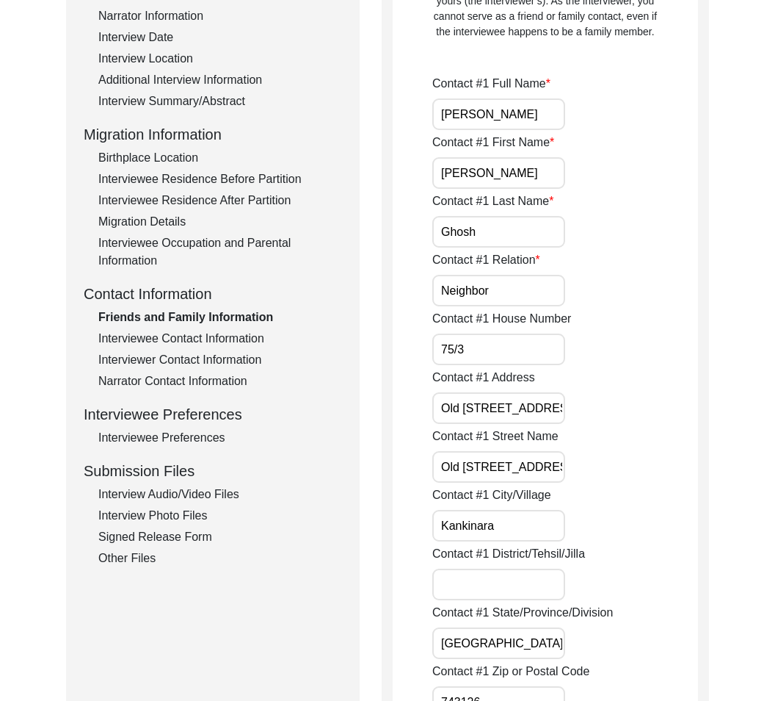
type input "Kankinara"
click at [535, 570] on input "Contact #1 District/Tehsil/Jilla" at bounding box center [498, 584] width 133 height 32
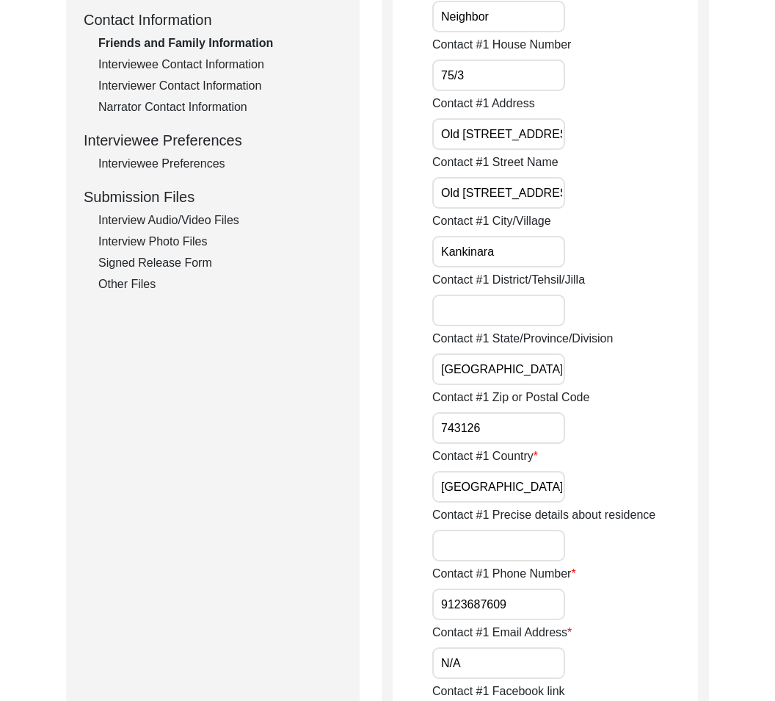
scroll to position [545, 0]
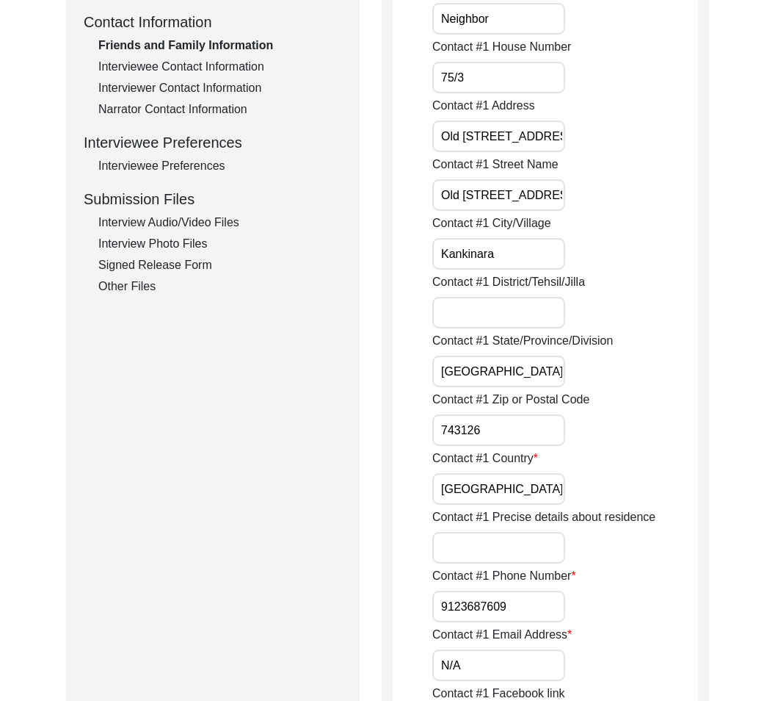
paste input "[GEOGRAPHIC_DATA]"
type input "[GEOGRAPHIC_DATA]"
drag, startPoint x: 514, startPoint y: 605, endPoint x: 437, endPoint y: 608, distance: 77.2
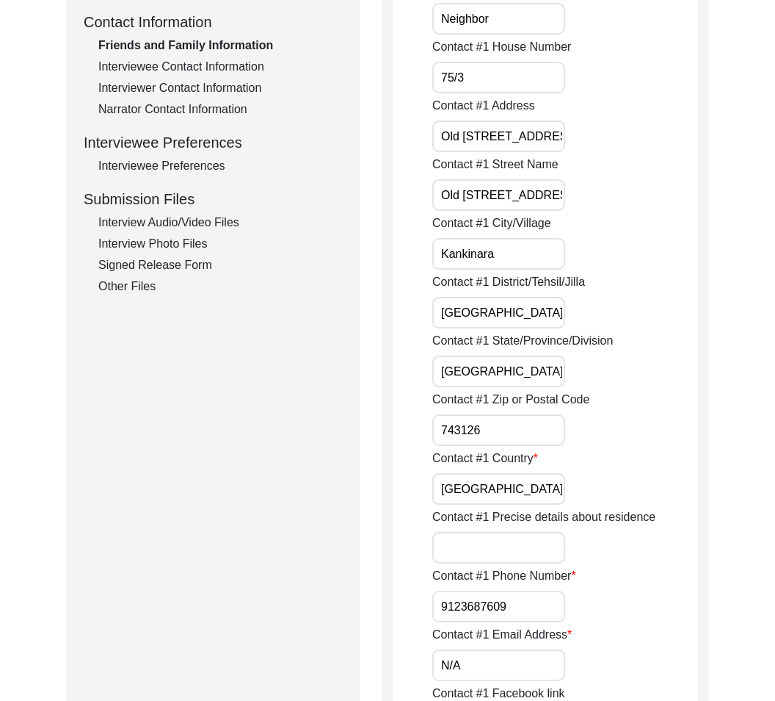
click at [437, 608] on input "9123687609" at bounding box center [498, 606] width 133 height 32
paste input "+91"
type input "[PHONE_NUMBER]"
click at [574, 592] on div "Contact #1 Phone Number [PHONE_NUMBER]" at bounding box center [565, 594] width 266 height 55
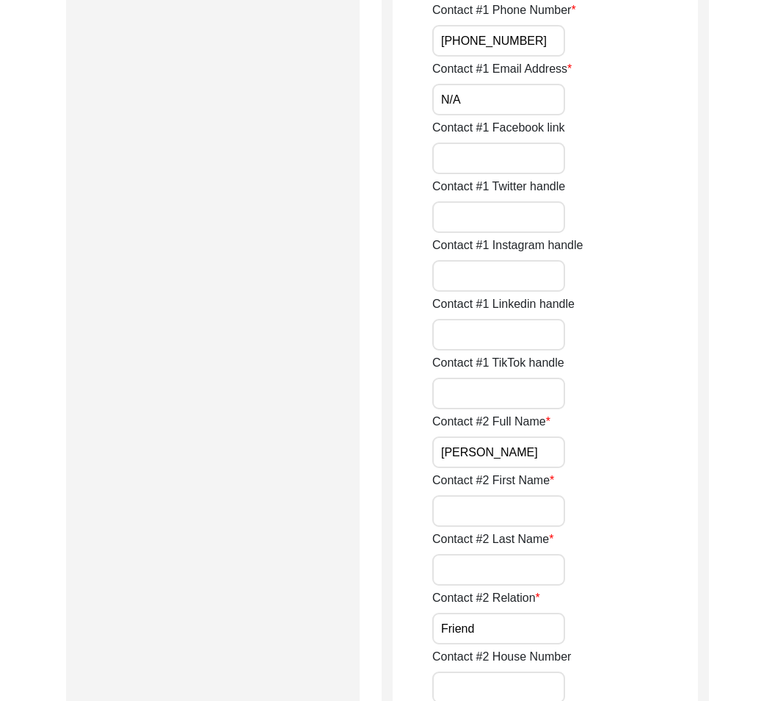
scroll to position [1118, 0]
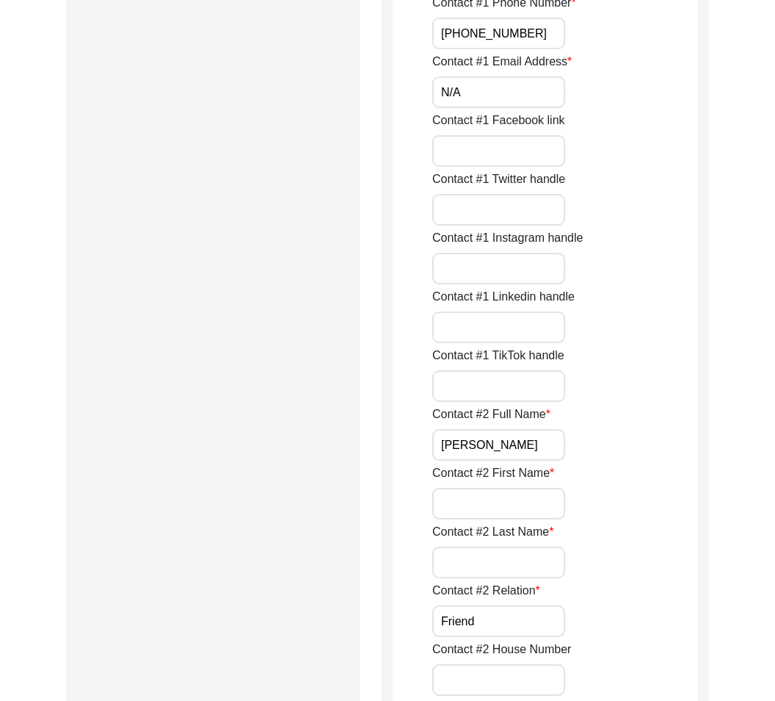
drag, startPoint x: 408, startPoint y: 467, endPoint x: 564, endPoint y: 500, distance: 159.9
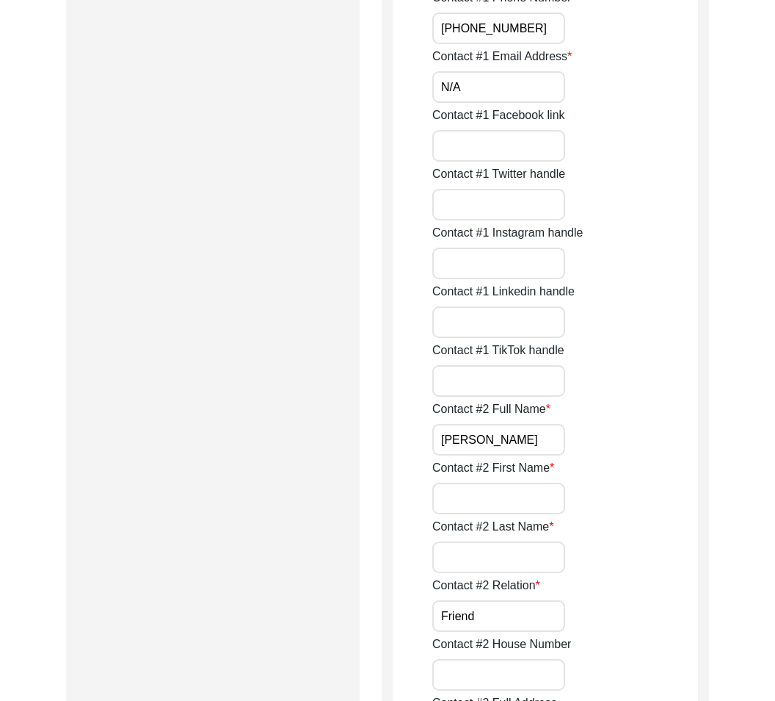
drag, startPoint x: 540, startPoint y: 421, endPoint x: 537, endPoint y: 434, distance: 13.5
click at [540, 421] on div "Contact #2 Full Name [PERSON_NAME]" at bounding box center [565, 427] width 266 height 55
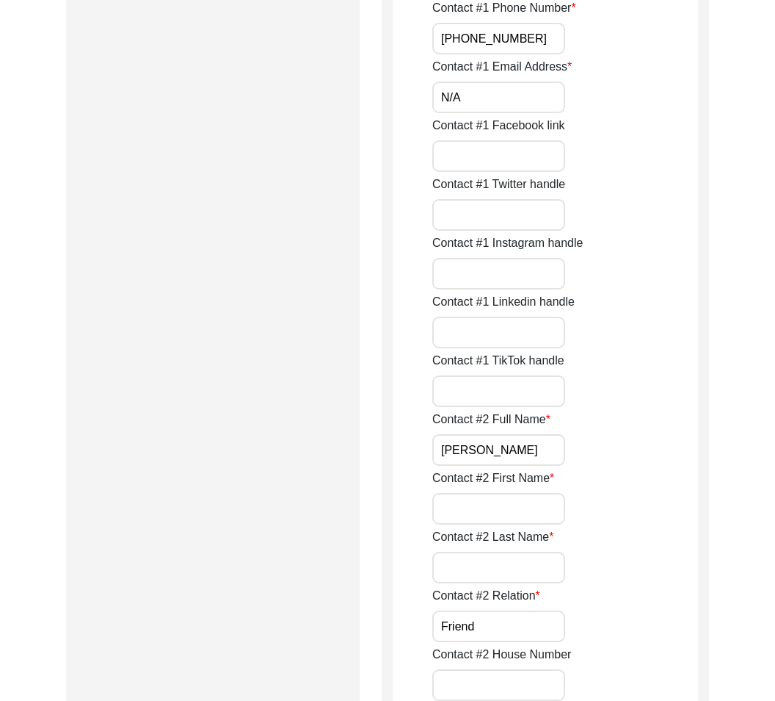
click at [537, 434] on input "[PERSON_NAME]" at bounding box center [498, 450] width 133 height 32
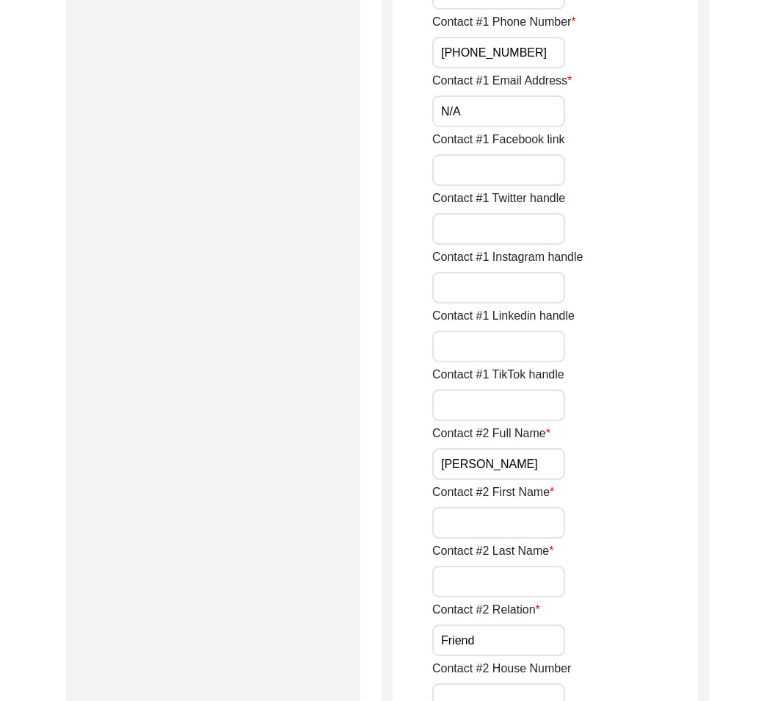
click at [620, 492] on div "Contact #2 First Name" at bounding box center [565, 510] width 266 height 55
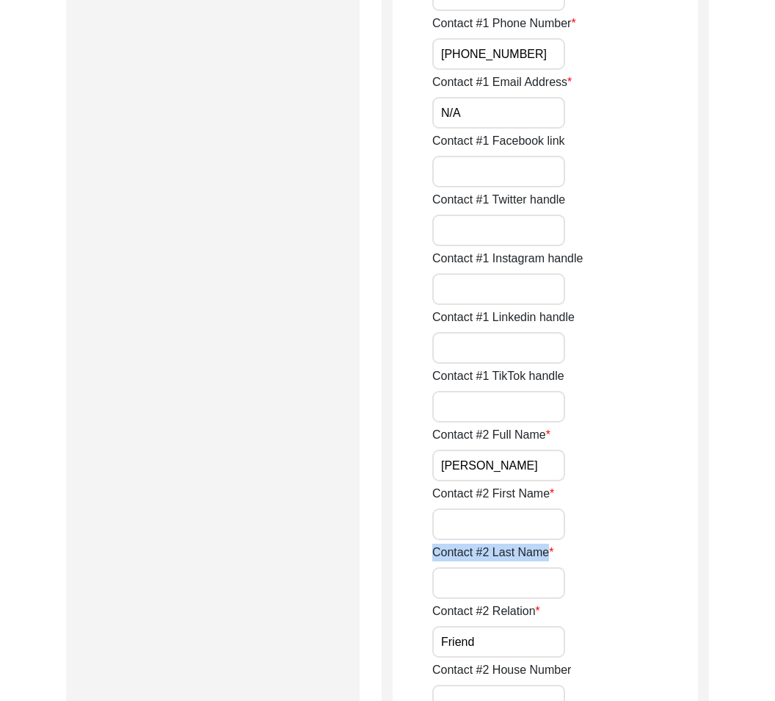
drag, startPoint x: 425, startPoint y: 548, endPoint x: 548, endPoint y: 563, distance: 123.6
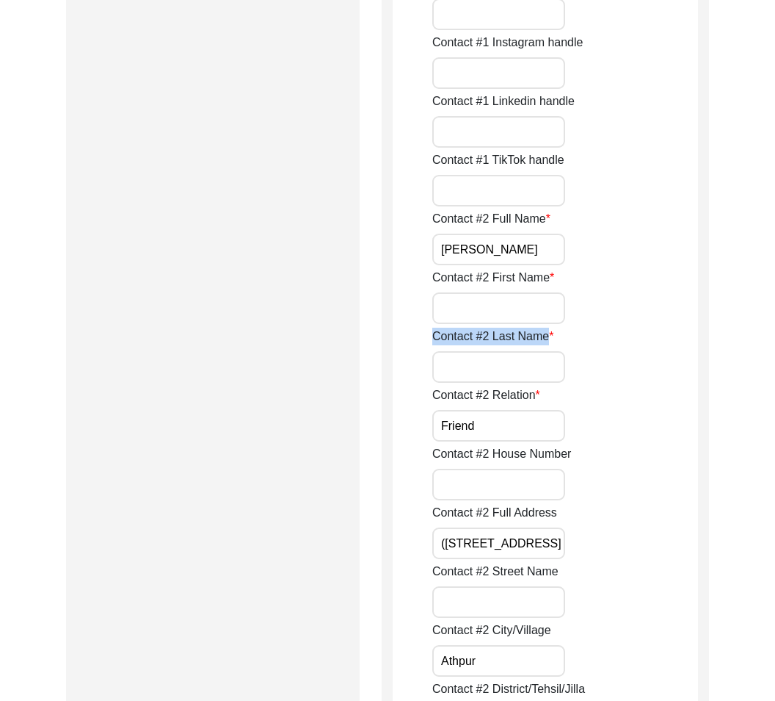
scroll to position [1316, 0]
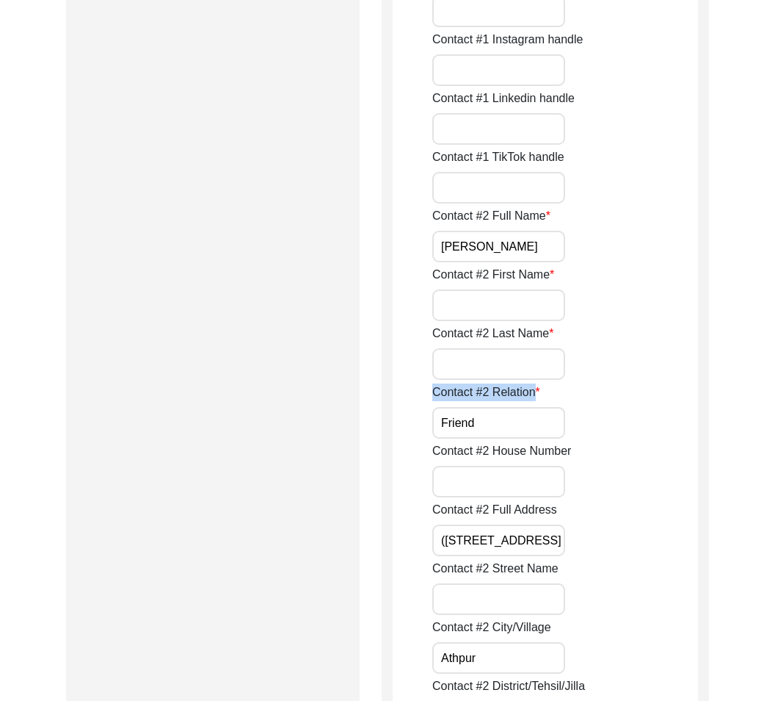
drag, startPoint x: 417, startPoint y: 397, endPoint x: 531, endPoint y: 402, distance: 113.9
drag, startPoint x: 412, startPoint y: 462, endPoint x: 598, endPoint y: 457, distance: 186.6
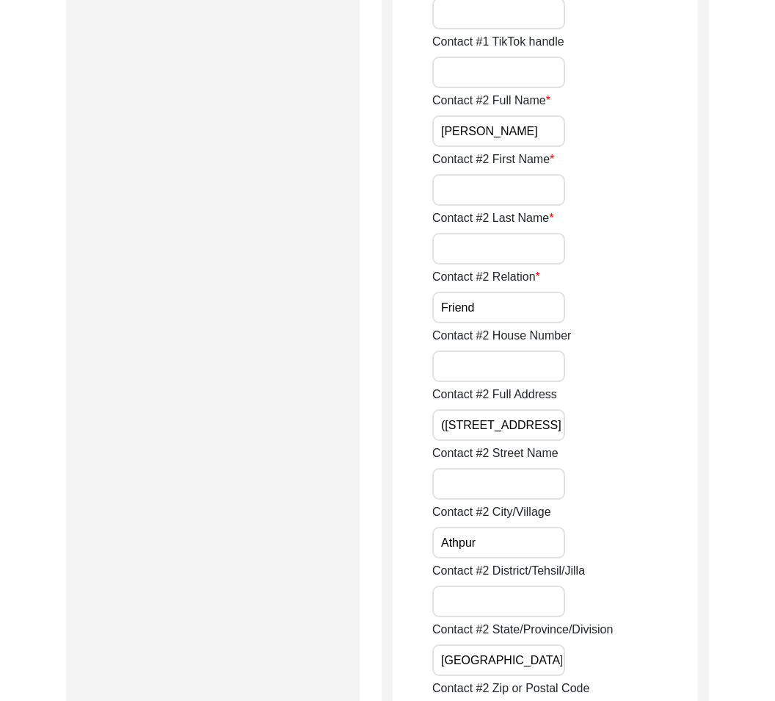
scroll to position [1432, 0]
drag, startPoint x: 433, startPoint y: 392, endPoint x: 579, endPoint y: 399, distance: 146.3
click at [579, 399] on div "Contact #2 Full Address ([STREET_ADDRESS]" at bounding box center [565, 412] width 266 height 55
drag, startPoint x: 520, startPoint y: 416, endPoint x: 647, endPoint y: 432, distance: 128.1
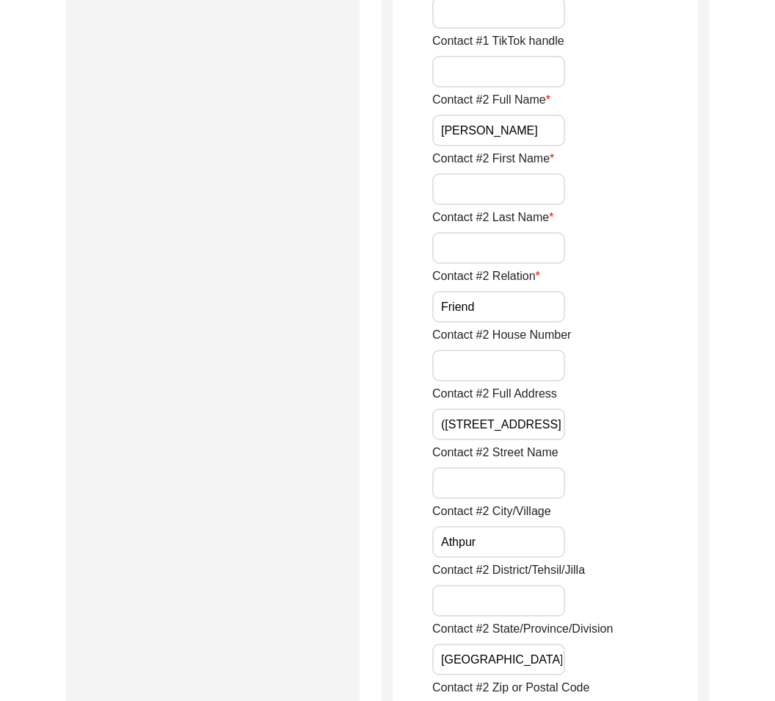
click at [647, 432] on div "Contact #2 Full Address ([STREET_ADDRESS]" at bounding box center [565, 412] width 266 height 55
click at [471, 416] on input "([STREET_ADDRESS]" at bounding box center [498, 424] width 133 height 32
drag, startPoint x: 438, startPoint y: 422, endPoint x: 624, endPoint y: 457, distance: 189.0
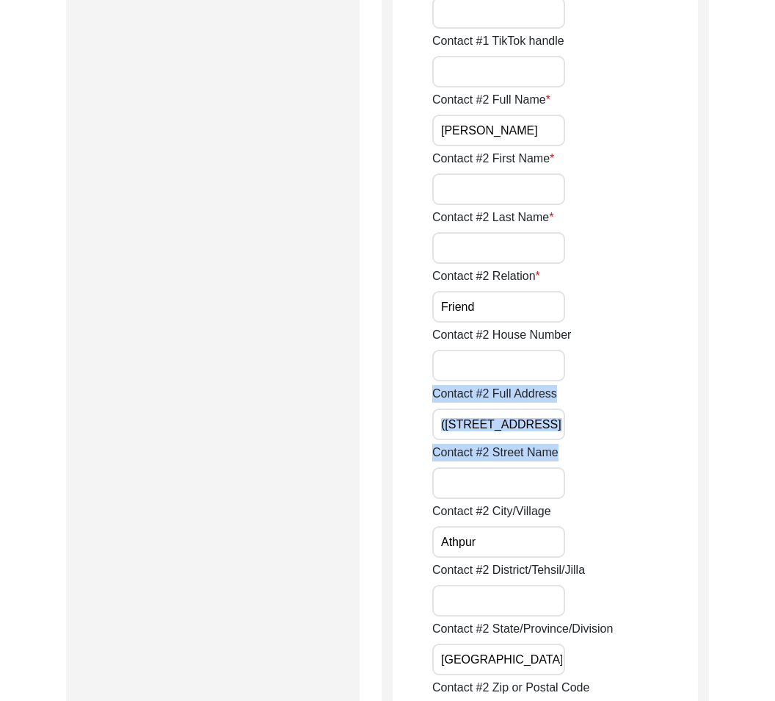
drag, startPoint x: 419, startPoint y: 439, endPoint x: 556, endPoint y: 450, distance: 137.8
click at [551, 446] on label "Contact #2 Street Name" at bounding box center [495, 453] width 126 height 18
click at [551, 467] on input "Contact #2 Street Name" at bounding box center [498, 483] width 133 height 32
drag, startPoint x: 557, startPoint y: 451, endPoint x: 432, endPoint y: 443, distance: 125.8
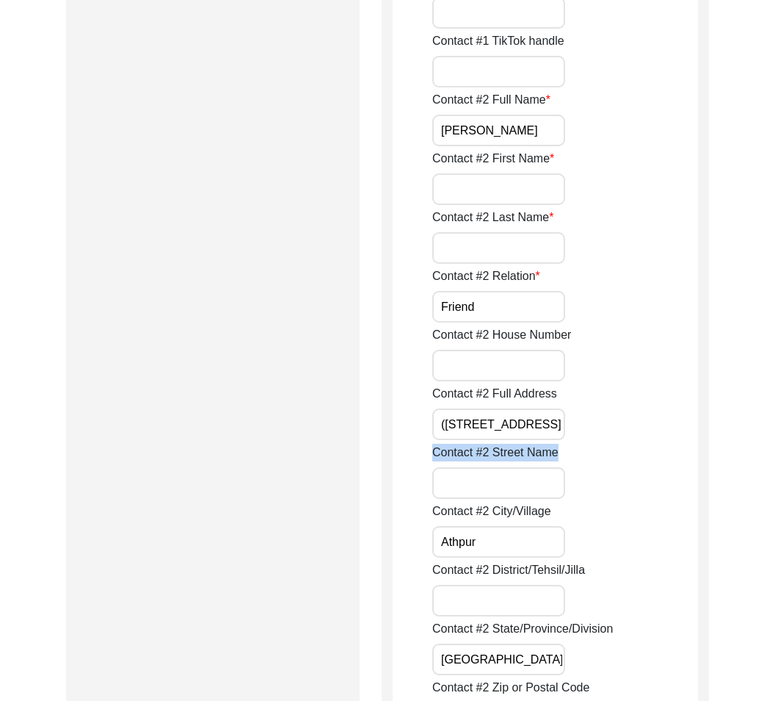
drag, startPoint x: 480, startPoint y: 551, endPoint x: 383, endPoint y: 536, distance: 98.0
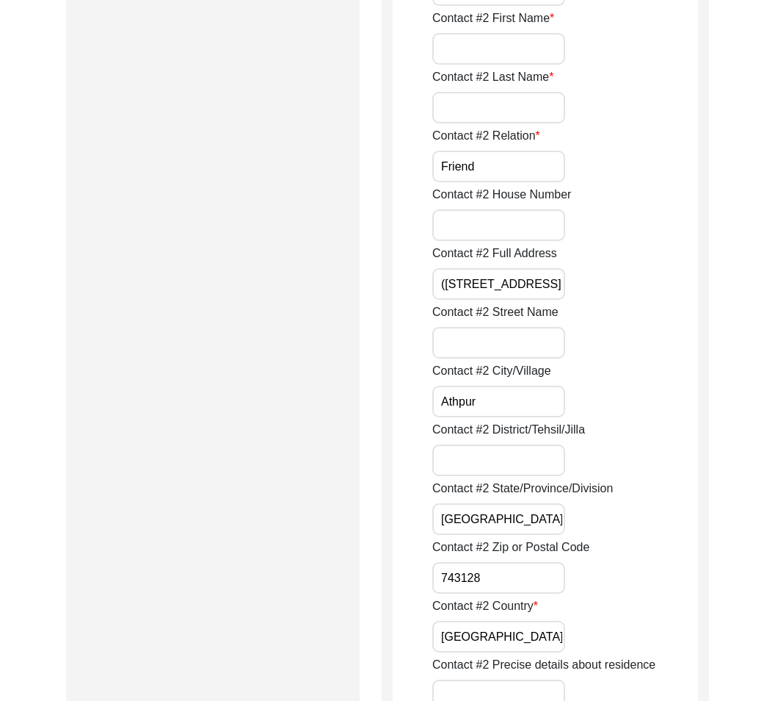
scroll to position [1578, 0]
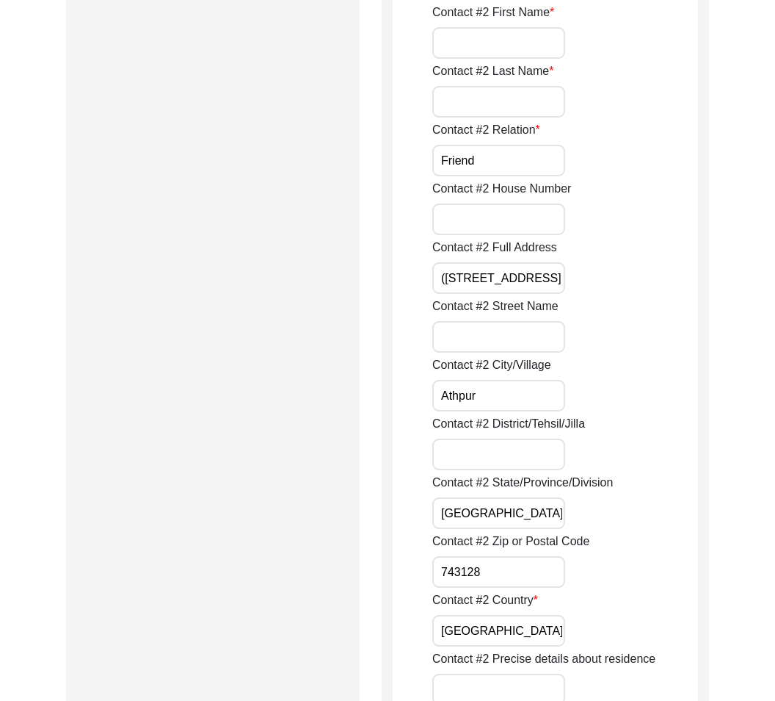
click at [626, 443] on div "Contact #2 District/Tehsil/Jilla" at bounding box center [565, 442] width 266 height 55
drag, startPoint x: 599, startPoint y: 426, endPoint x: 404, endPoint y: 421, distance: 195.4
drag, startPoint x: 693, startPoint y: 529, endPoint x: 702, endPoint y: 526, distance: 9.3
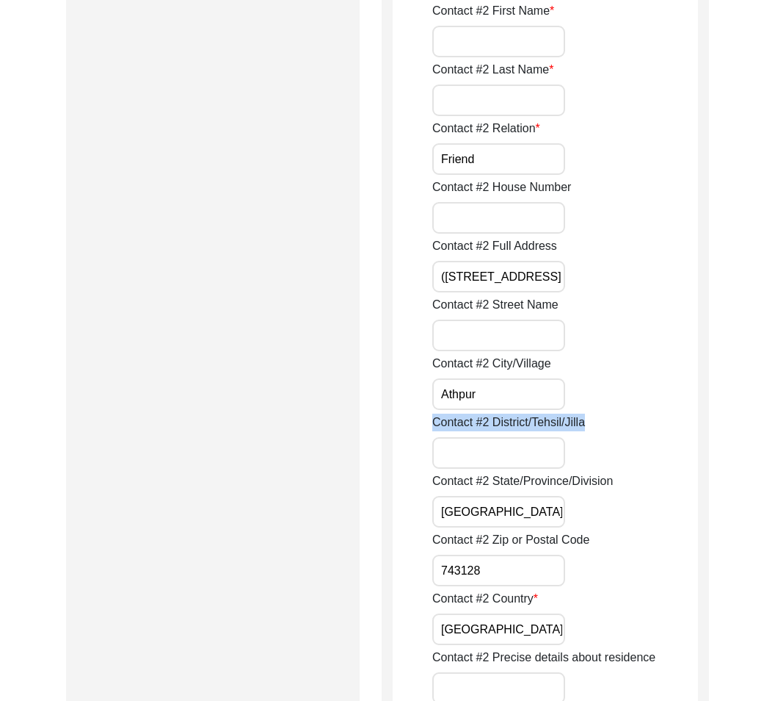
drag, startPoint x: 593, startPoint y: 424, endPoint x: 406, endPoint y: 430, distance: 186.6
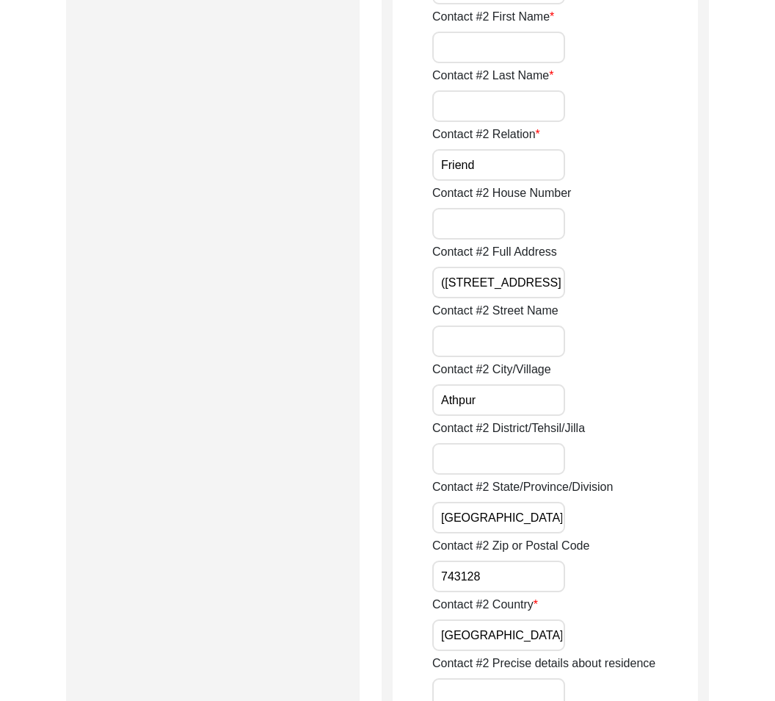
drag, startPoint x: 506, startPoint y: 515, endPoint x: 567, endPoint y: 520, distance: 61.1
click at [567, 520] on div "Contact #2 State/Province/Division [GEOGRAPHIC_DATA]" at bounding box center [565, 505] width 266 height 55
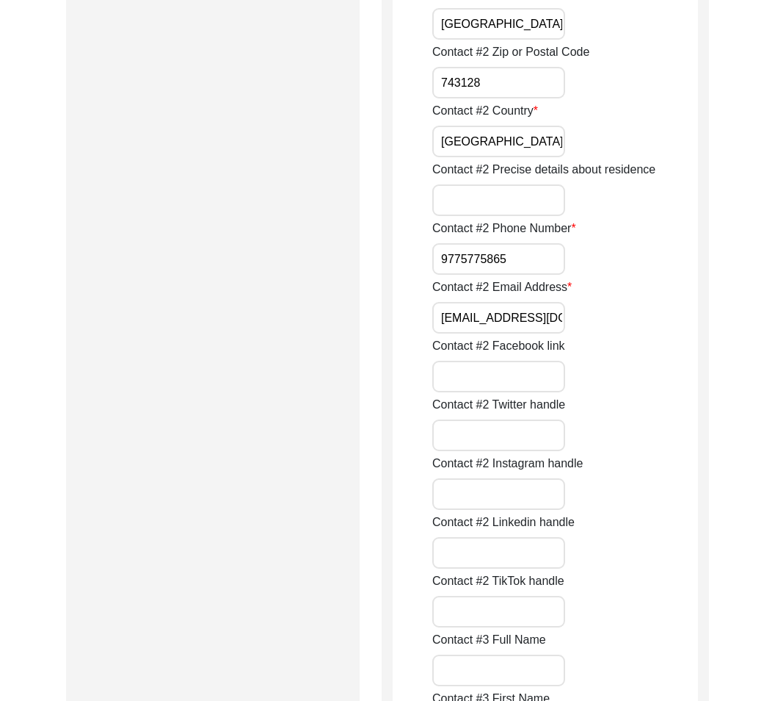
scroll to position [2072, 0]
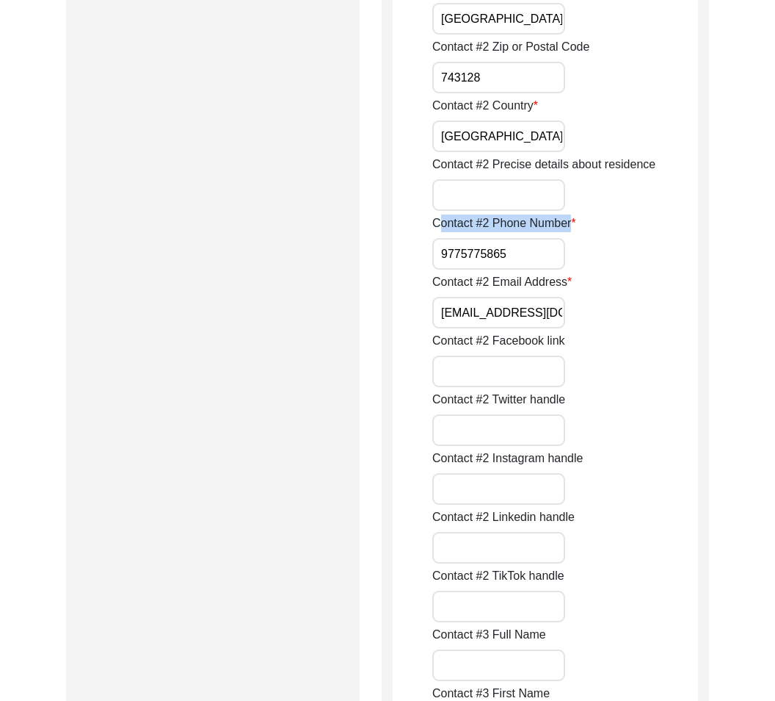
drag, startPoint x: 438, startPoint y: 224, endPoint x: 583, endPoint y: 232, distance: 145.6
click at [584, 231] on div "Contact #2 Phone Number [PHONE_NUMBER]" at bounding box center [565, 241] width 266 height 55
drag, startPoint x: 583, startPoint y: 232, endPoint x: 432, endPoint y: 229, distance: 151.3
click at [476, 243] on div "Contact #2 Phone Number [PHONE_NUMBER]" at bounding box center [565, 241] width 266 height 55
drag, startPoint x: 414, startPoint y: 225, endPoint x: 573, endPoint y: 217, distance: 159.5
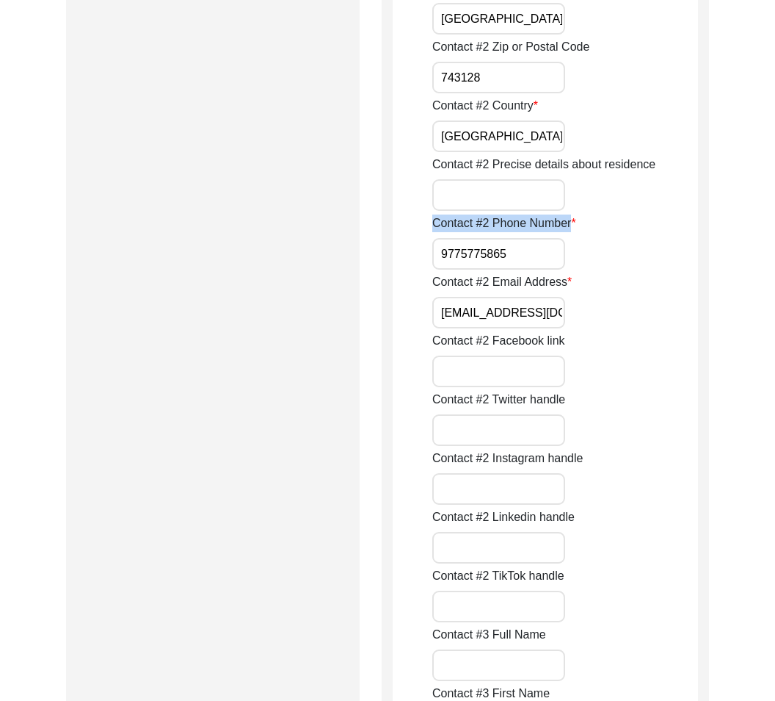
drag, startPoint x: 521, startPoint y: 255, endPoint x: 358, endPoint y: 252, distance: 163.0
click at [601, 427] on div "Contact #2 Twitter handle" at bounding box center [565, 418] width 266 height 55
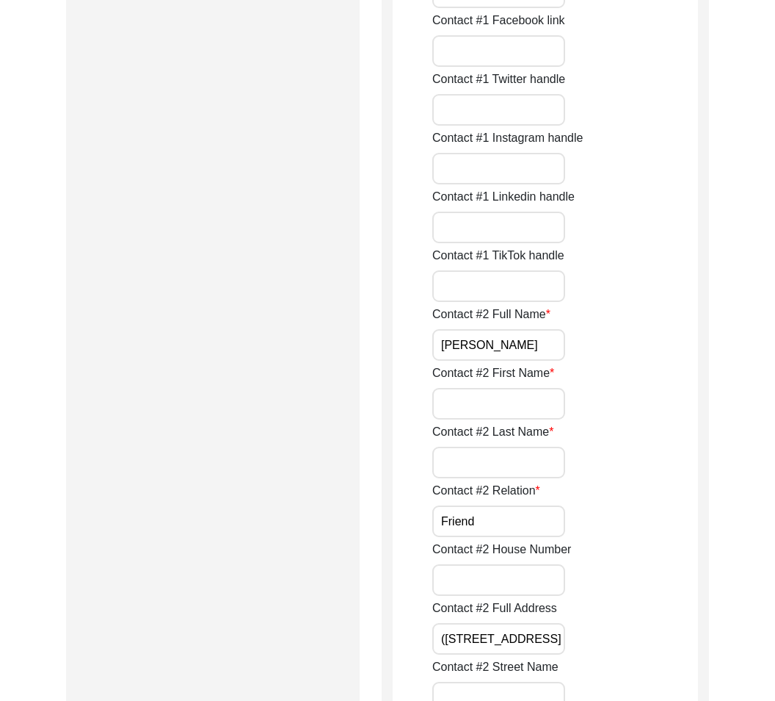
scroll to position [1253, 0]
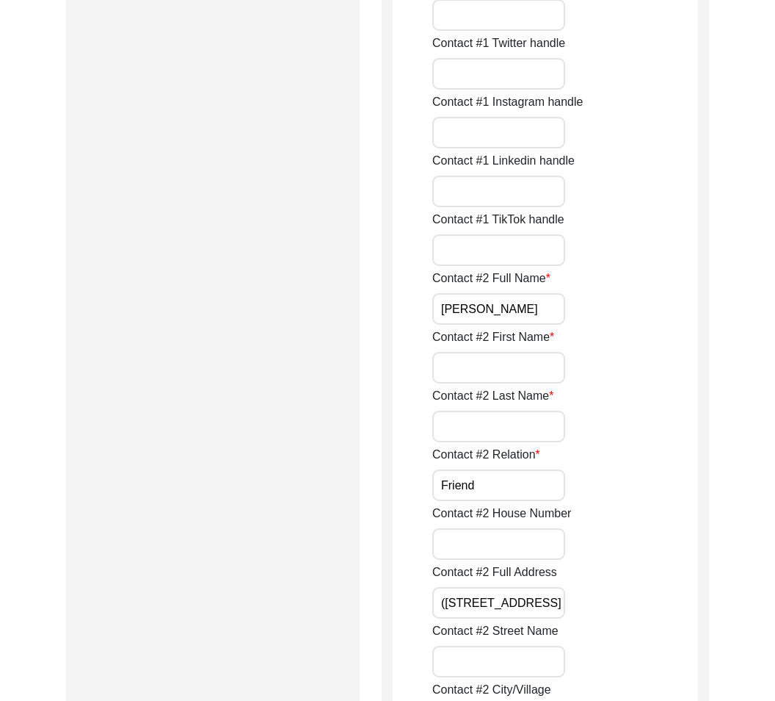
click at [534, 374] on input "Contact #2 First Name" at bounding box center [498, 368] width 133 height 32
paste input "Sakti"
type input "Sakti"
click at [466, 427] on input "Contact #2 Last Name" at bounding box center [498, 426] width 133 height 32
paste input "Ghosh"
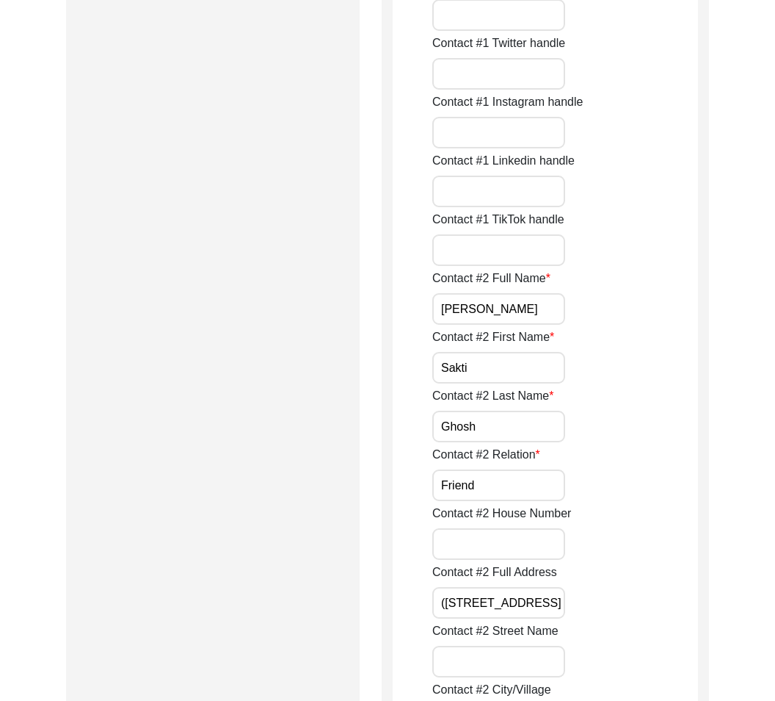
type input "Ghosh"
click at [502, 530] on input "Contact #2 House Number" at bounding box center [498, 544] width 133 height 32
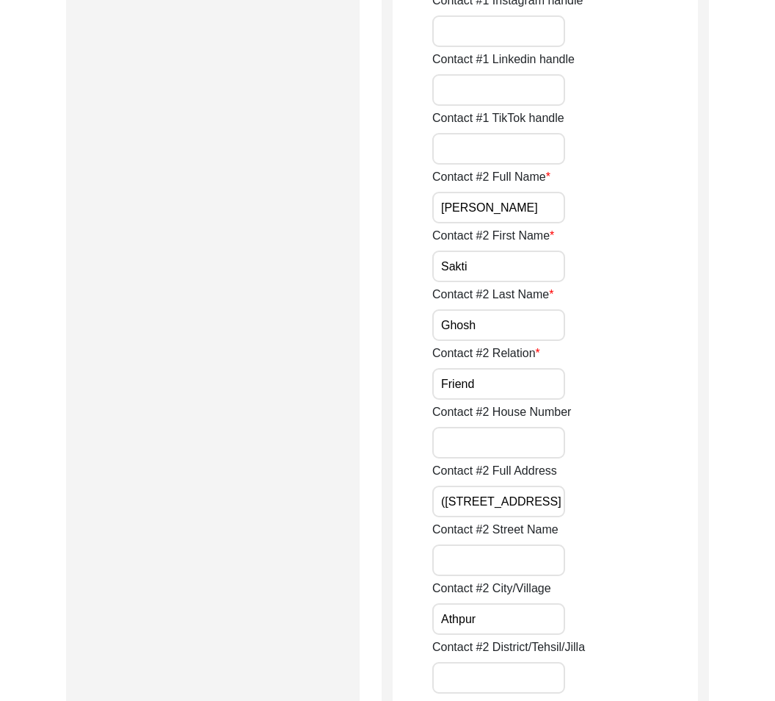
scroll to position [1361, 0]
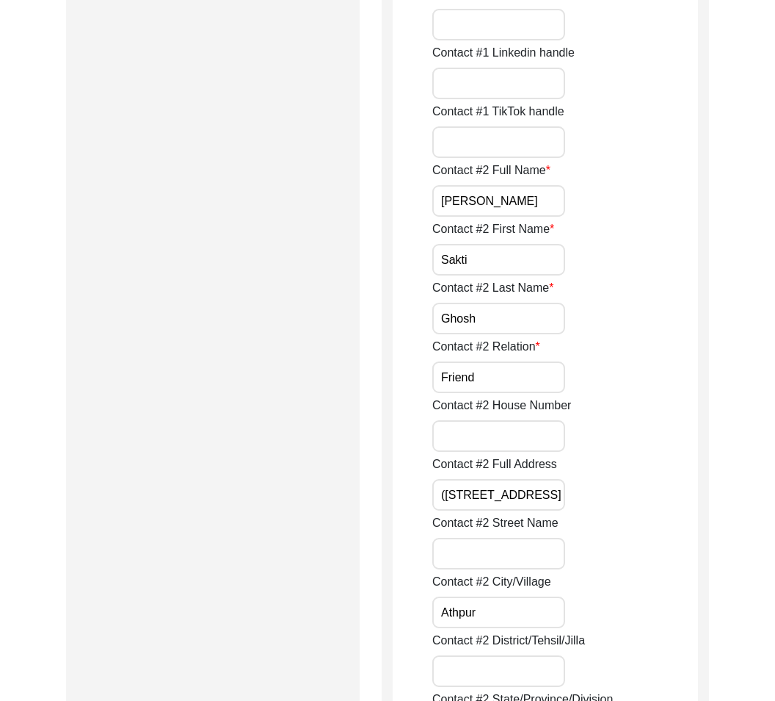
paste input "8/1"
type input "8/1"
drag, startPoint x: 440, startPoint y: 492, endPoint x: 600, endPoint y: 526, distance: 163.8
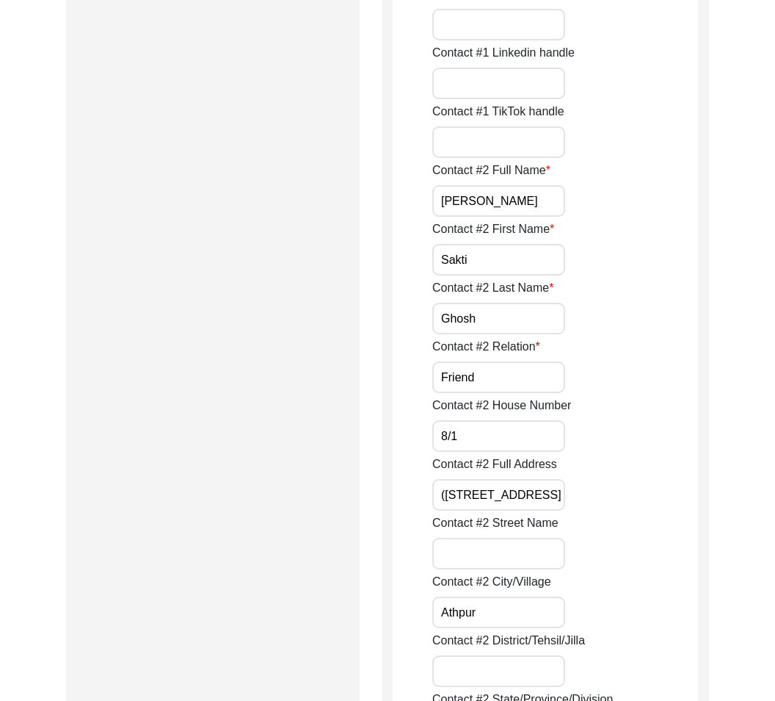
paste input "[STREET_ADDRESS]"
type input "[STREET_ADDRESS]"
click at [566, 551] on div "Contact #2 Street Name" at bounding box center [565, 541] width 266 height 55
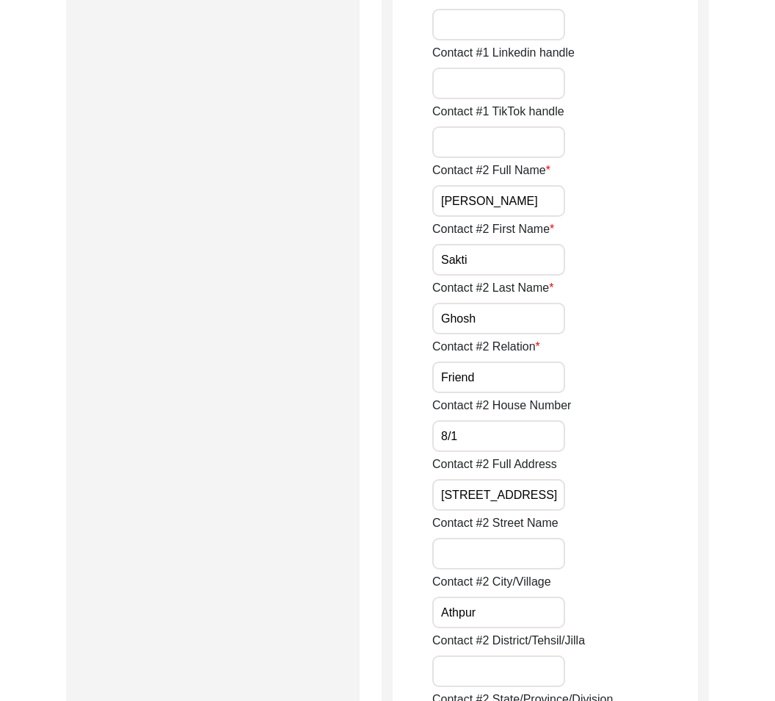
click at [552, 554] on input "Contact #2 Street Name" at bounding box center [498, 553] width 133 height 32
paste input "[GEOGRAPHIC_DATA]"
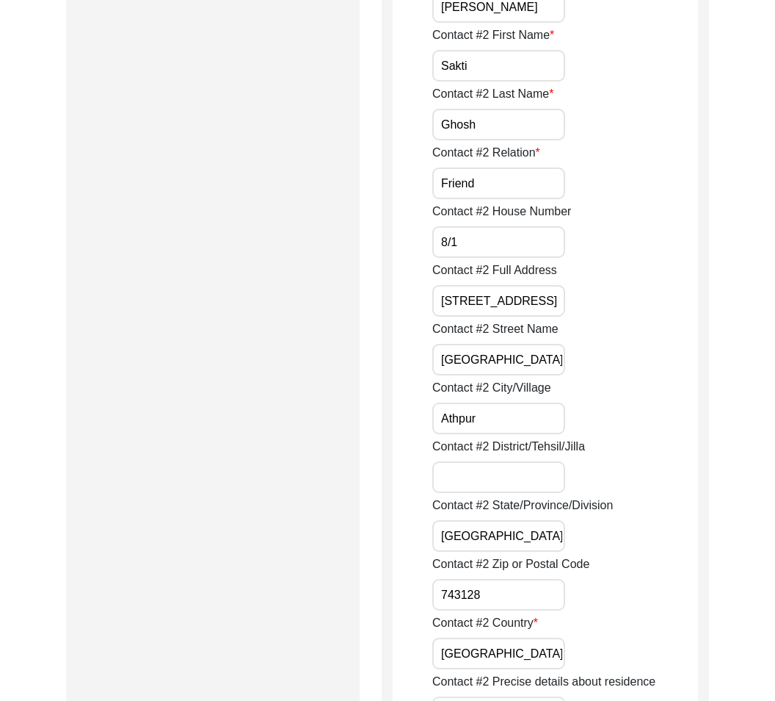
scroll to position [1571, 0]
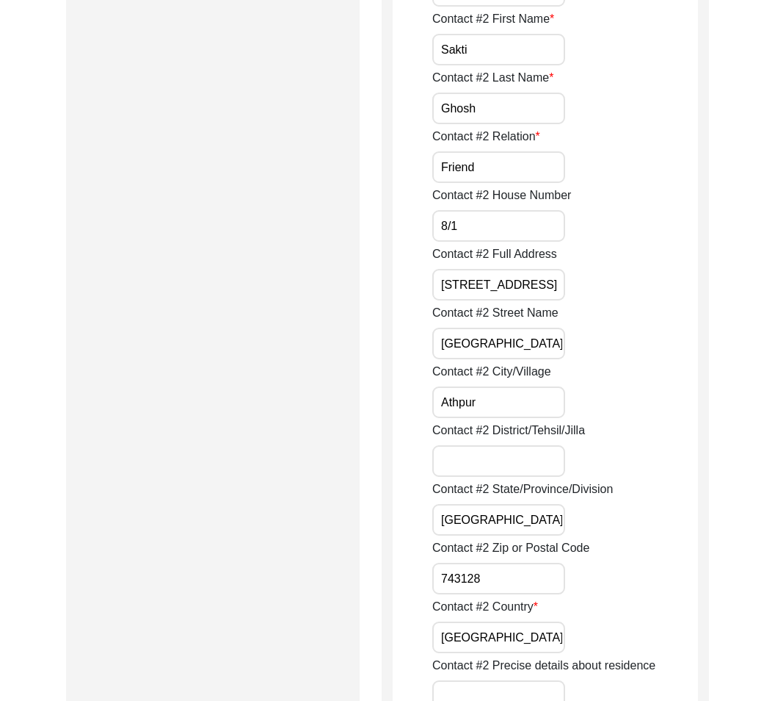
type input "[GEOGRAPHIC_DATA]"
click at [506, 465] on input "Contact #2 District/Tehsil/Jilla" at bounding box center [498, 461] width 133 height 32
paste input "North 24 Parganas"
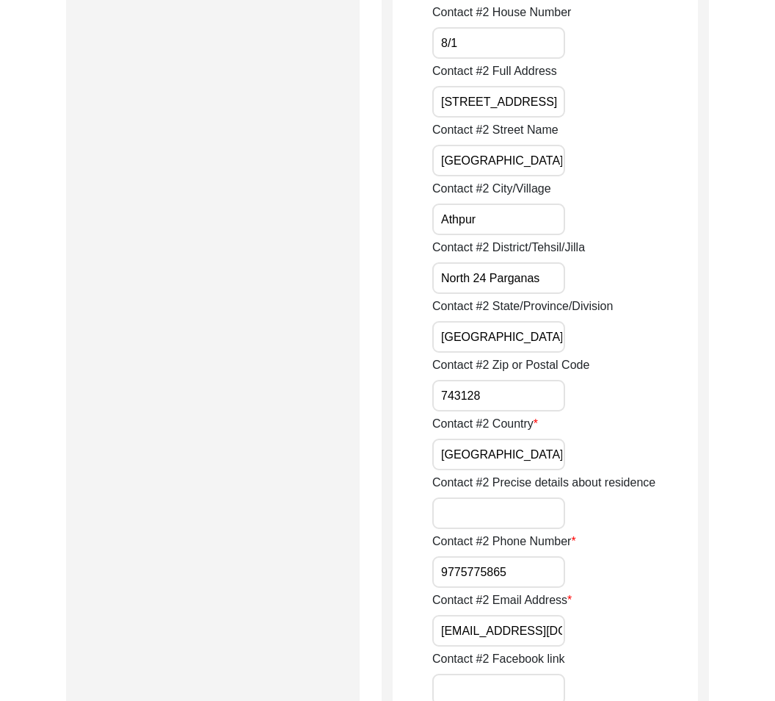
scroll to position [1760, 0]
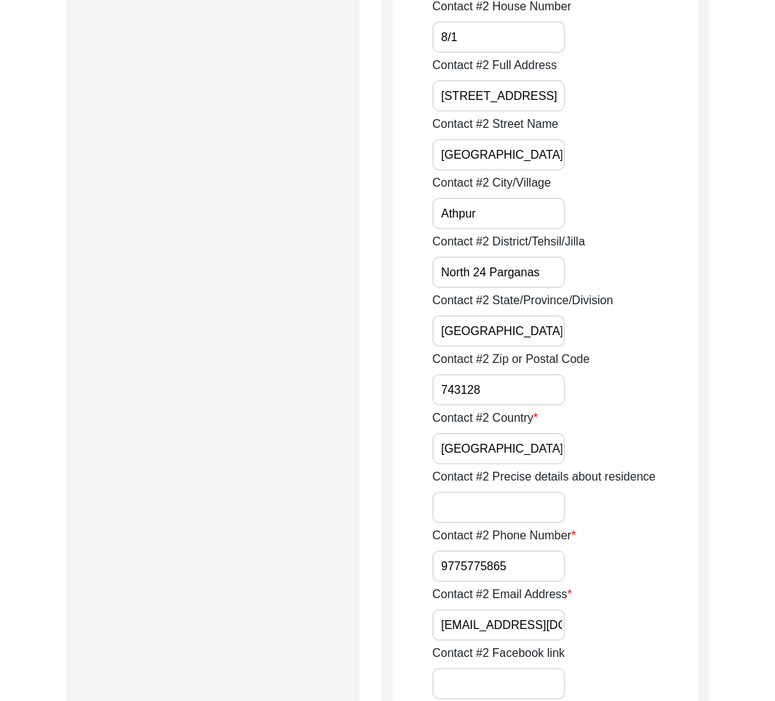
type input "North 24 Parganas"
click at [521, 376] on input "743128" at bounding box center [498, 390] width 133 height 32
drag, startPoint x: 518, startPoint y: 377, endPoint x: 516, endPoint y: 386, distance: 8.9
click at [516, 386] on input "743128" at bounding box center [498, 390] width 133 height 32
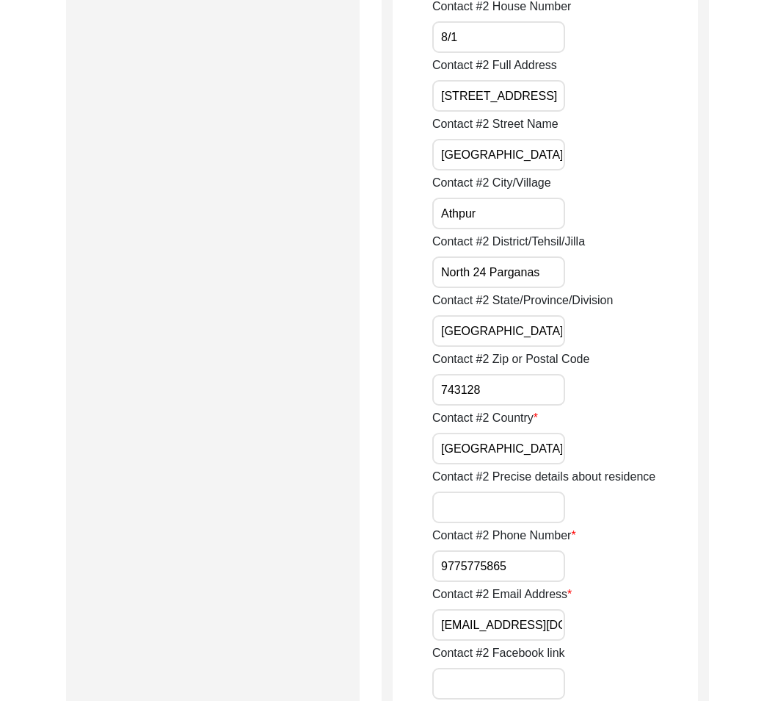
click at [494, 441] on input "[GEOGRAPHIC_DATA]" at bounding box center [498, 448] width 133 height 32
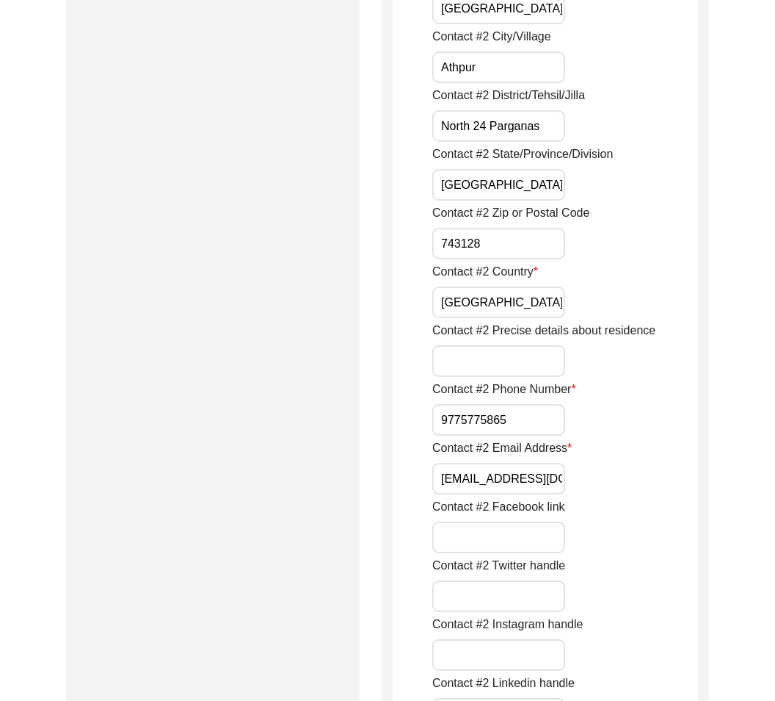
scroll to position [1908, 0]
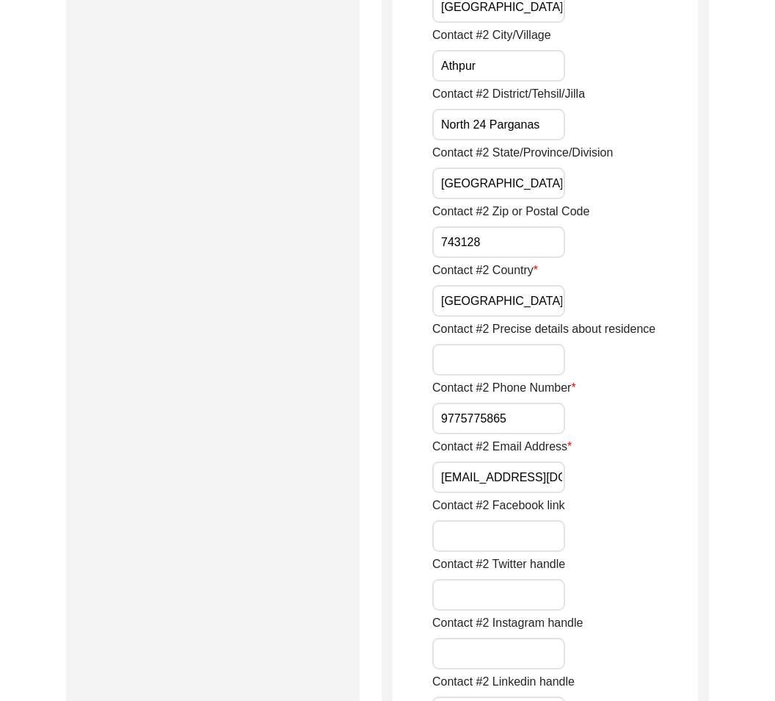
drag, startPoint x: 513, startPoint y: 426, endPoint x: 374, endPoint y: 410, distance: 139.7
paste input "+91"
type input "[PHONE_NUMBER]"
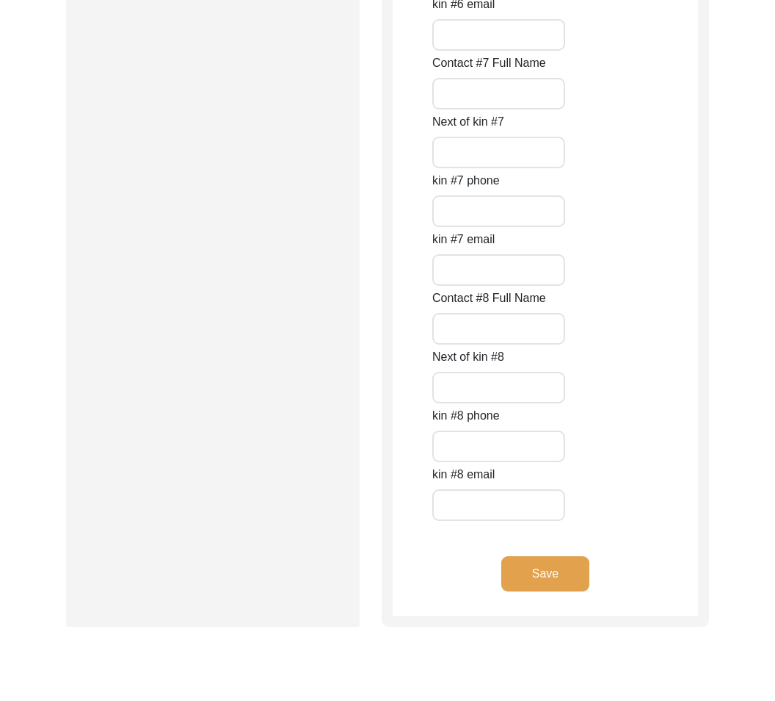
scroll to position [6539, 0]
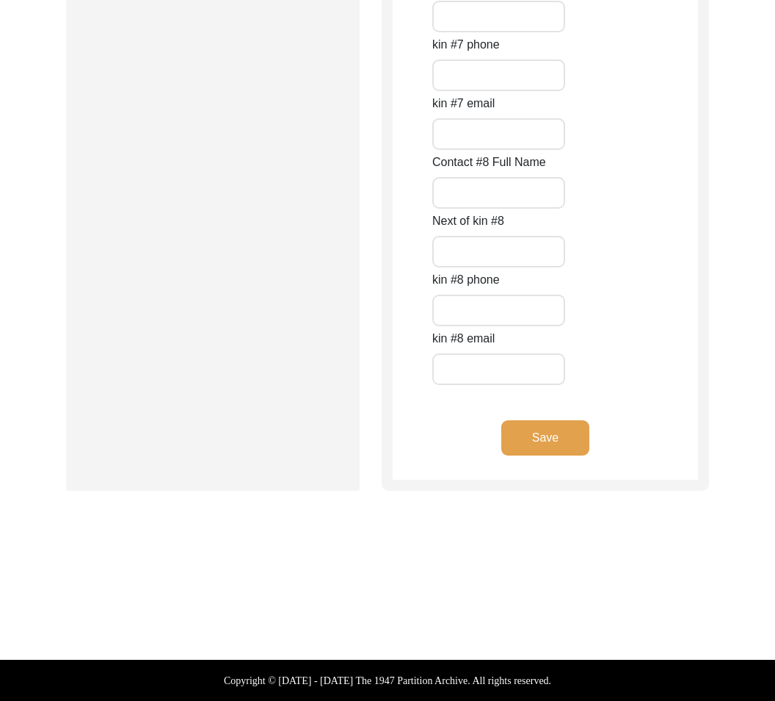
click at [546, 428] on button "Save" at bounding box center [546, 437] width 88 height 35
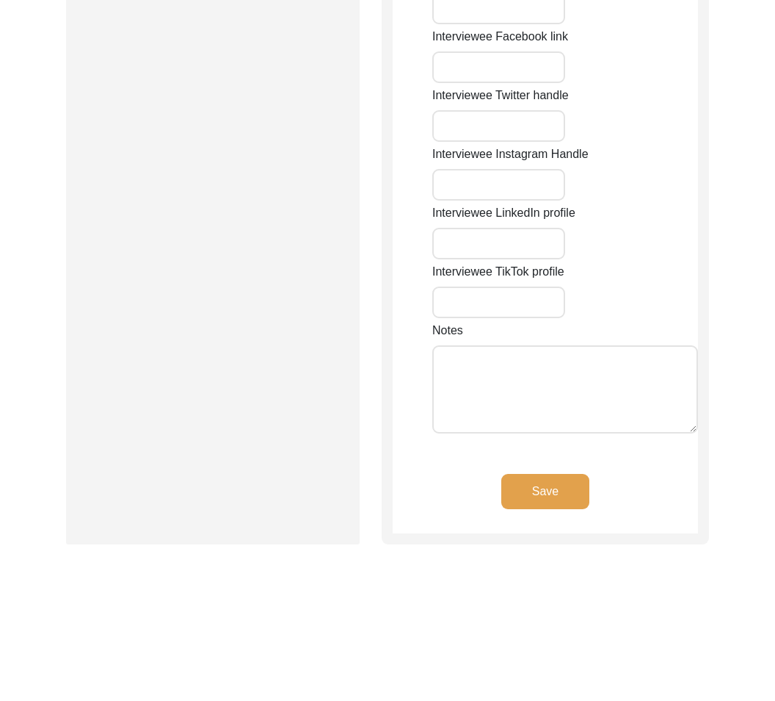
type input "(72/14)"
type input "[STREET_ADDRESS][PERSON_NAME] Pgs"
type input "Kankinara"
type input "[GEOGRAPHIC_DATA]"
type input "743126"
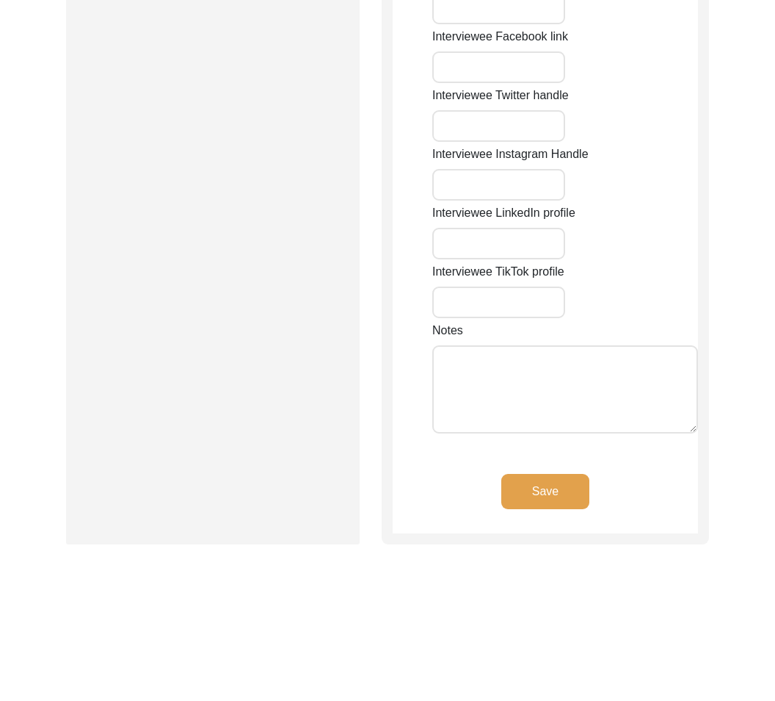
type input "india"
type input "[GEOGRAPHIC_DATA], [GEOGRAPHIC_DATA], [GEOGRAPHIC_DATA]"
type input "22.5726"
type input "88.3639"
type input "9903905945"
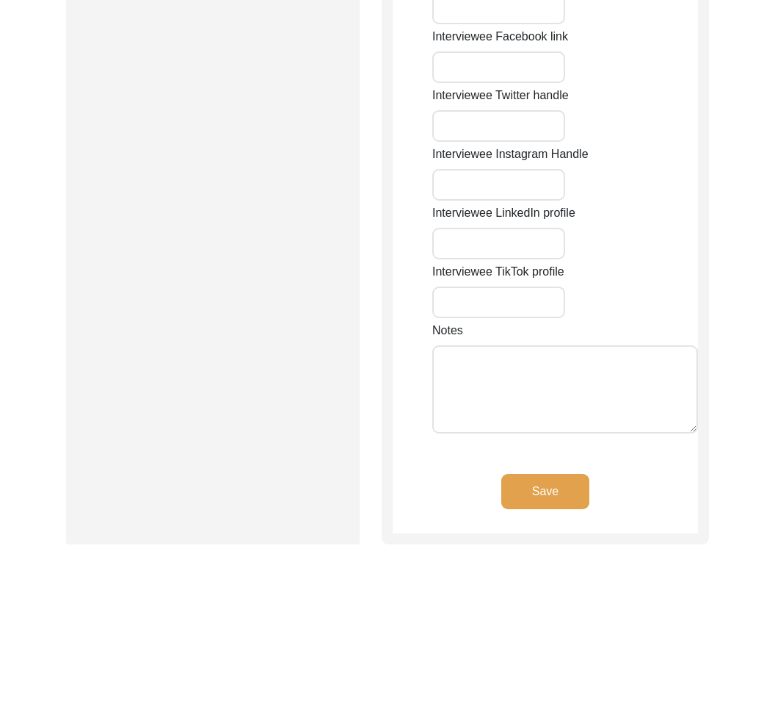
type input "N/A"
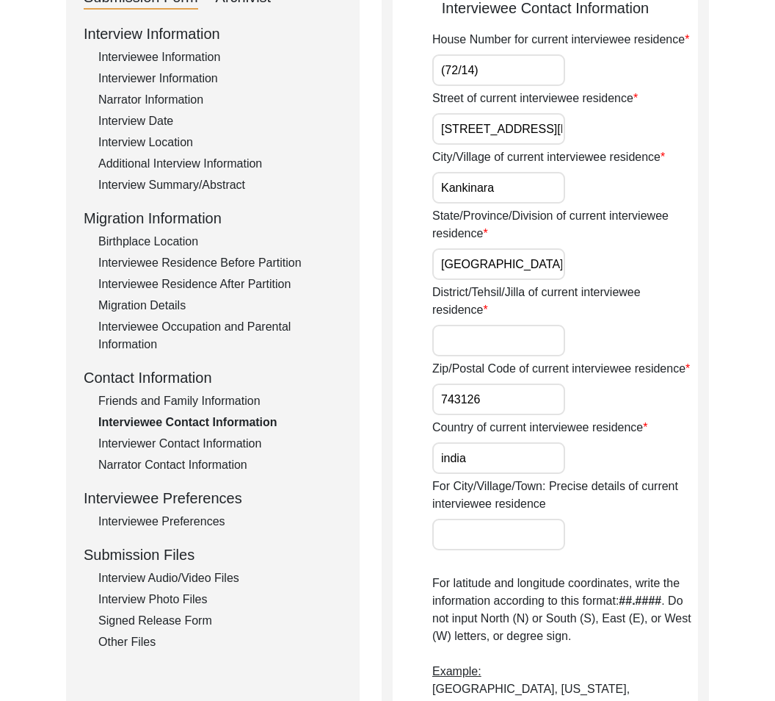
scroll to position [0, 0]
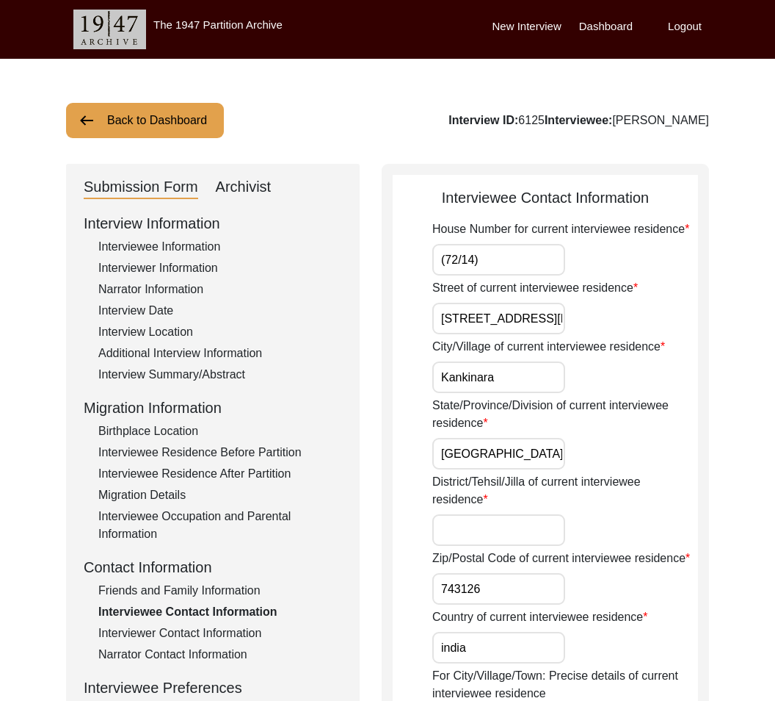
drag, startPoint x: 417, startPoint y: 201, endPoint x: 702, endPoint y: 199, distance: 284.9
drag, startPoint x: 428, startPoint y: 225, endPoint x: 692, endPoint y: 233, distance: 264.5
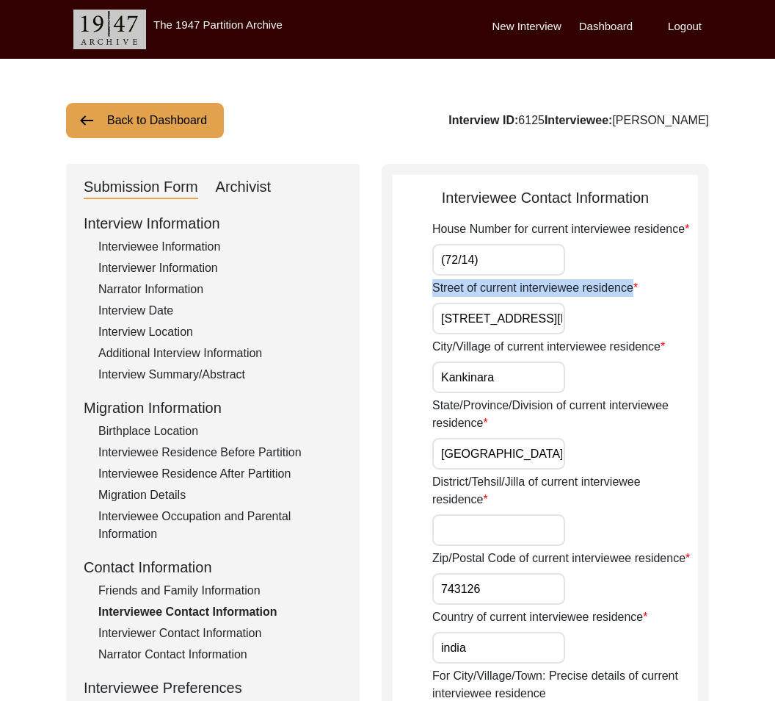
drag, startPoint x: 420, startPoint y: 283, endPoint x: 665, endPoint y: 294, distance: 245.5
drag, startPoint x: 441, startPoint y: 317, endPoint x: 576, endPoint y: 325, distance: 135.3
click at [576, 325] on div "Street of current interviewee residence [GEOGRAPHIC_DATA] [GEOGRAPHIC_DATA][PER…" at bounding box center [565, 306] width 266 height 55
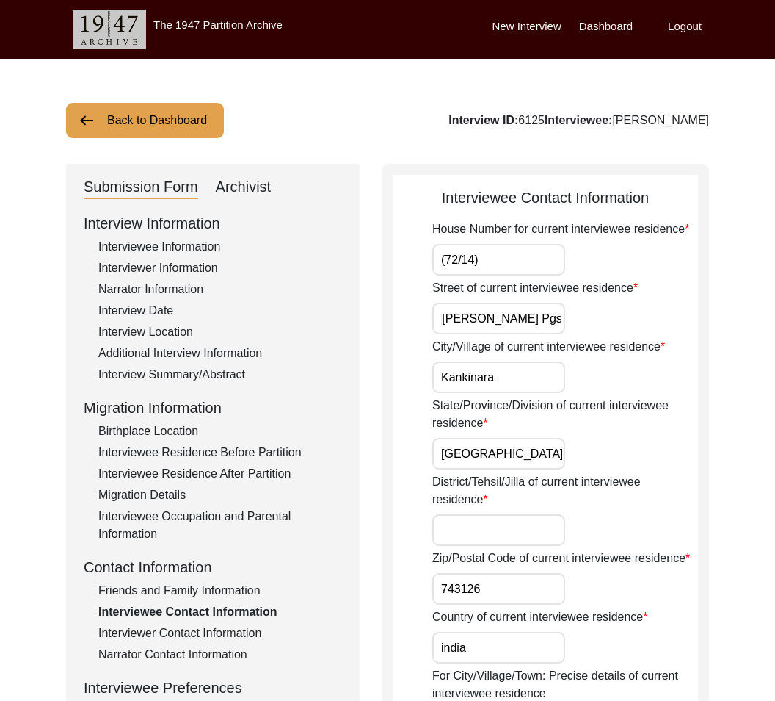
click at [512, 316] on input "[STREET_ADDRESS][PERSON_NAME] Pgs" at bounding box center [498, 319] width 133 height 32
drag, startPoint x: 493, startPoint y: 263, endPoint x: 426, endPoint y: 252, distance: 68.4
click at [444, 319] on input "[STREET_ADDRESS][PERSON_NAME] Pgs" at bounding box center [498, 319] width 133 height 32
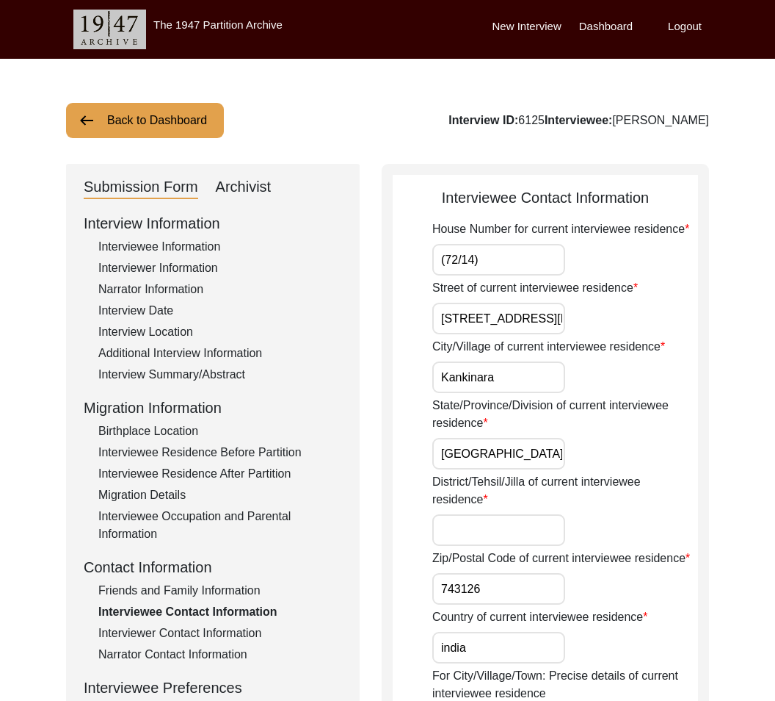
scroll to position [0, 137]
drag, startPoint x: 441, startPoint y: 319, endPoint x: 649, endPoint y: 352, distance: 210.4
drag, startPoint x: 394, startPoint y: 344, endPoint x: 673, endPoint y: 342, distance: 279.8
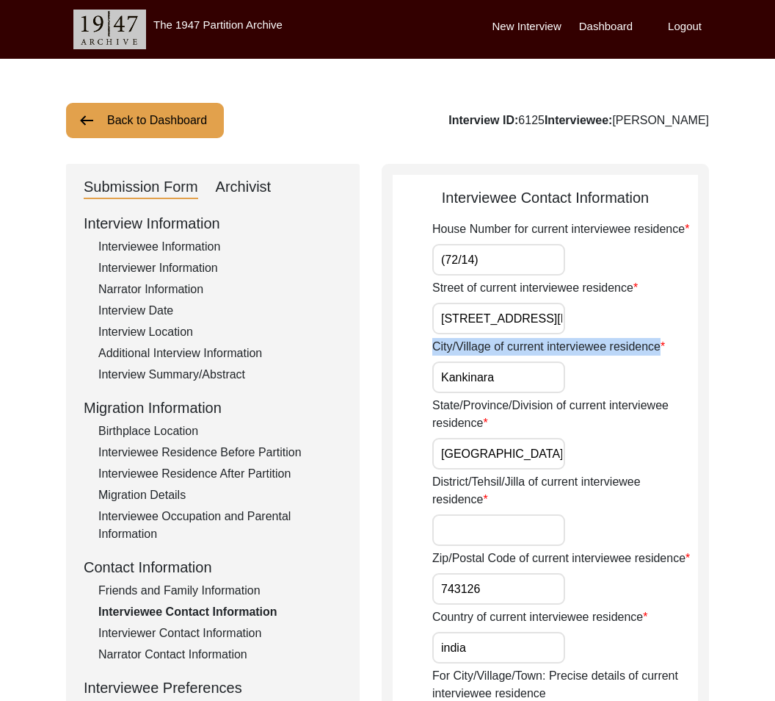
click at [514, 380] on input "Kankinara" at bounding box center [498, 377] width 133 height 32
click at [535, 452] on input "[GEOGRAPHIC_DATA]" at bounding box center [498, 454] width 133 height 32
click at [530, 493] on label "District/Tehsil/Jilla of current interviewee residence" at bounding box center [565, 490] width 266 height 35
click at [530, 514] on input "District/Tehsil/Jilla of current interviewee residence" at bounding box center [498, 530] width 133 height 32
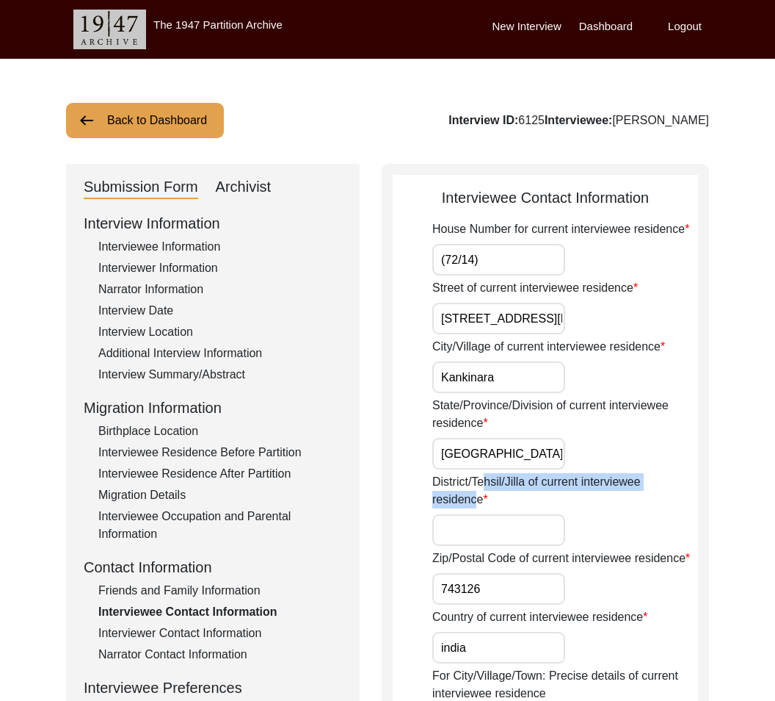
drag, startPoint x: 483, startPoint y: 490, endPoint x: 478, endPoint y: 496, distance: 8.4
click at [478, 496] on label "District/Tehsil/Jilla of current interviewee residence" at bounding box center [565, 490] width 266 height 35
click at [480, 498] on label "District/Tehsil/Jilla of current interviewee residence" at bounding box center [565, 490] width 266 height 35
click at [480, 514] on input "District/Tehsil/Jilla of current interviewee residence" at bounding box center [498, 530] width 133 height 32
drag, startPoint x: 482, startPoint y: 499, endPoint x: 421, endPoint y: 474, distance: 66.5
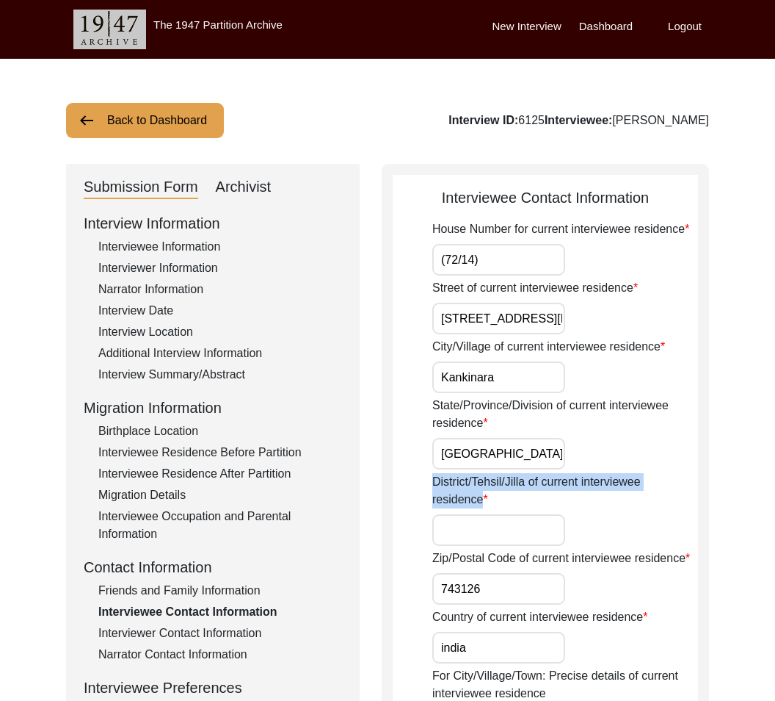
type input "[GEOGRAPHIC_DATA]"
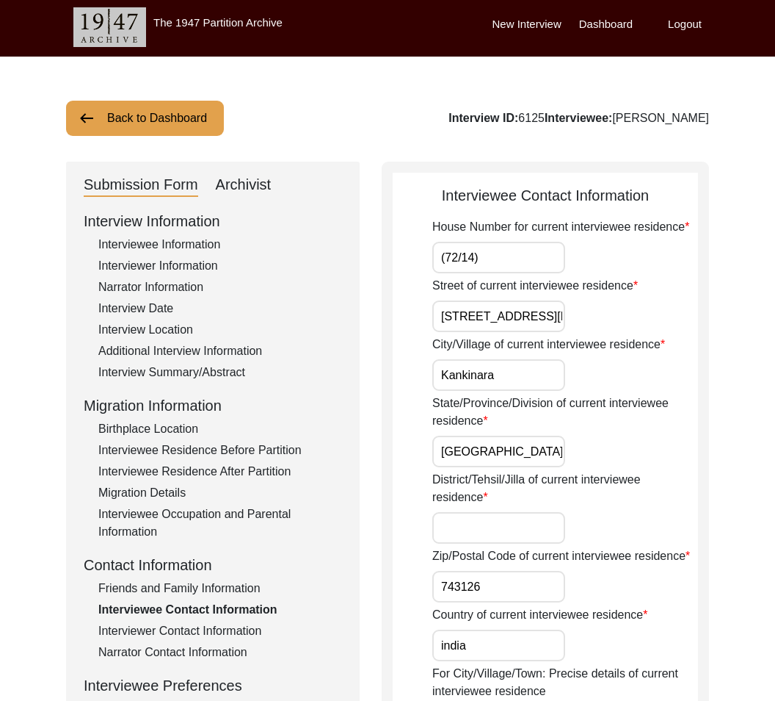
drag, startPoint x: 510, startPoint y: 529, endPoint x: 695, endPoint y: 582, distance: 192.6
click at [510, 529] on input "District/Tehsil/Jilla of current interviewee residence" at bounding box center [498, 528] width 133 height 32
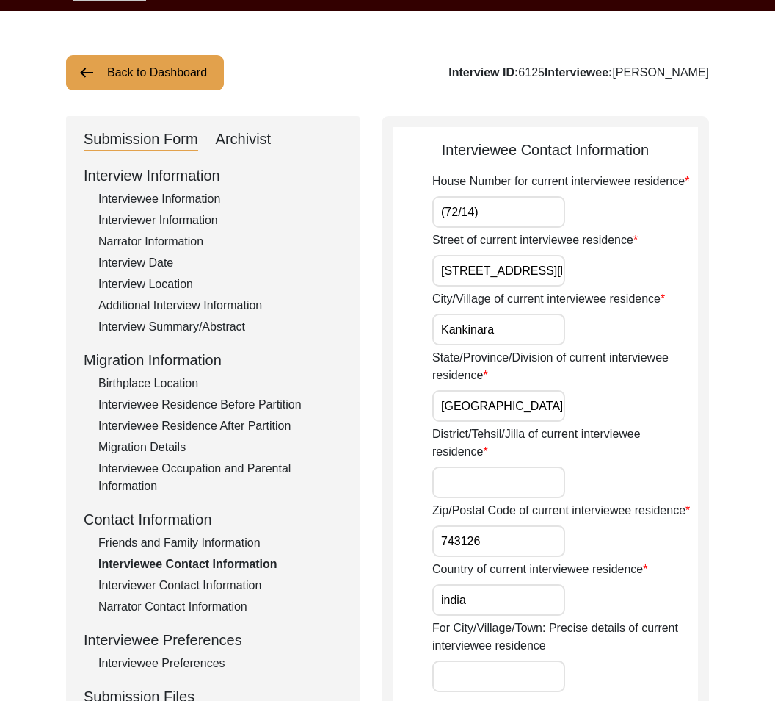
scroll to position [50, 0]
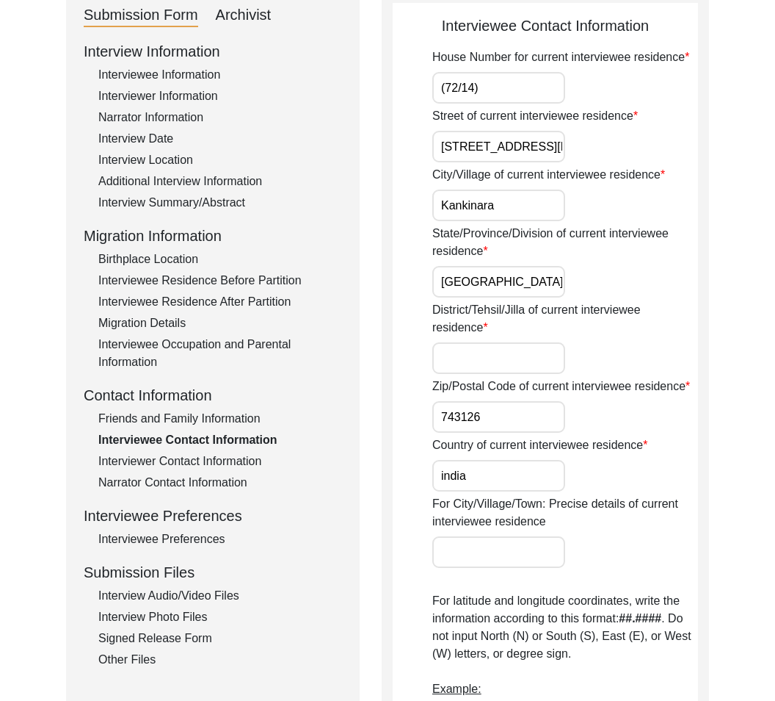
click at [433, 451] on label "Country of current interviewee residence" at bounding box center [539, 445] width 215 height 18
click at [433, 460] on input "india" at bounding box center [498, 476] width 133 height 32
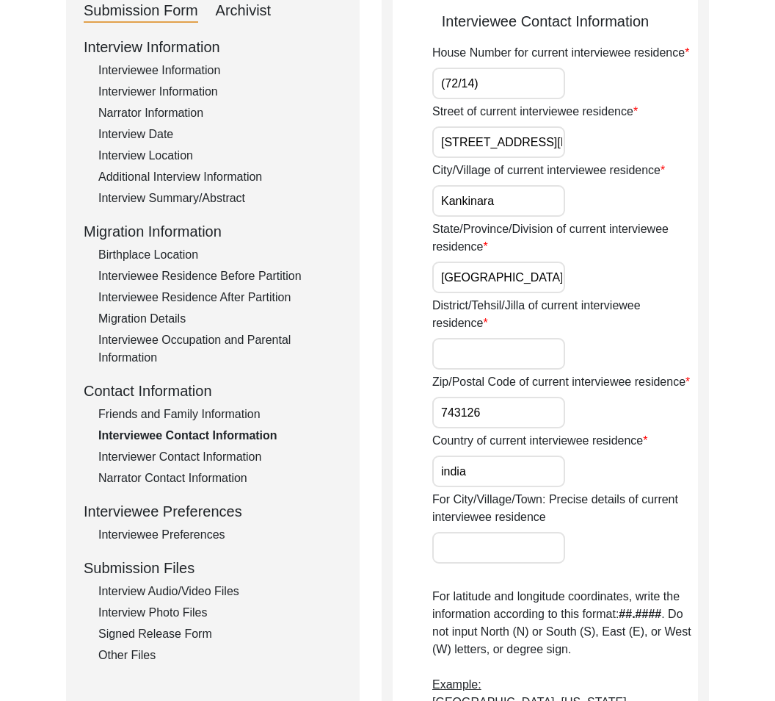
scroll to position [178, 0]
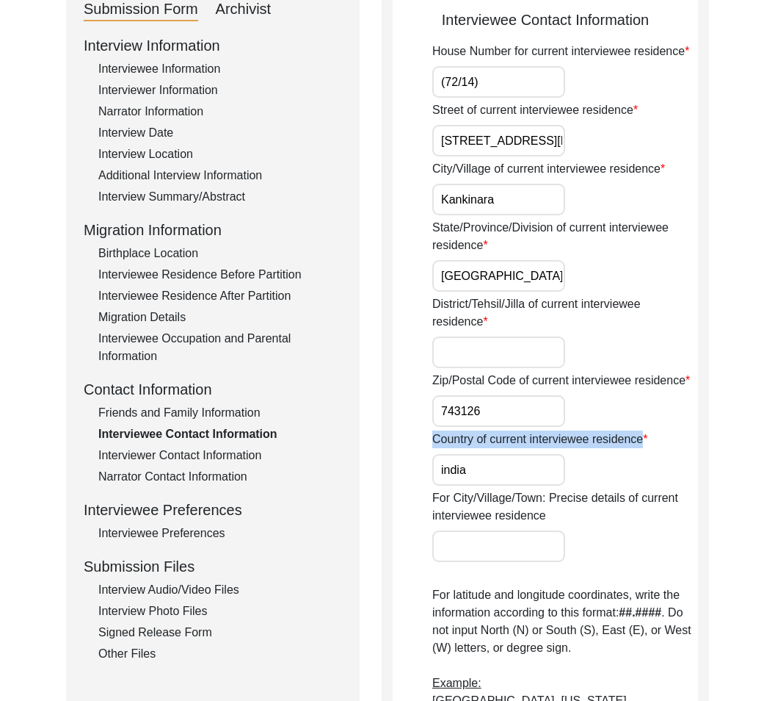
drag, startPoint x: 430, startPoint y: 438, endPoint x: 618, endPoint y: 451, distance: 187.7
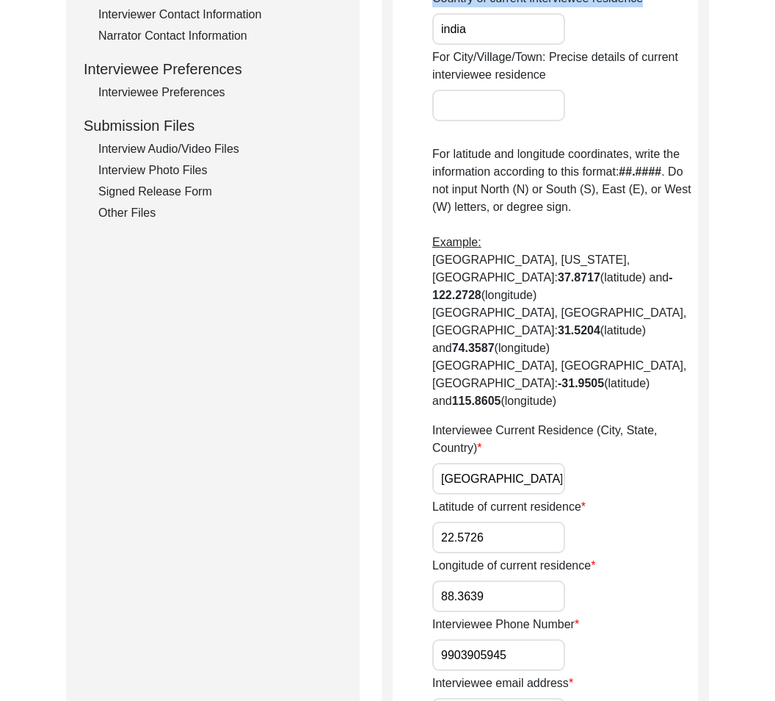
scroll to position [624, 0]
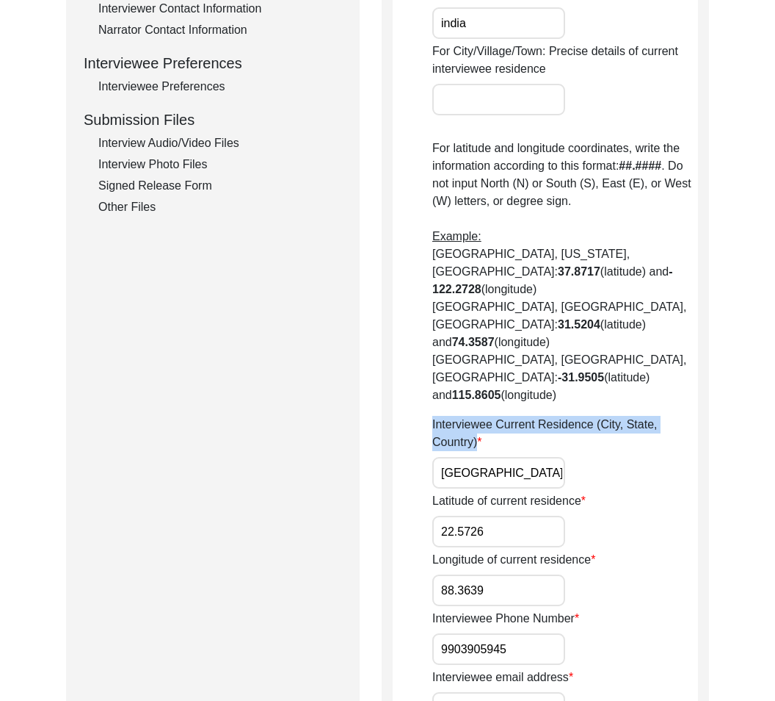
drag, startPoint x: 477, startPoint y: 393, endPoint x: 420, endPoint y: 380, distance: 58.8
click at [420, 380] on app-contact-information "Interviewee Contact Information House Number for current interviewee residence …" at bounding box center [545, 397] width 305 height 1670
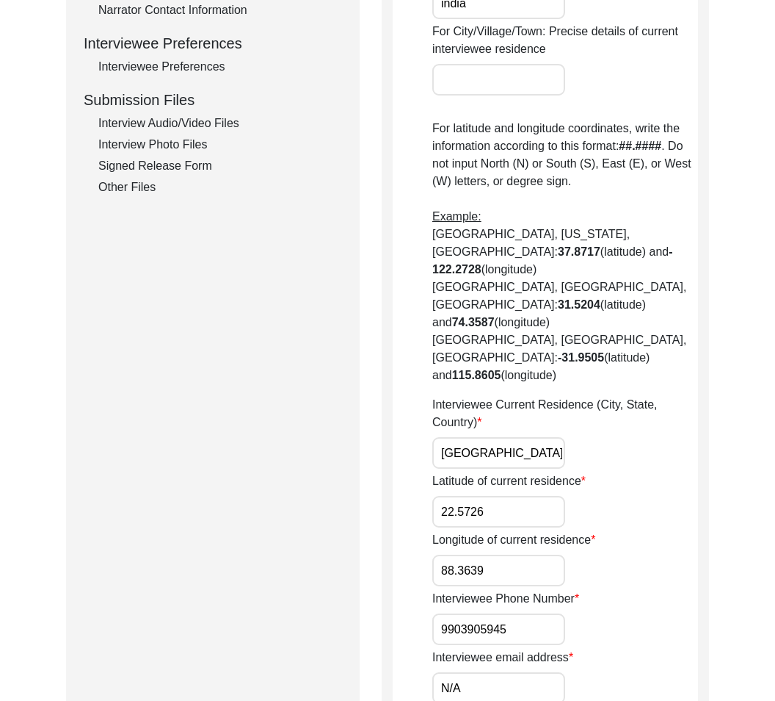
scroll to position [0, 23]
drag, startPoint x: 441, startPoint y: 405, endPoint x: 618, endPoint y: 421, distance: 178.4
click at [618, 421] on div "Interviewee Current Residence (City, State, Country) [GEOGRAPHIC_DATA], [GEOGRA…" at bounding box center [565, 432] width 266 height 73
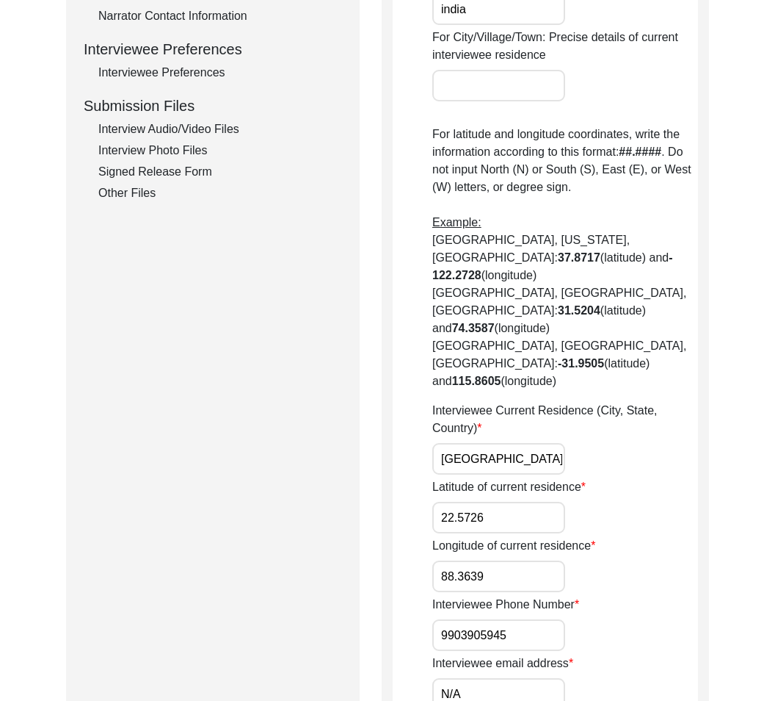
scroll to position [636, 0]
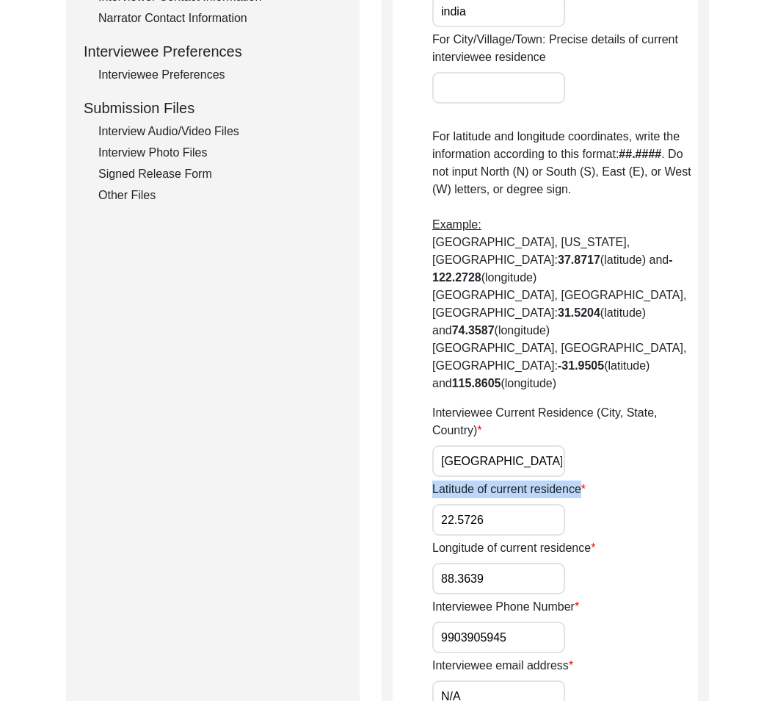
drag, startPoint x: 423, startPoint y: 432, endPoint x: 581, endPoint y: 449, distance: 158.8
click at [581, 449] on app-contact-information "Interviewee Contact Information House Number for current interviewee residence …" at bounding box center [545, 386] width 305 height 1670
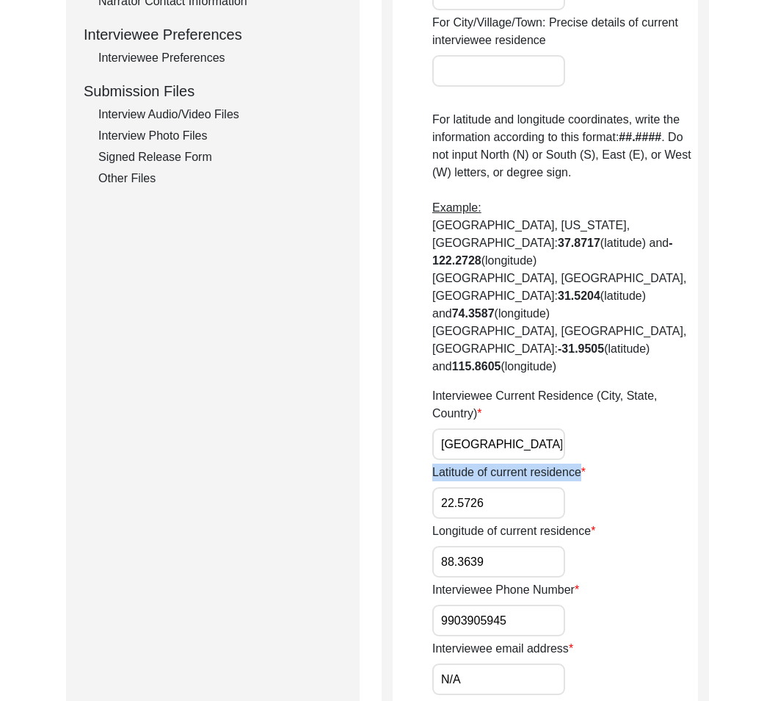
scroll to position [654, 0]
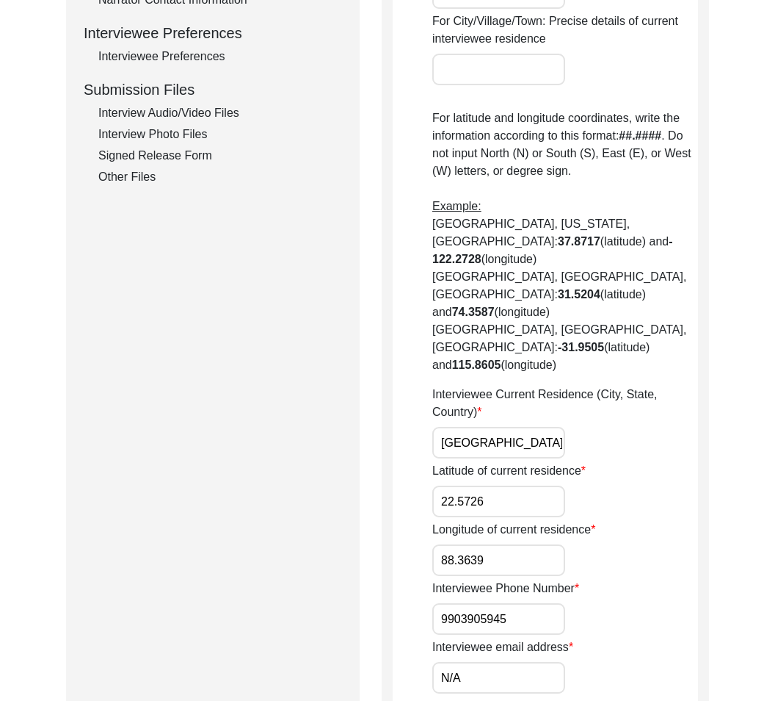
drag, startPoint x: 496, startPoint y: 451, endPoint x: 389, endPoint y: 446, distance: 107.3
click at [389, 446] on div "Interviewee Contact Information House Number for current interviewee residence …" at bounding box center [545, 362] width 327 height 1704
drag, startPoint x: 410, startPoint y: 474, endPoint x: 621, endPoint y: 479, distance: 211.5
click at [621, 479] on app-contact-information "Interviewee Contact Information House Number for current interviewee residence …" at bounding box center [545, 367] width 305 height 1670
drag, startPoint x: 484, startPoint y: 507, endPoint x: 393, endPoint y: 496, distance: 91.7
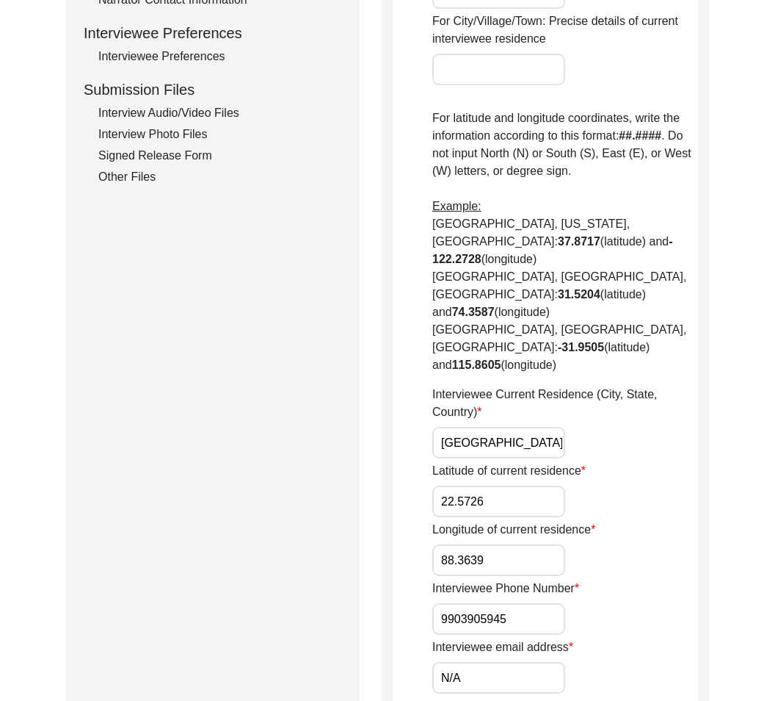
click at [397, 499] on app-contact-information "Interviewee Contact Information House Number for current interviewee residence …" at bounding box center [545, 367] width 305 height 1670
click at [385, 321] on div "Interviewee Contact Information House Number for current interviewee residence …" at bounding box center [545, 362] width 327 height 1704
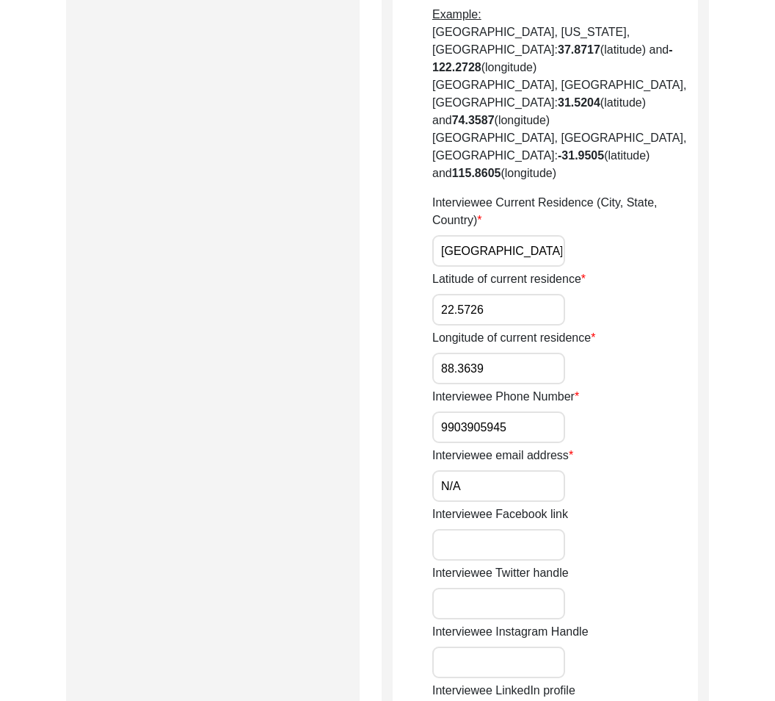
scroll to position [955, 0]
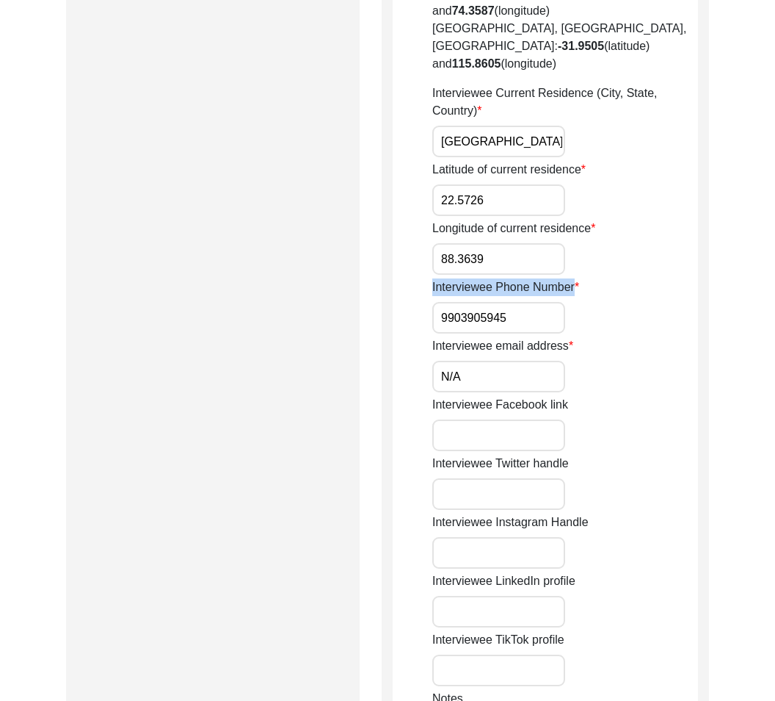
drag, startPoint x: 424, startPoint y: 234, endPoint x: 617, endPoint y: 245, distance: 192.7
click at [618, 246] on app-contact-information "Interviewee Contact Information House Number for current interviewee residence …" at bounding box center [545, 66] width 305 height 1670
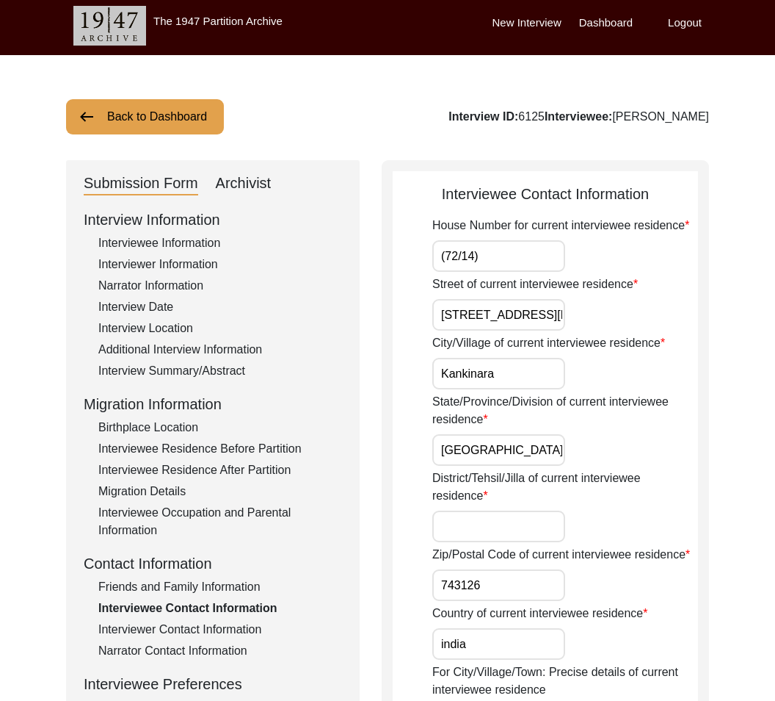
scroll to position [10, 0]
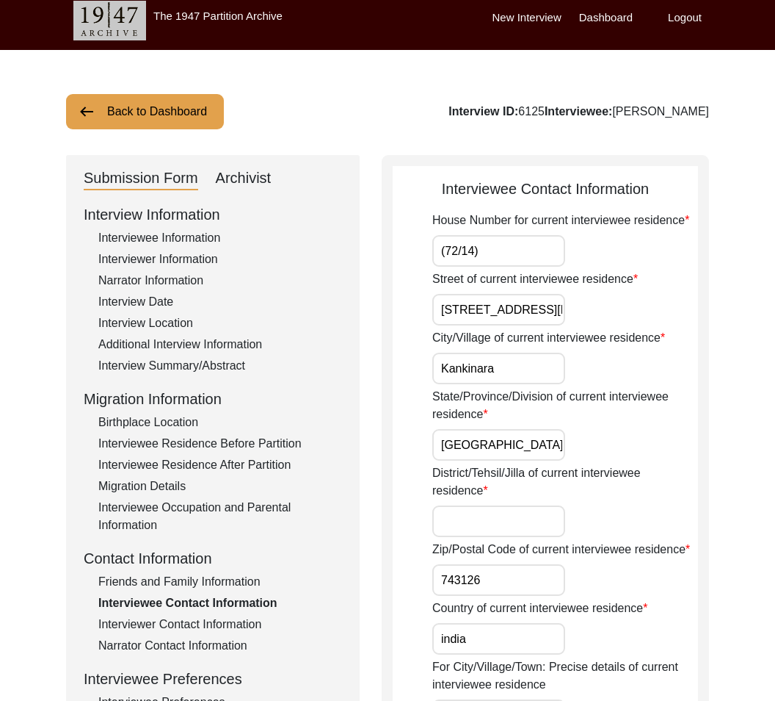
drag, startPoint x: 519, startPoint y: 268, endPoint x: 416, endPoint y: 256, distance: 104.3
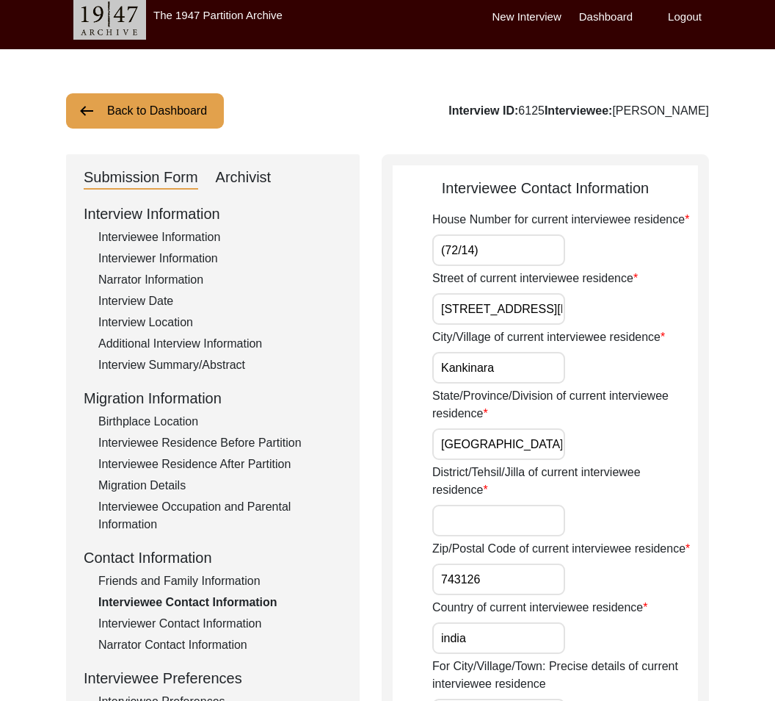
paste input "72/14"
type input "72/14"
drag, startPoint x: 440, startPoint y: 305, endPoint x: 707, endPoint y: 322, distance: 267.8
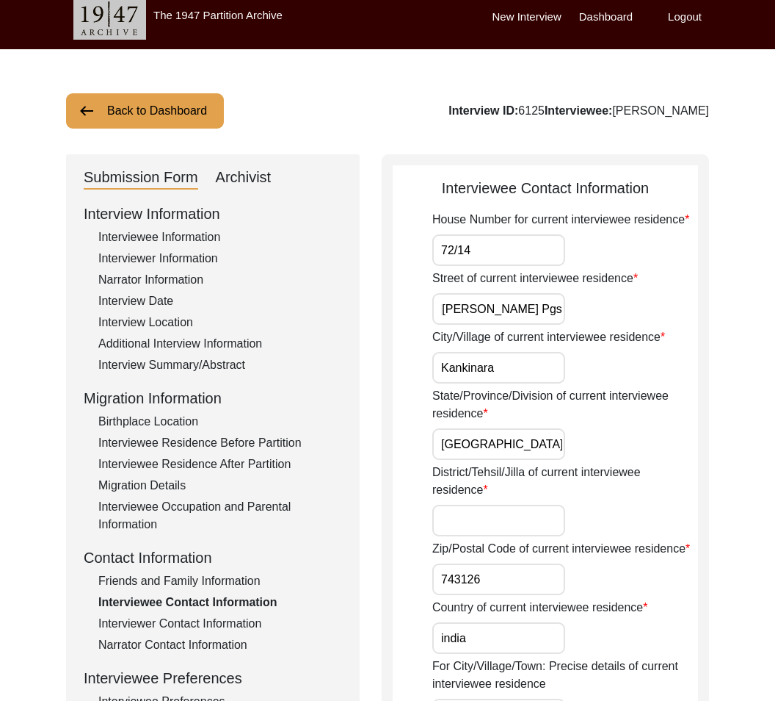
paste input "” to “[STREET_ADDRESS][PERSON_NAME]"
type input "[GEOGRAPHIC_DATA] 3 No [PERSON_NAME] Pally North 24 Pgs” to “[STREET_ADDRESS][G…"
drag, startPoint x: 484, startPoint y: 511, endPoint x: 521, endPoint y: 510, distance: 37.5
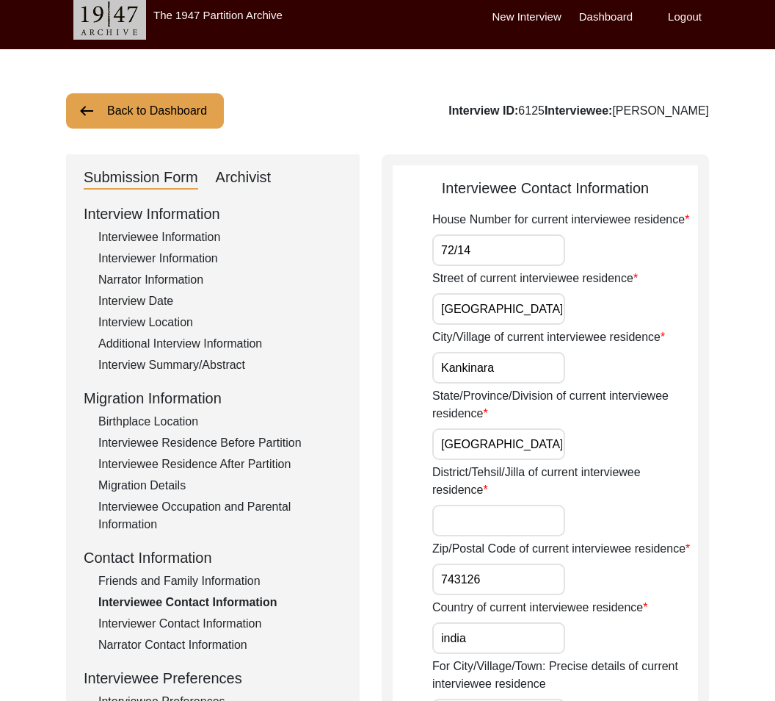
click at [484, 511] on input "District/Tehsil/Jilla of current interviewee residence" at bounding box center [498, 520] width 133 height 32
paste input "North 24 Pargana"
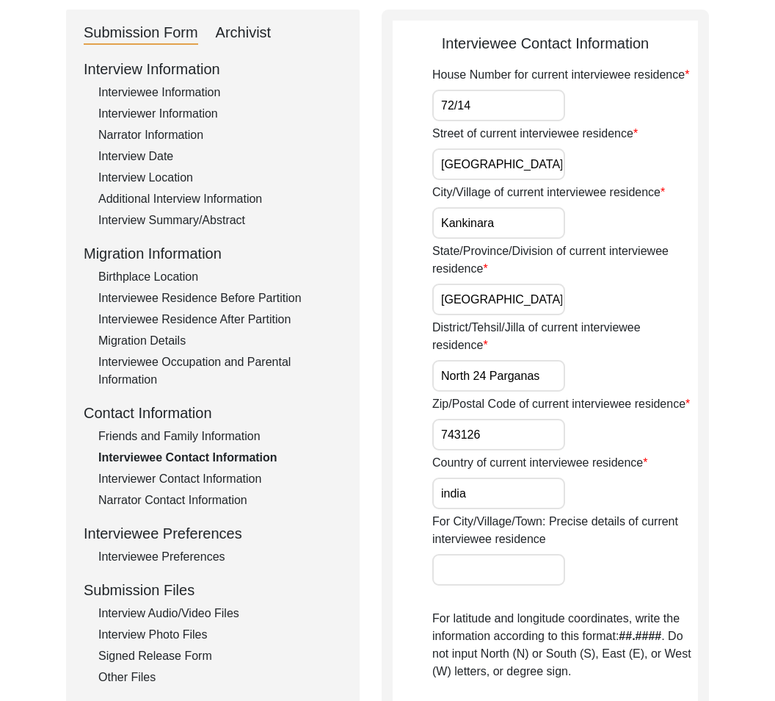
scroll to position [199, 0]
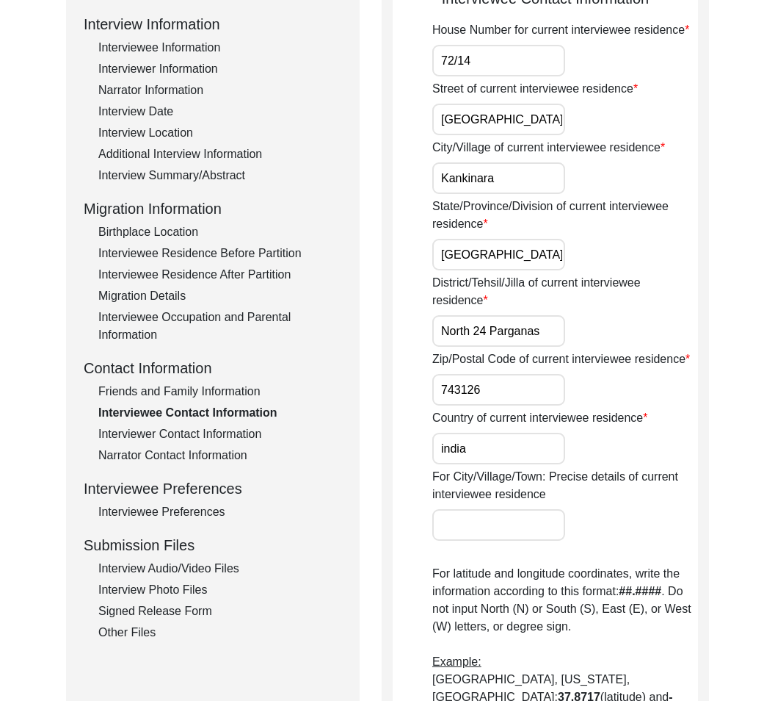
type input "North 24 Parganas"
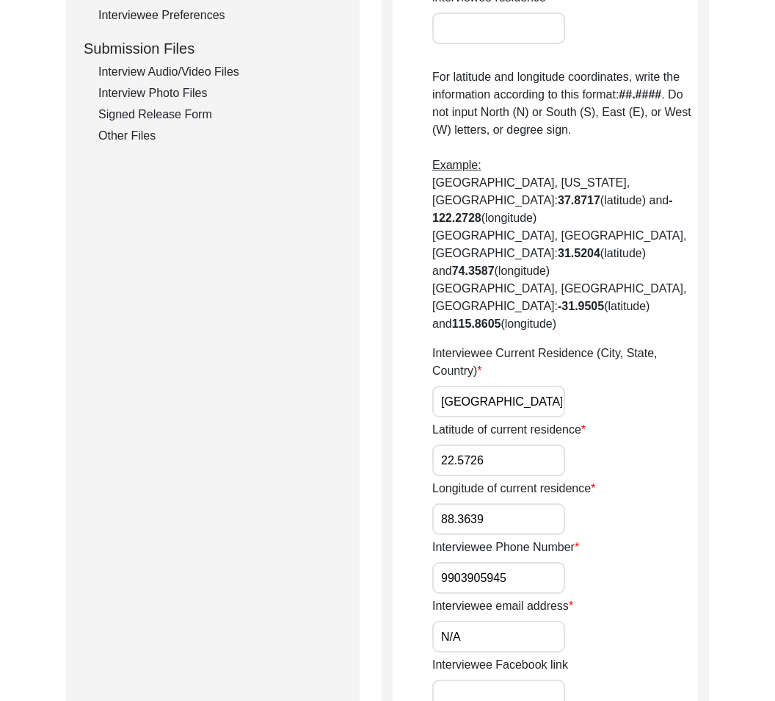
scroll to position [0, 5]
click at [452, 385] on input "[GEOGRAPHIC_DATA], [GEOGRAPHIC_DATA], [GEOGRAPHIC_DATA]" at bounding box center [498, 401] width 133 height 32
drag, startPoint x: 461, startPoint y: 347, endPoint x: 629, endPoint y: 359, distance: 167.8
click at [629, 359] on div "Interviewee Current Residence (City, State, Country) [GEOGRAPHIC_DATA], [GEOGRA…" at bounding box center [565, 380] width 266 height 73
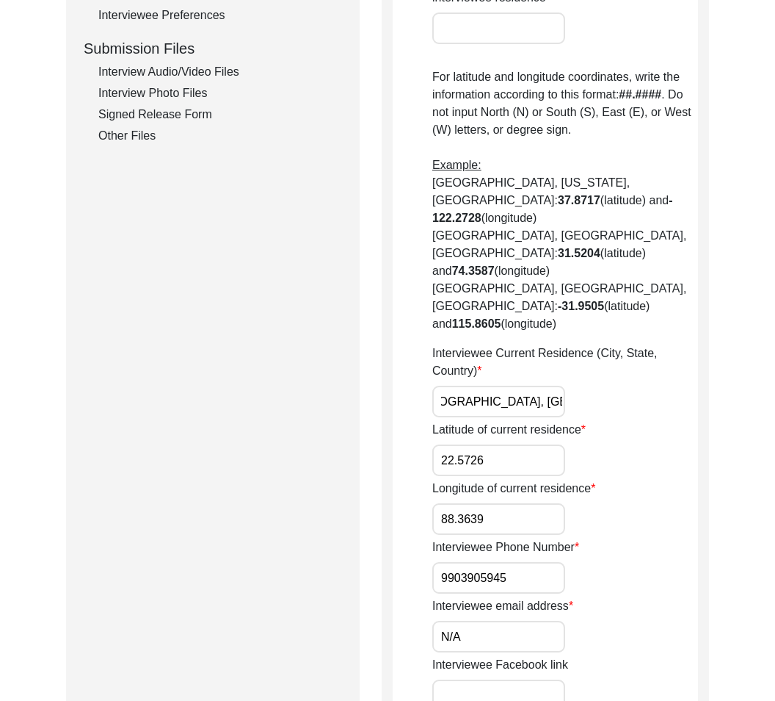
click at [555, 385] on input "[GEOGRAPHIC_DATA], [GEOGRAPHIC_DATA], [GEOGRAPHIC_DATA]" at bounding box center [498, 401] width 133 height 32
drag, startPoint x: 562, startPoint y: 346, endPoint x: 317, endPoint y: 337, distance: 245.4
click at [317, 337] on div "Submission Form Archivist Interview Information Interviewee Information Intervi…" at bounding box center [387, 320] width 643 height 1704
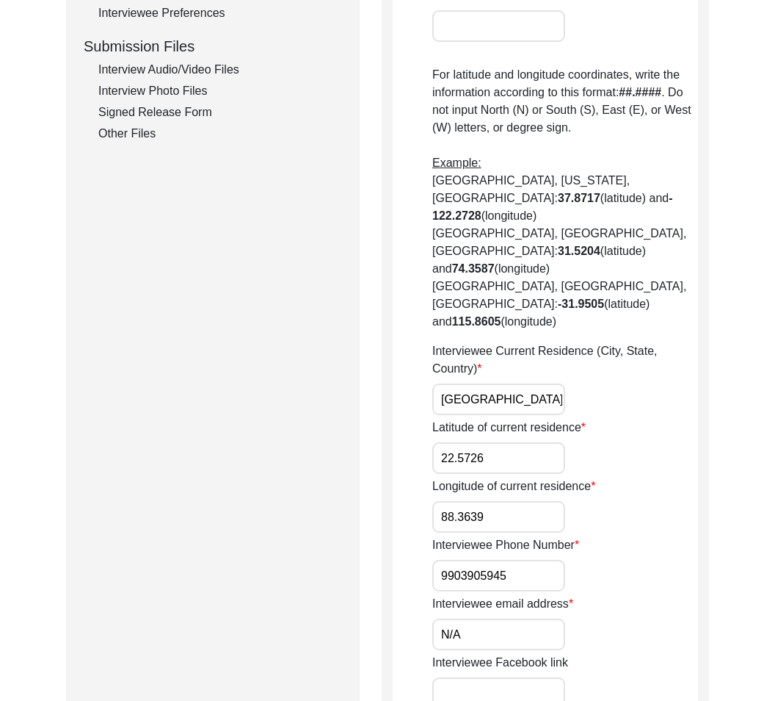
scroll to position [698, 0]
paste input "ankinar"
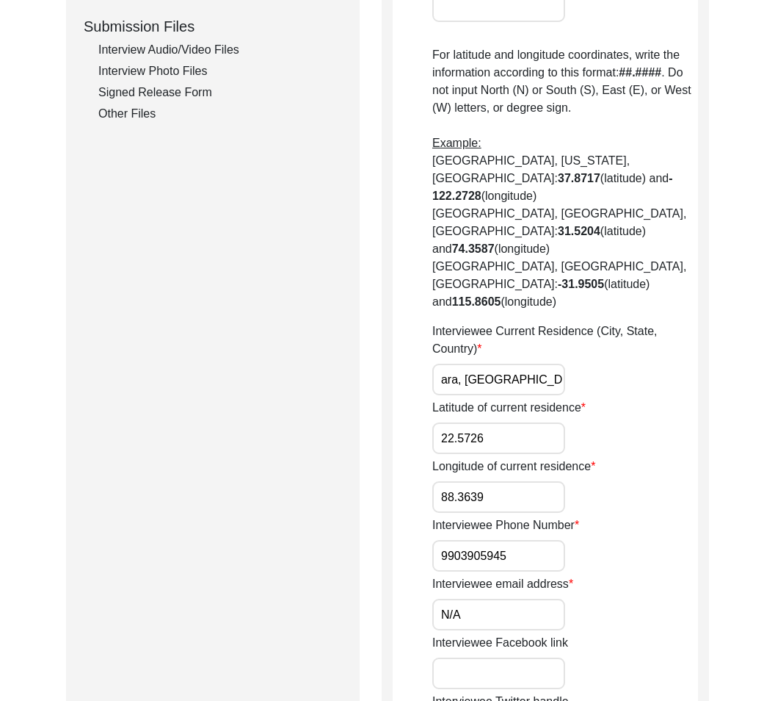
type input "Kankinara, [GEOGRAPHIC_DATA], [GEOGRAPHIC_DATA]"
drag, startPoint x: 547, startPoint y: 388, endPoint x: 290, endPoint y: 374, distance: 257.4
click at [290, 374] on div "Submission Form Archivist Interview Information Interviewee Information Intervi…" at bounding box center [387, 298] width 643 height 1704
paste input "8531"
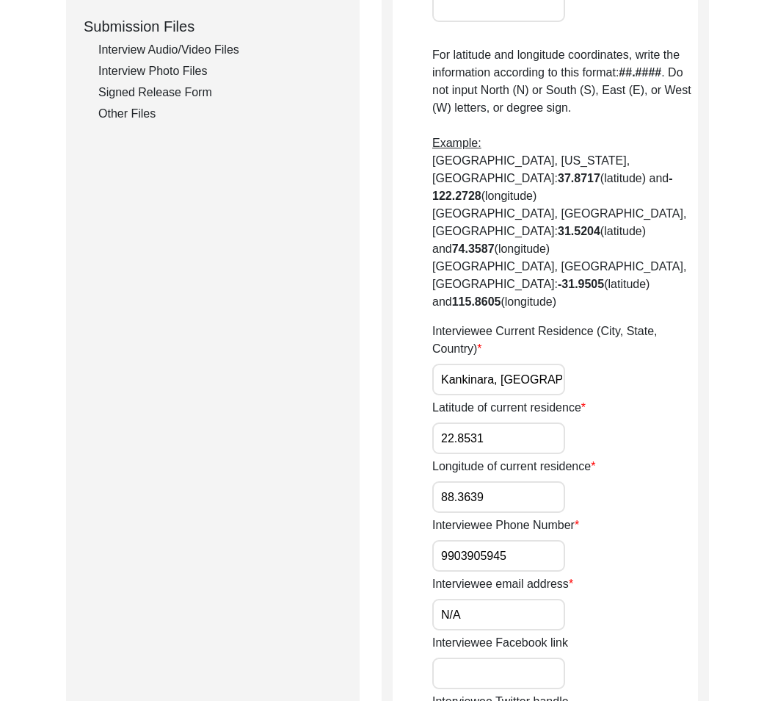
type input "22.8531"
drag, startPoint x: 526, startPoint y: 446, endPoint x: 395, endPoint y: 464, distance: 132.6
click at [395, 464] on app-contact-information "Interviewee Contact Information House Number for current interviewee residence …" at bounding box center [545, 304] width 305 height 1670
drag, startPoint x: 398, startPoint y: 459, endPoint x: 414, endPoint y: 438, distance: 26.1
click at [401, 452] on app-contact-information "Interviewee Contact Information House Number for current interviewee residence …" at bounding box center [545, 304] width 305 height 1670
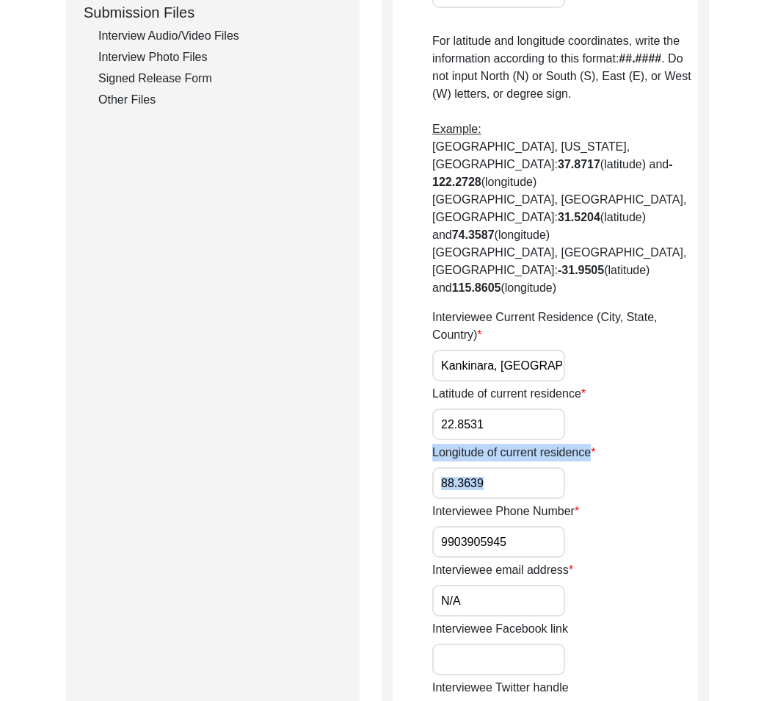
click at [538, 467] on input "88.3639" at bounding box center [498, 483] width 133 height 32
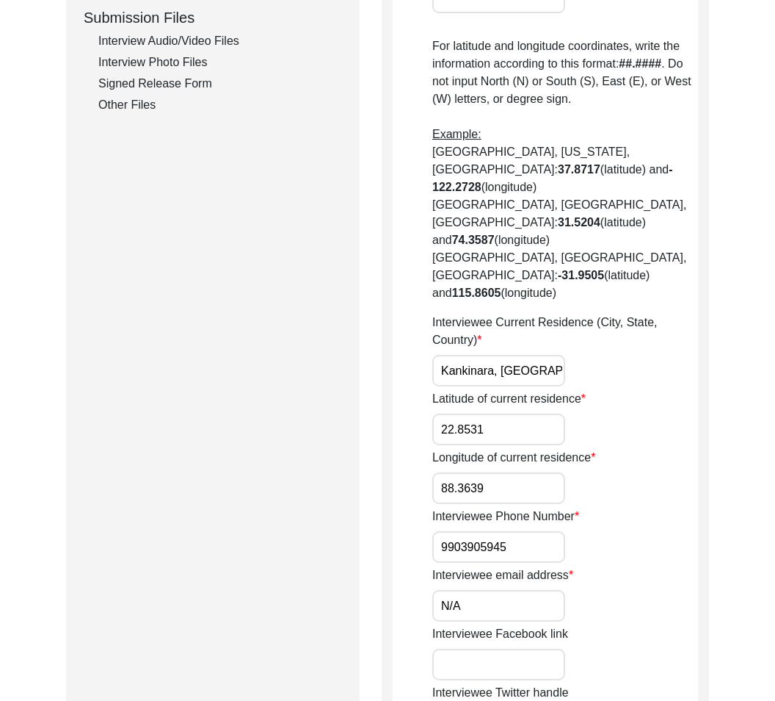
drag, startPoint x: 519, startPoint y: 434, endPoint x: 432, endPoint y: 434, distance: 87.4
click at [432, 472] on input "88.3639" at bounding box center [498, 488] width 133 height 32
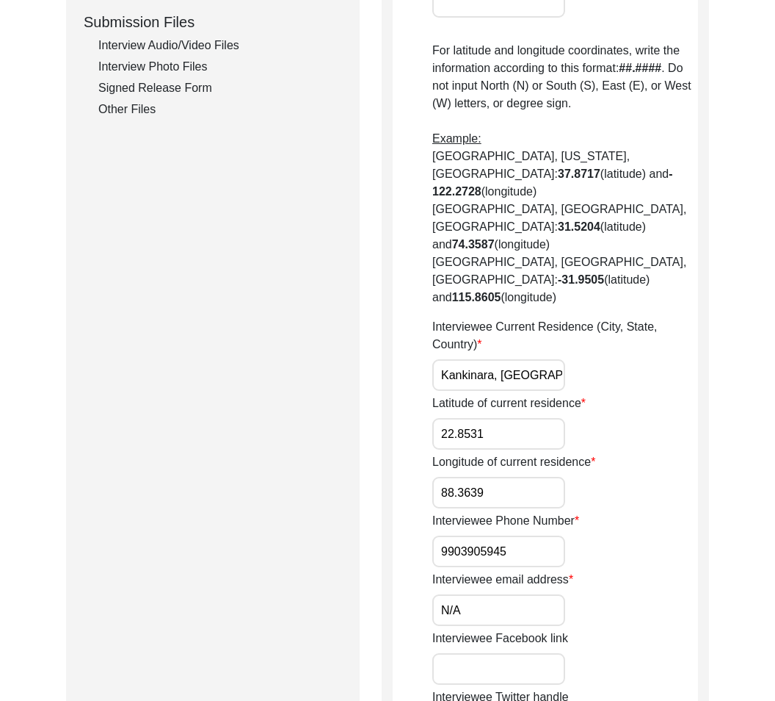
paste input "991"
type input "88.3991"
click at [546, 535] on input "9903905945" at bounding box center [498, 551] width 133 height 32
drag, startPoint x: 531, startPoint y: 499, endPoint x: 490, endPoint y: 466, distance: 52.8
click at [490, 512] on div "Interviewee Phone Number [PHONE_NUMBER]" at bounding box center [565, 539] width 266 height 55
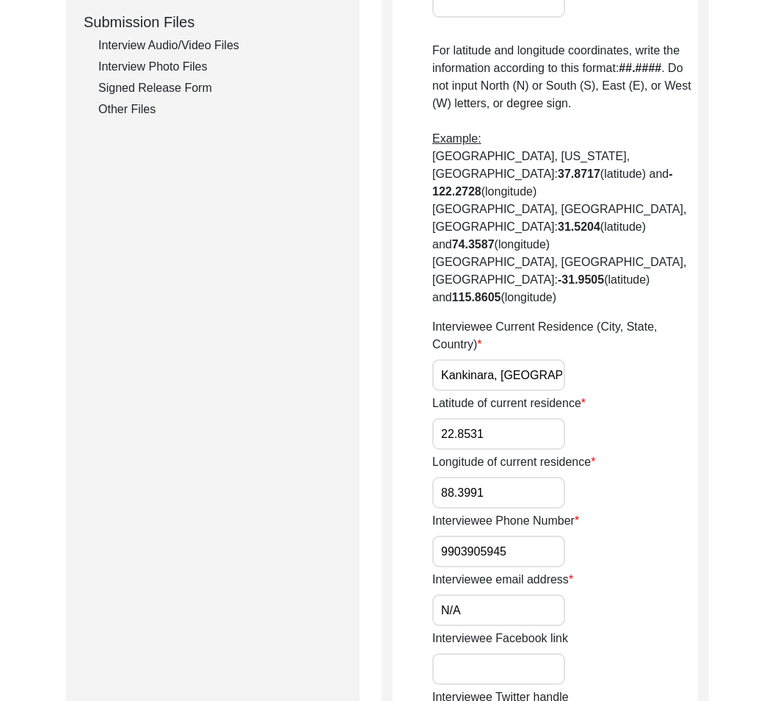
paste input "+91"
type input "[PHONE_NUMBER]"
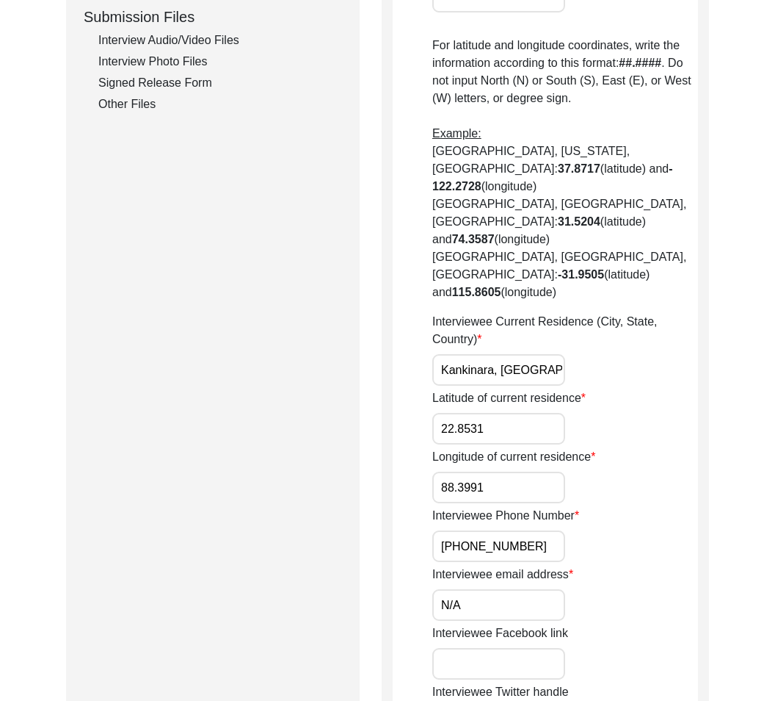
click at [706, 640] on div "Interviewee Contact Information House Number for current interviewee residence …" at bounding box center [545, 289] width 327 height 1704
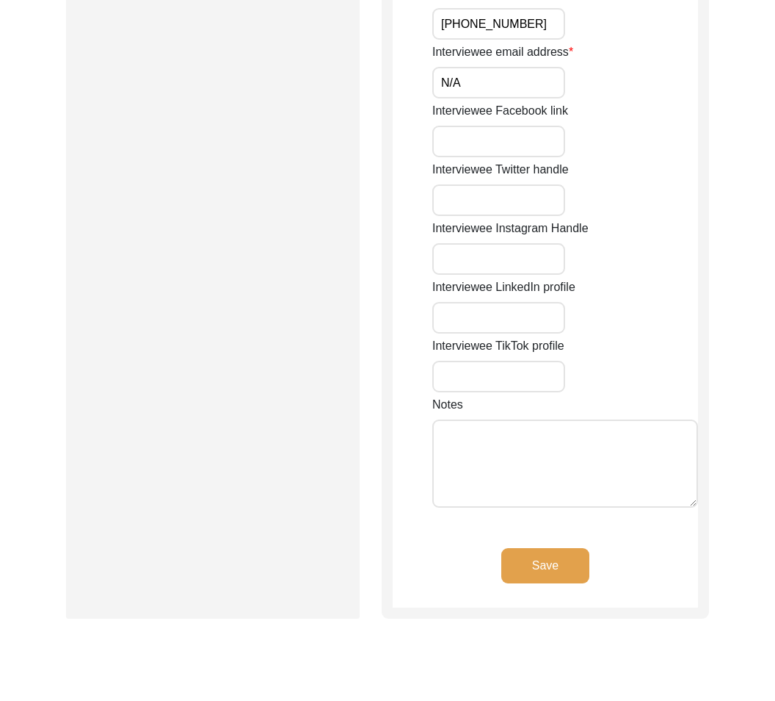
scroll to position [1258, 0]
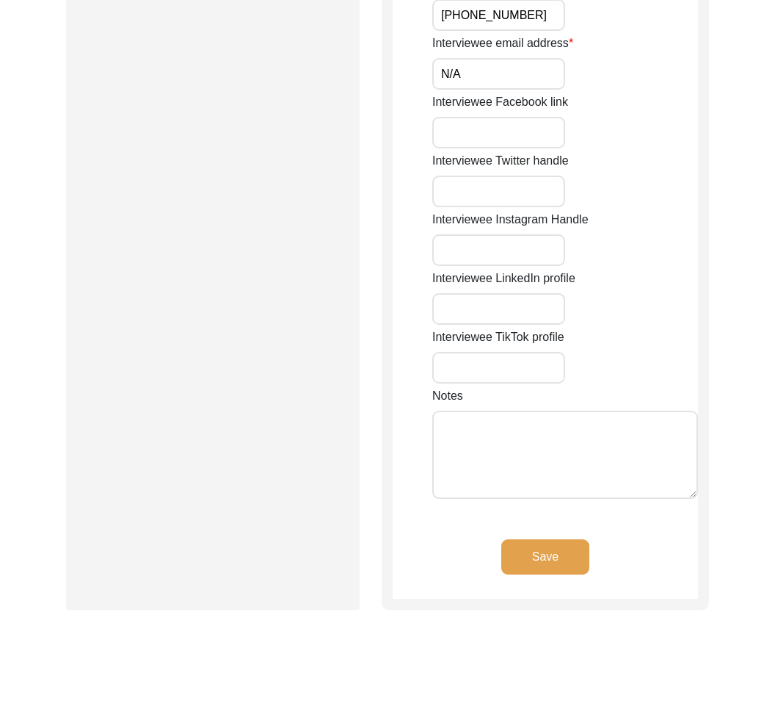
click at [548, 539] on button "Save" at bounding box center [546, 556] width 88 height 35
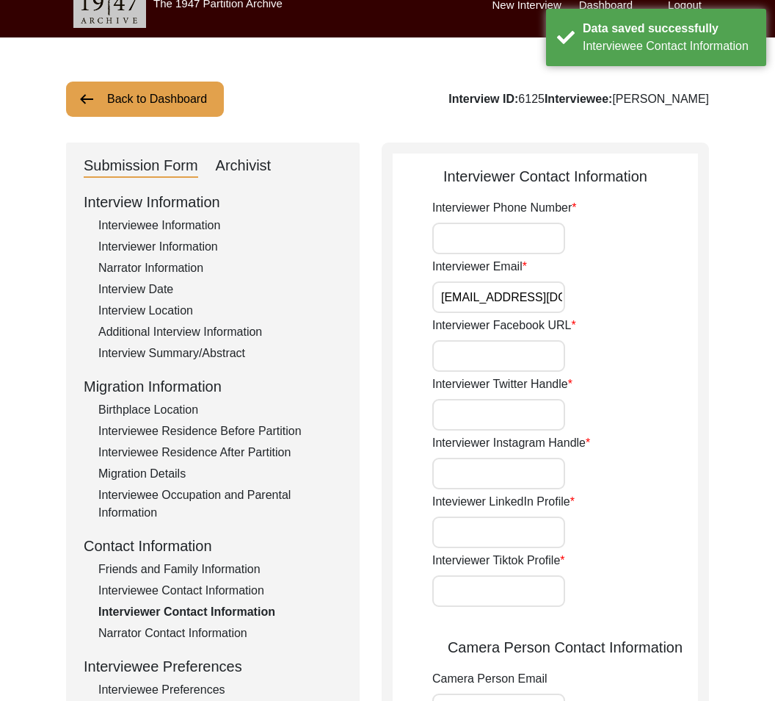
scroll to position [0, 0]
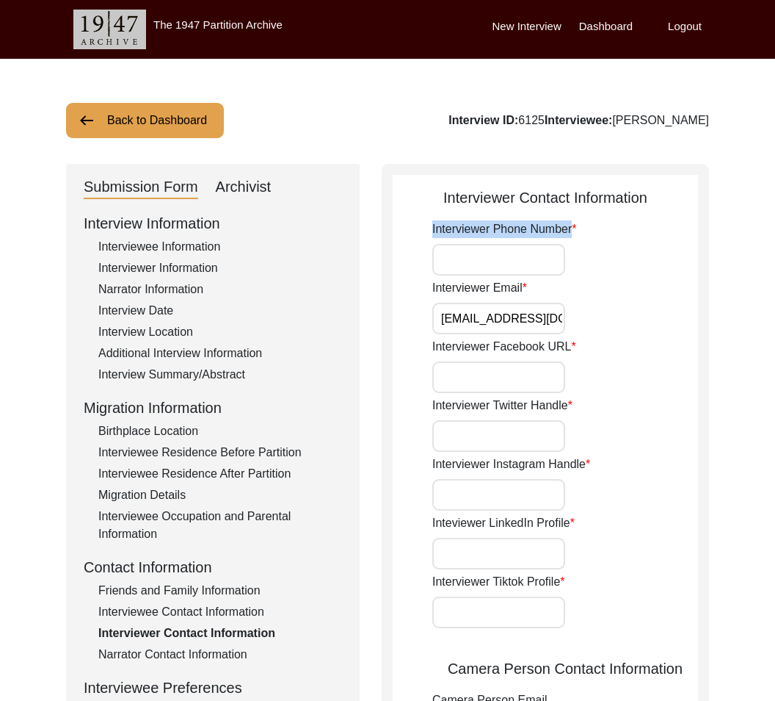
drag, startPoint x: 428, startPoint y: 234, endPoint x: 587, endPoint y: 254, distance: 160.6
click at [587, 254] on app-interviewer-contact-information "Interviewer Contact Information Interviewer Phone Number Interviewer Email [EMA…" at bounding box center [545, 690] width 305 height 1007
drag, startPoint x: 430, startPoint y: 350, endPoint x: 578, endPoint y: 356, distance: 148.5
click at [578, 356] on app-interviewer-contact-information "Interviewer Contact Information Interviewer Phone Number Interviewer Email [EMA…" at bounding box center [545, 690] width 305 height 1007
drag, startPoint x: 419, startPoint y: 401, endPoint x: 550, endPoint y: 428, distance: 134.2
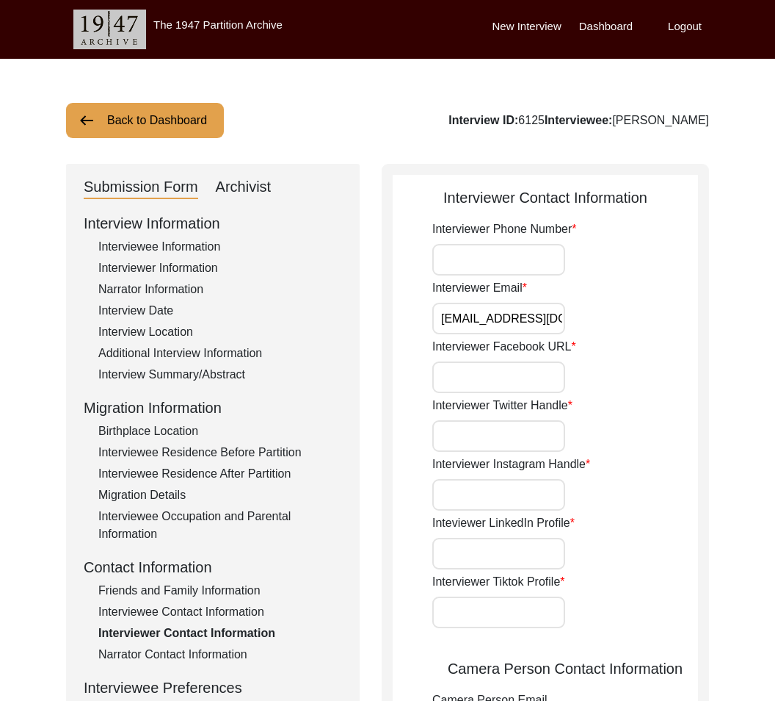
click at [550, 428] on app-interviewer-contact-information "Interviewer Contact Information Interviewer Phone Number Interviewer Email [EMA…" at bounding box center [545, 690] width 305 height 1007
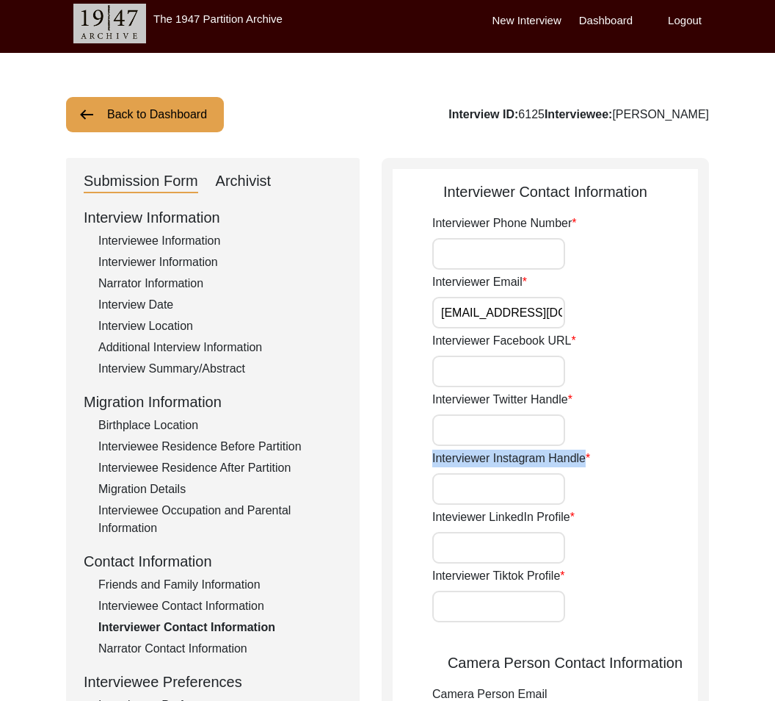
drag, startPoint x: 419, startPoint y: 470, endPoint x: 612, endPoint y: 454, distance: 193.1
click at [612, 454] on app-interviewer-contact-information "Interviewer Contact Information Interviewer Phone Number Interviewer Email [EMA…" at bounding box center [545, 684] width 305 height 1007
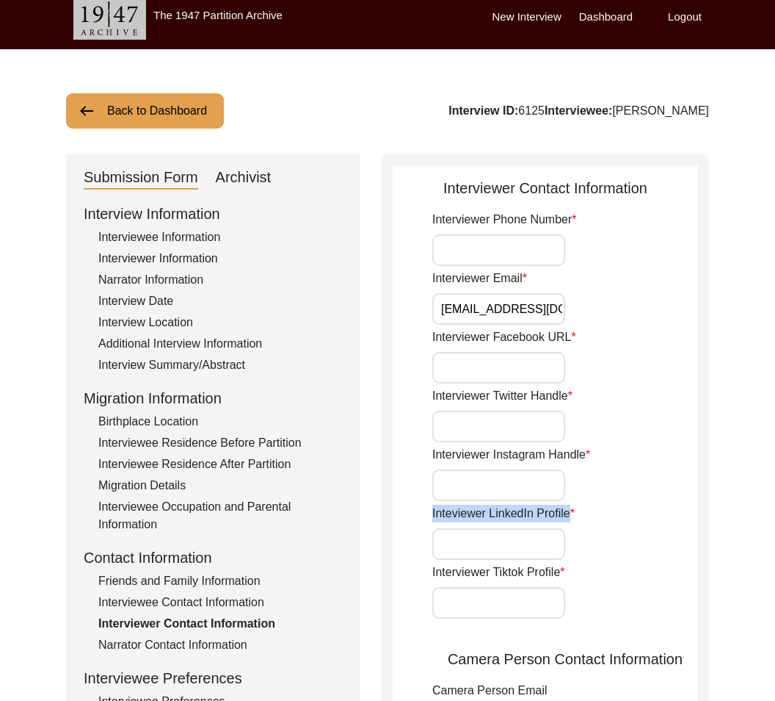
scroll to position [10, 0]
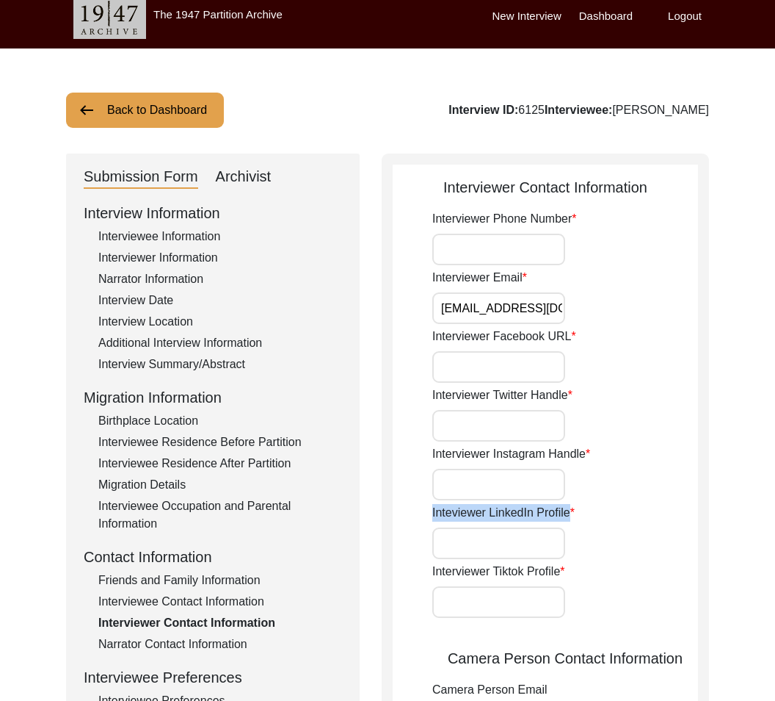
drag, startPoint x: 411, startPoint y: 529, endPoint x: 688, endPoint y: 540, distance: 277.0
click at [688, 540] on app-interviewer-contact-information "Interviewer Contact Information Interviewer Phone Number Interviewer Email [EMA…" at bounding box center [545, 679] width 305 height 1007
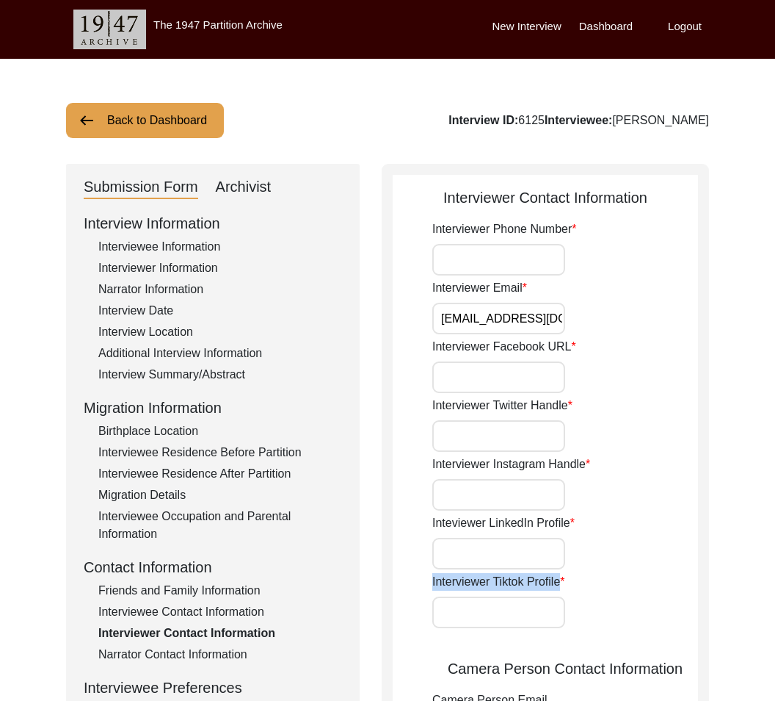
drag, startPoint x: 425, startPoint y: 586, endPoint x: 633, endPoint y: 593, distance: 207.9
click at [633, 593] on app-interviewer-contact-information "Interviewer Contact Information Interviewer Phone Number Interviewer Email [EMA…" at bounding box center [545, 690] width 305 height 1007
click at [537, 582] on label "Interviewer Tiktok Profile" at bounding box center [498, 582] width 133 height 18
click at [537, 596] on input "Interviewer Tiktok Profile" at bounding box center [498, 612] width 133 height 32
drag, startPoint x: 560, startPoint y: 582, endPoint x: 414, endPoint y: 584, distance: 146.1
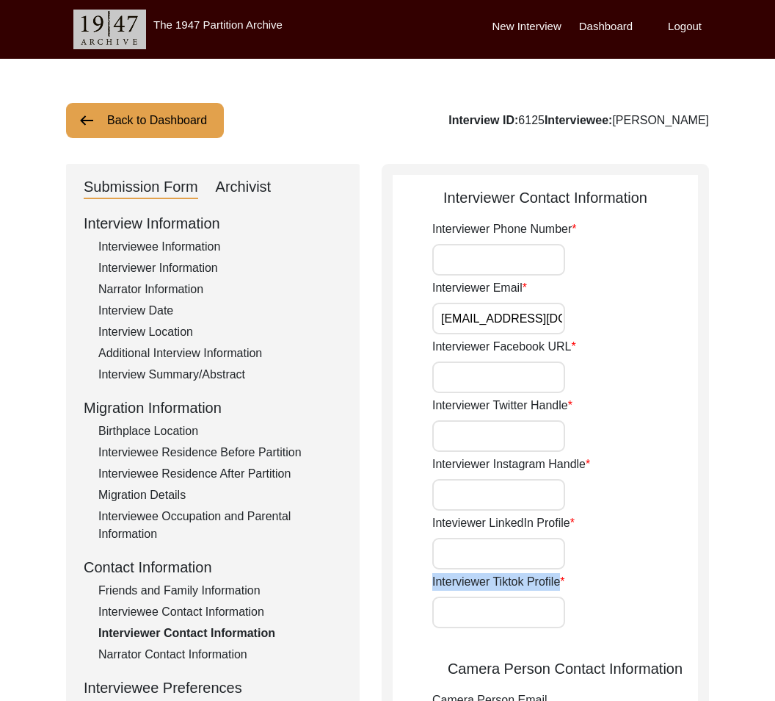
click at [414, 584] on app-interviewer-contact-information "Interviewer Contact Information Interviewer Phone Number Interviewer Email [EMA…" at bounding box center [545, 690] width 305 height 1007
click at [487, 263] on input "Interviewer Phone Number" at bounding box center [498, 260] width 133 height 32
paste input "[PHONE_NUMBER]"
type input "[PHONE_NUMBER]"
click at [510, 361] on input "Interviewer Facebook URL" at bounding box center [498, 377] width 133 height 32
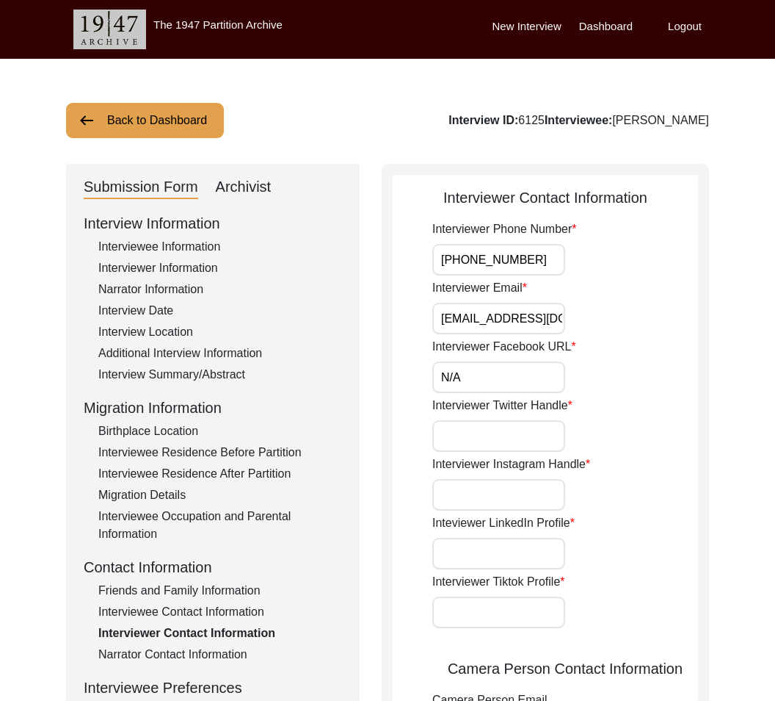
type input "N/A"
click at [484, 473] on div "Interviewer Instagram Handle" at bounding box center [565, 482] width 266 height 55
drag, startPoint x: 511, startPoint y: 368, endPoint x: 601, endPoint y: 463, distance: 130.9
click at [601, 463] on div "Interviewer Phone Number [PHONE_NUMBER] Interviewer Email [EMAIL_ADDRESS][DOMAI…" at bounding box center [565, 659] width 266 height 878
click at [466, 438] on input "Interviewer Twitter Handle" at bounding box center [498, 436] width 133 height 32
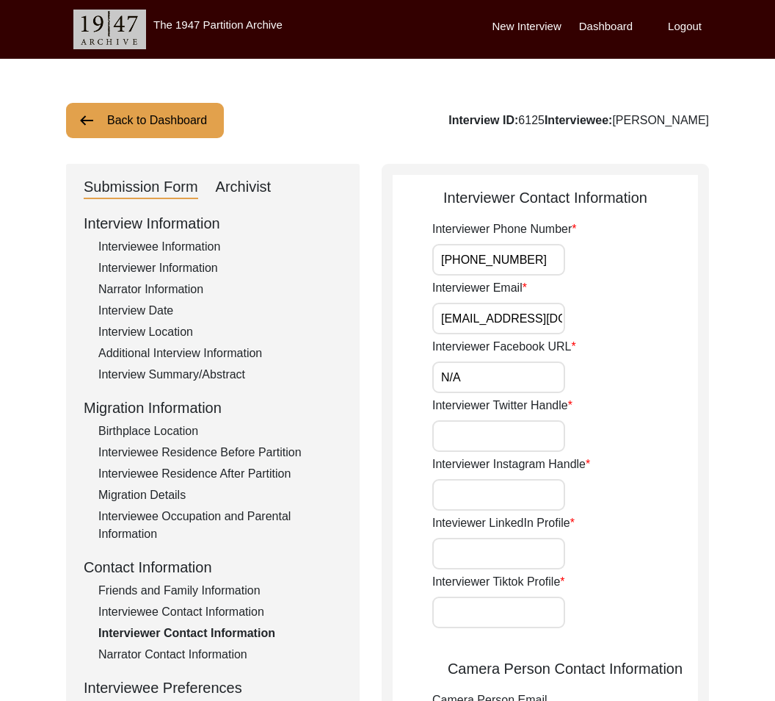
paste input "N/A"
type input "N/A"
click at [455, 493] on input "Interviewer Instagram Handle" at bounding box center [498, 495] width 133 height 32
paste input "N/A"
type input "N/A"
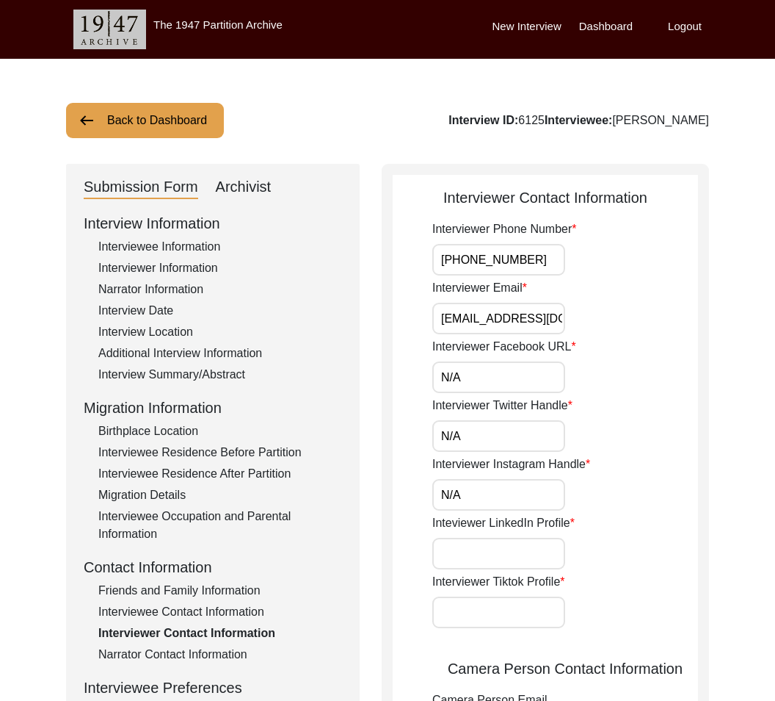
click at [449, 554] on input "Inteviewer LinkedIn Profile" at bounding box center [498, 553] width 133 height 32
paste input "N/A"
type input "N/A"
click at [435, 613] on input "Interviewer Tiktok Profile" at bounding box center [498, 612] width 133 height 32
paste input "N/A"
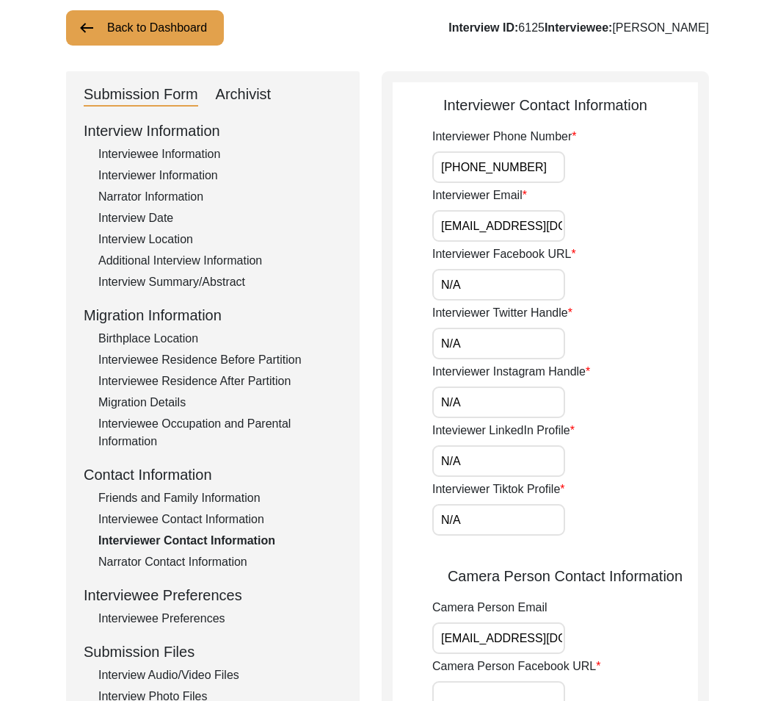
scroll to position [108, 0]
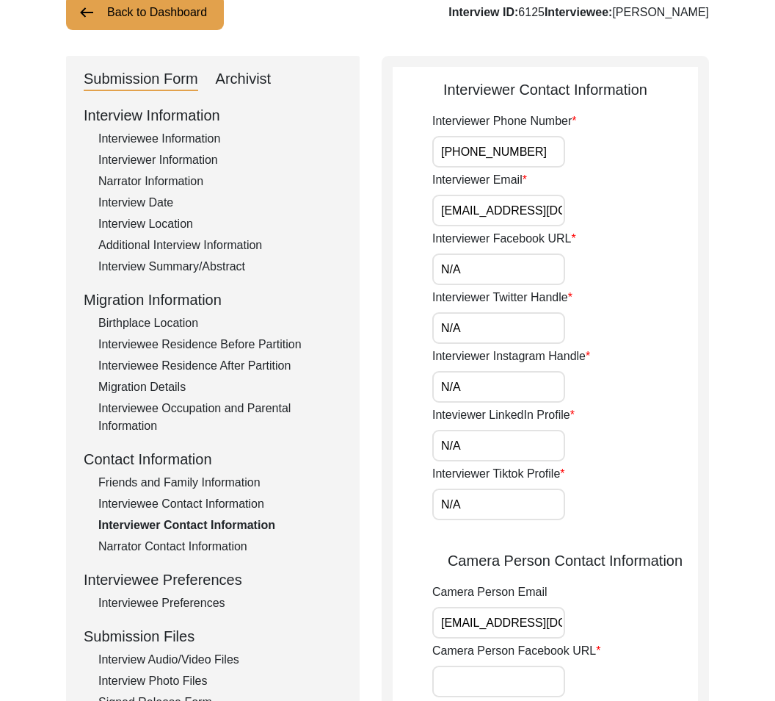
type input "N/A"
drag, startPoint x: 423, startPoint y: 563, endPoint x: 668, endPoint y: 581, distance: 245.9
click at [668, 581] on app-interviewer-contact-information "Interviewer Contact Information Interviewer Phone Number [PHONE_NUMBER] Intervi…" at bounding box center [545, 582] width 305 height 1007
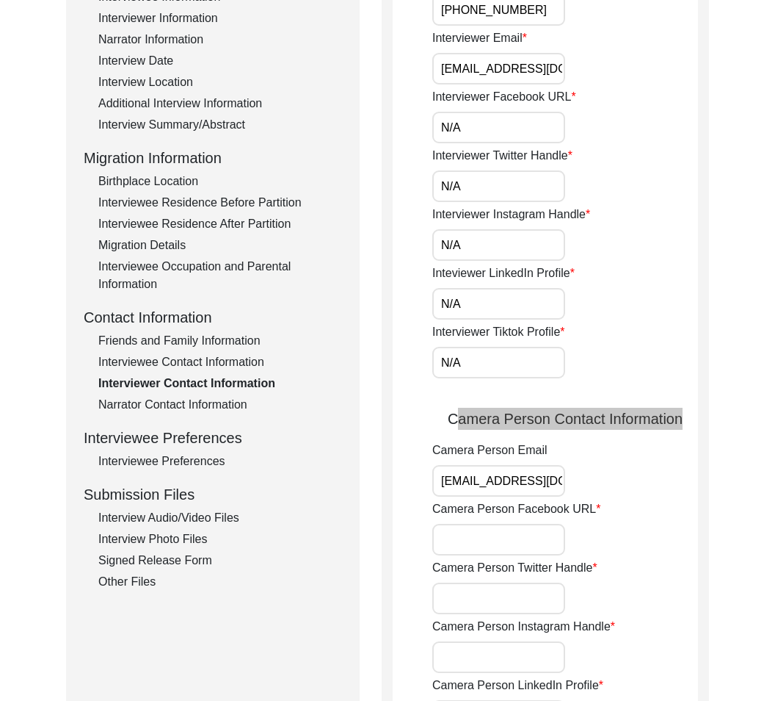
scroll to position [255, 0]
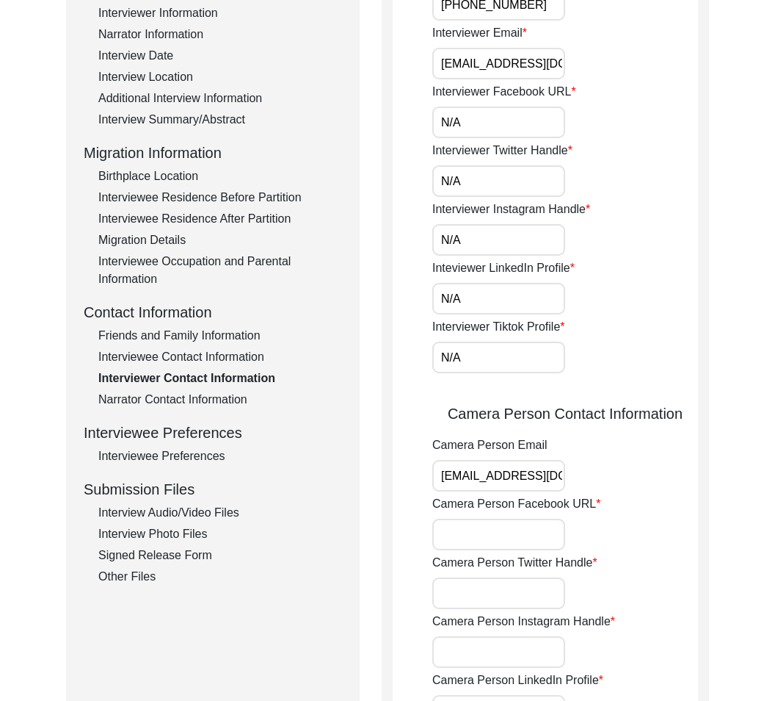
click at [471, 537] on input "Camera Person Facebook URL" at bounding box center [498, 534] width 133 height 32
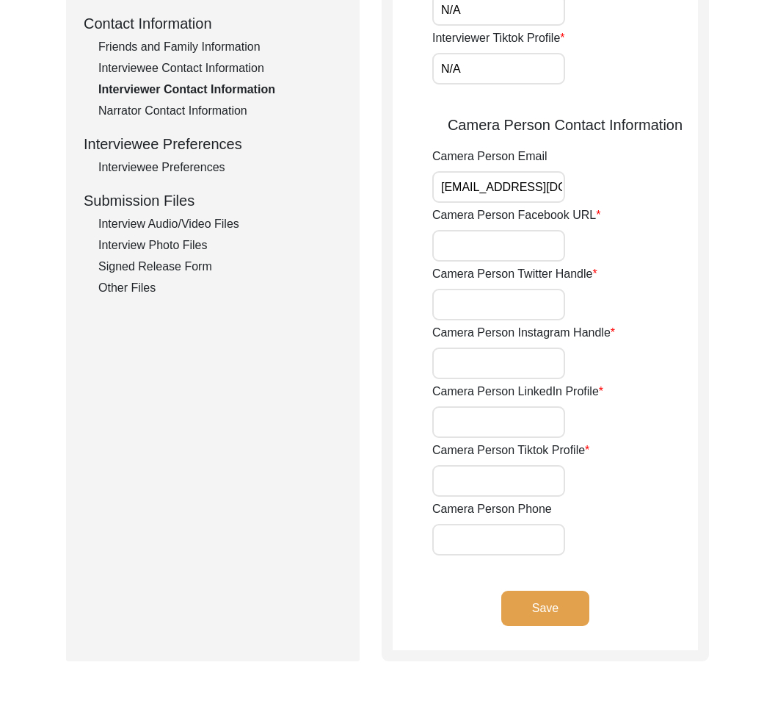
scroll to position [544, 0]
drag, startPoint x: 431, startPoint y: 205, endPoint x: 600, endPoint y: 213, distance: 169.1
click at [600, 213] on app-interviewer-contact-information "Interviewer Contact Information Interviewer Phone Number [PHONE_NUMBER] Intervi…" at bounding box center [545, 145] width 305 height 1007
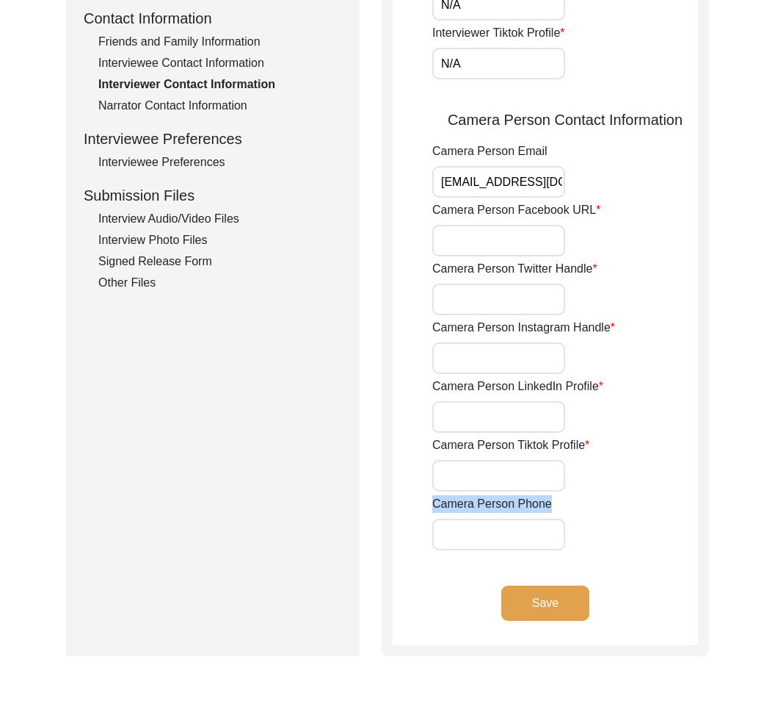
scroll to position [546, 0]
drag, startPoint x: 589, startPoint y: 523, endPoint x: 399, endPoint y: 499, distance: 191.7
click at [399, 499] on app-interviewer-contact-information "Interviewer Contact Information Interviewer Phone Number [PHONE_NUMBER] Intervi…" at bounding box center [545, 141] width 305 height 1007
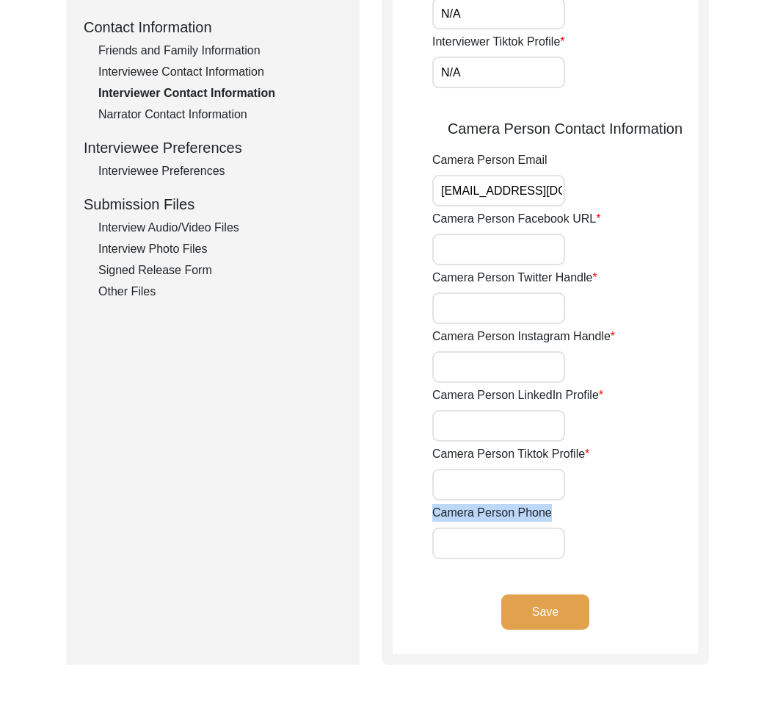
scroll to position [537, 0]
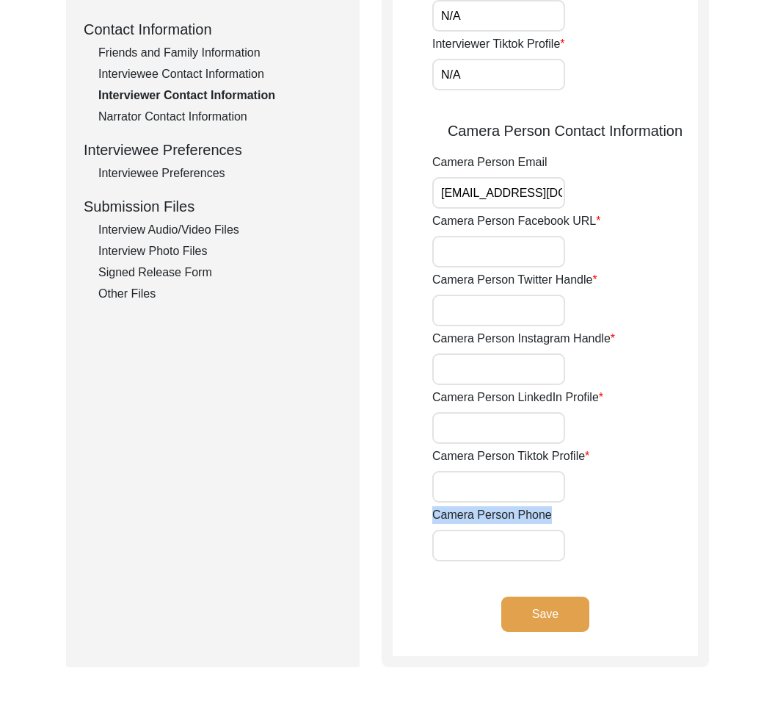
click at [496, 543] on input "Camera Person Phone" at bounding box center [498, 545] width 133 height 32
paste input "[PHONE_NUMBER]"
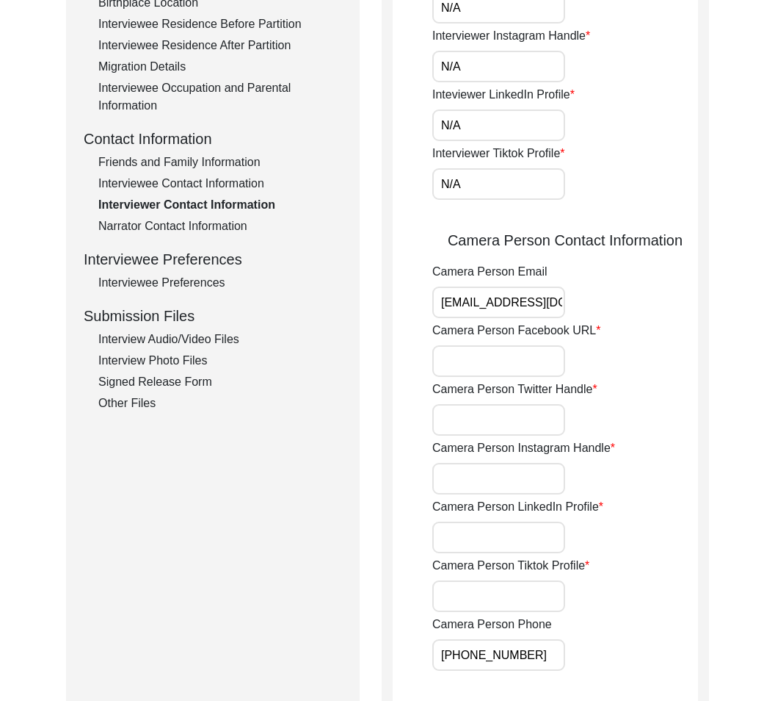
scroll to position [471, 0]
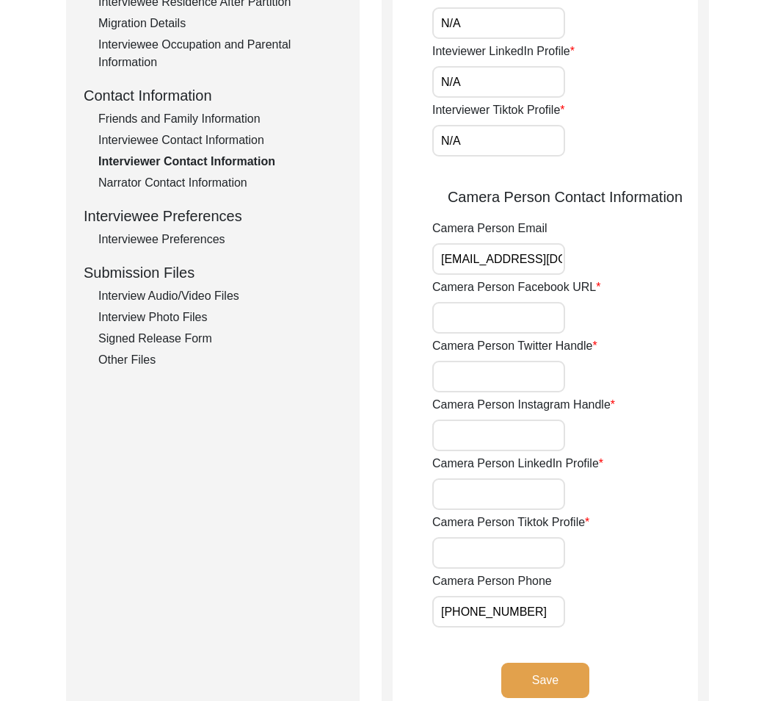
type input "[PHONE_NUMBER]"
click at [470, 319] on input "Camera Person Facebook URL" at bounding box center [498, 318] width 133 height 32
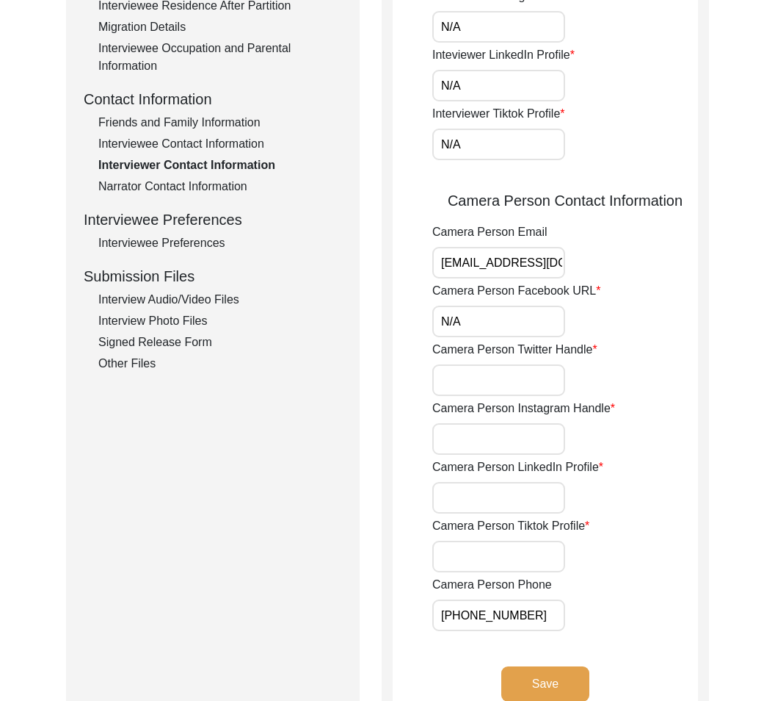
type input "N/A"
click at [472, 372] on input "Camera Person Twitter Handle" at bounding box center [498, 380] width 133 height 32
type input "N/A"
click at [463, 436] on input "Camera Person Instagram Handle" at bounding box center [498, 439] width 133 height 32
drag, startPoint x: 496, startPoint y: 372, endPoint x: 482, endPoint y: 376, distance: 14.4
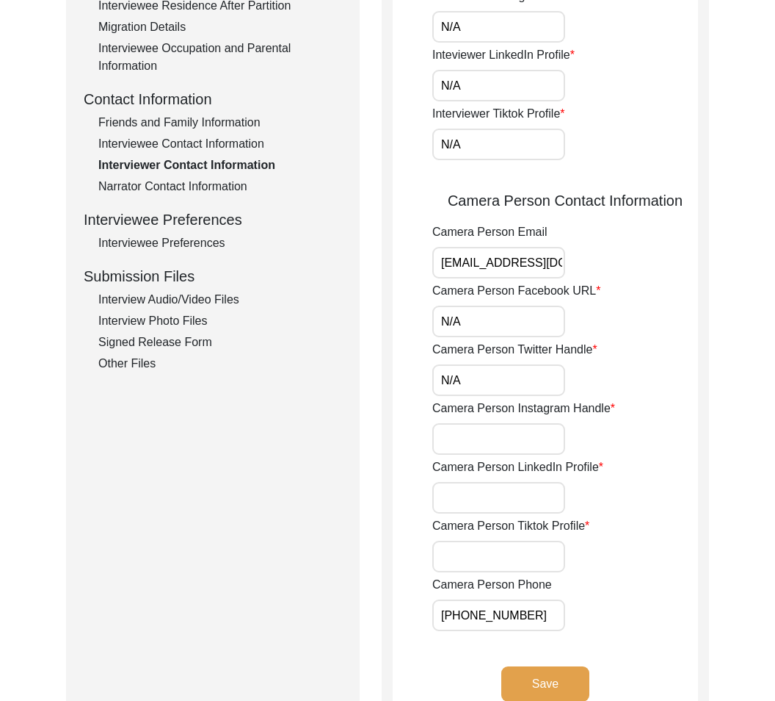
click at [481, 377] on input "N/A" at bounding box center [498, 380] width 133 height 32
click at [488, 444] on input "Camera Person Instagram Handle" at bounding box center [498, 438] width 133 height 32
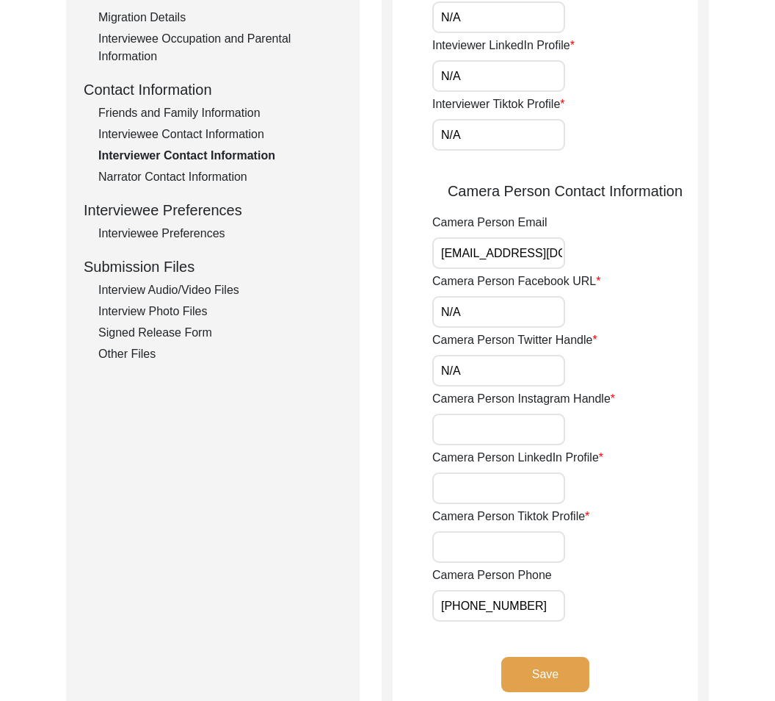
scroll to position [479, 0]
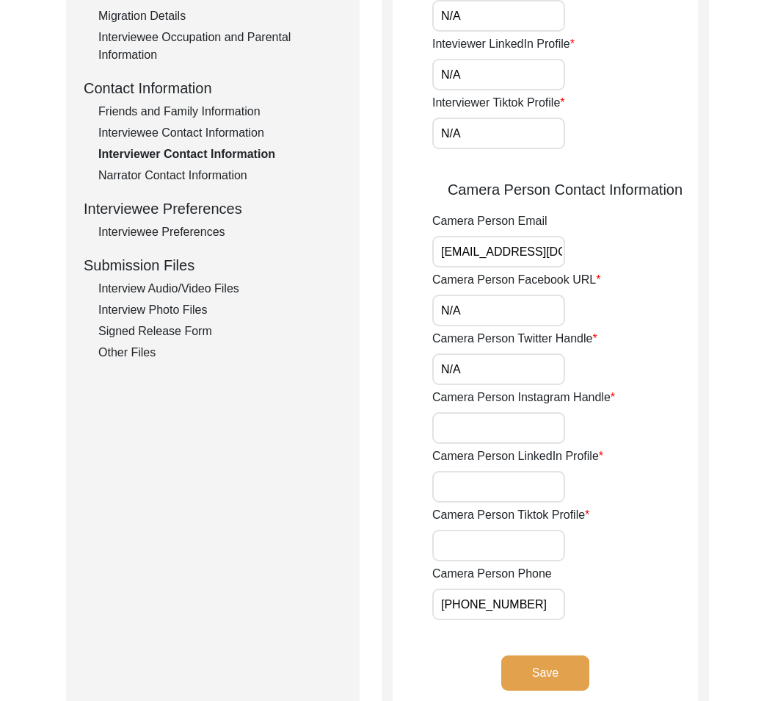
paste input "N/A"
type input "N/A"
drag, startPoint x: 485, startPoint y: 485, endPoint x: 474, endPoint y: 485, distance: 10.3
click at [485, 485] on input "Camera Person LinkedIn Profile" at bounding box center [498, 487] width 133 height 32
paste input "N/A"
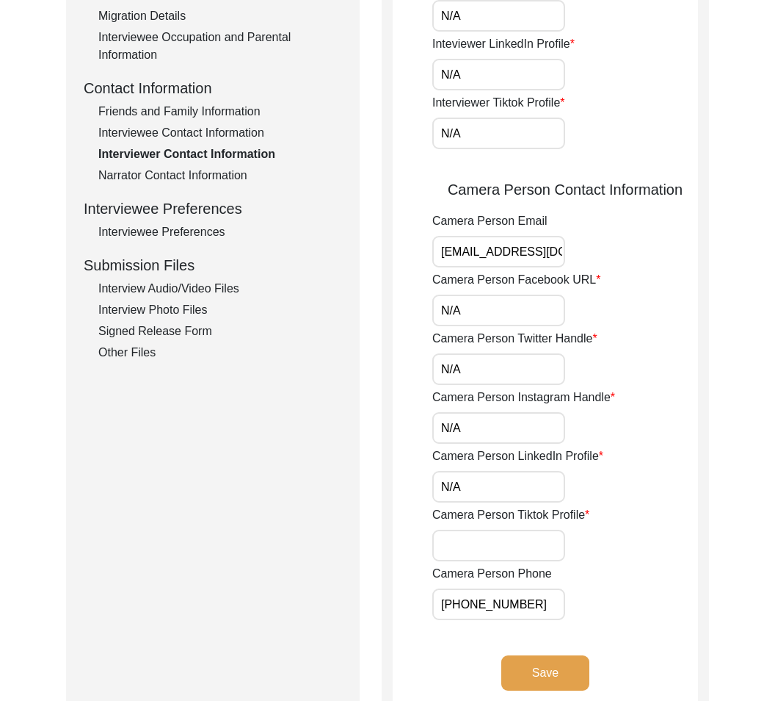
type input "N/A"
click at [444, 541] on input "Camera Person Tiktok Profile" at bounding box center [498, 545] width 133 height 32
paste input "N/A"
type input "N/A"
click at [542, 663] on button "Save" at bounding box center [546, 672] width 88 height 35
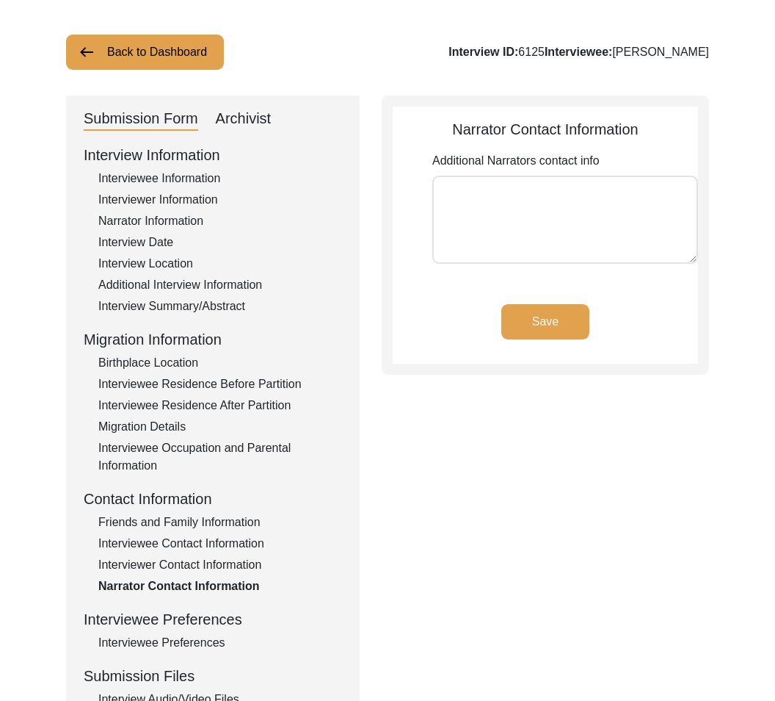
scroll to position [0, 0]
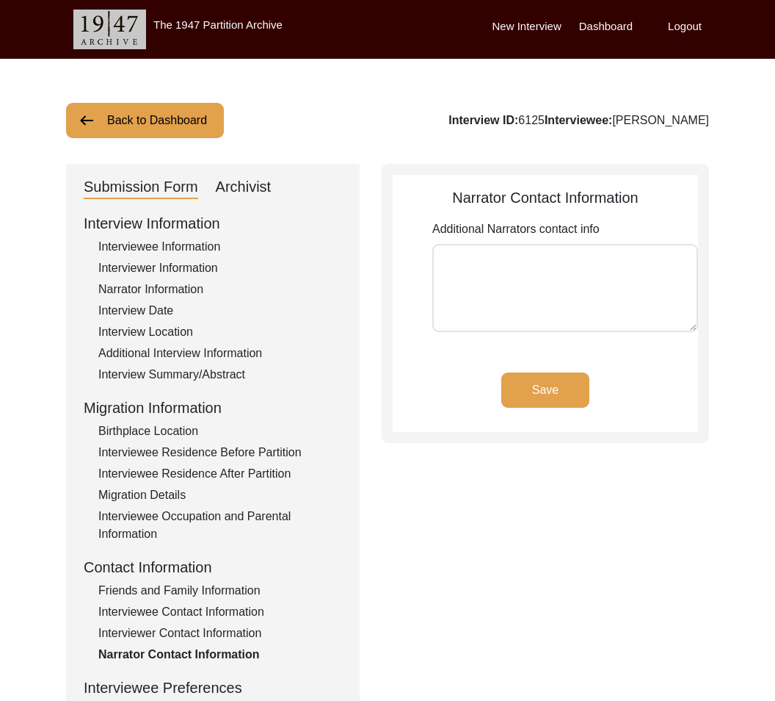
click at [520, 390] on button "Save" at bounding box center [546, 389] width 88 height 35
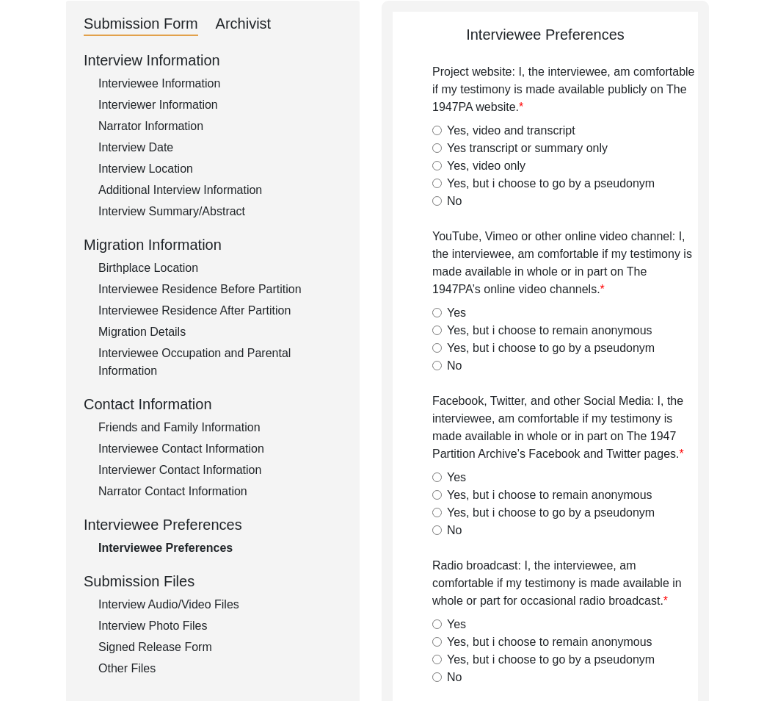
scroll to position [166, 0]
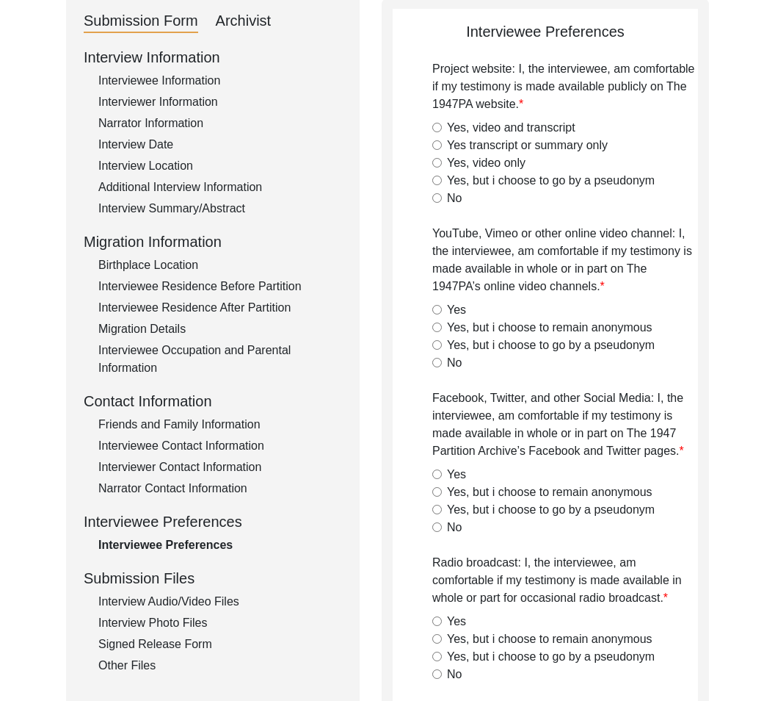
click at [455, 131] on label "Yes, video and transcript" at bounding box center [511, 128] width 128 height 18
click at [442, 131] on input "Yes, video and transcript" at bounding box center [437, 128] width 10 height 10
radio input "true"
click at [457, 305] on label "Yes" at bounding box center [456, 310] width 19 height 18
click at [442, 305] on input "Yes" at bounding box center [437, 310] width 10 height 10
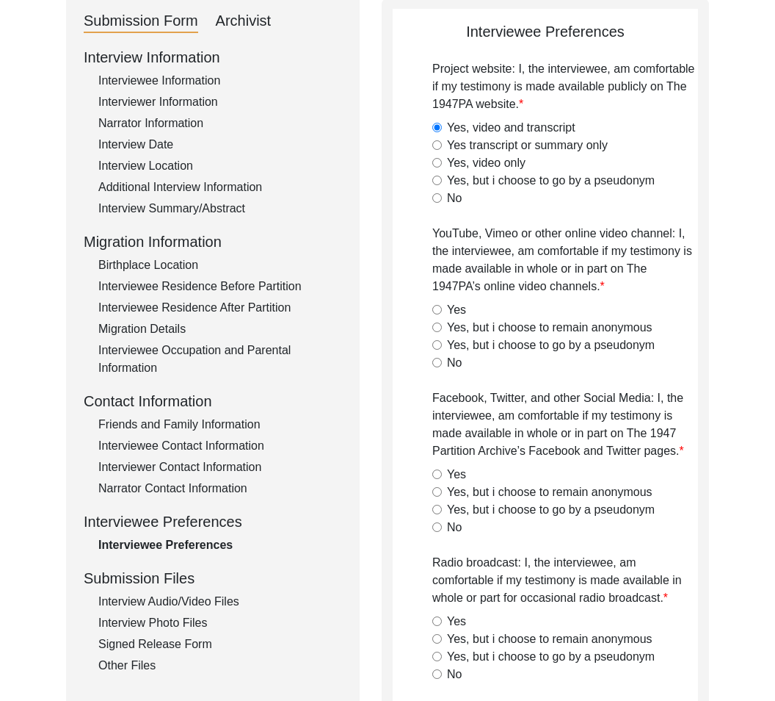
radio input "true"
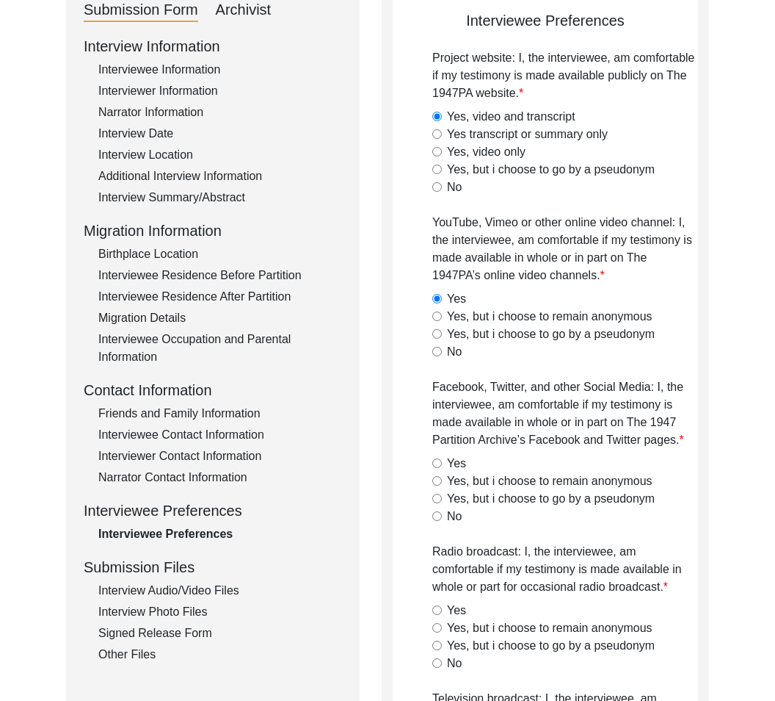
click at [437, 468] on div "Yes" at bounding box center [565, 464] width 266 height 18
click at [439, 461] on input "Yes" at bounding box center [437, 464] width 10 height 10
radio input "true"
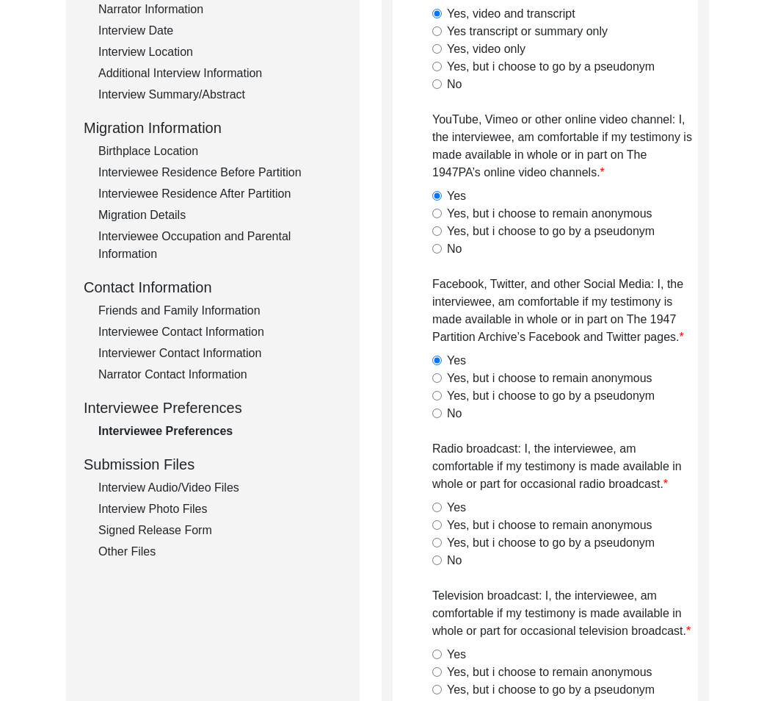
scroll to position [282, 0]
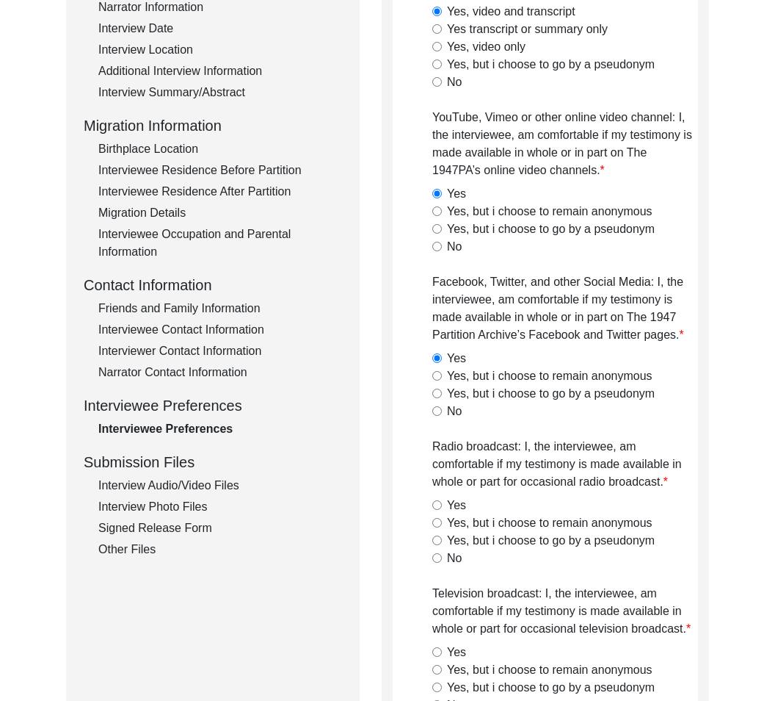
click at [464, 507] on label "Yes" at bounding box center [456, 505] width 19 height 18
click at [442, 507] on input "Yes" at bounding box center [437, 505] width 10 height 10
radio input "true"
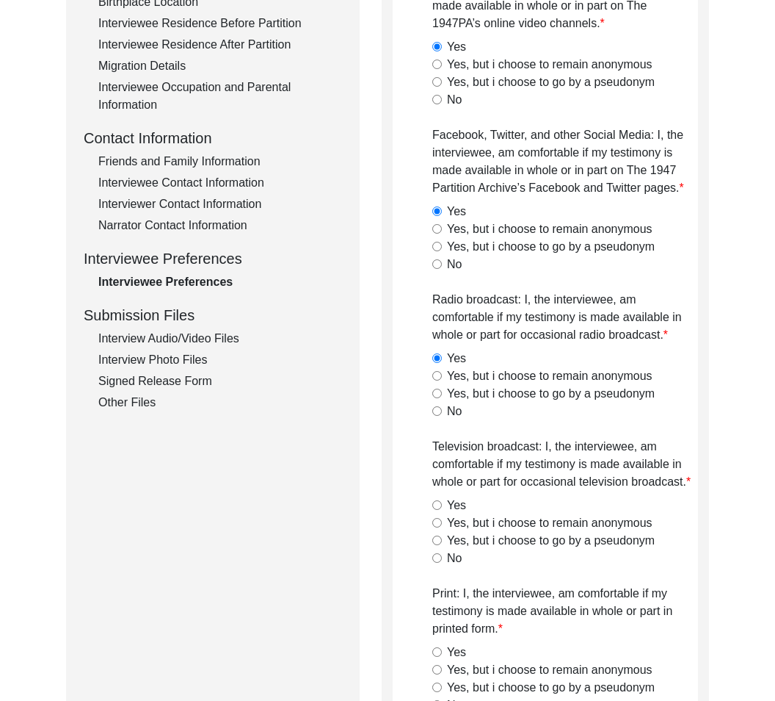
scroll to position [431, 0]
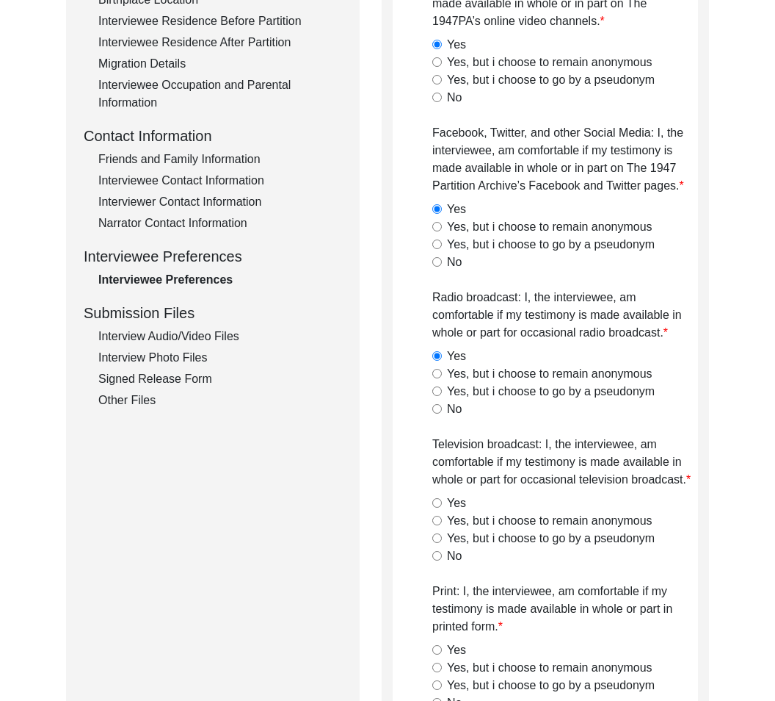
click at [449, 501] on label "Yes" at bounding box center [456, 503] width 19 height 18
click at [442, 501] on input "Yes" at bounding box center [437, 503] width 10 height 10
radio input "true"
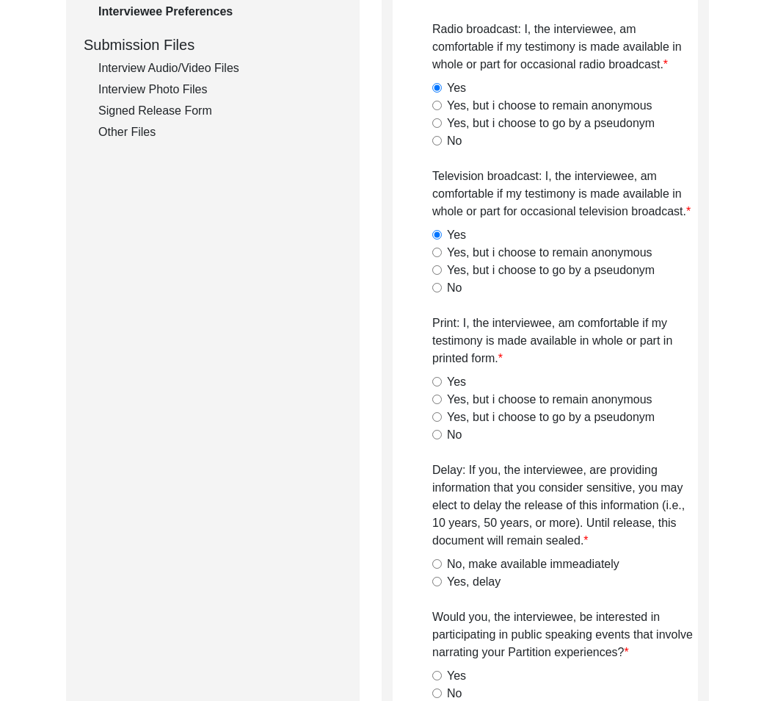
scroll to position [717, 0]
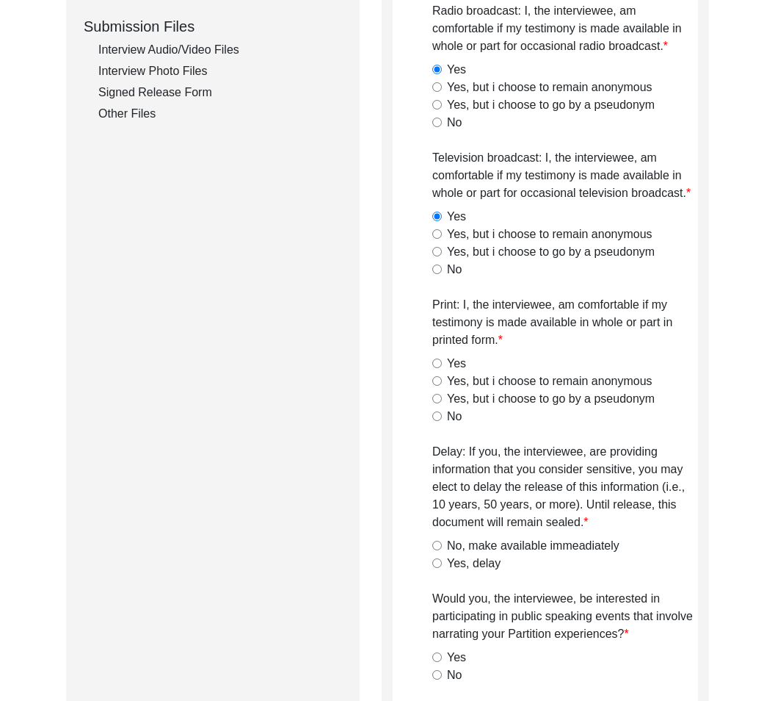
click at [445, 360] on div "Yes" at bounding box center [565, 364] width 266 height 18
click at [432, 363] on input "Yes" at bounding box center [437, 363] width 10 height 10
radio input "true"
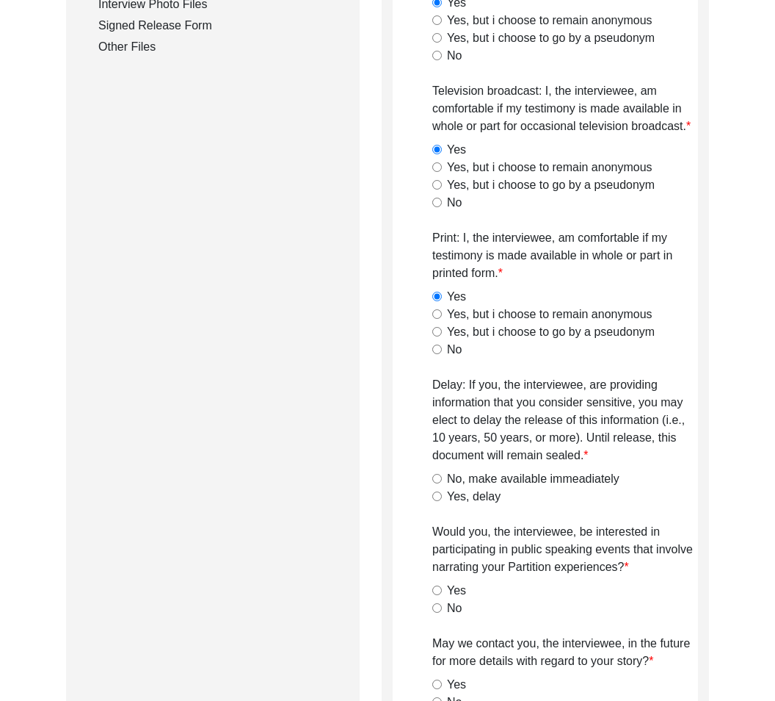
scroll to position [794, 0]
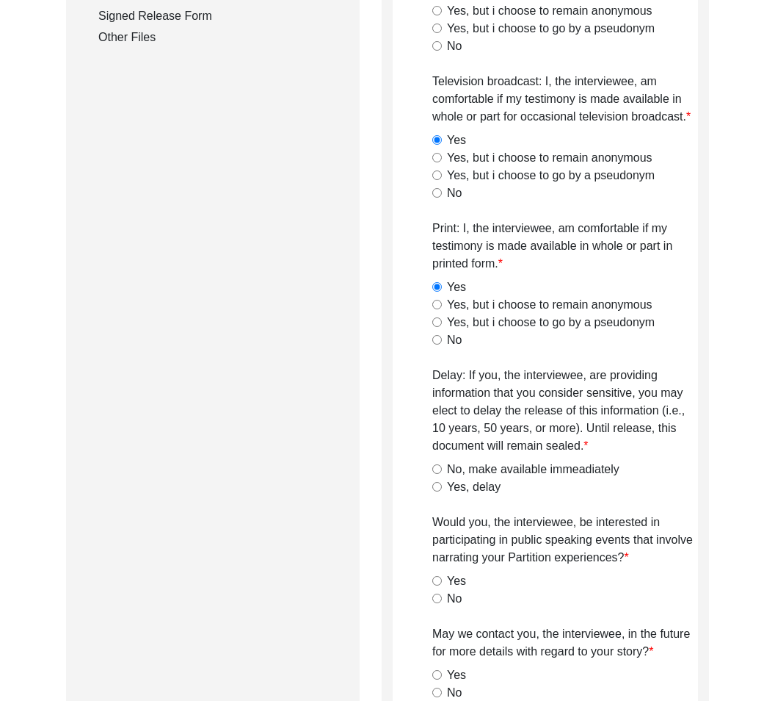
click at [462, 464] on label "No, make available immeadiately" at bounding box center [533, 469] width 173 height 18
click at [442, 464] on input "No, make available immeadiately" at bounding box center [437, 469] width 10 height 10
radio input "true"
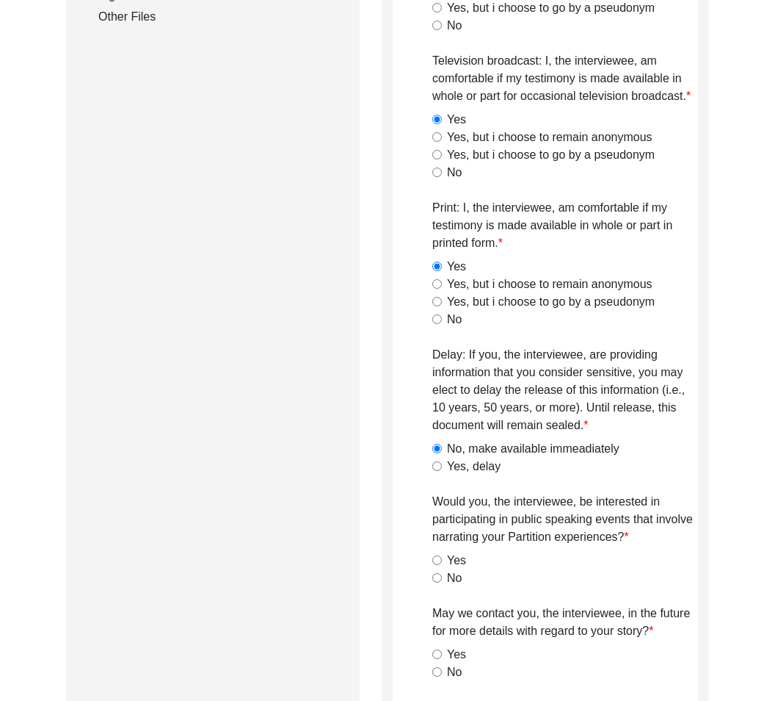
click at [446, 576] on div "No" at bounding box center [565, 578] width 266 height 18
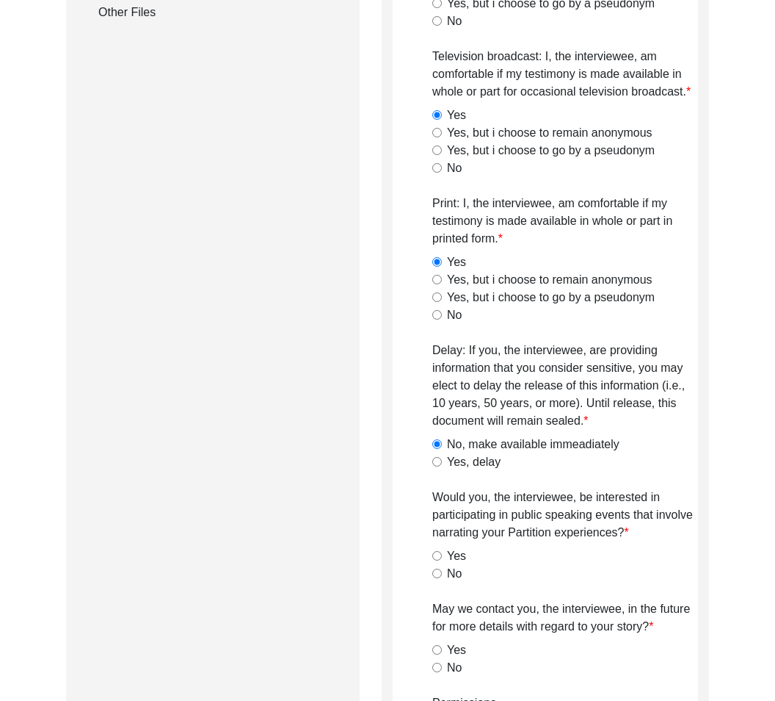
click at [440, 574] on input "No" at bounding box center [437, 573] width 10 height 10
radio input "true"
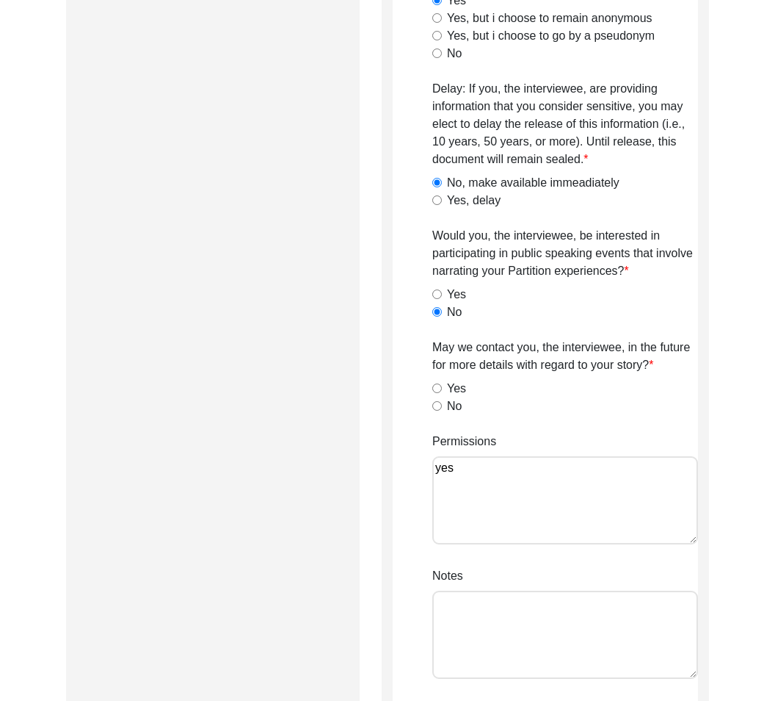
scroll to position [1126, 0]
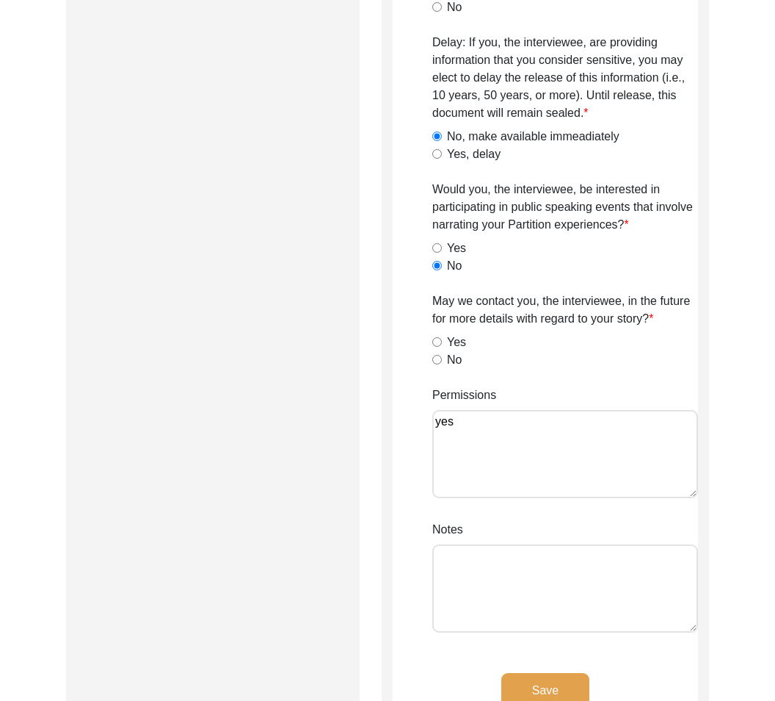
click at [438, 340] on input "Yes" at bounding box center [437, 342] width 10 height 10
click at [509, 471] on textarea "yes" at bounding box center [565, 454] width 266 height 88
paste textarea "[DATE], [PERSON_NAME]: interviewee said yes to all except public speaking"
click at [501, 493] on textarea "yes [DATE], [PERSON_NAME]: interviewee said yes to all except public speaking" at bounding box center [565, 454] width 266 height 88
click at [496, 502] on div "Permissions yes [DATE], [PERSON_NAME]: interviewee said yes to all except publi…" at bounding box center [565, 444] width 266 height 117
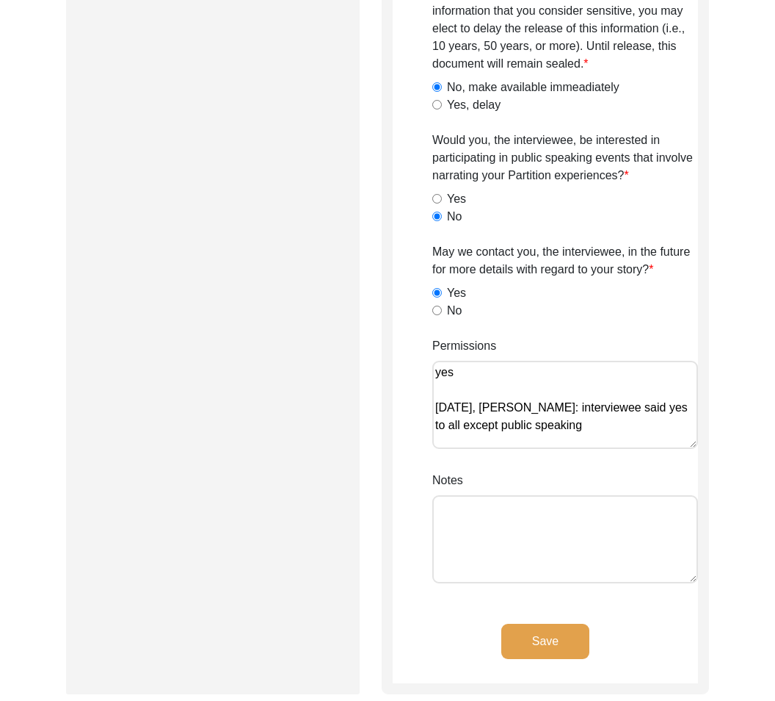
scroll to position [1177, 0]
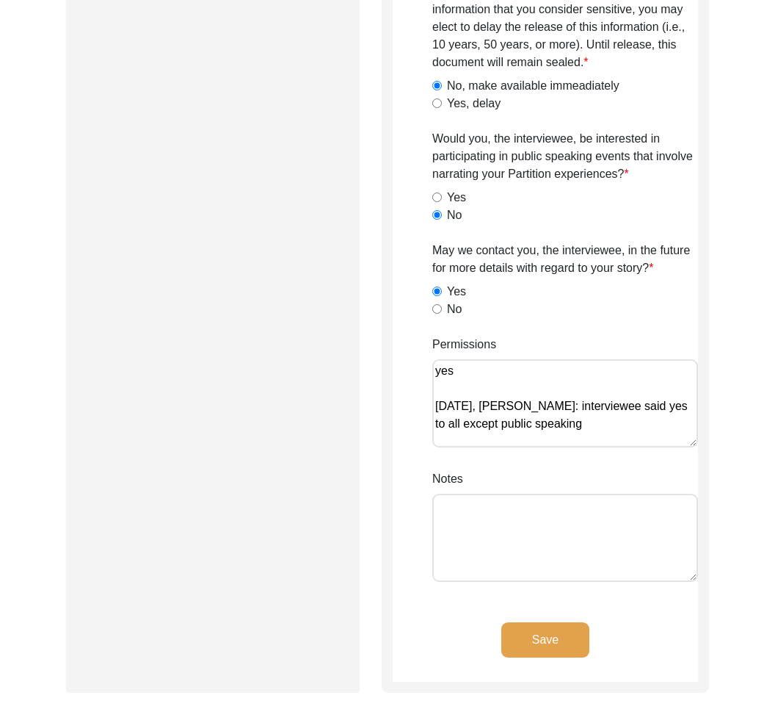
click at [553, 626] on button "Save" at bounding box center [546, 639] width 88 height 35
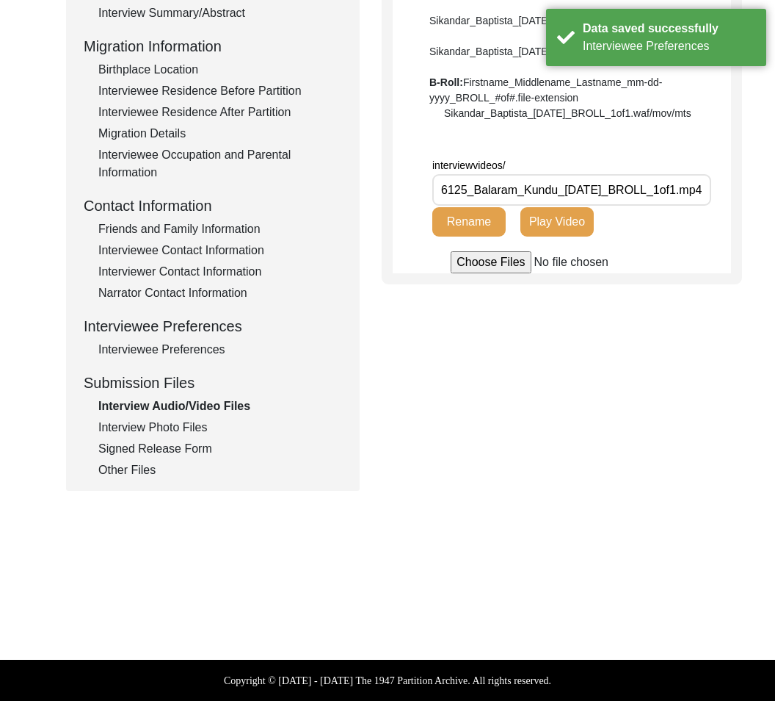
click at [197, 435] on div "Interview Photo Files" at bounding box center [220, 428] width 244 height 18
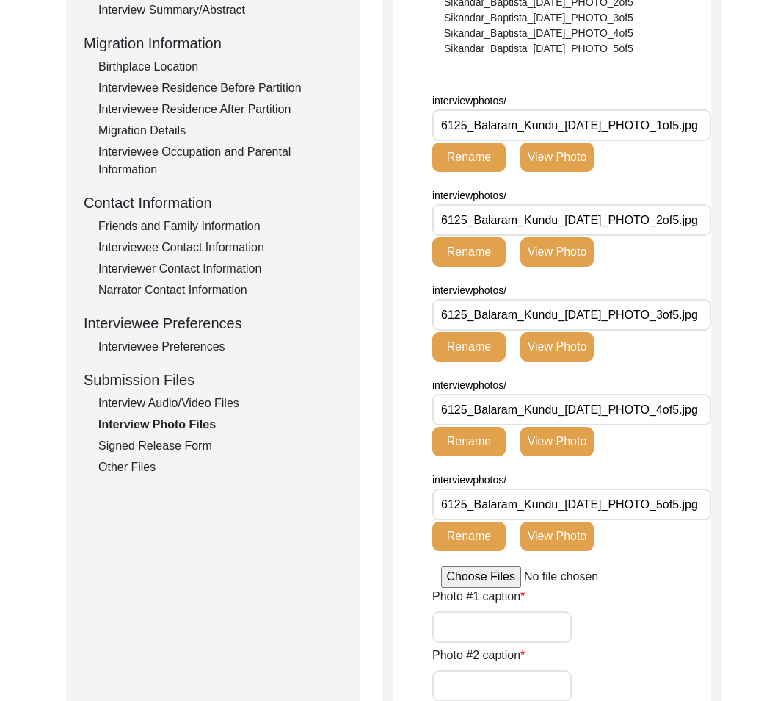
scroll to position [146, 0]
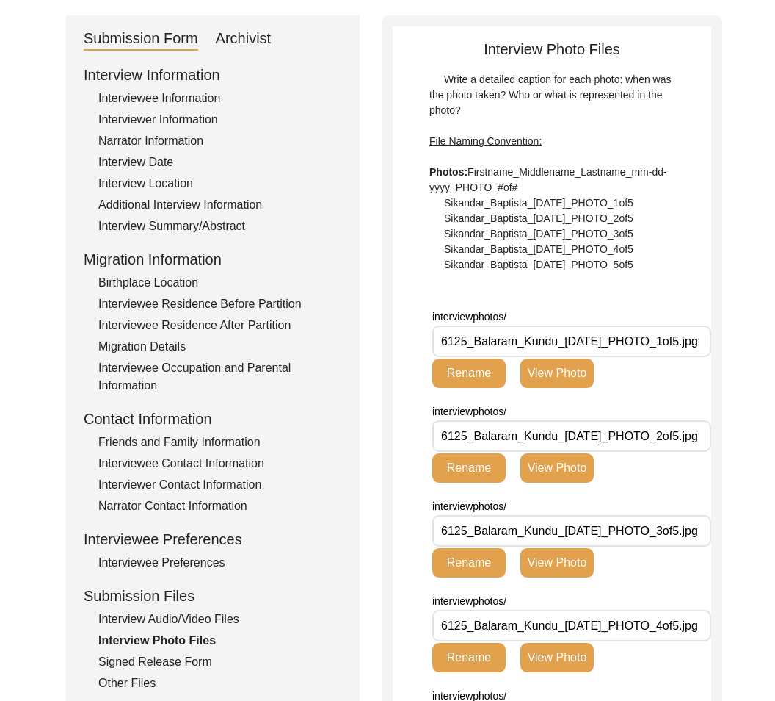
click at [576, 380] on button "View Photo" at bounding box center [557, 372] width 73 height 29
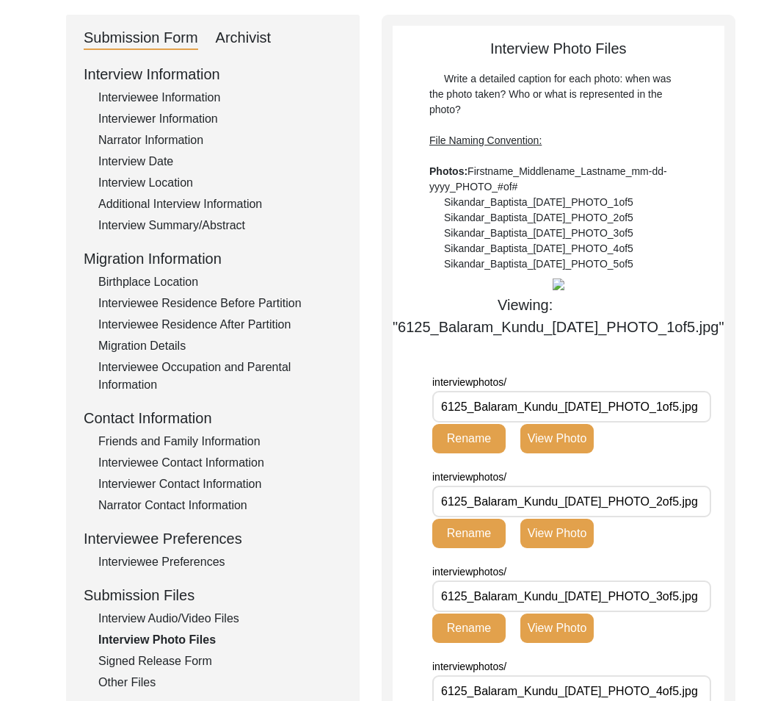
scroll to position [150, 0]
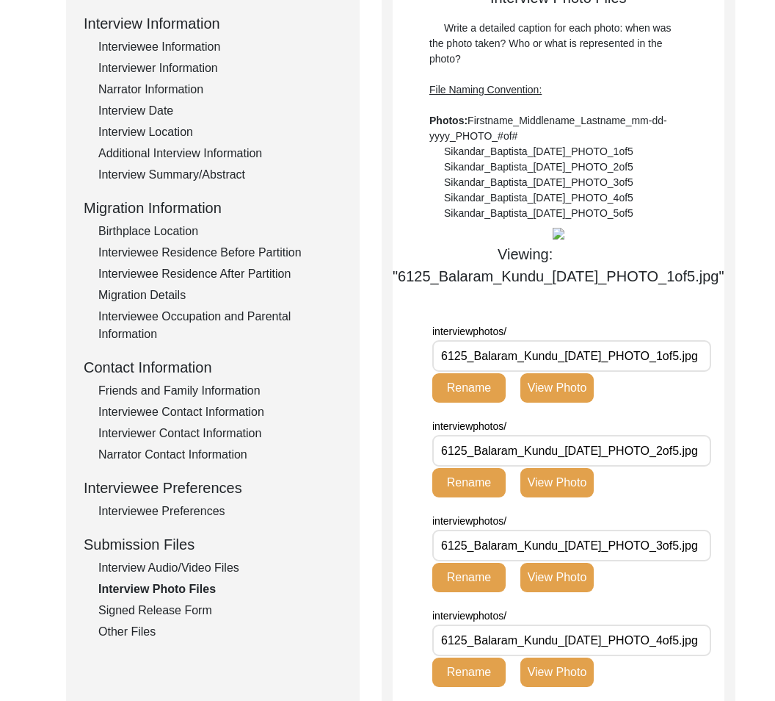
click at [170, 602] on div "Signed Release Form" at bounding box center [220, 610] width 244 height 18
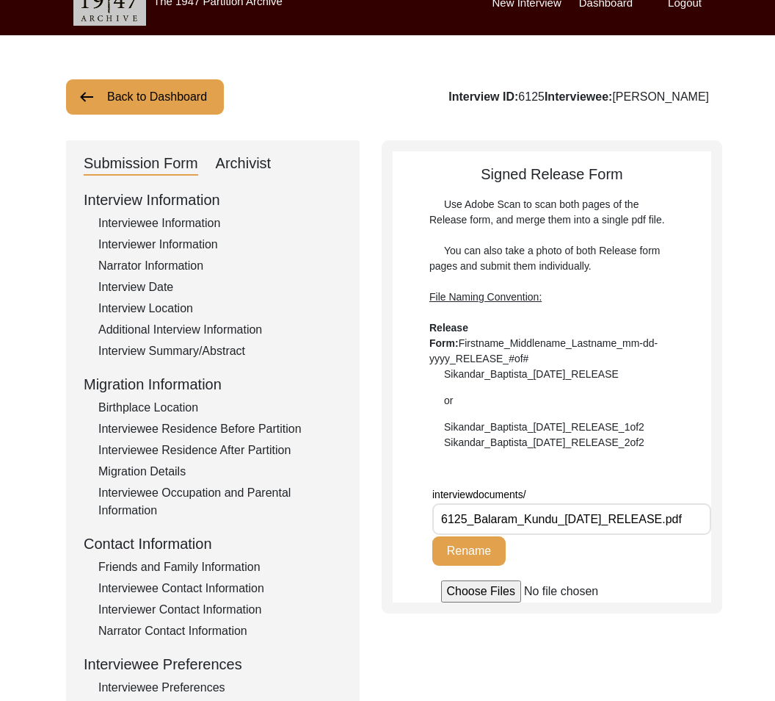
scroll to position [0, 0]
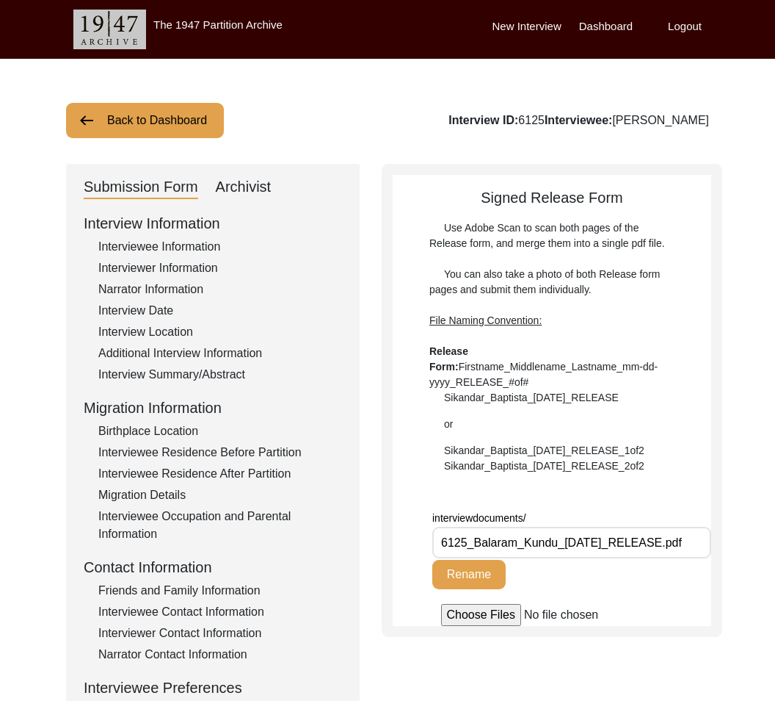
click at [225, 192] on div "Archivist" at bounding box center [244, 186] width 56 height 23
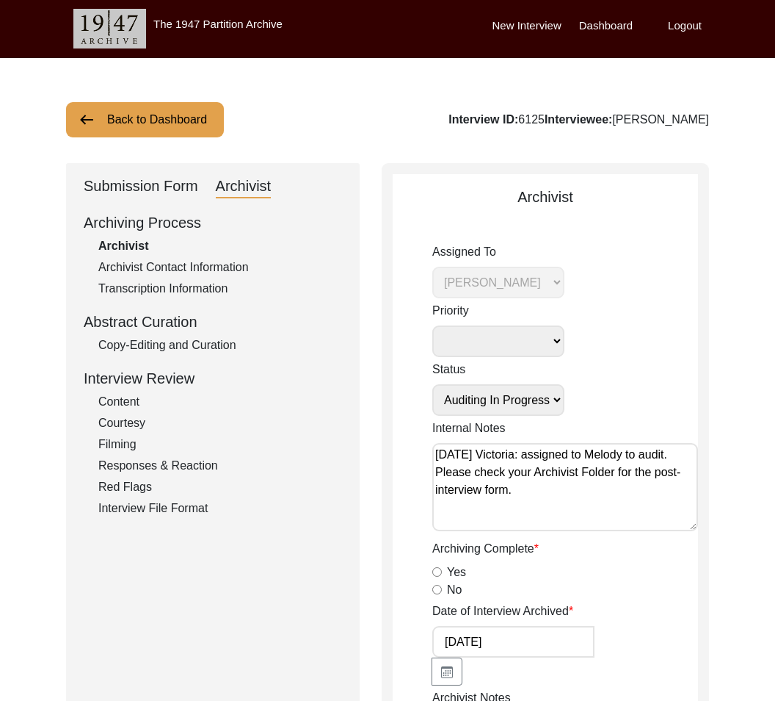
click at [189, 347] on div "Copy-Editing and Curation" at bounding box center [220, 345] width 244 height 18
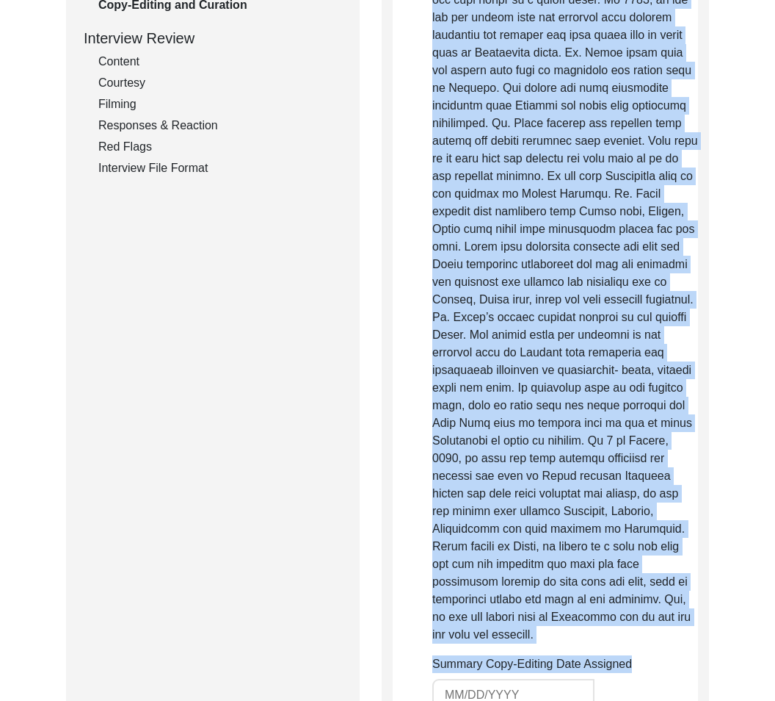
scroll to position [341, 0]
drag, startPoint x: 435, startPoint y: 250, endPoint x: 593, endPoint y: 632, distance: 413.9
click at [593, 632] on p "Raw, Unedited Summary:" at bounding box center [565, 272] width 266 height 740
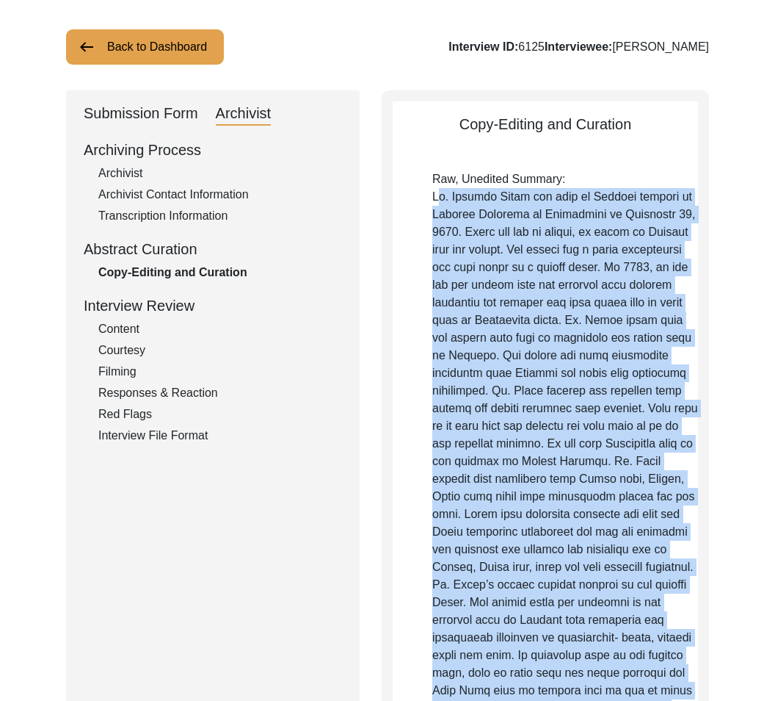
scroll to position [0, 0]
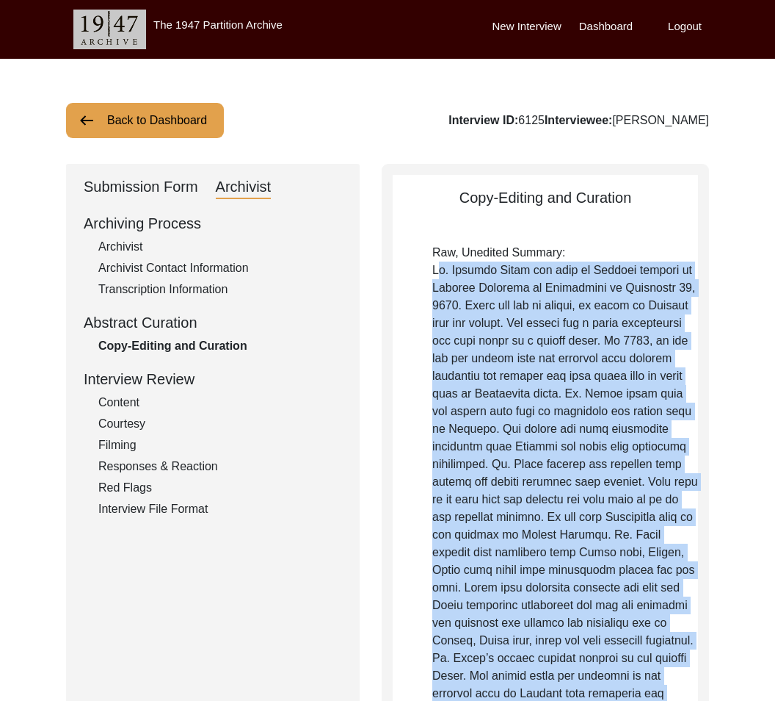
click at [573, 398] on p "Raw, Unedited Summary:" at bounding box center [565, 614] width 266 height 740
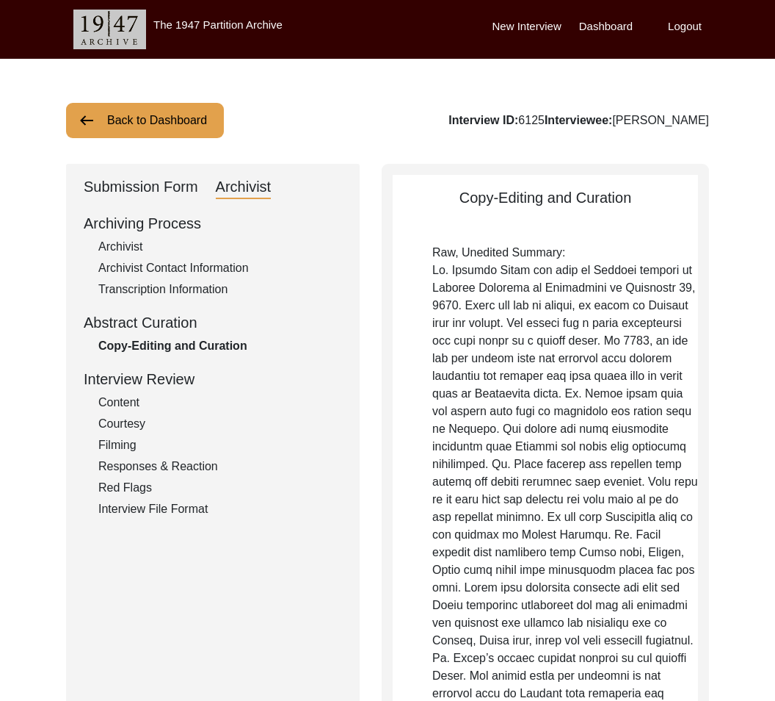
click at [126, 196] on div "Submission Form" at bounding box center [141, 186] width 115 height 23
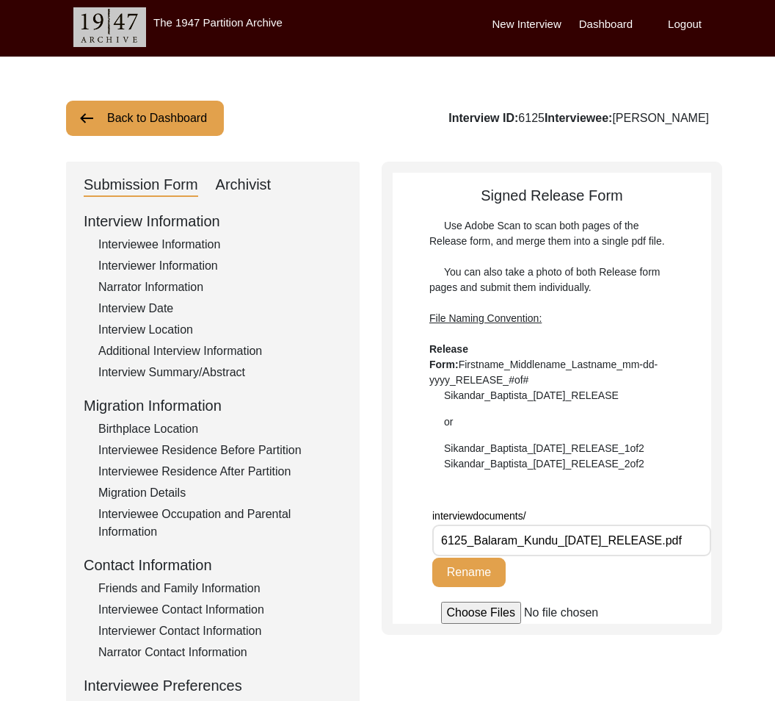
click at [185, 249] on div "Interviewee Information" at bounding box center [220, 245] width 244 height 18
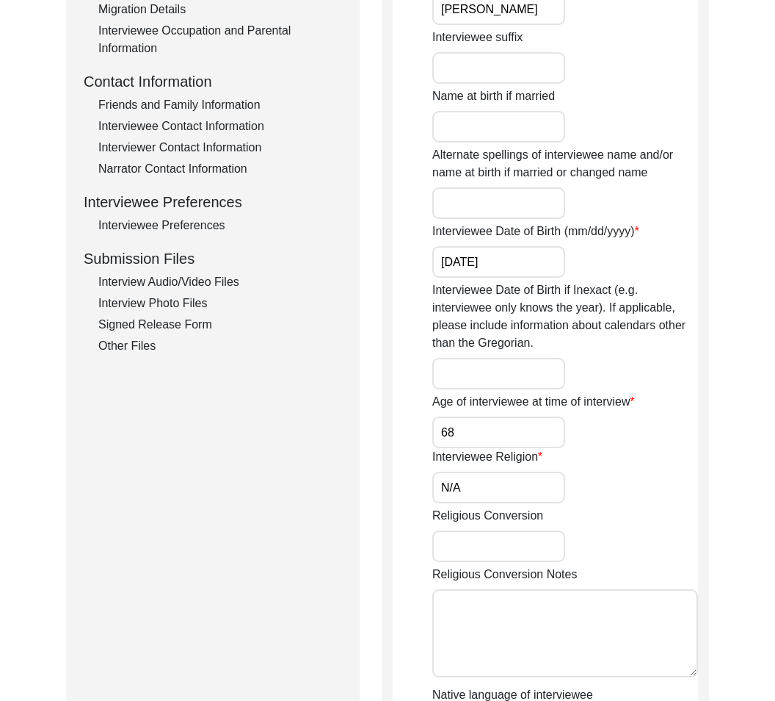
scroll to position [493, 0]
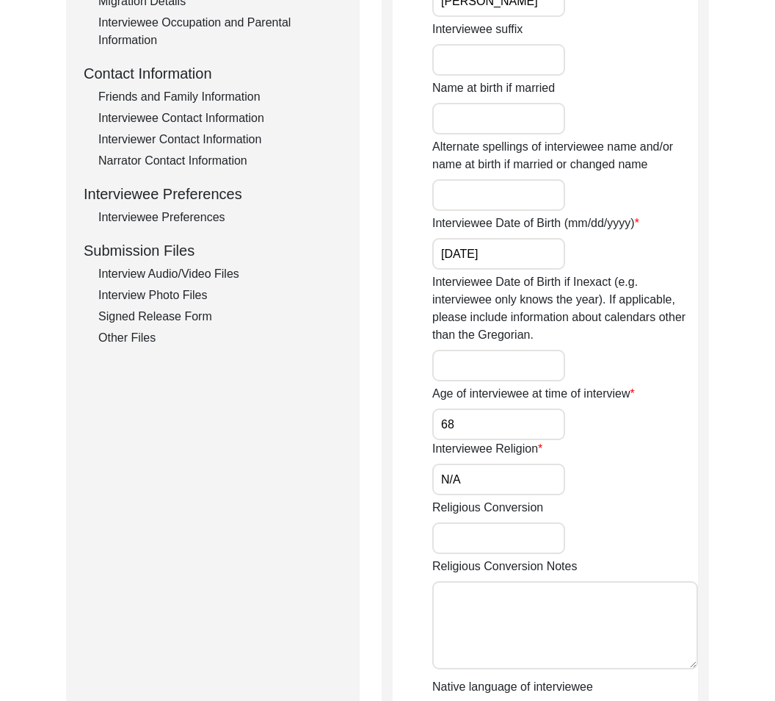
drag, startPoint x: 505, startPoint y: 477, endPoint x: 366, endPoint y: 435, distance: 145.9
click at [343, 459] on div "Submission Form Archivist Interview Information Interviewee Information Intervi…" at bounding box center [387, 342] width 643 height 1344
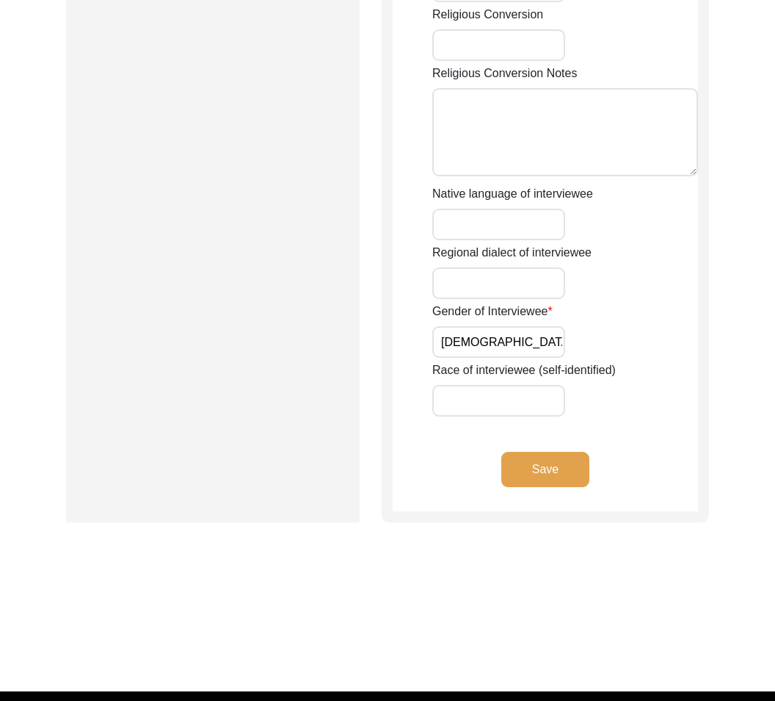
scroll to position [1017, 0]
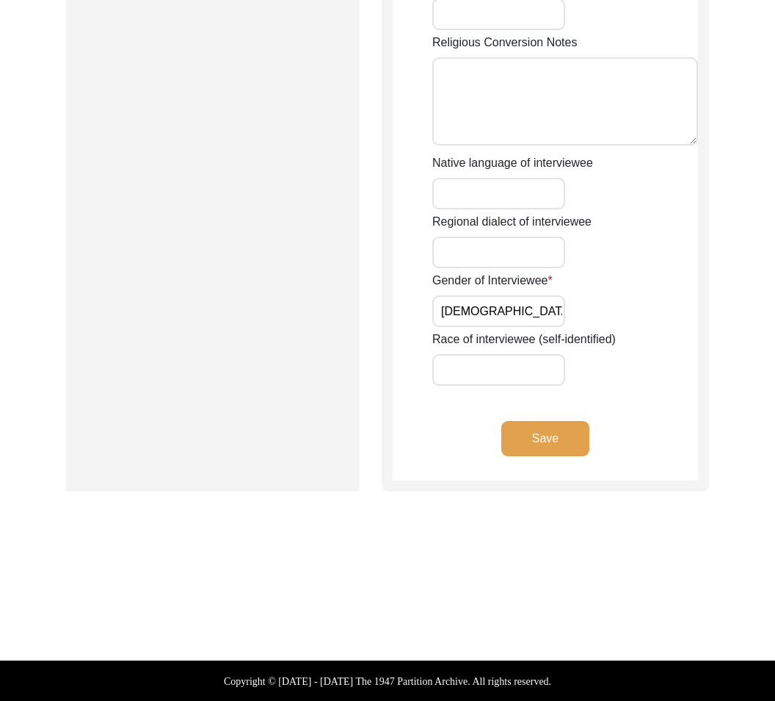
click at [563, 435] on button "Save" at bounding box center [546, 438] width 88 height 35
